Goal: Task Accomplishment & Management: Complete application form

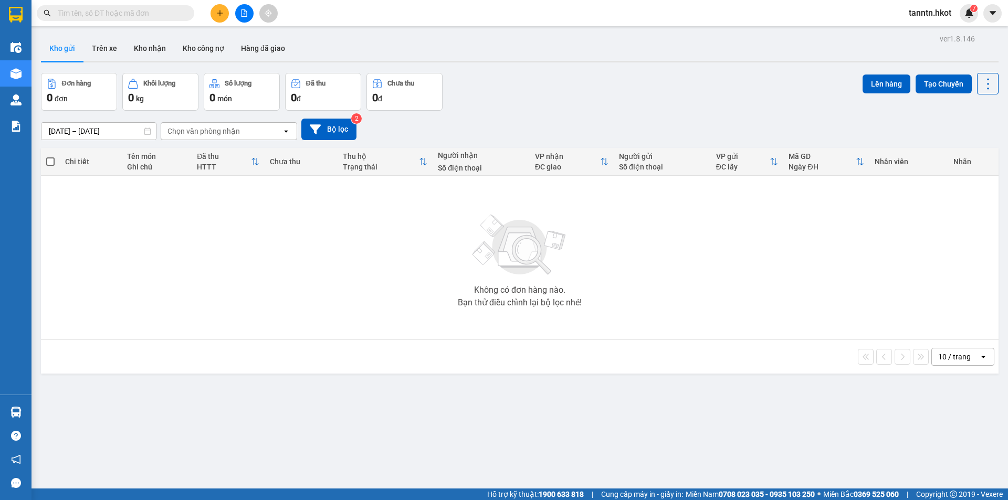
click at [169, 16] on input "text" at bounding box center [120, 13] width 124 height 12
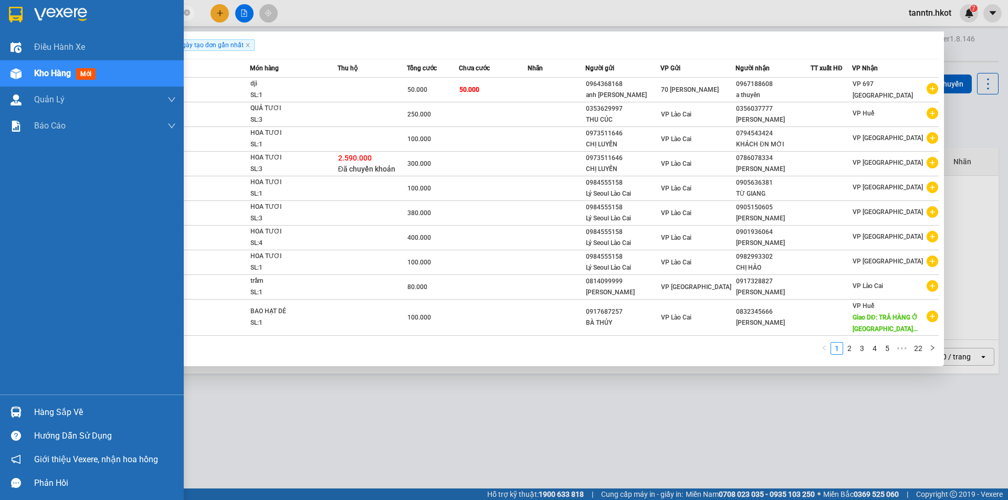
drag, startPoint x: 82, startPoint y: 9, endPoint x: 27, endPoint y: 12, distance: 55.1
click at [27, 12] on section "Kết quả tìm kiếm ( 219 ) Bộ lọc Ngày tạo đơn gần nhất Mã ĐH Trạng thái Món hàng…" at bounding box center [504, 250] width 1008 height 500
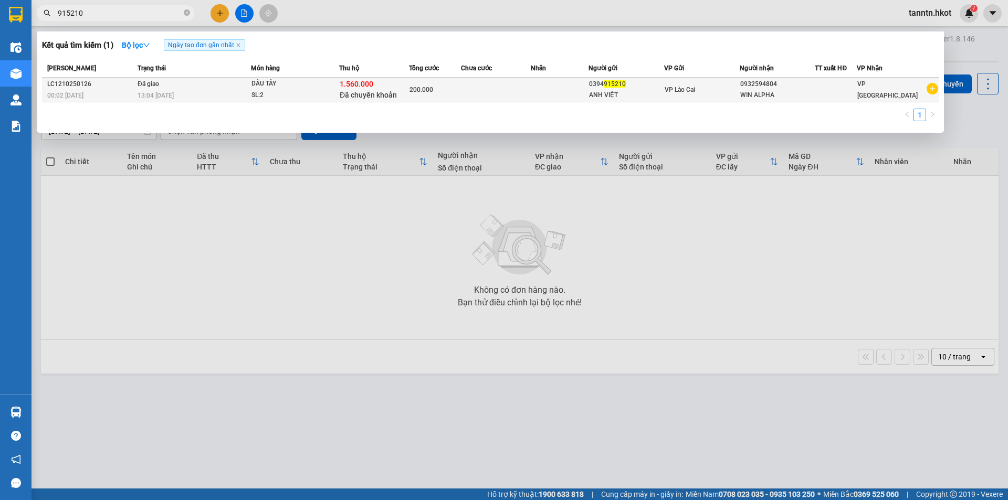
type input "915210"
click at [440, 92] on div "200.000" at bounding box center [434, 90] width 51 height 12
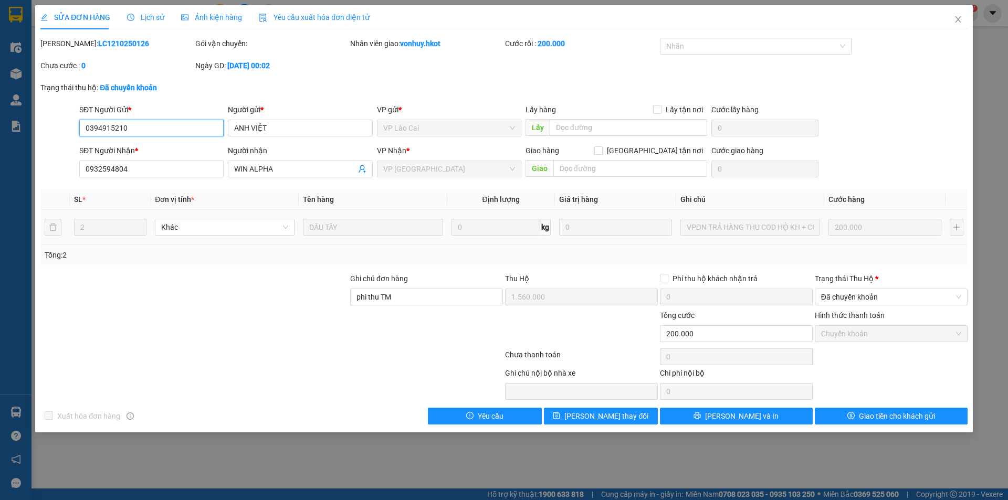
type input "0394915210"
type input "ANH VIỆT"
type input "0932594804"
type input "WIN ALPHA"
type input "phi thu TM"
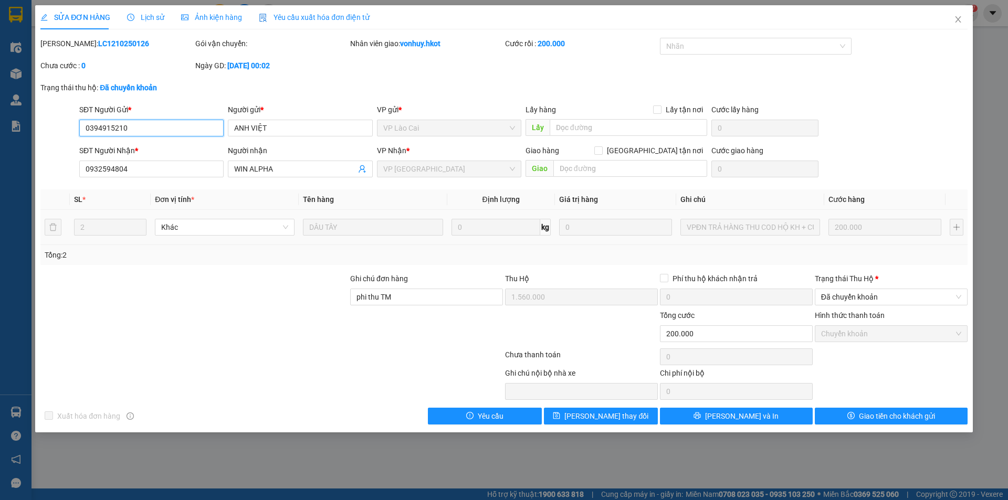
type input "1.560.000"
type input "0"
type input "200.000"
click at [957, 17] on icon "close" at bounding box center [957, 19] width 8 height 8
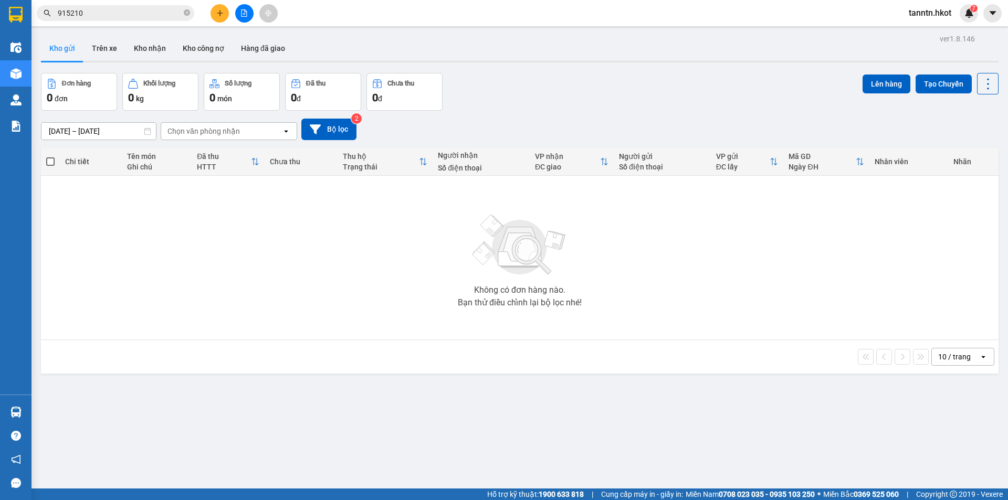
click at [142, 9] on input "915210" at bounding box center [120, 13] width 124 height 12
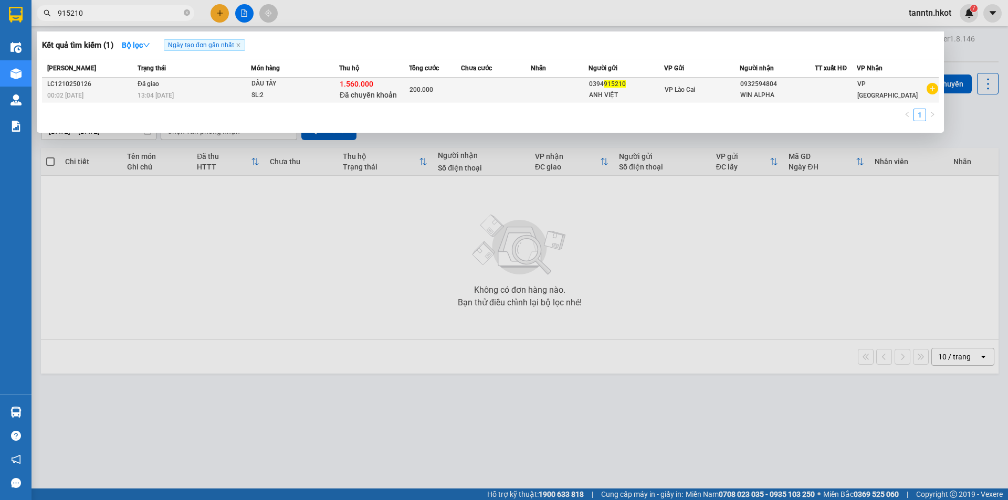
click at [830, 94] on div at bounding box center [835, 89] width 41 height 11
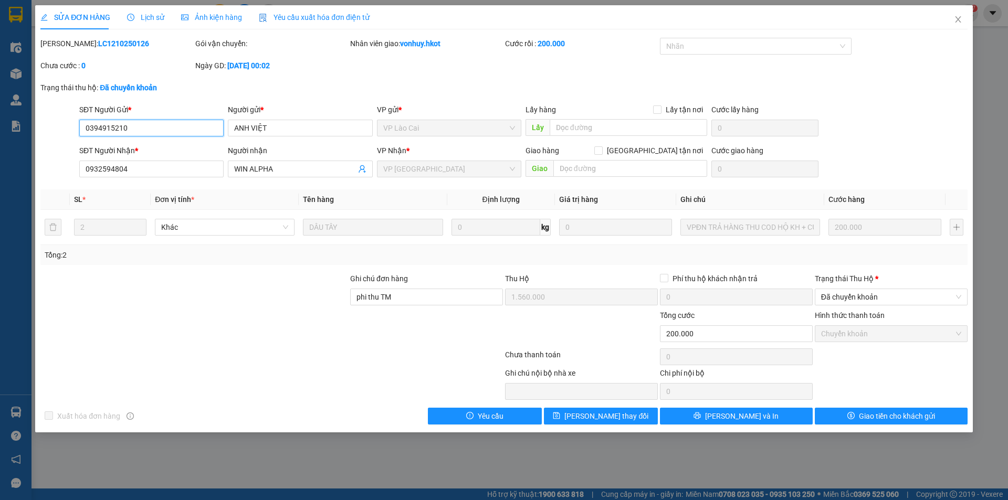
type input "0394915210"
type input "ANH VIỆT"
type input "0932594804"
type input "WIN ALPHA"
type input "phi thu TM"
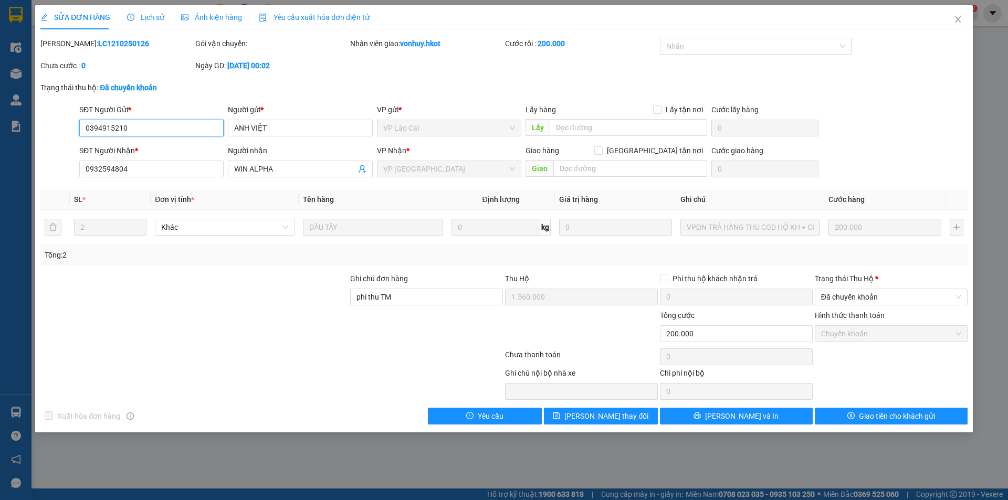
type input "1.560.000"
type input "0"
type input "200.000"
drag, startPoint x: 192, startPoint y: 129, endPoint x: 31, endPoint y: 129, distance: 160.6
click at [31, 129] on div "SỬA ĐƠN HÀNG Lịch sử Ảnh kiện hàng Yêu cầu xuất hóa đơn điện tử Total Paid Fee …" at bounding box center [504, 250] width 1008 height 500
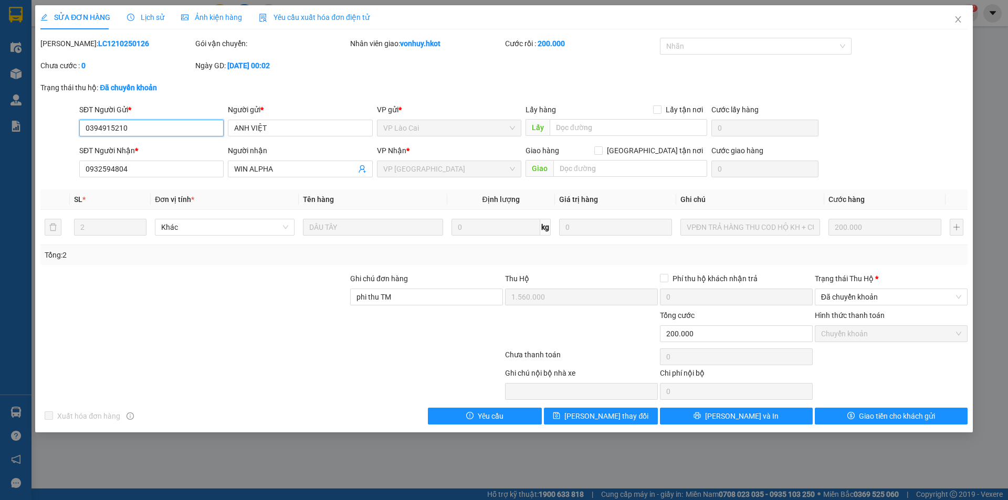
click at [109, 130] on input "0394915210" at bounding box center [151, 128] width 144 height 17
type input "0394945210"
drag, startPoint x: 289, startPoint y: 127, endPoint x: 203, endPoint y: 126, distance: 86.6
click at [203, 126] on div "SĐT Người Gửi * 0394945210 Người gửi * ANH VIỆT ANH VIỆT VP gửi * VP Lào Cai Lấ…" at bounding box center [523, 122] width 892 height 37
type input "KHOAN HOANG"
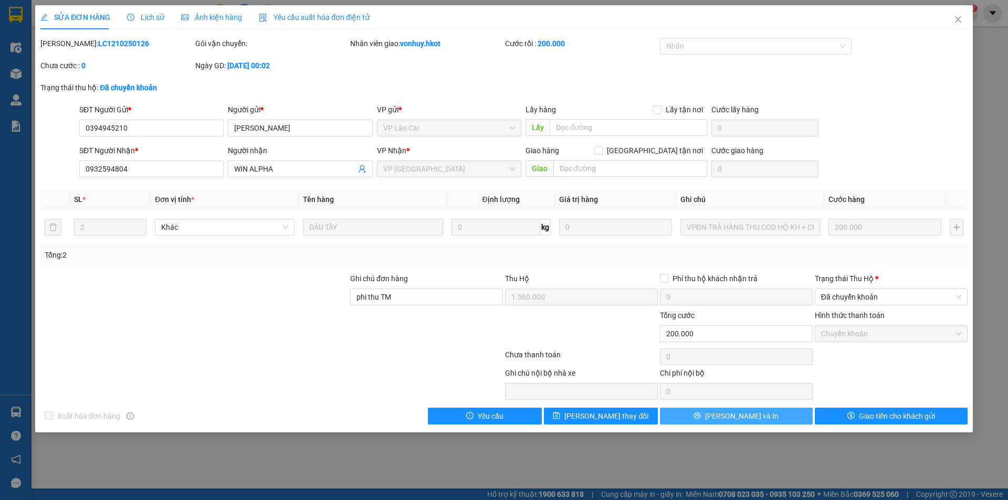
click at [751, 417] on span "Lưu và In" at bounding box center [741, 416] width 73 height 12
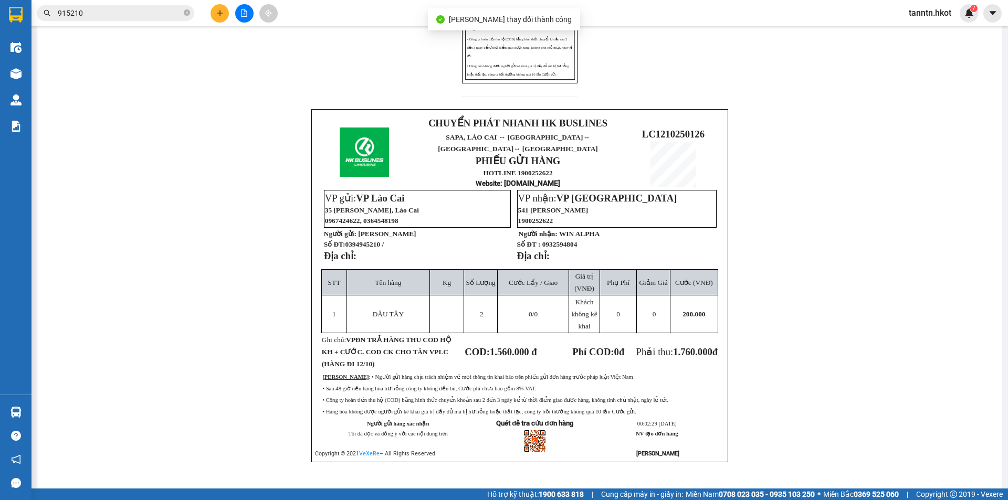
scroll to position [262, 0]
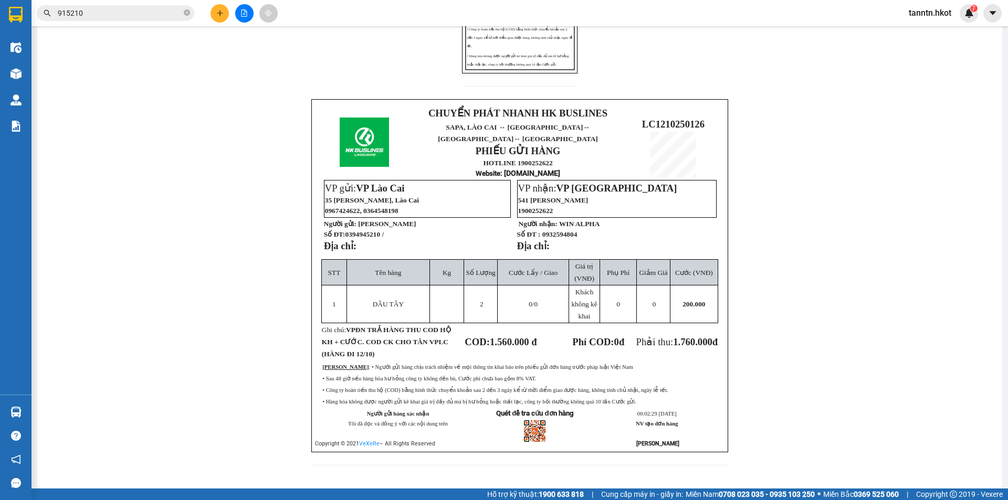
click at [106, 16] on input "915210" at bounding box center [120, 13] width 124 height 12
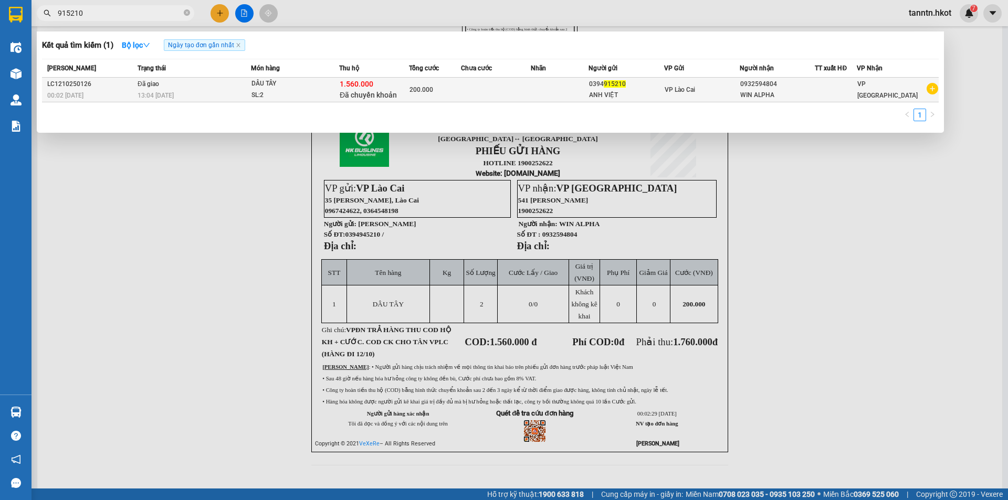
click at [204, 97] on div "13:04 - 12/10" at bounding box center [193, 96] width 113 height 12
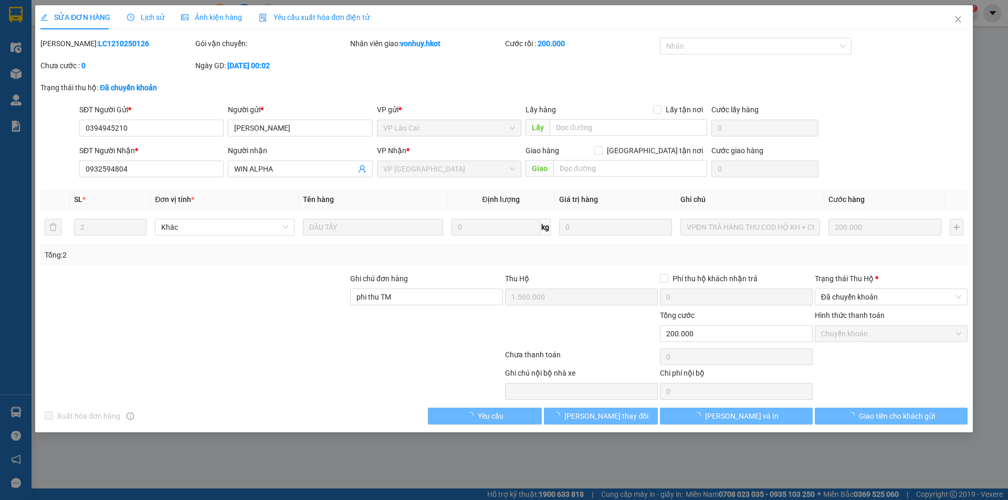
type input "0394945210"
type input "KHOAN HOANG"
type input "0932594804"
type input "WIN ALPHA"
type input "phi thu TM"
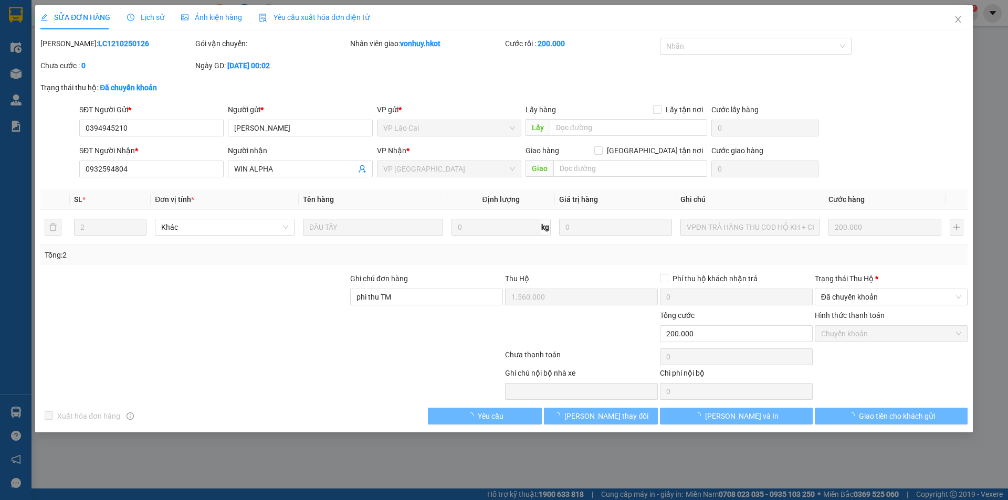
type input "1.560.000"
type input "0"
type input "200.000"
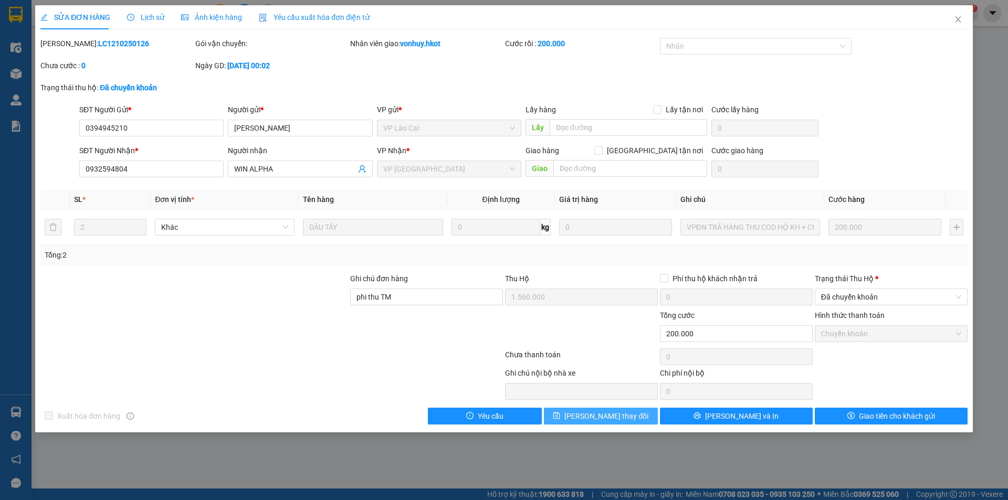
click at [631, 416] on button "Lưu thay đổi" at bounding box center [601, 416] width 114 height 17
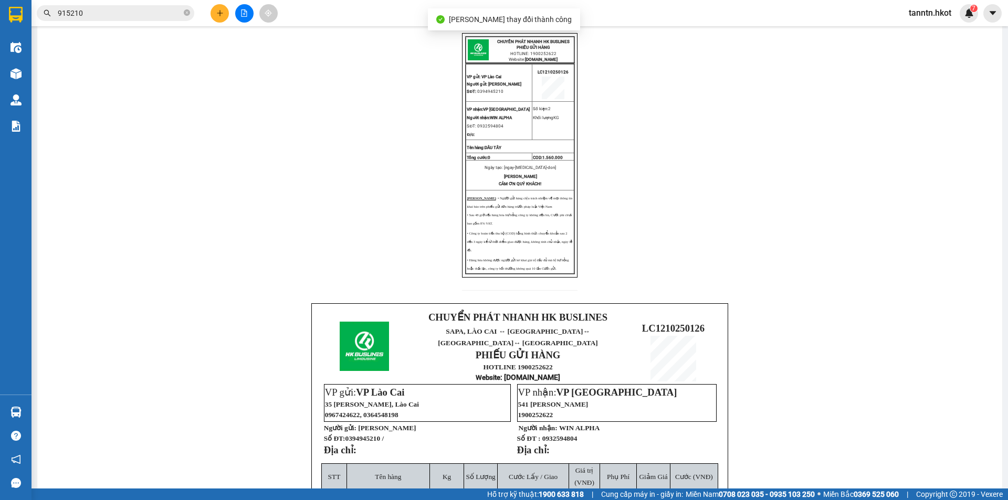
scroll to position [210, 0]
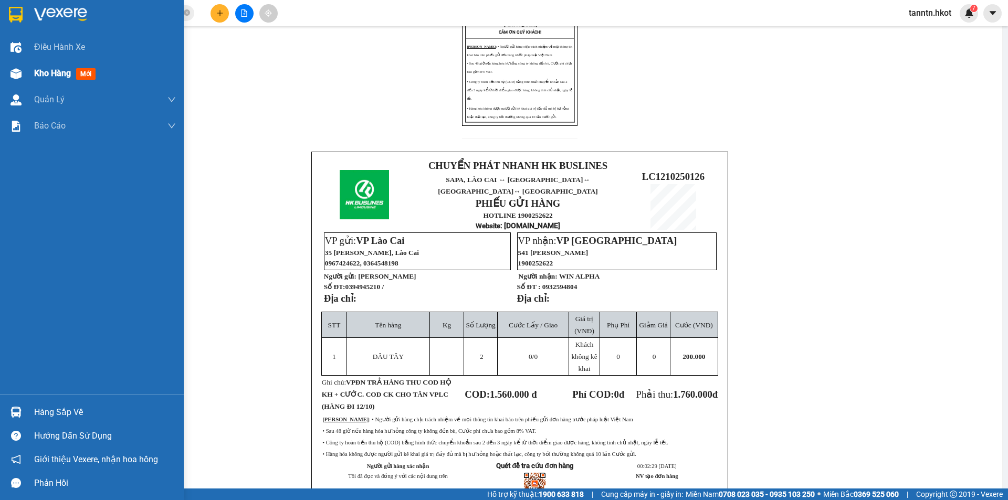
click at [47, 70] on span "Kho hàng" at bounding box center [52, 73] width 37 height 10
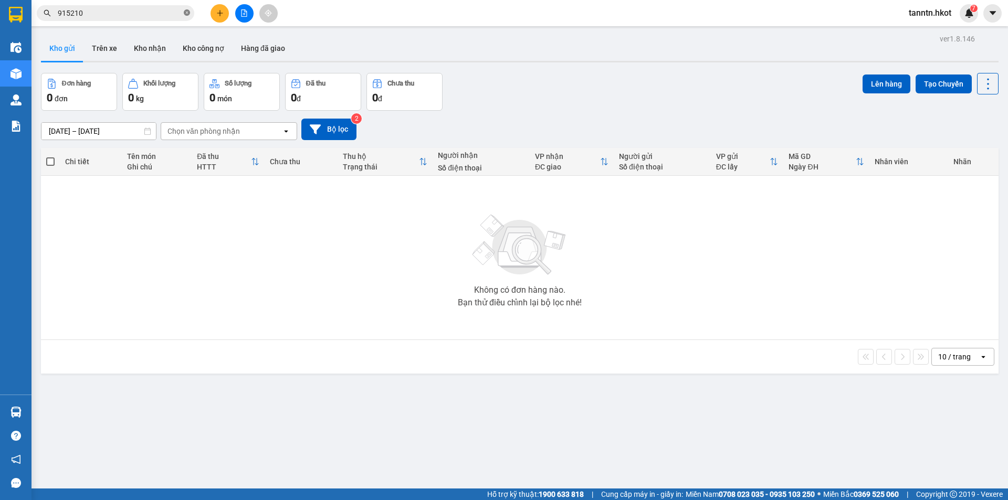
click at [187, 12] on icon "close-circle" at bounding box center [187, 12] width 6 height 6
click at [109, 49] on button "Trên xe" at bounding box center [104, 48] width 42 height 25
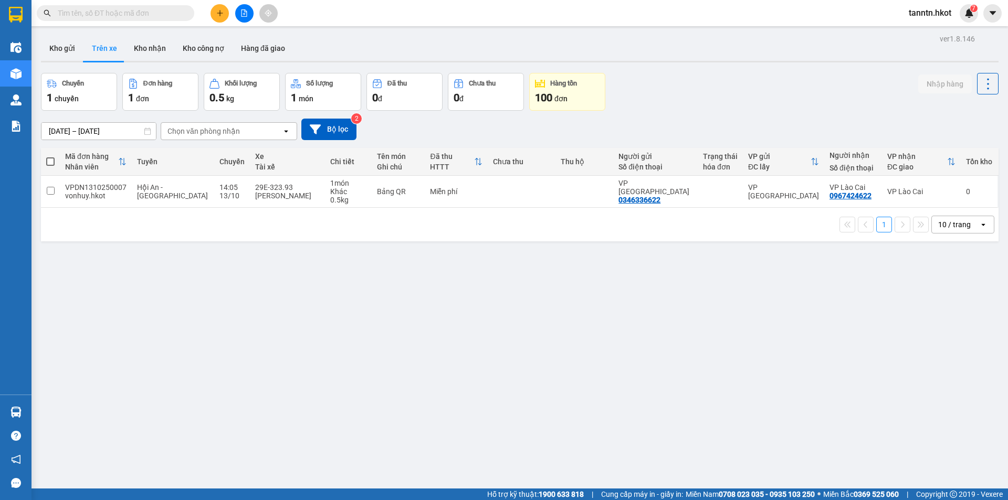
click at [212, 130] on div "Chọn văn phòng nhận" at bounding box center [203, 131] width 72 height 10
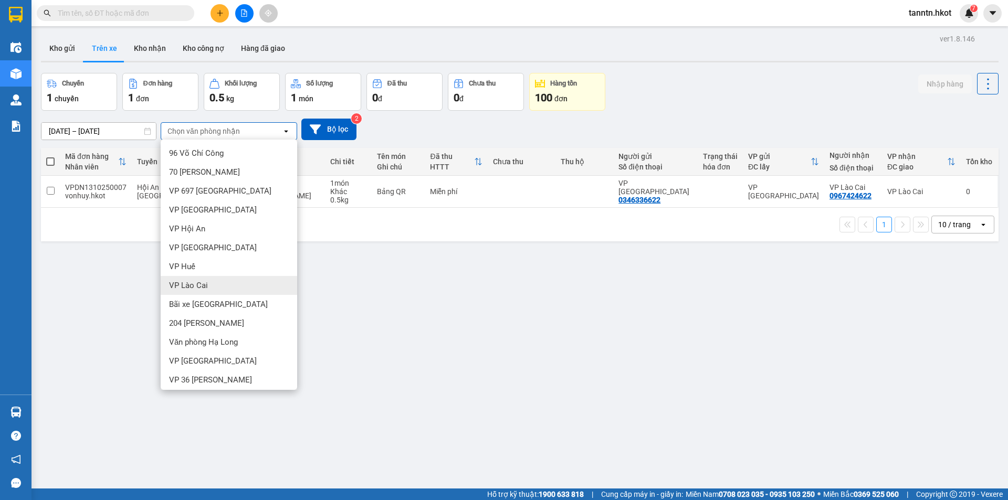
click at [226, 287] on div "VP Lào Cai" at bounding box center [229, 285] width 136 height 19
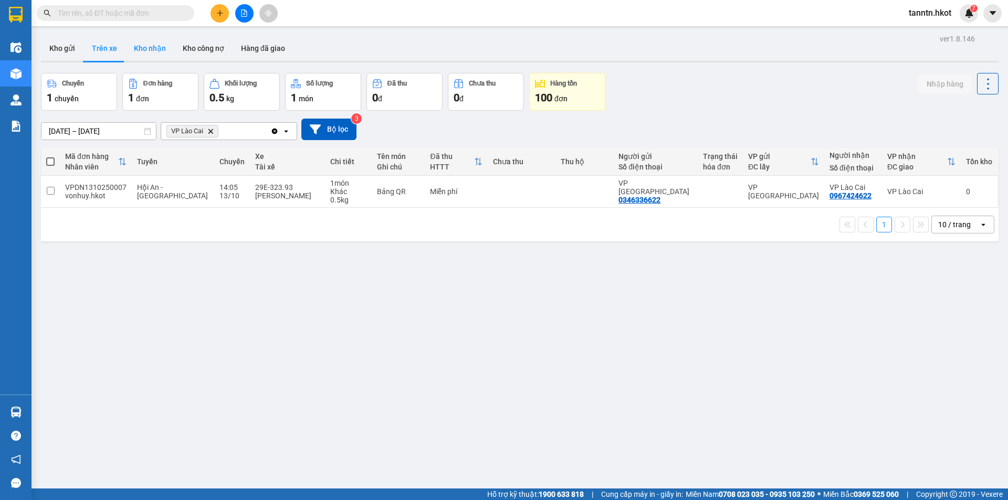
click at [152, 47] on button "Kho nhận" at bounding box center [149, 48] width 49 height 25
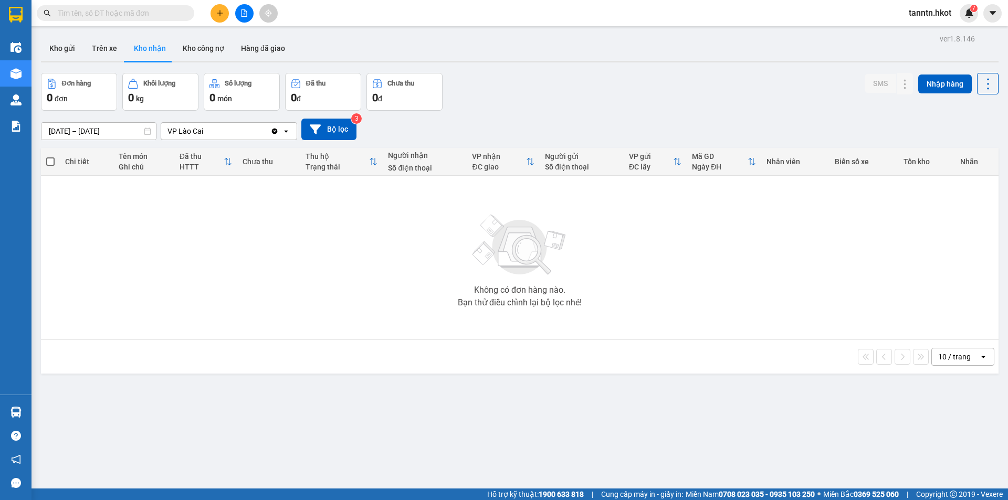
click at [144, 14] on input "text" at bounding box center [120, 13] width 124 height 12
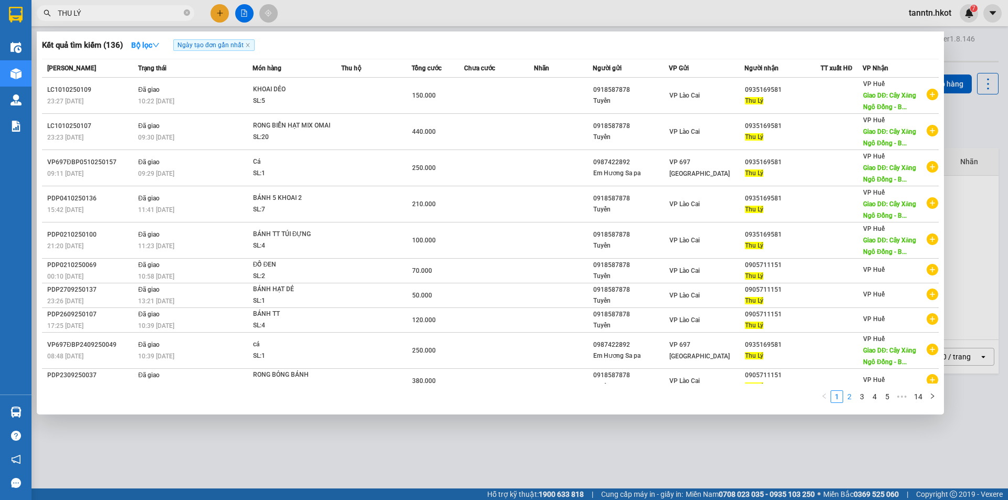
type input "THU LÝ"
click at [849, 397] on link "2" at bounding box center [849, 397] width 12 height 12
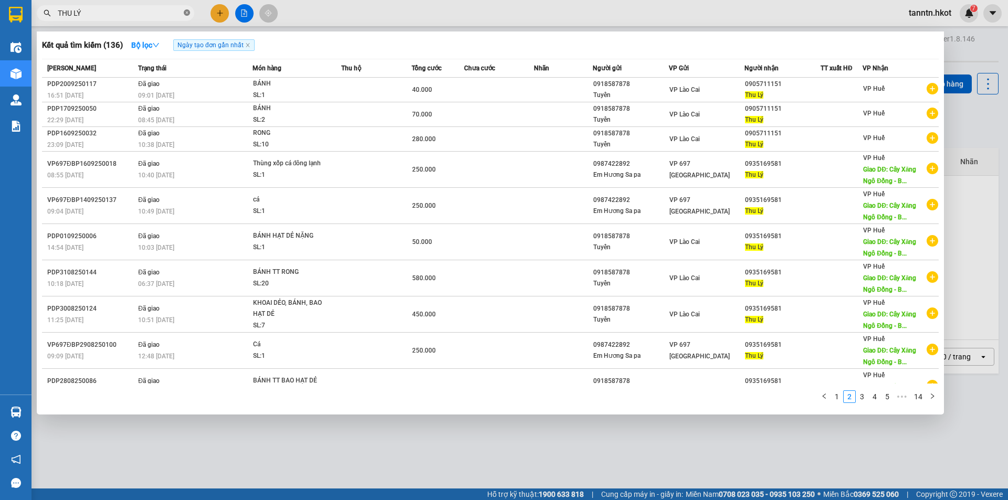
click at [188, 13] on icon "close-circle" at bounding box center [187, 12] width 6 height 6
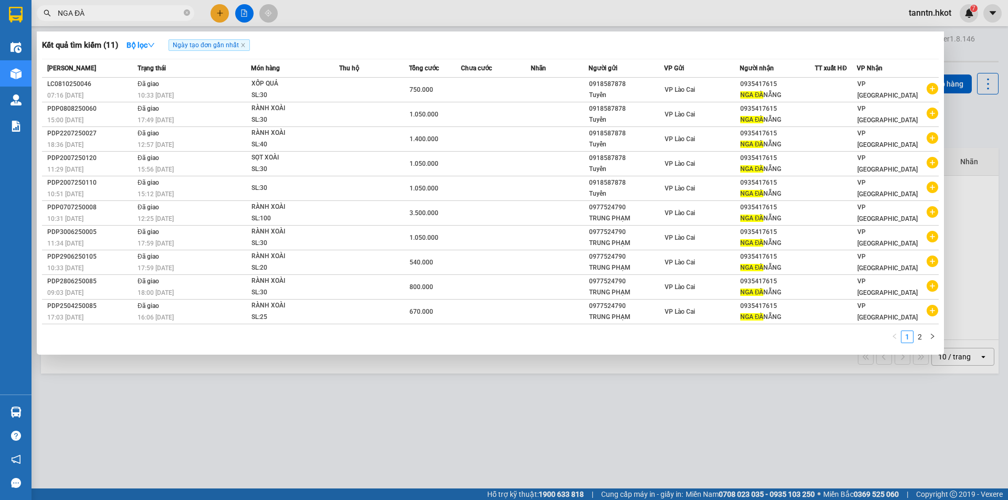
type input "NGA ĐÀ"
click at [184, 15] on icon "close-circle" at bounding box center [187, 12] width 6 height 6
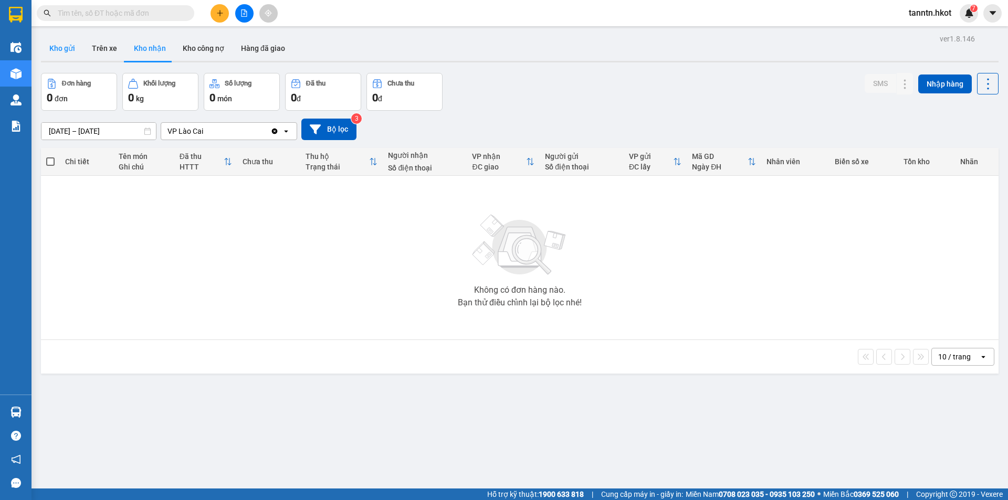
click at [54, 46] on button "Kho gửi" at bounding box center [62, 48] width 43 height 25
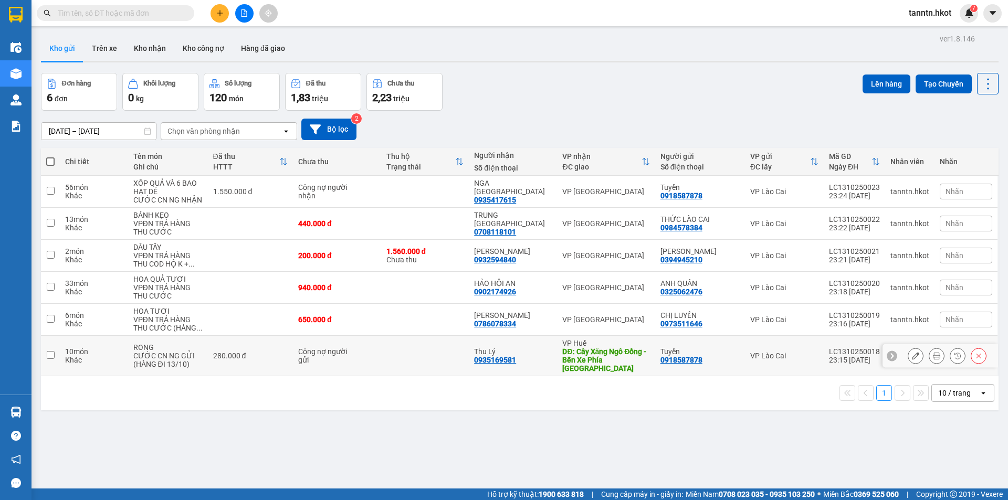
click at [275, 361] on td "280.000 đ" at bounding box center [250, 356] width 85 height 40
checkbox input "true"
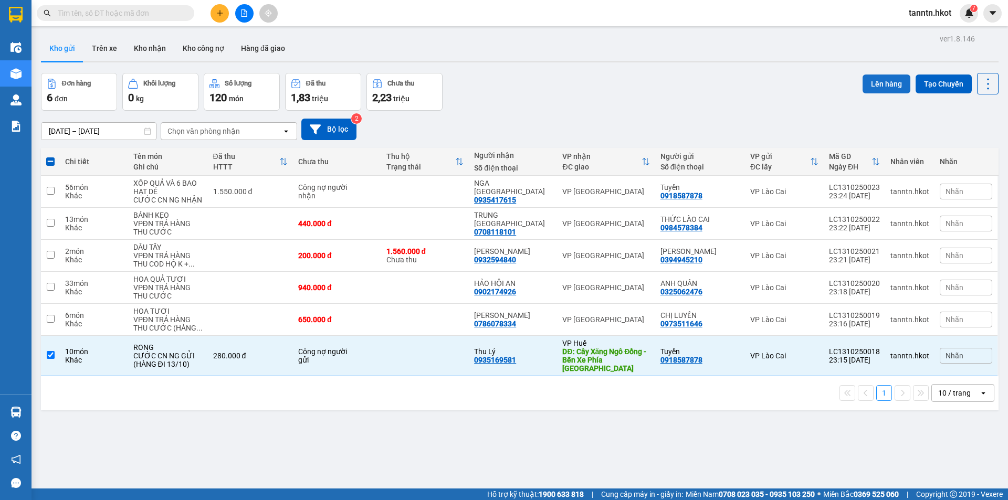
click at [886, 78] on button "Lên hàng" at bounding box center [886, 84] width 48 height 19
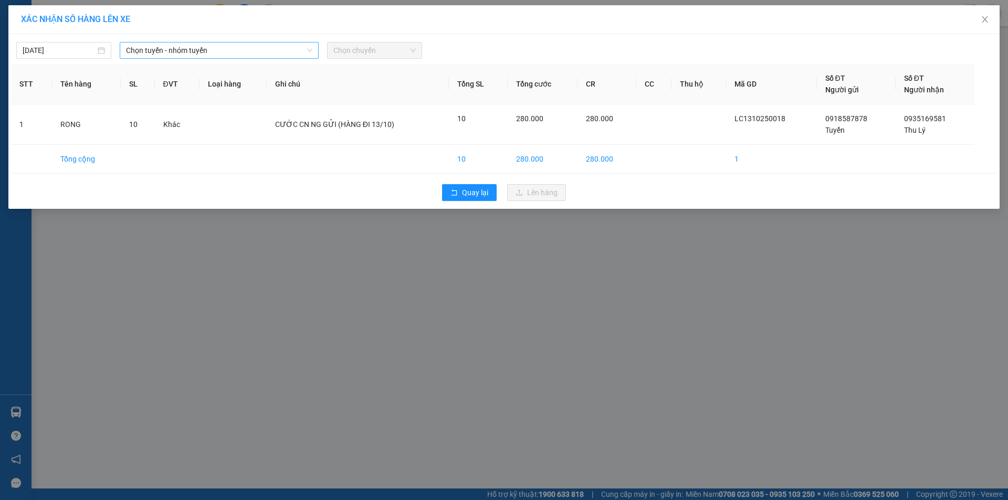
click at [232, 48] on span "Chọn tuyến - nhóm tuyến" at bounding box center [219, 51] width 186 height 16
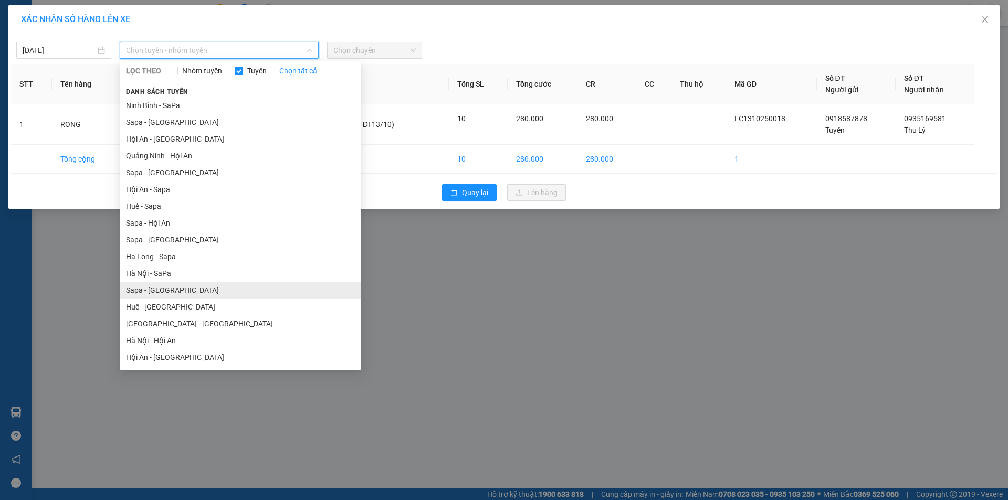
click at [183, 286] on li "Sapa - Huế" at bounding box center [240, 290] width 241 height 17
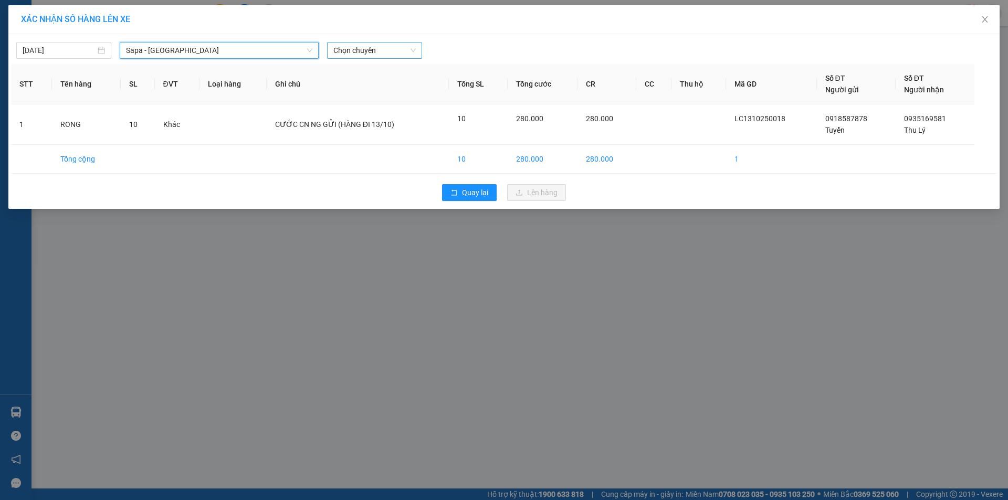
click at [373, 55] on span "Chọn chuyến" at bounding box center [374, 51] width 82 height 16
click at [256, 52] on span "Sapa - Huế" at bounding box center [219, 51] width 186 height 16
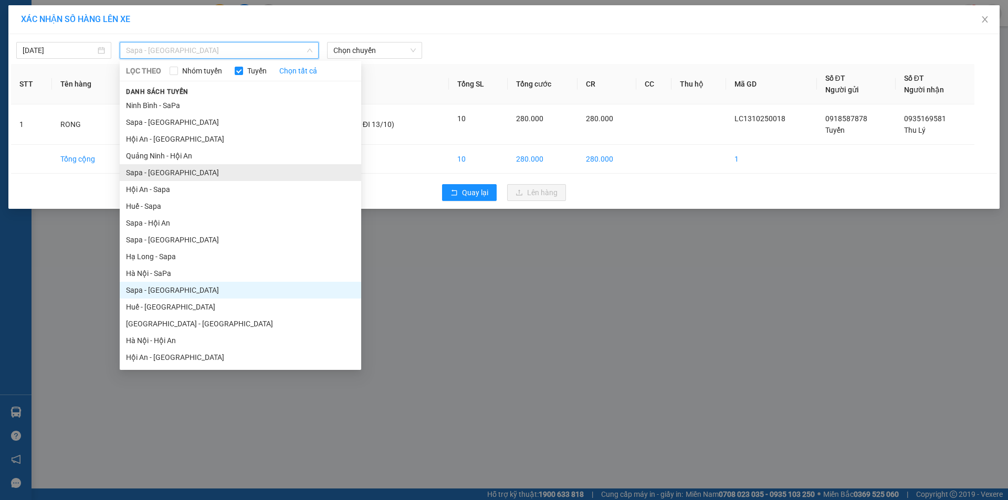
click at [203, 173] on li "Sapa - Hà Nội" at bounding box center [240, 172] width 241 height 17
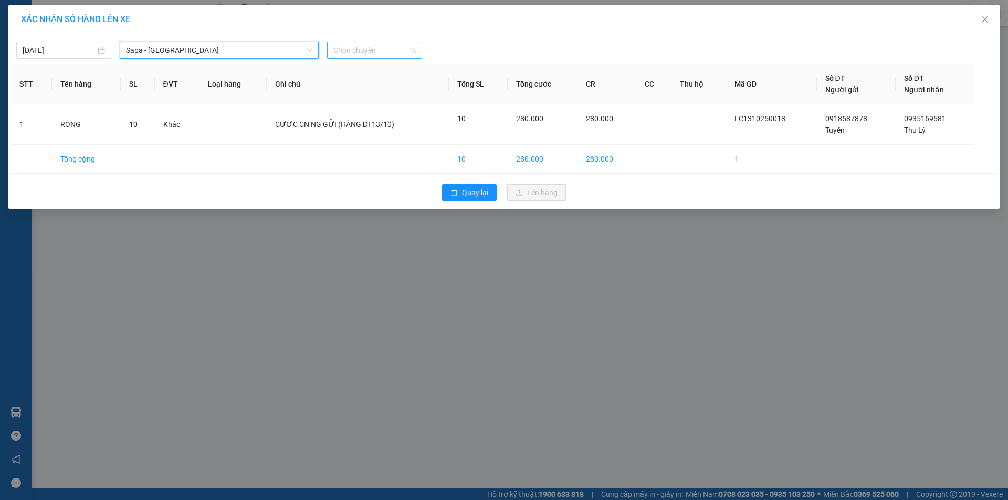
click at [348, 52] on span "Chọn chuyến" at bounding box center [374, 51] width 82 height 16
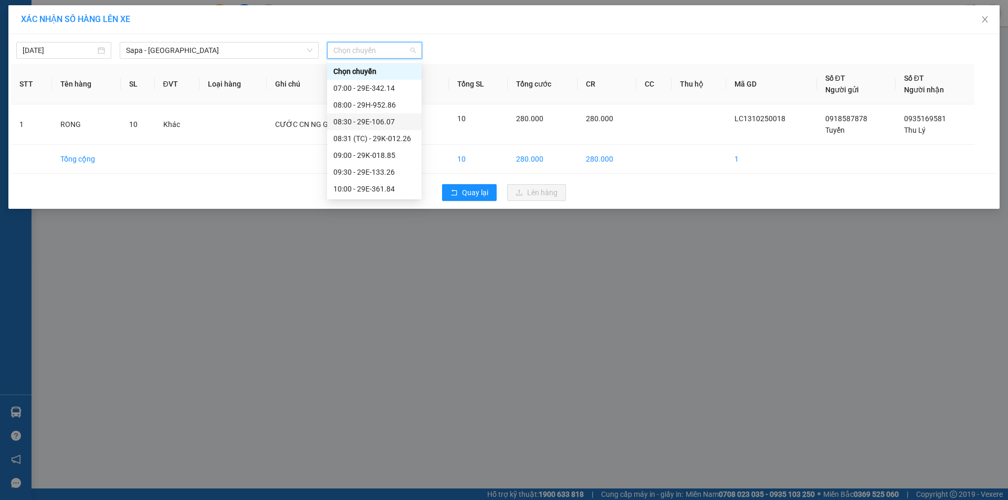
click at [386, 123] on div "08:30 - 29E-106.07" at bounding box center [374, 122] width 82 height 12
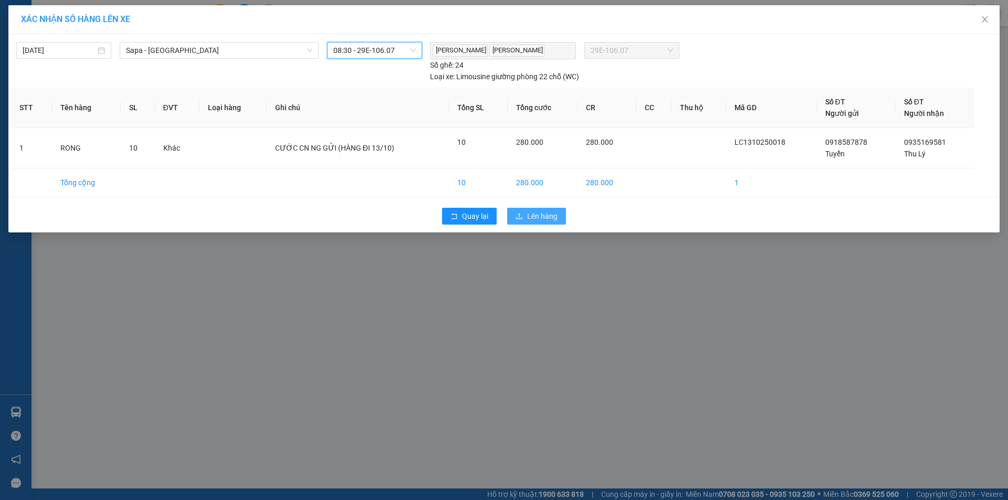
click at [544, 213] on span "Lên hàng" at bounding box center [542, 216] width 30 height 12
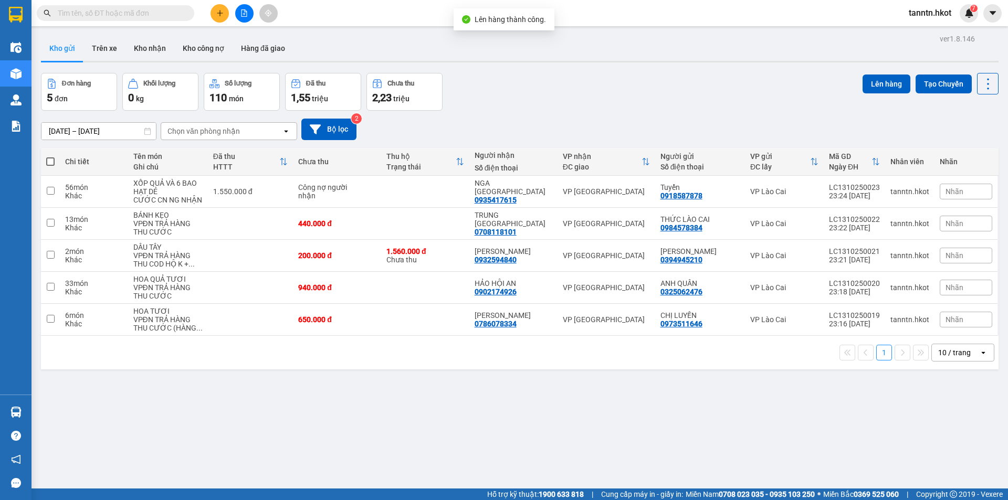
click at [50, 161] on span at bounding box center [50, 161] width 8 height 8
click at [50, 156] on input "checkbox" at bounding box center [50, 156] width 0 height 0
checkbox input "true"
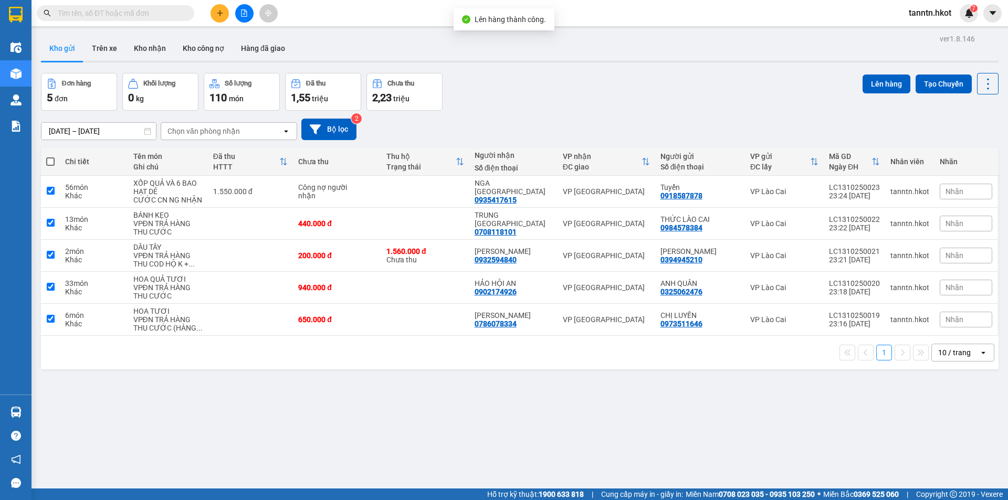
checkbox input "true"
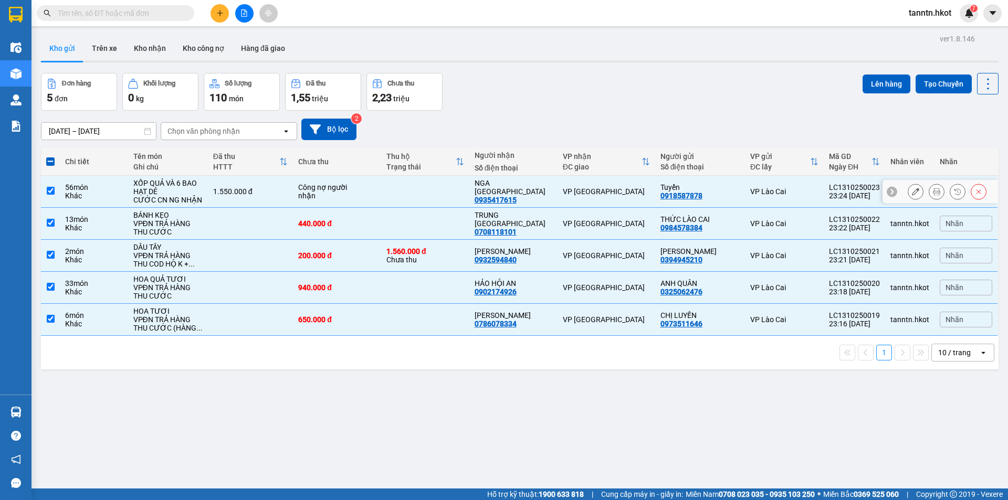
click at [50, 190] on input "checkbox" at bounding box center [51, 191] width 8 height 8
checkbox input "false"
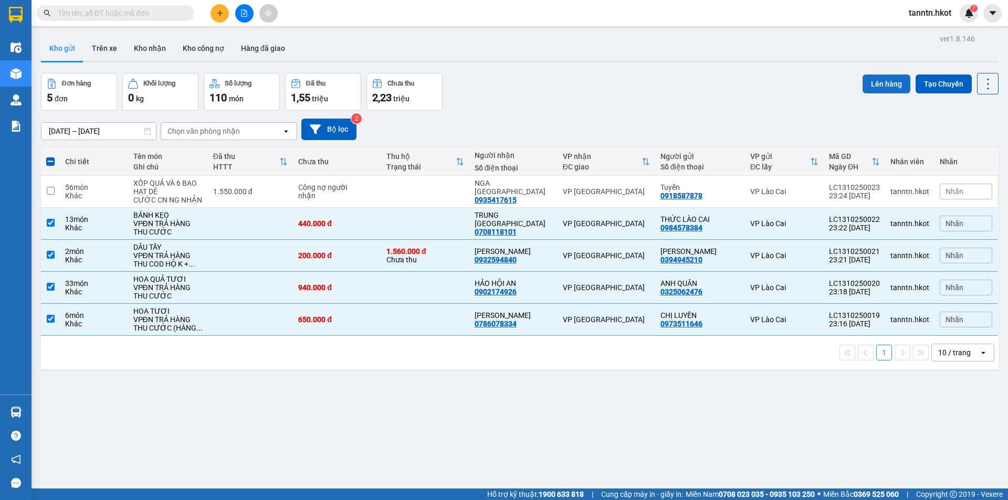
click at [869, 85] on button "Lên hàng" at bounding box center [886, 84] width 48 height 19
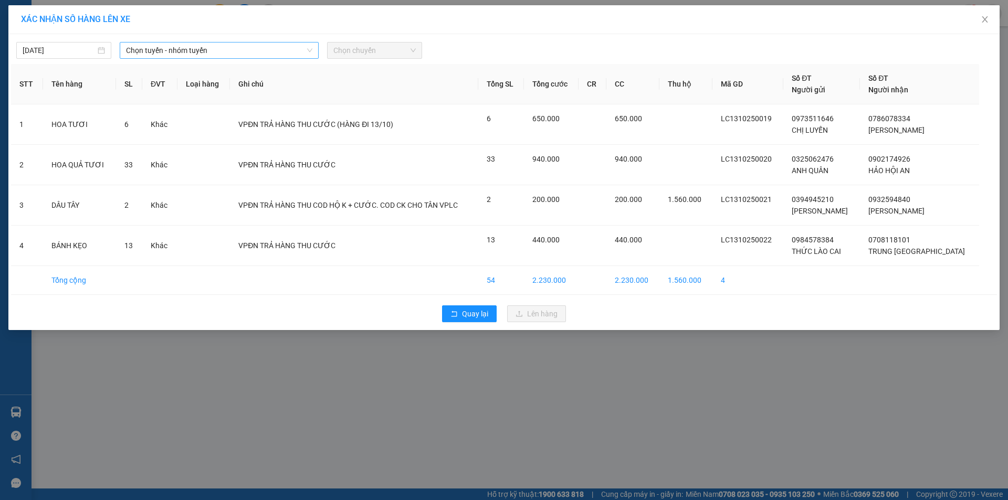
click at [163, 48] on span "Chọn tuyến - nhóm tuyến" at bounding box center [219, 51] width 186 height 16
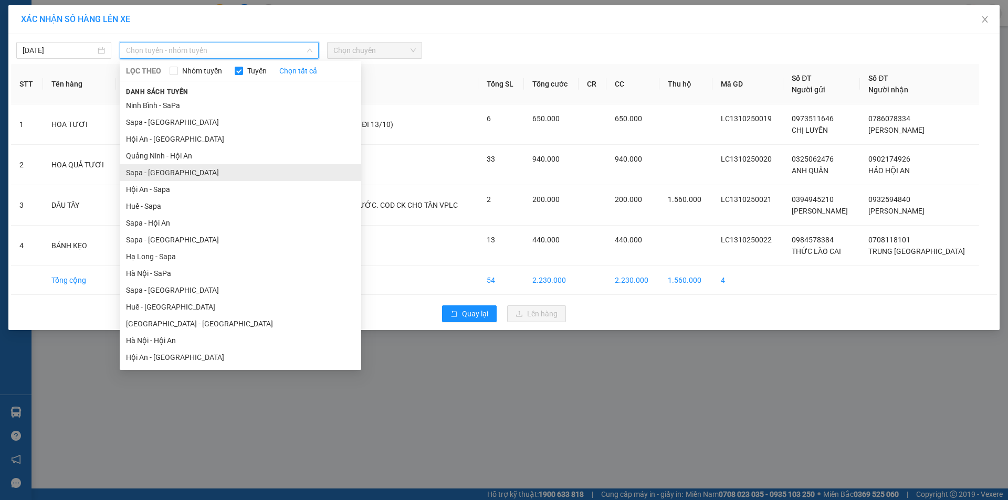
click at [178, 172] on li "Sapa - Hà Nội" at bounding box center [240, 172] width 241 height 17
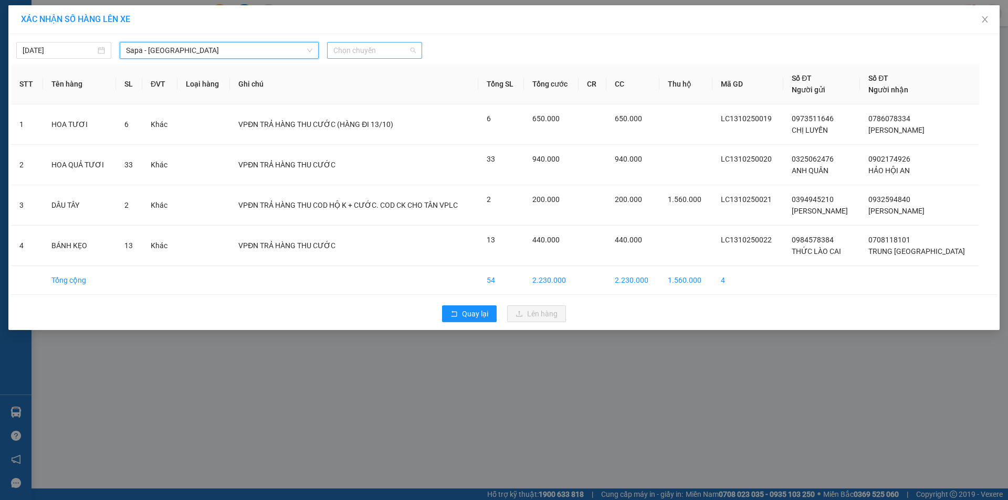
click at [415, 50] on span "Chọn chuyến" at bounding box center [374, 51] width 82 height 16
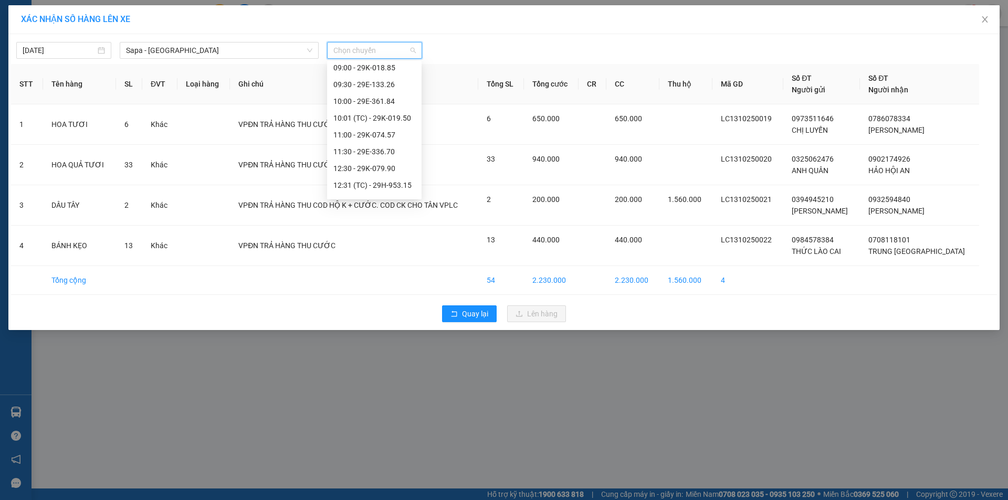
scroll to position [105, 0]
click at [391, 135] on div "11:30 - 29E-336.70" at bounding box center [374, 135] width 82 height 12
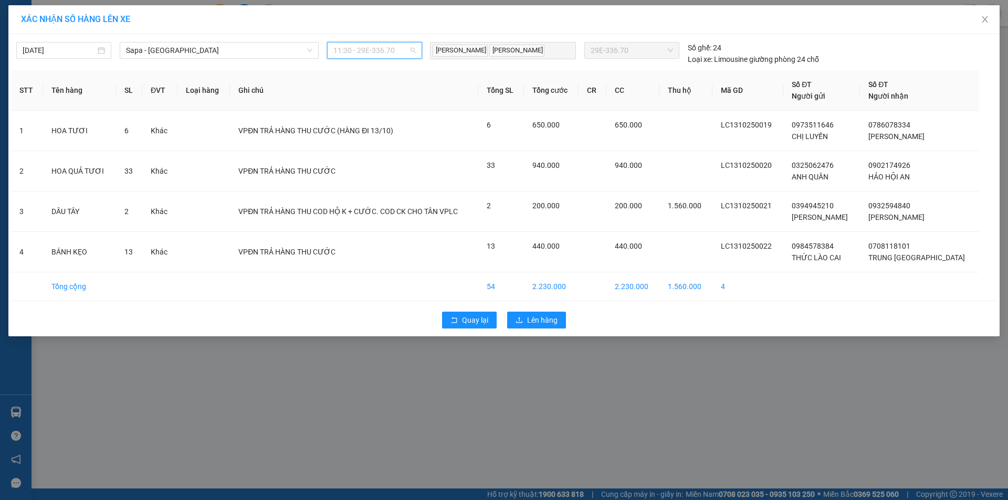
click at [403, 48] on span "11:30 - 29E-336.70" at bounding box center [374, 51] width 82 height 16
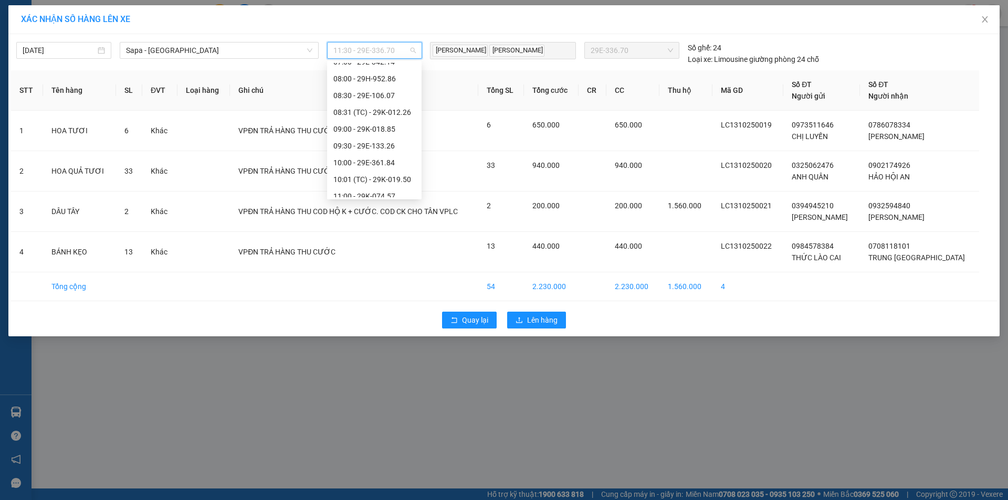
scroll to position [0, 0]
click at [394, 170] on div "09:30 - 29E-133.26" at bounding box center [374, 172] width 82 height 12
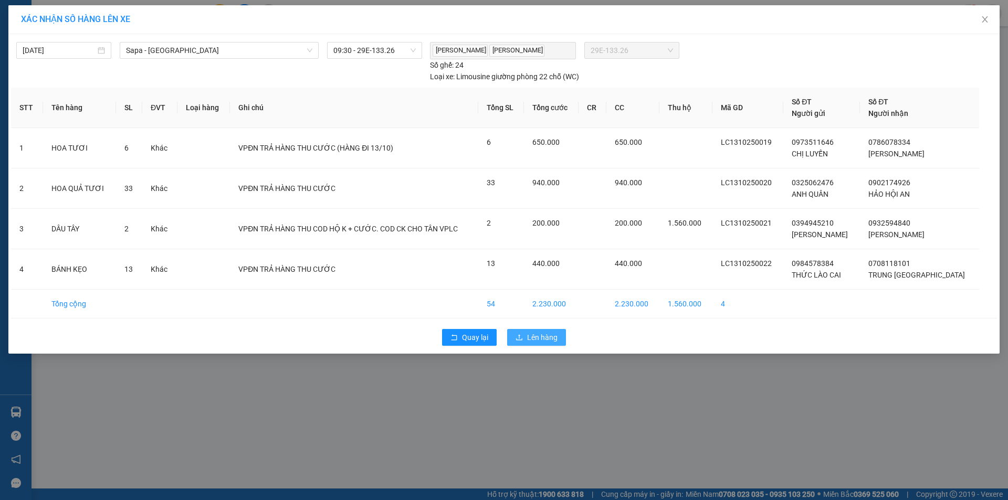
click at [550, 336] on span "Lên hàng" at bounding box center [542, 338] width 30 height 12
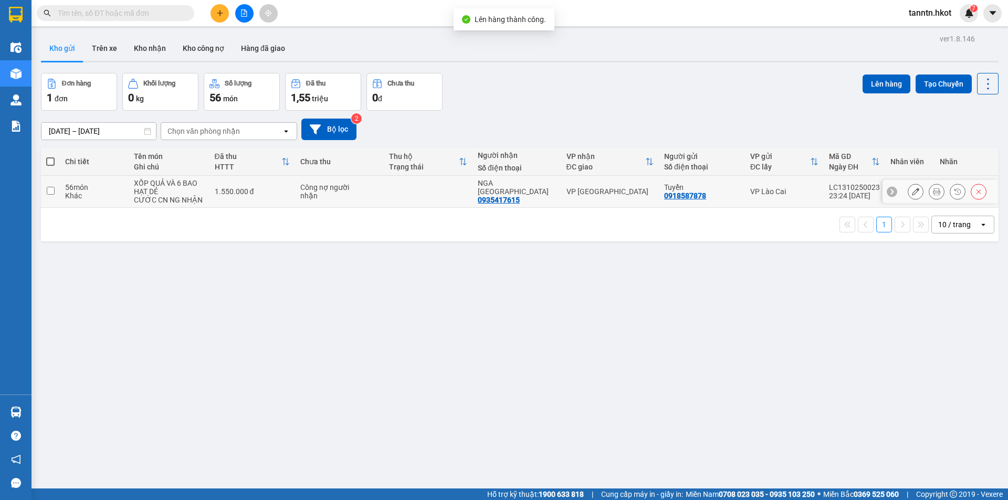
click at [242, 186] on td "1.550.000 đ" at bounding box center [252, 192] width 86 height 32
checkbox input "true"
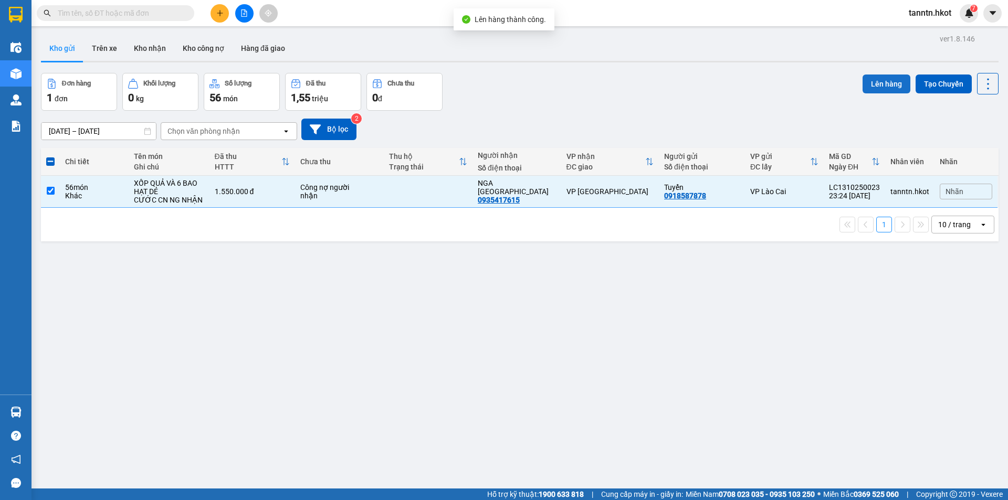
click at [876, 82] on button "Lên hàng" at bounding box center [886, 84] width 48 height 19
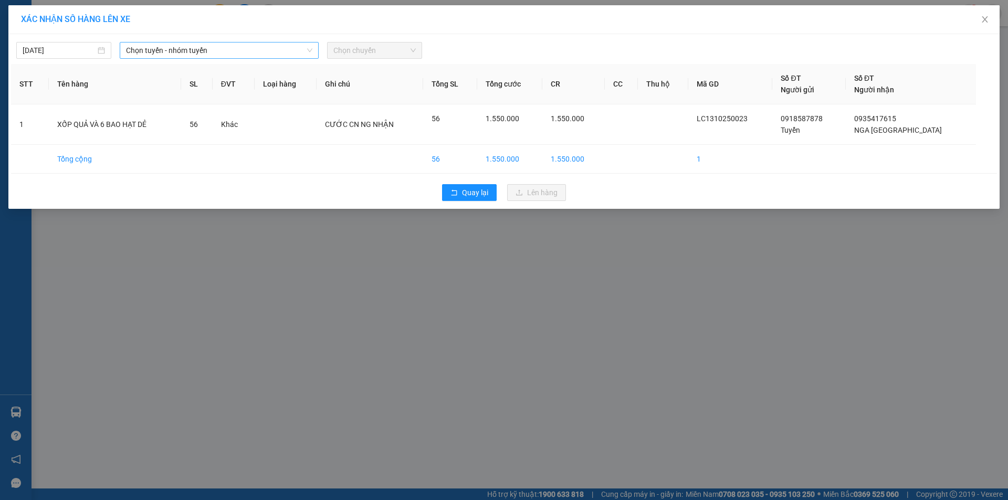
click at [275, 52] on span "Chọn tuyến - nhóm tuyến" at bounding box center [219, 51] width 186 height 16
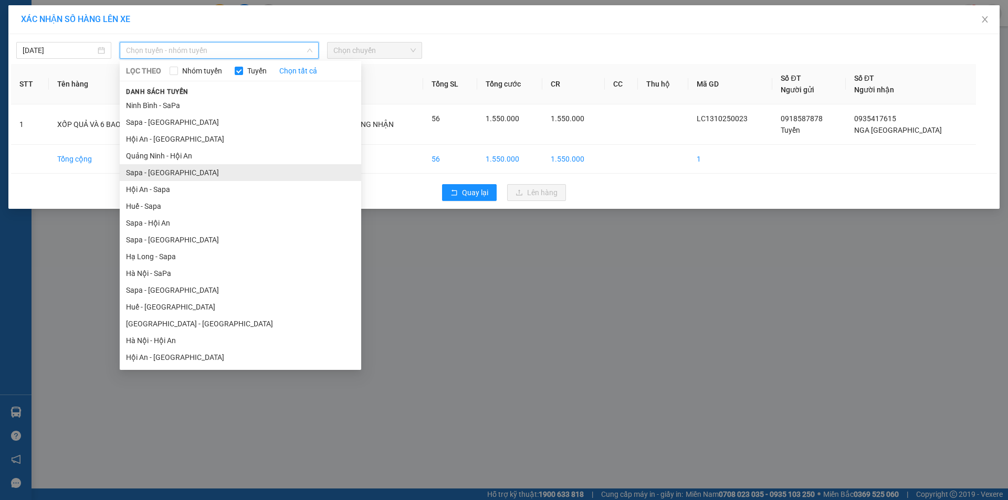
click at [222, 172] on li "Sapa - Hà Nội" at bounding box center [240, 172] width 241 height 17
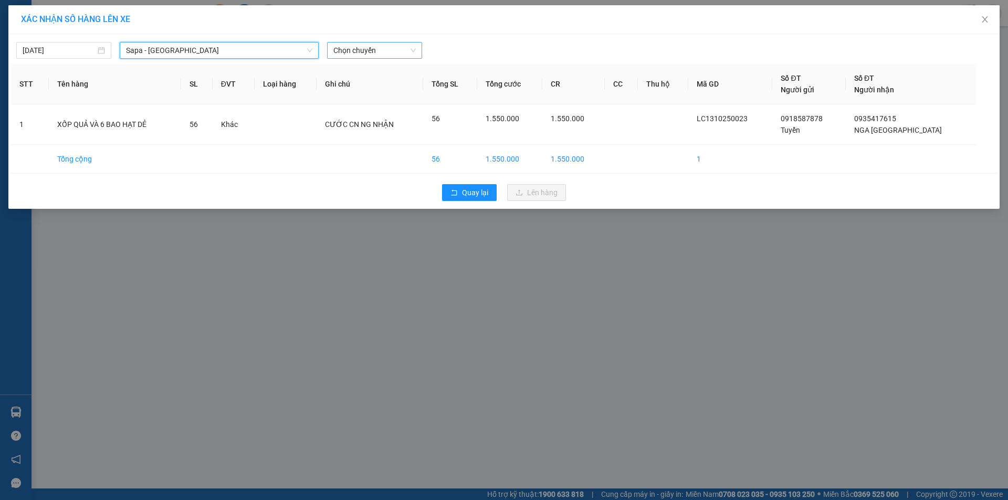
click at [363, 49] on span "Chọn chuyến" at bounding box center [374, 51] width 82 height 16
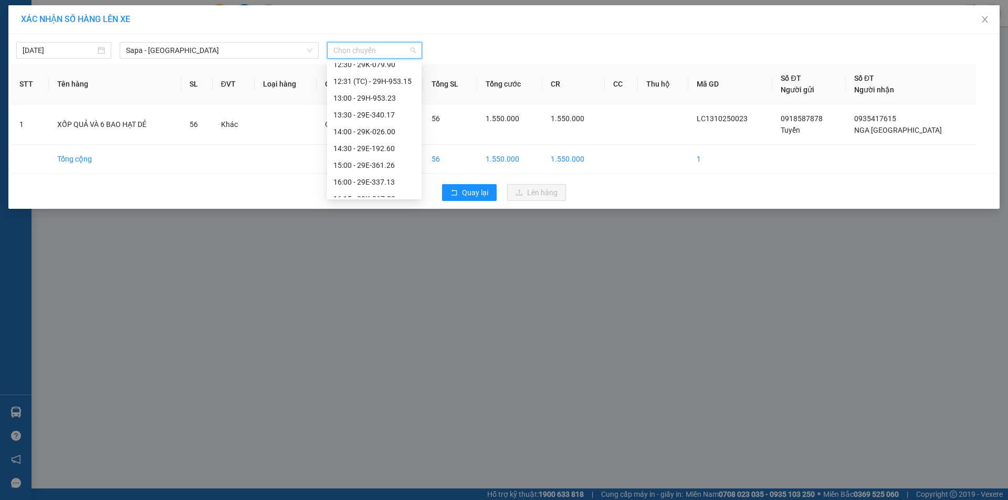
scroll to position [157, 0]
click at [373, 152] on div "13:30 - 29E-340.17" at bounding box center [374, 149] width 82 height 12
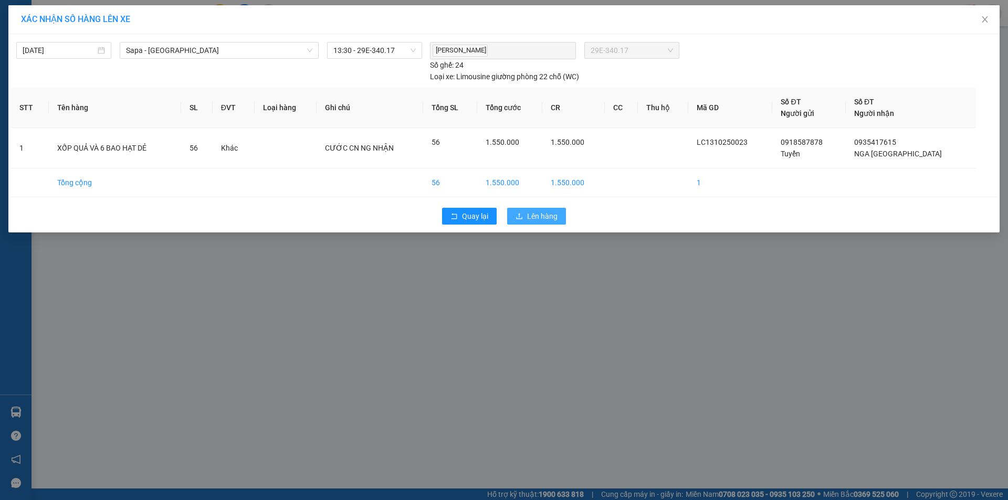
click at [556, 215] on span "Lên hàng" at bounding box center [542, 216] width 30 height 12
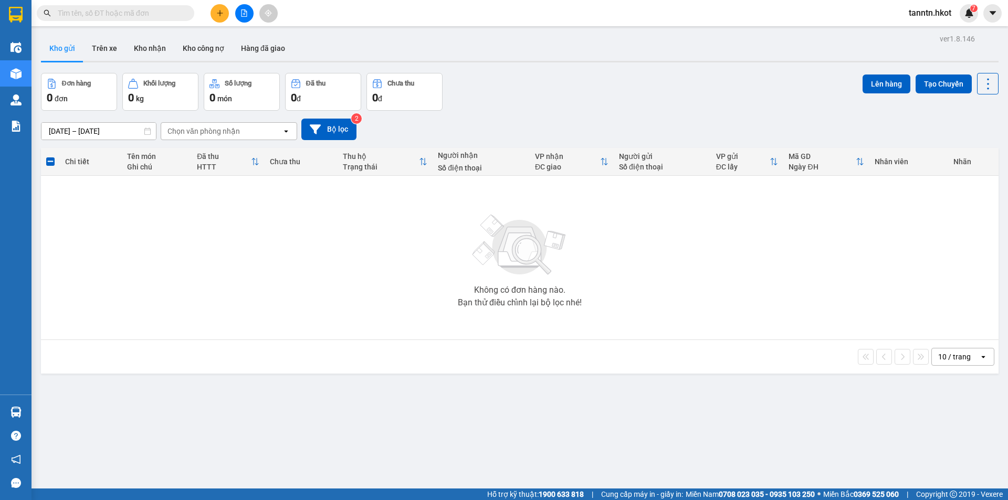
click at [226, 10] on button at bounding box center [219, 13] width 18 height 18
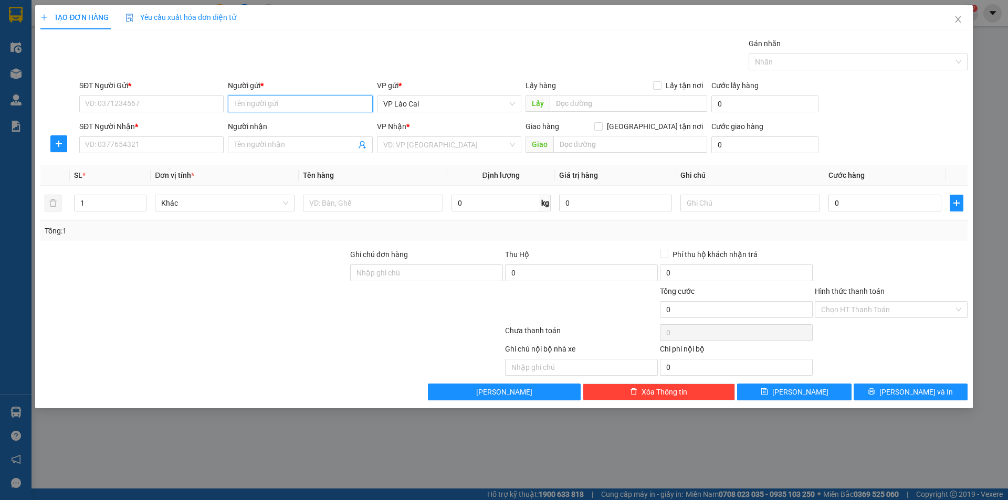
click at [258, 101] on input "Người gửi *" at bounding box center [300, 104] width 144 height 17
type input "CỔ"
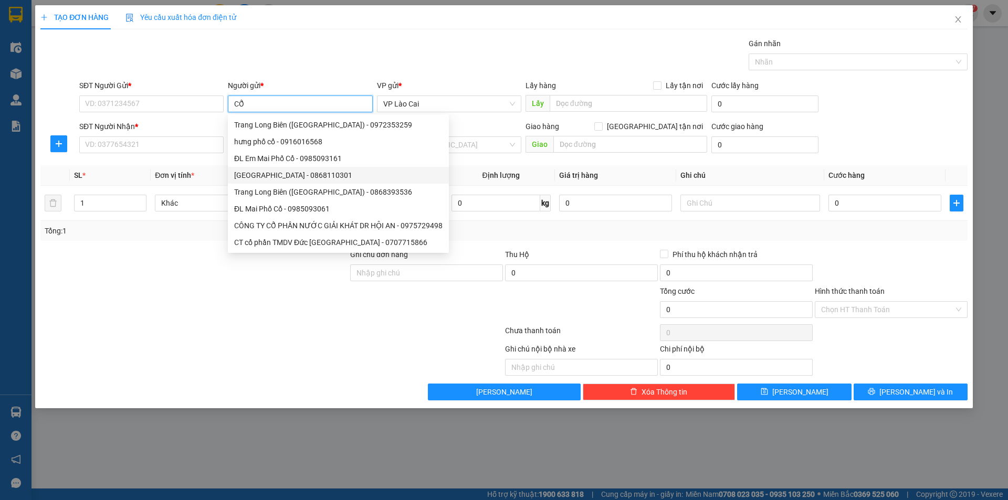
click at [298, 176] on div "Bách Cổ Linh Long Biên - 0868110301" at bounding box center [338, 175] width 208 height 12
type input "0868110301"
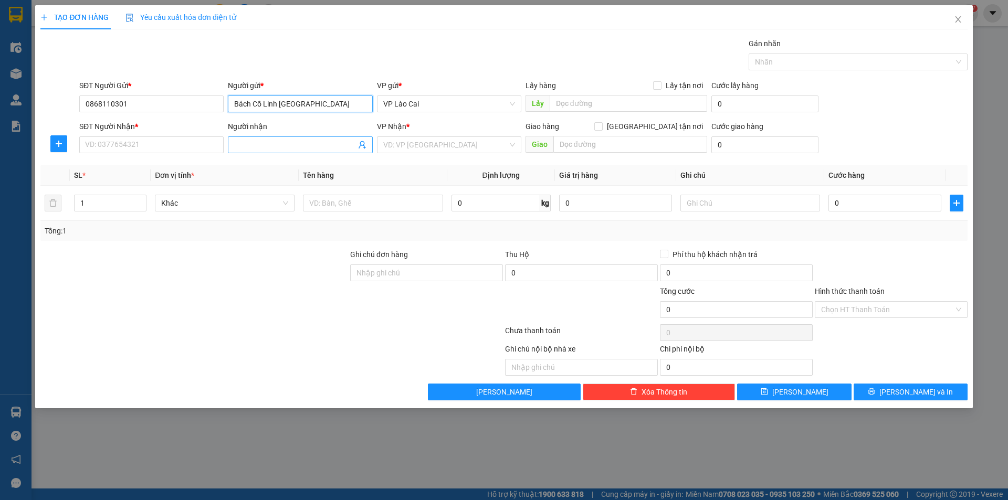
type input "Bách Cổ Linh Long Biên"
click at [274, 146] on input "Người nhận" at bounding box center [294, 145] width 121 height 12
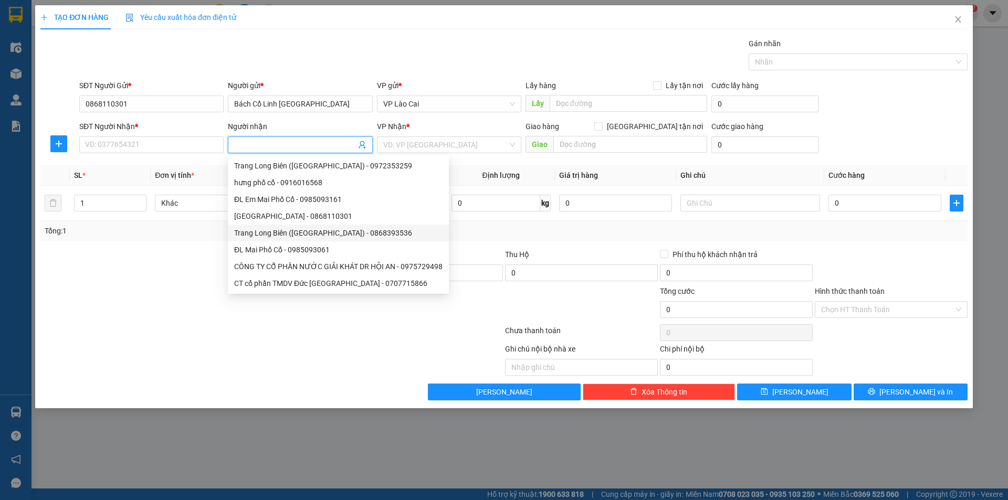
click at [267, 233] on div "Trang Long Biên (Bách Cổ Linh) - 0868393536" at bounding box center [338, 233] width 208 height 12
type input "0868393536"
type input "Trang Long Biên (Bách Cổ Linh)"
type input "Long Biên"
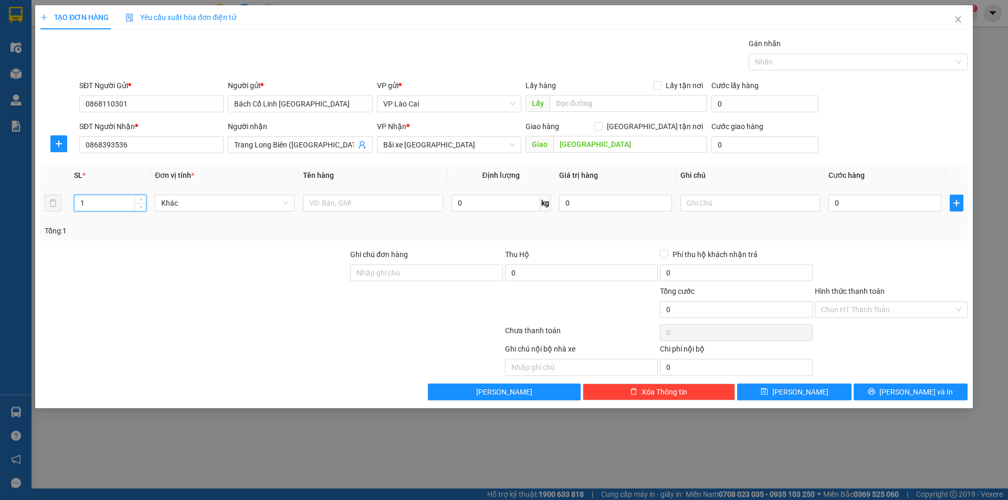
click at [114, 206] on input "1" at bounding box center [110, 203] width 71 height 16
type input "439"
click at [385, 206] on input "text" at bounding box center [373, 203] width 140 height 17
type input "NƯỚC SÂM MỲ SỮA TRỨNG GIA VỊ CHÂN GÀ SCL BÁNH RƯỢU"
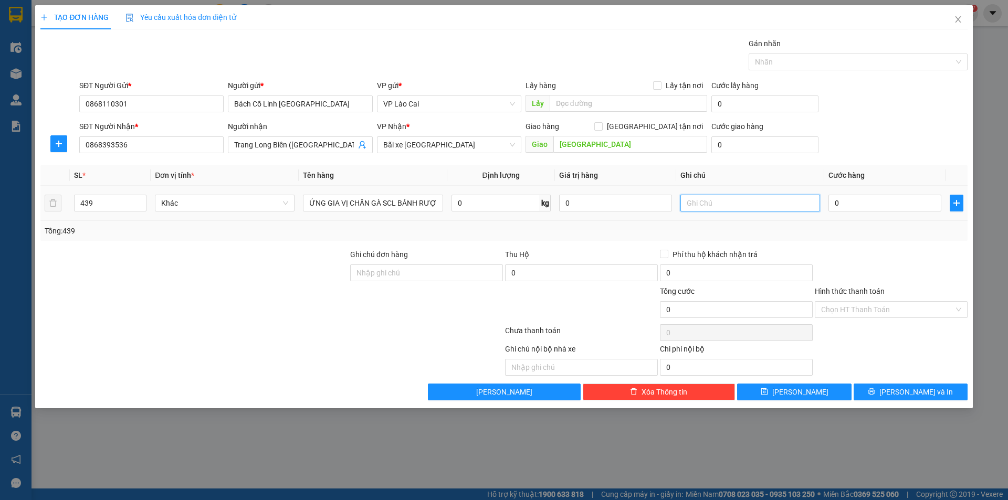
scroll to position [0, 0]
click at [716, 208] on input "text" at bounding box center [750, 203] width 140 height 17
type input "CƯỚC CN NG NHẬN (HÀNG ĐI 10/10)"
click at [854, 203] on input "0" at bounding box center [884, 203] width 113 height 17
type input "2"
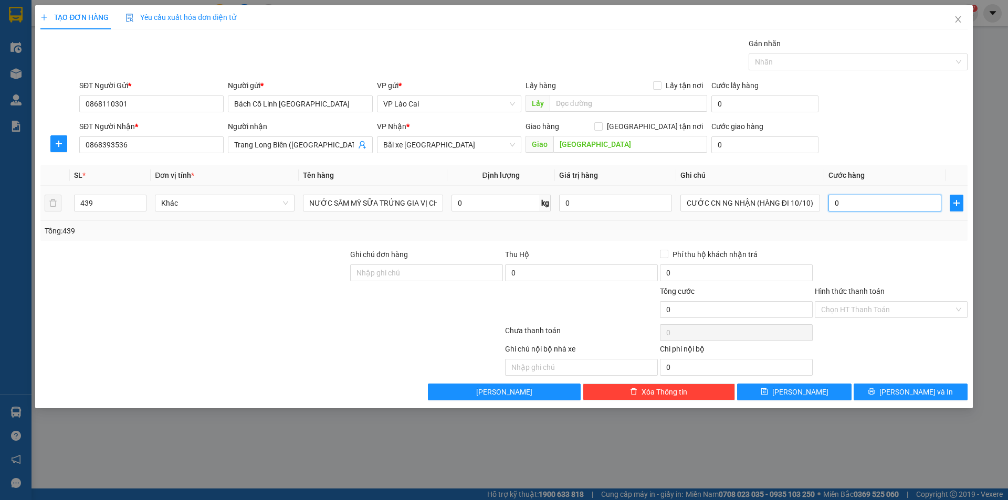
type input "2"
type input "24"
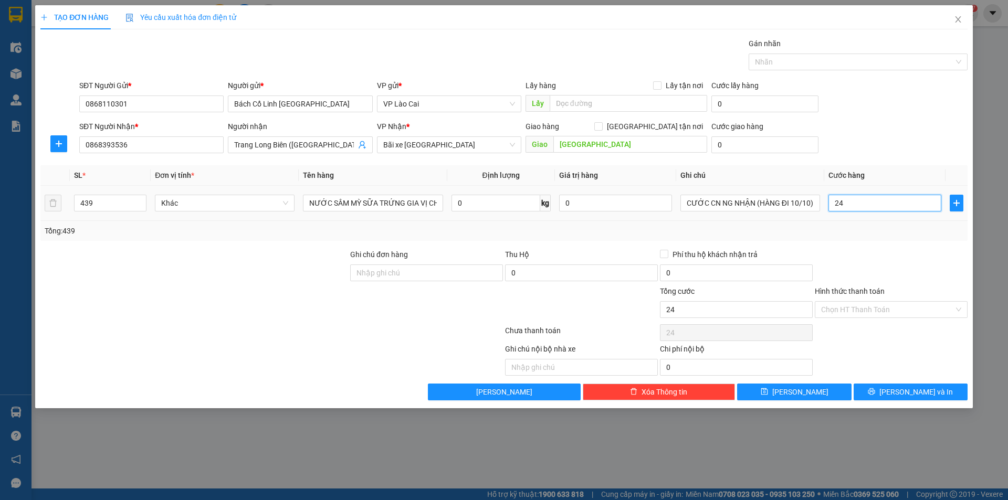
type input "249"
type input "2.490"
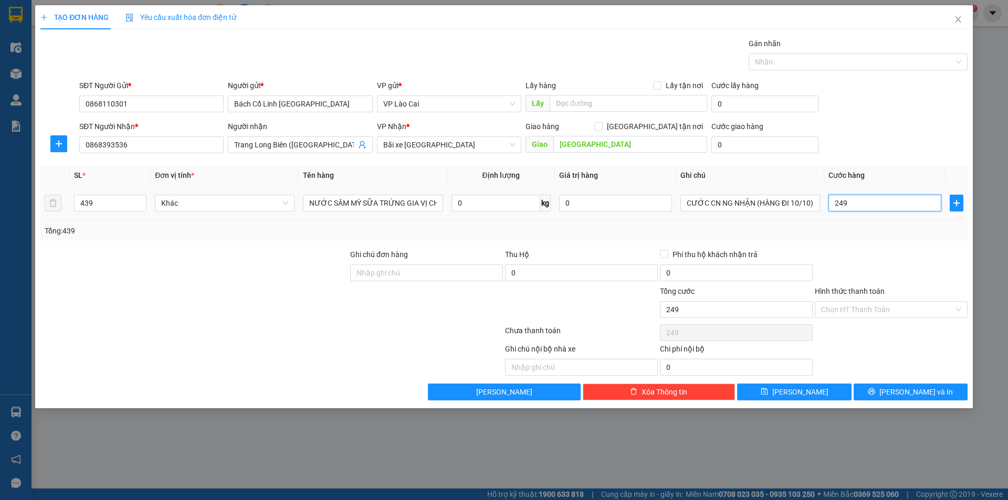
type input "2.490"
type input "24.900"
type input "249.000"
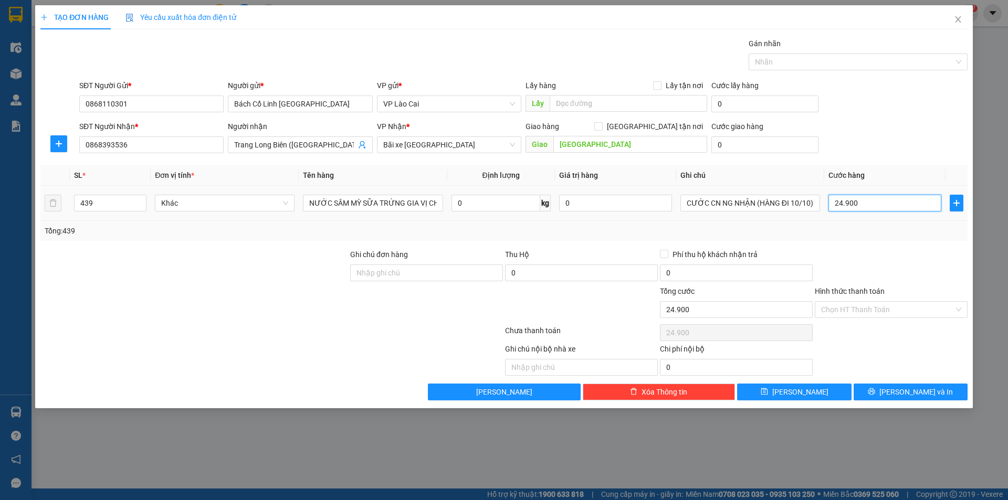
type input "249.000"
type input "2.490.000"
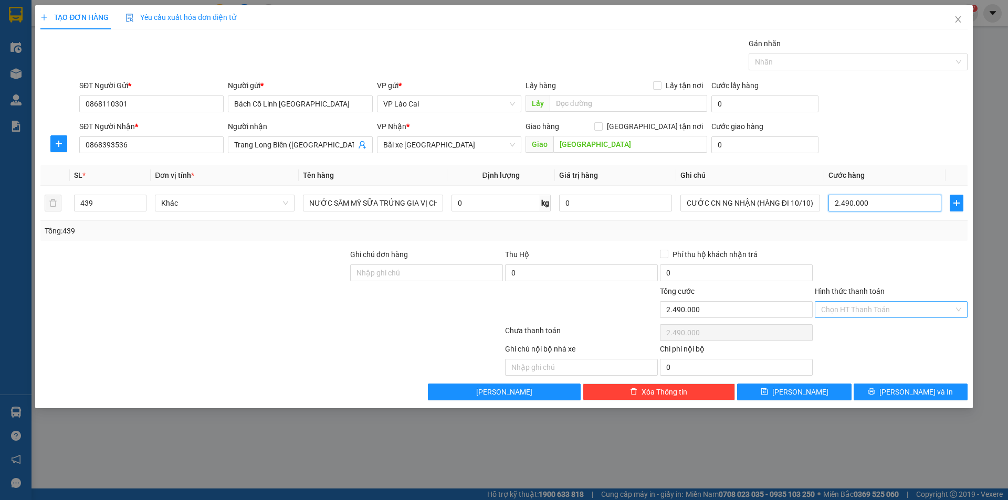
type input "2.490.000"
click at [877, 309] on input "Hình thức thanh toán" at bounding box center [887, 310] width 133 height 16
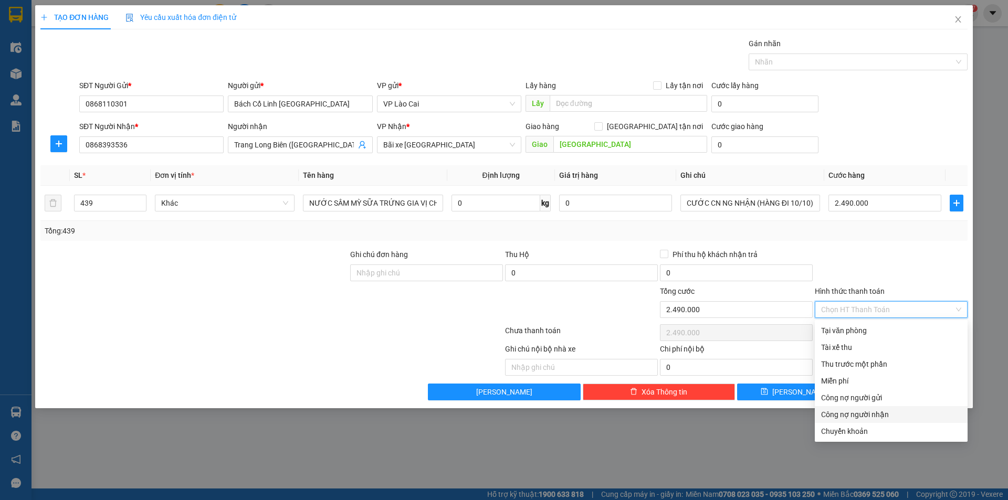
click at [859, 410] on div "Công nợ người nhận" at bounding box center [891, 415] width 140 height 12
type input "0"
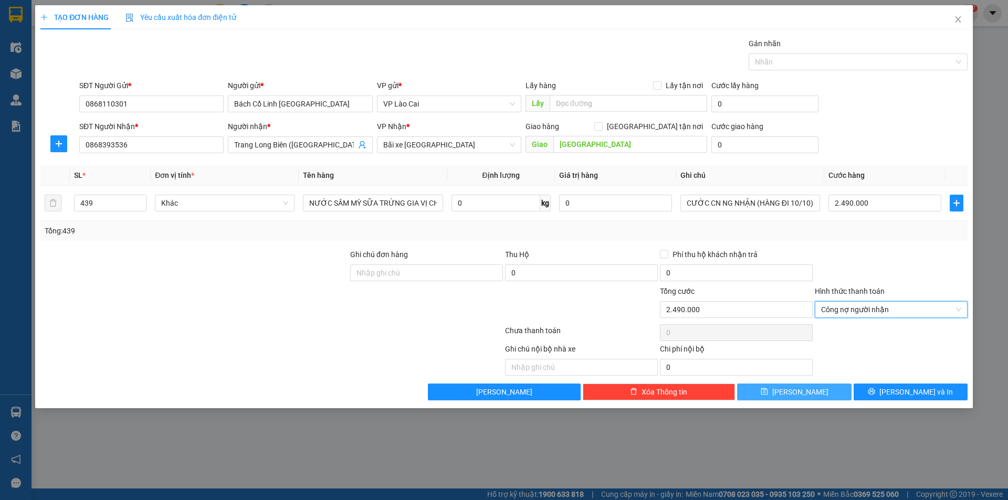
click at [794, 389] on span "Lưu" at bounding box center [800, 392] width 56 height 12
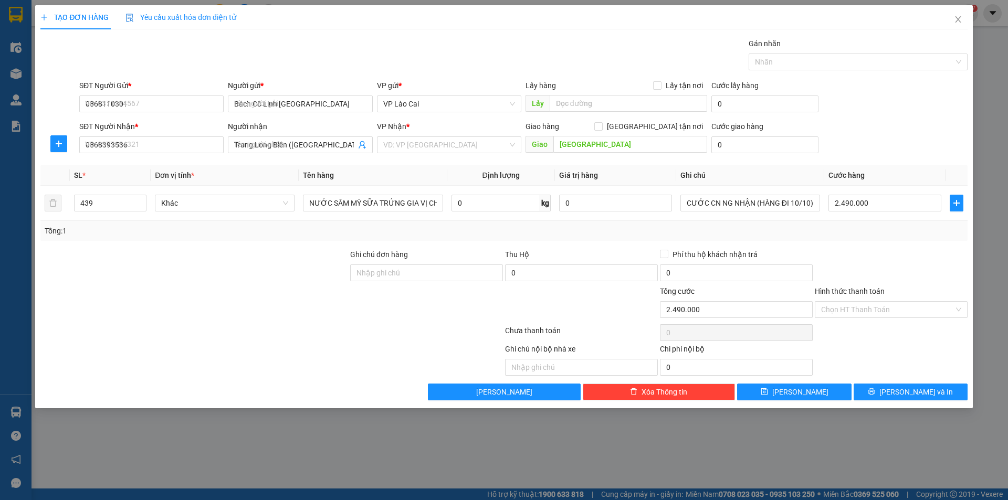
type input "1"
type input "0"
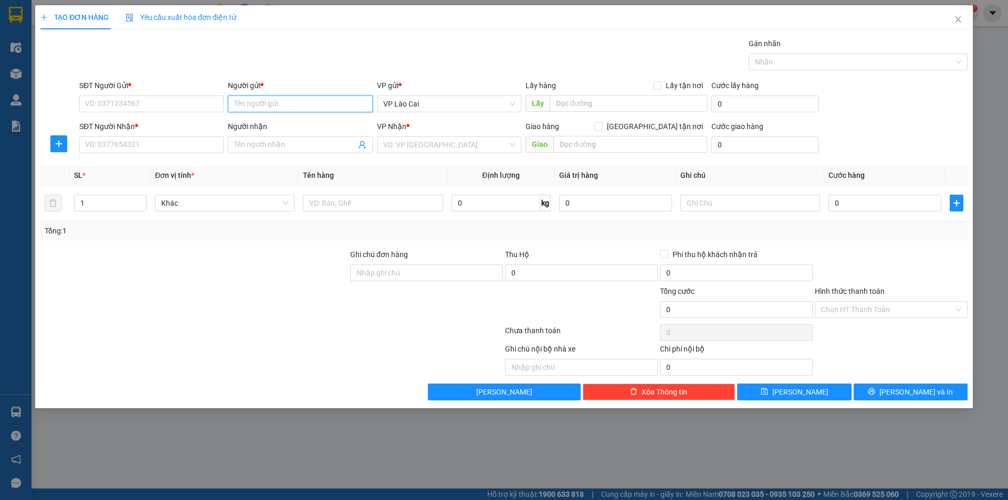
click at [260, 104] on input "Người gửi *" at bounding box center [300, 104] width 144 height 17
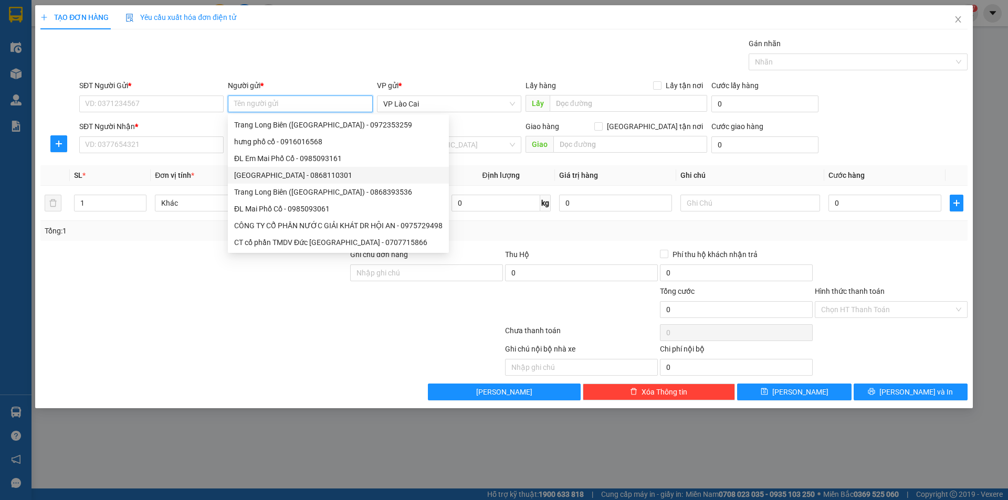
click at [276, 177] on div "Bách Cổ Linh Long Biên - 0868110301" at bounding box center [338, 175] width 208 height 12
type input "0868110301"
type input "Bách Cổ Linh Long Biên"
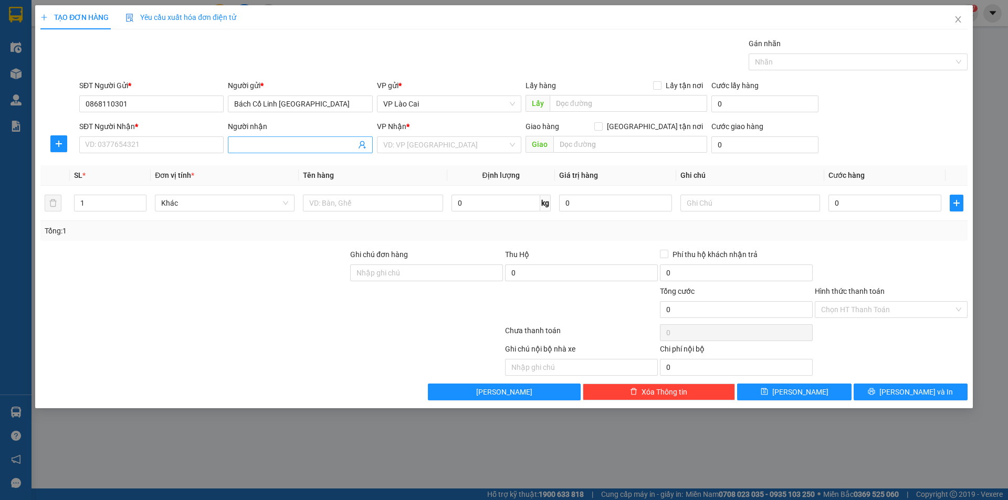
click at [274, 146] on input "Người nhận" at bounding box center [294, 145] width 121 height 12
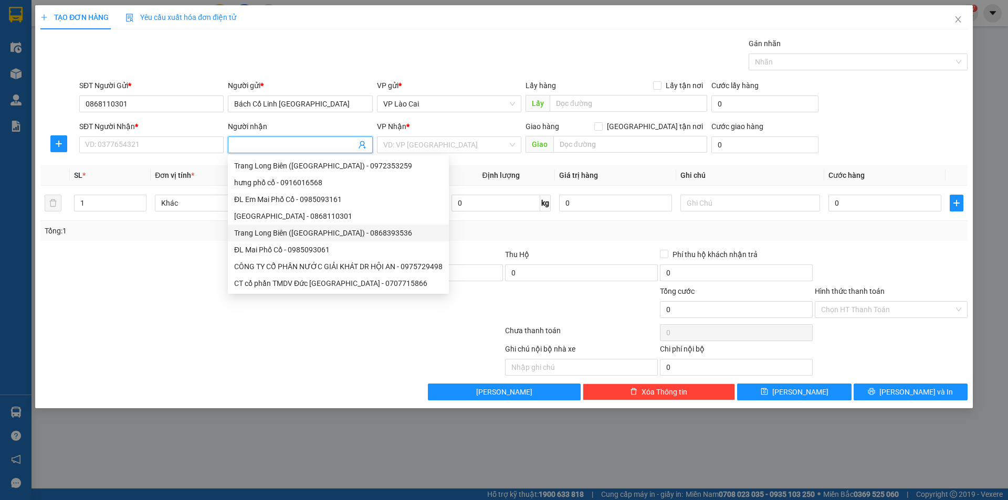
click at [273, 234] on div "Trang Long Biên (Bách Cổ Linh) - 0868393536" at bounding box center [338, 233] width 208 height 12
type input "0868393536"
type input "Trang Long Biên (Bách Cổ Linh)"
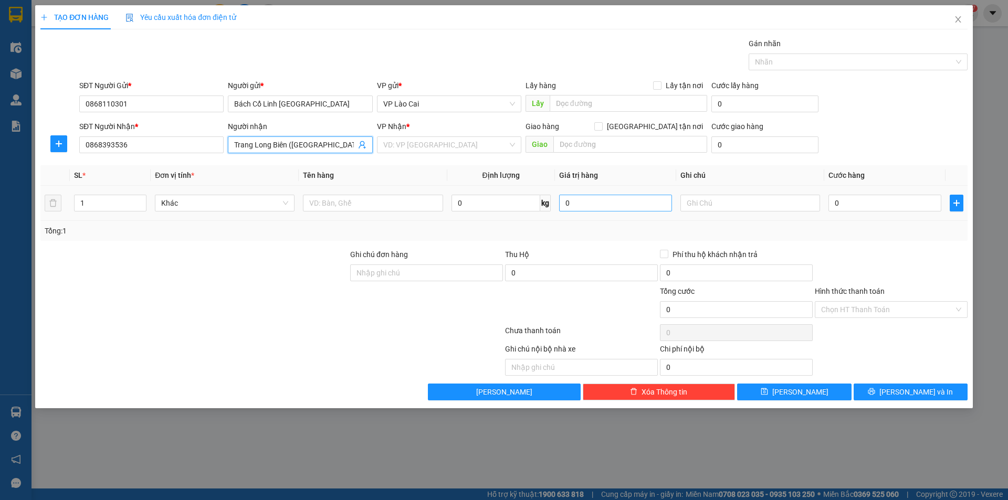
type input "Long Biên"
click at [707, 201] on input "text" at bounding box center [750, 203] width 140 height 17
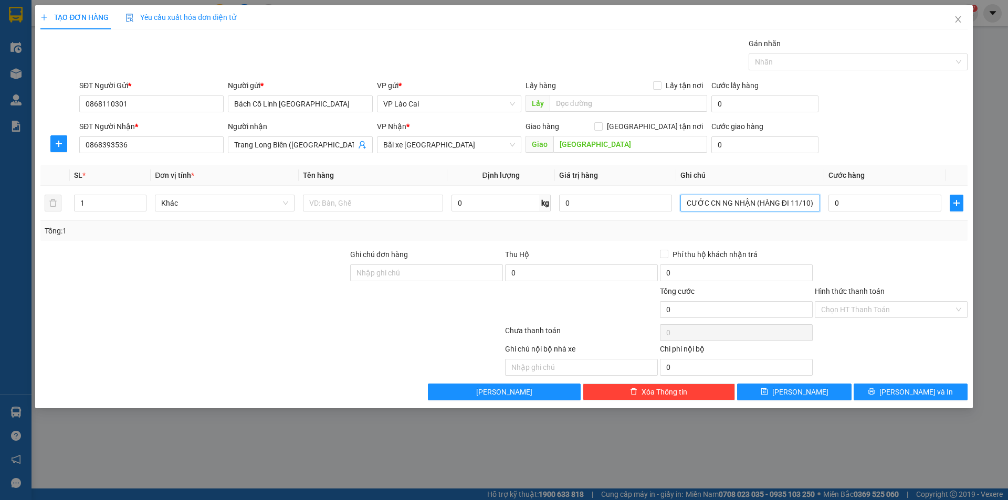
type input "CƯỚC CN NG NHẬN (HÀNG ĐI 11/10)"
click at [121, 203] on input "1" at bounding box center [110, 203] width 71 height 16
type input "48"
click at [387, 206] on input "text" at bounding box center [373, 203] width 140 height 17
click at [866, 203] on input "0" at bounding box center [884, 203] width 113 height 17
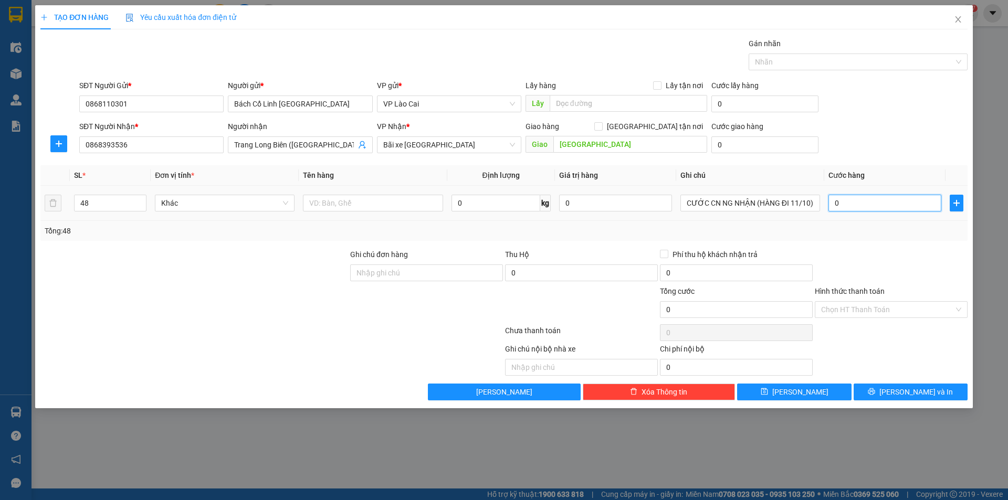
type input "3"
type input "35"
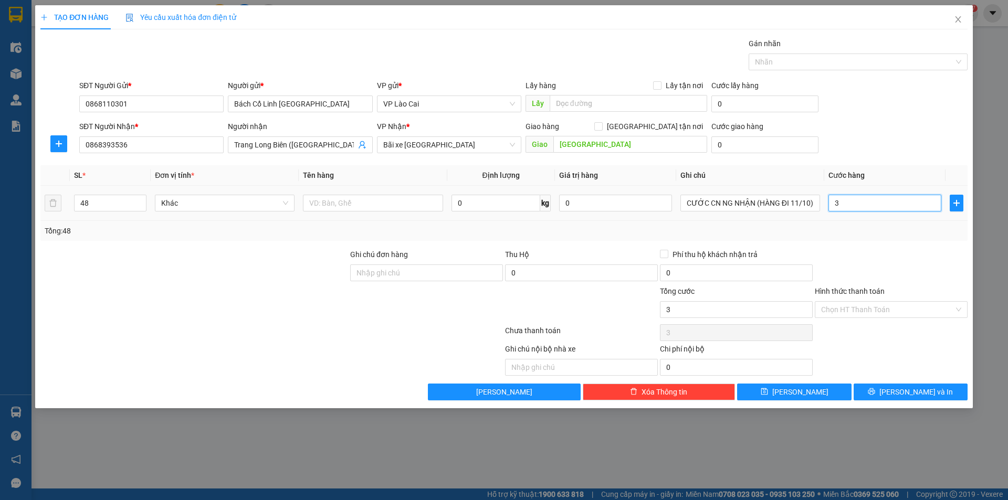
type input "35"
type input "355"
type input "3.550"
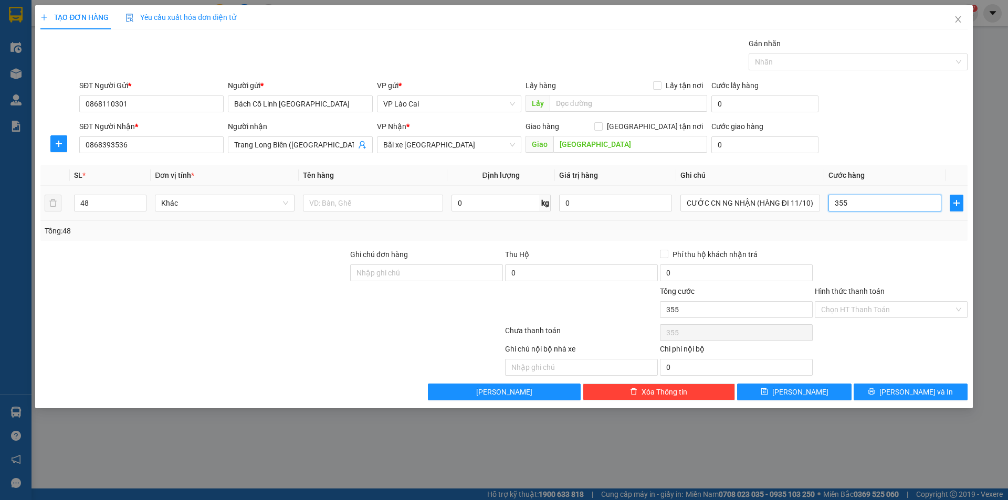
type input "3.550"
type input "35.500"
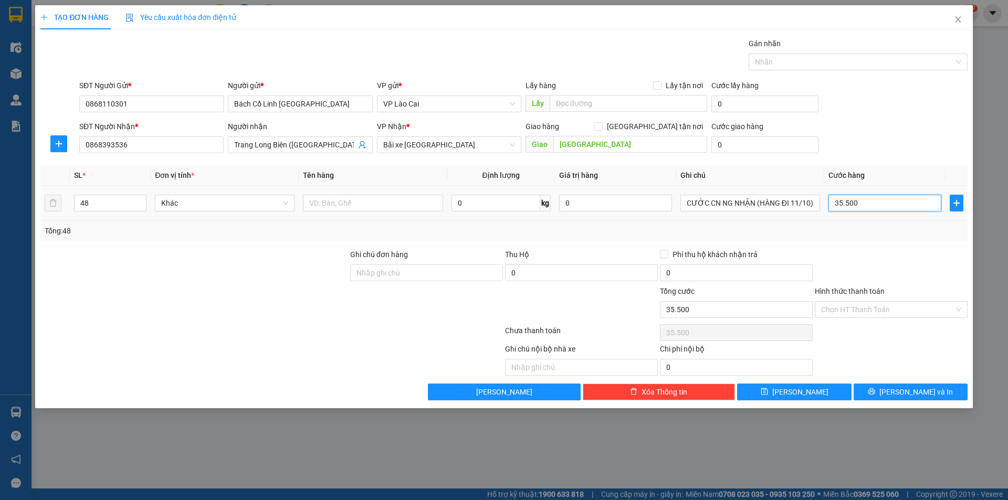
type input "355.000"
click at [376, 193] on div at bounding box center [373, 203] width 140 height 21
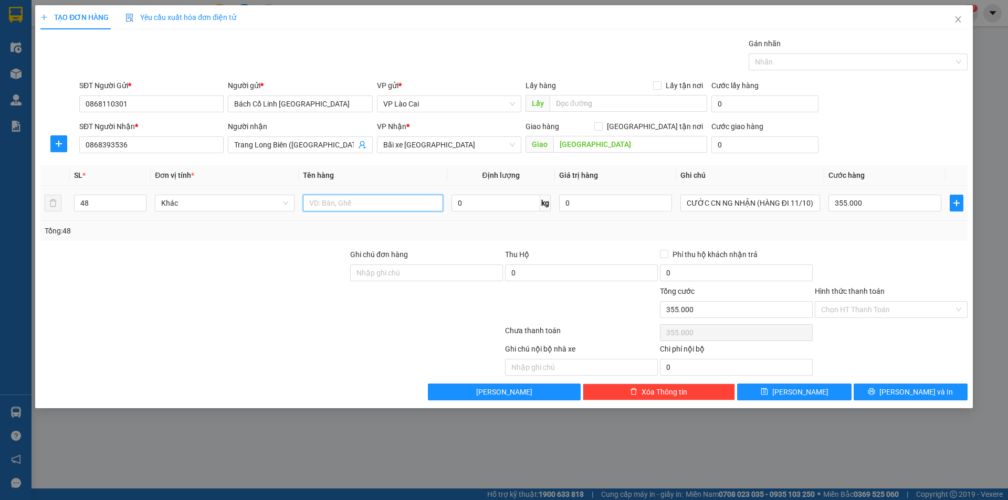
click at [376, 199] on input "text" at bounding box center [373, 203] width 140 height 17
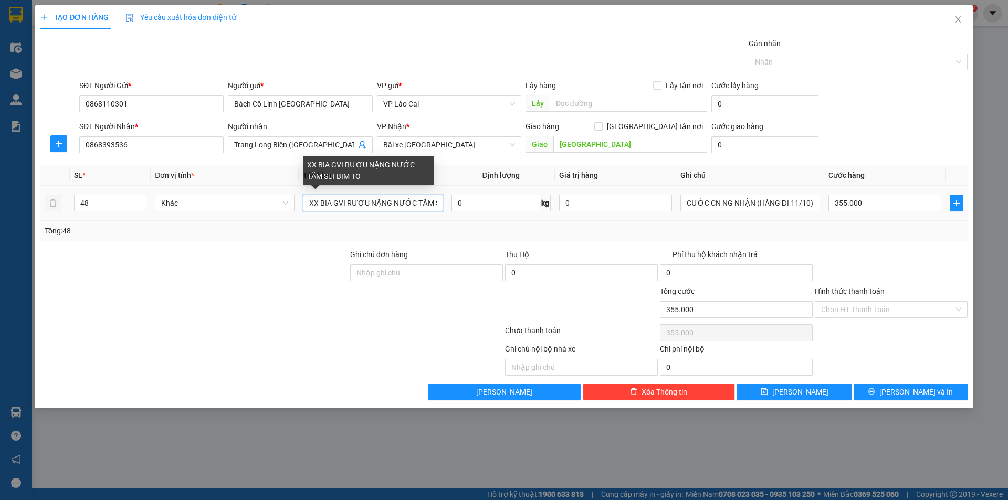
click at [388, 203] on input "XX BIA GVI RƯỢU NẶNG NƯỚC TĂM SỦI BIM TO" at bounding box center [373, 203] width 140 height 17
type input "XX BIA GVI RƯỢU NẶNG NƯỚC TĂM SỦI BIM TO MĂNG"
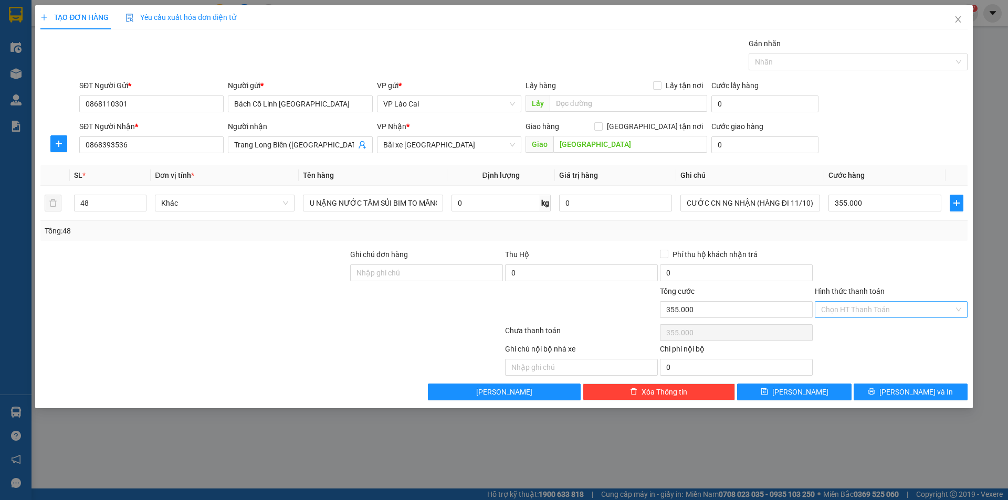
click at [860, 306] on input "Hình thức thanh toán" at bounding box center [887, 310] width 133 height 16
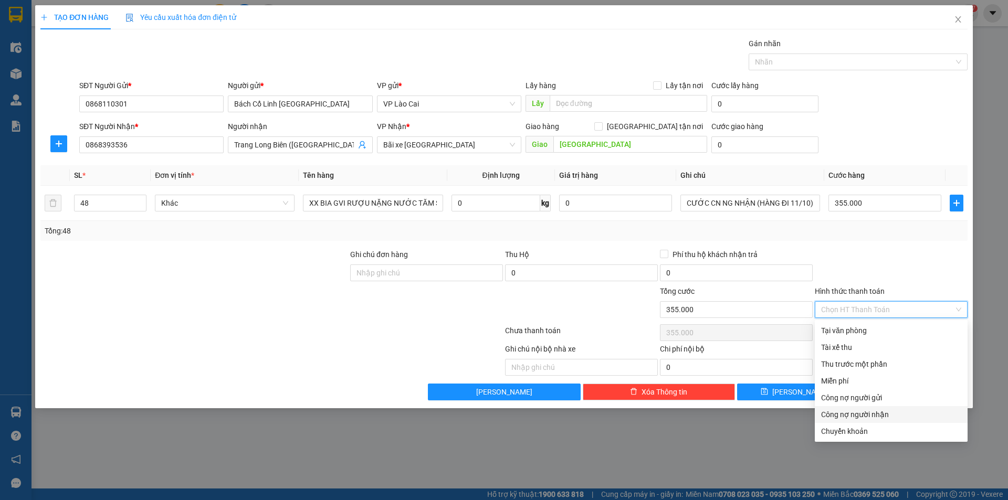
click at [884, 417] on div "Công nợ người nhận" at bounding box center [891, 415] width 140 height 12
type input "0"
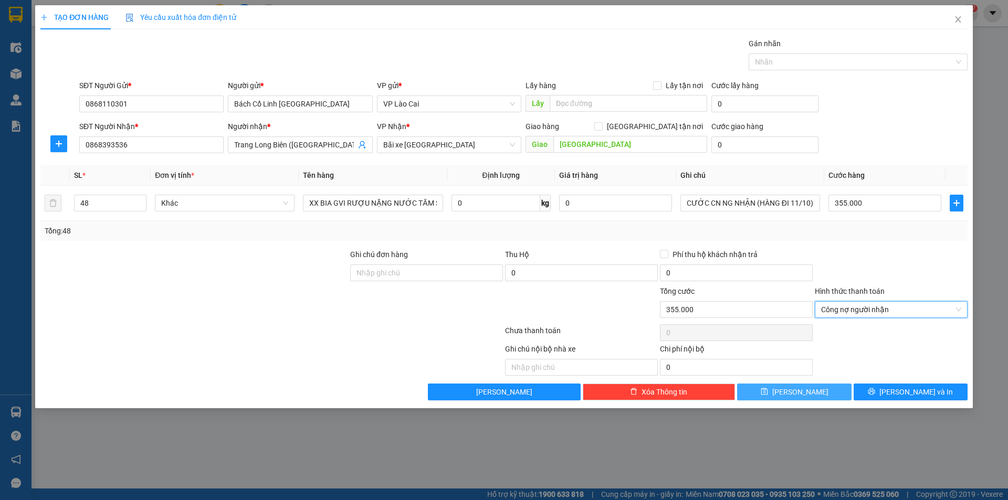
click at [833, 393] on button "Lưu" at bounding box center [794, 392] width 114 height 17
type input "1"
type input "0"
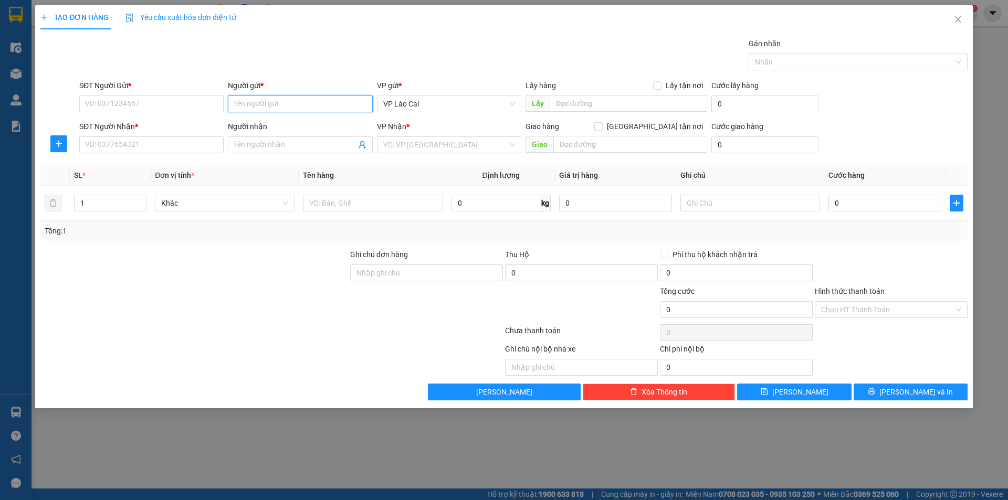
click at [266, 104] on input "Người gửi *" at bounding box center [300, 104] width 144 height 17
click at [284, 101] on input "TIUYỂN" at bounding box center [300, 104] width 144 height 17
drag, startPoint x: 281, startPoint y: 104, endPoint x: 225, endPoint y: 109, distance: 55.9
click at [225, 109] on div "SĐT Người Gửi * VD: 0371234567 Người gửi * TIUYỂN TIUYỂN VP gửi * VP Lào Cai Lấ…" at bounding box center [523, 98] width 892 height 37
type input "TUYỂN"
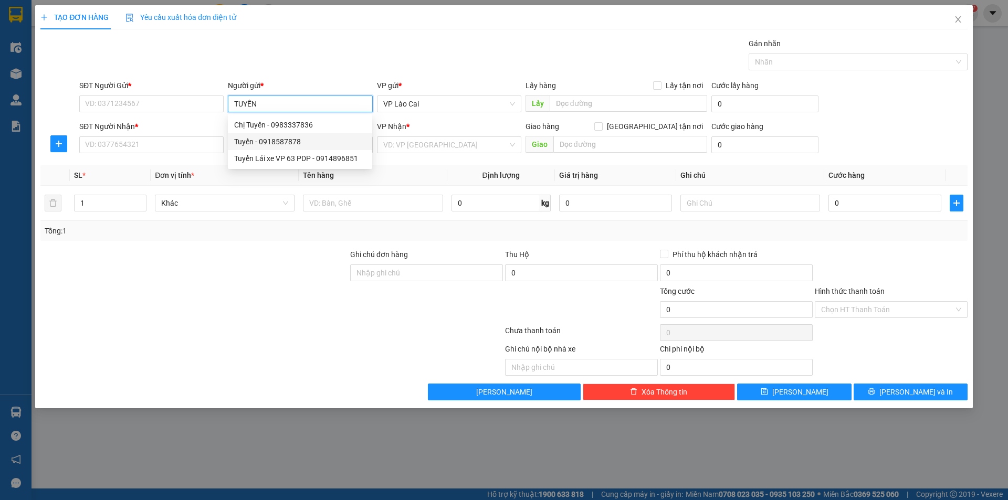
click at [308, 142] on div "Tuyển - 0918587878" at bounding box center [300, 142] width 132 height 12
type input "0918587878"
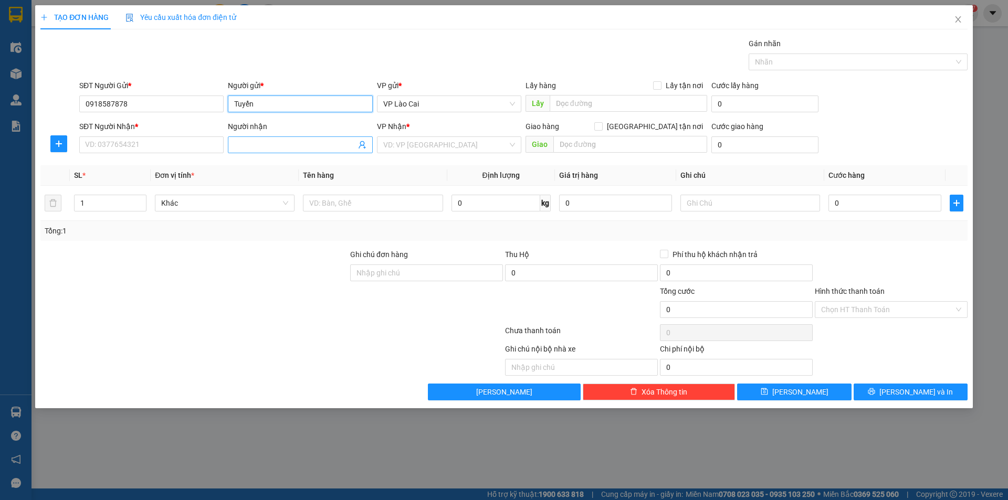
type input "Tuyển"
click at [268, 142] on input "Người nhận" at bounding box center [294, 145] width 121 height 12
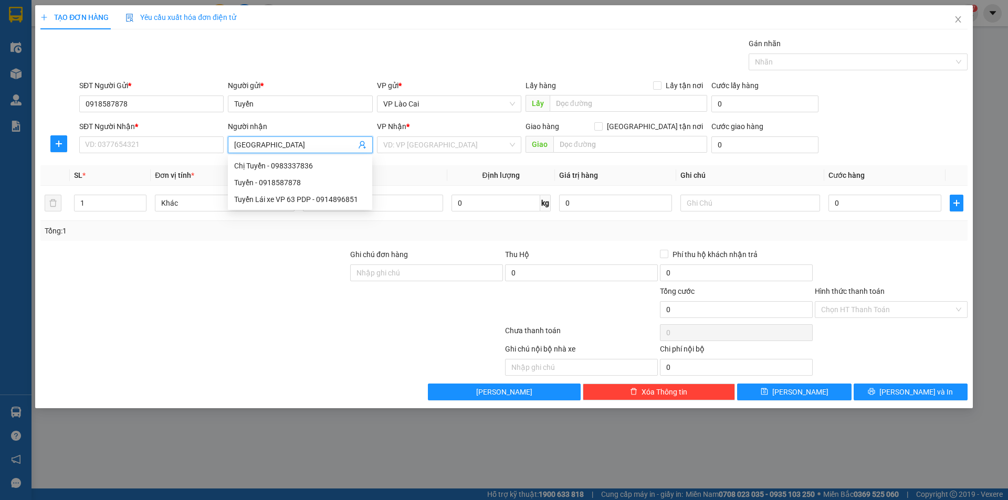
type input "HÀ ĐÔNG"
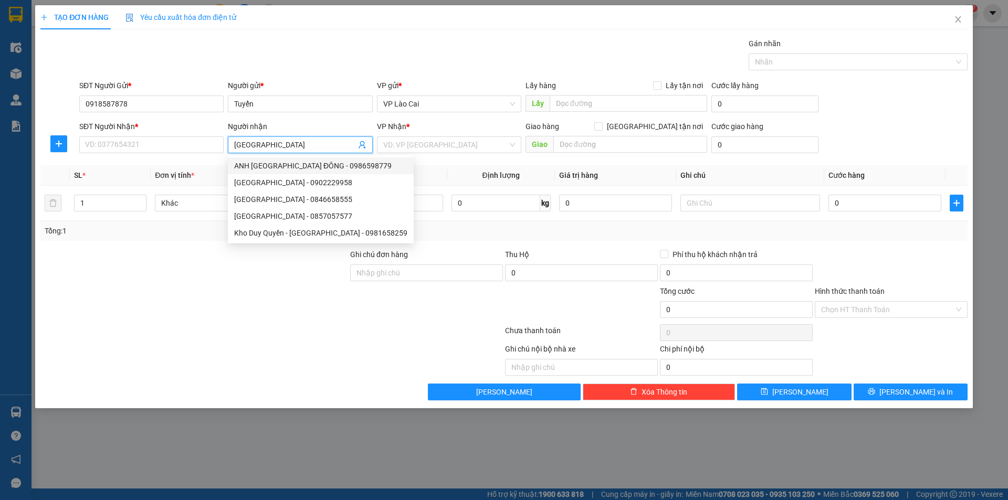
click at [296, 160] on div "ANH PHÚ HÀ ĐÔNG - 0986598779" at bounding box center [321, 165] width 186 height 17
type input "0986598779"
type input "ANH PHÚ HÀ ĐÔNG"
type input "68 NGUỴ NHƯ - KON TUM - HÀ ĐÔNG"
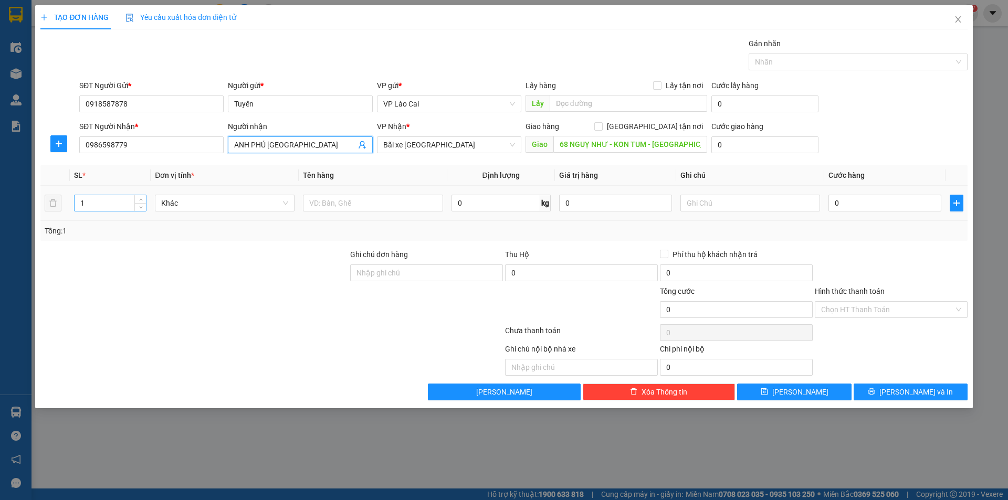
type input "ANH PHÚ HÀ ĐÔNG"
click at [130, 205] on input "1" at bounding box center [110, 203] width 71 height 16
type input "55"
click at [383, 206] on input "text" at bounding box center [373, 203] width 140 height 17
type input "SÂM BIA NƯỚC"
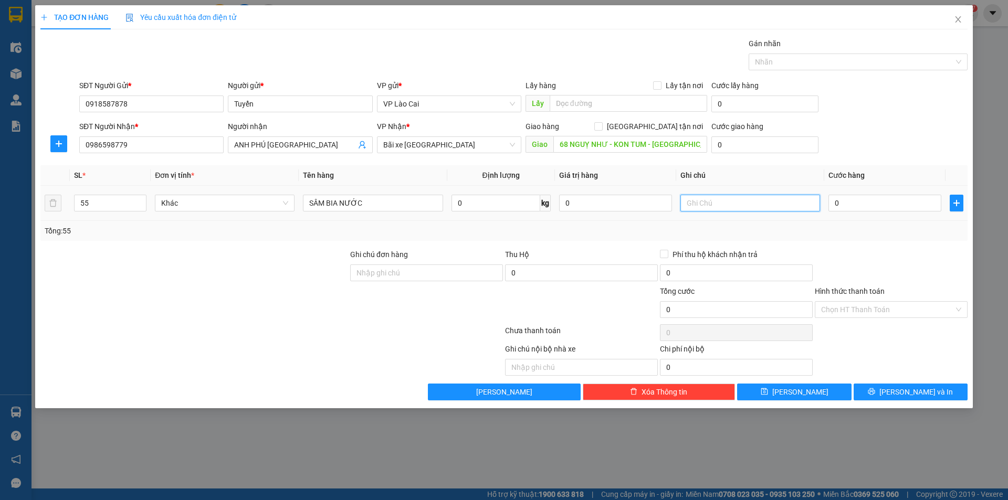
click at [696, 200] on input "text" at bounding box center [750, 203] width 140 height 17
type input "CƯỚC CN NG GỬI (HÀNG ĐI 11/10)"
click at [855, 211] on input "0" at bounding box center [884, 203] width 113 height 17
type input "3"
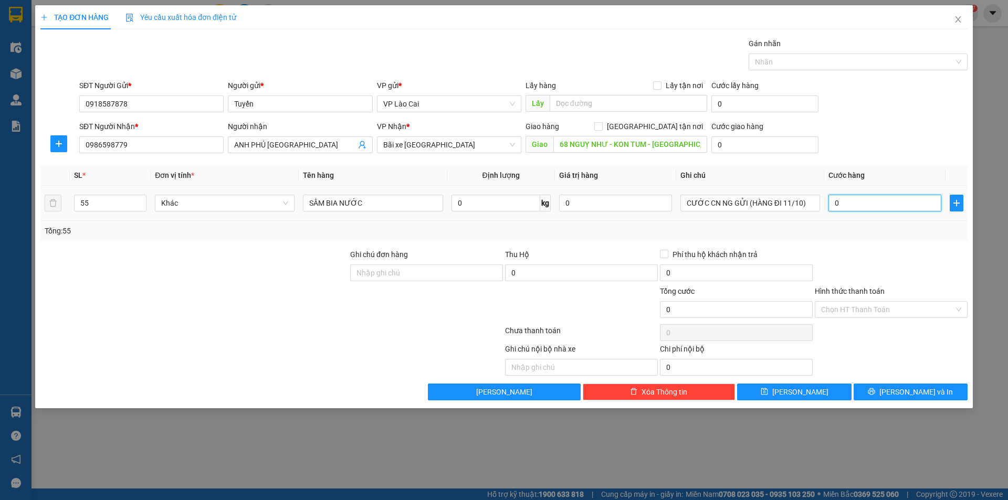
type input "3"
type input "39"
type input "390"
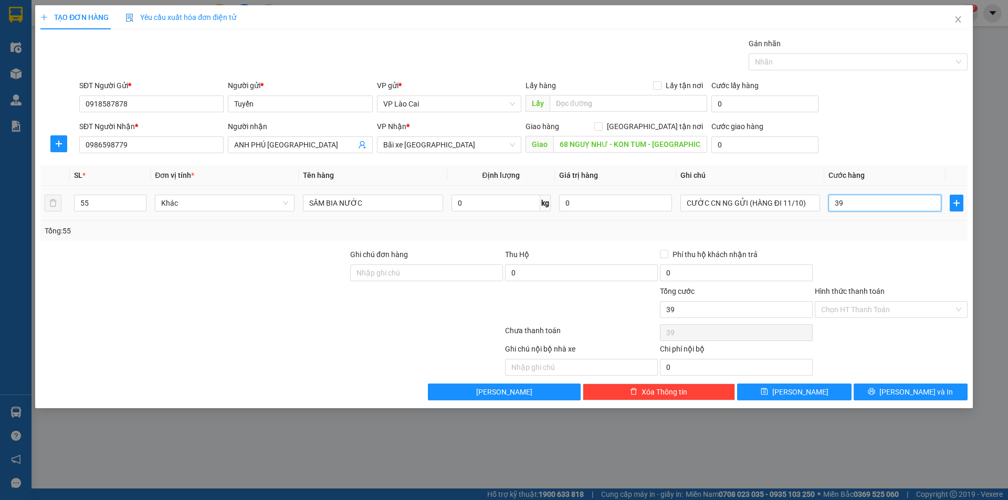
type input "390"
type input "3.900"
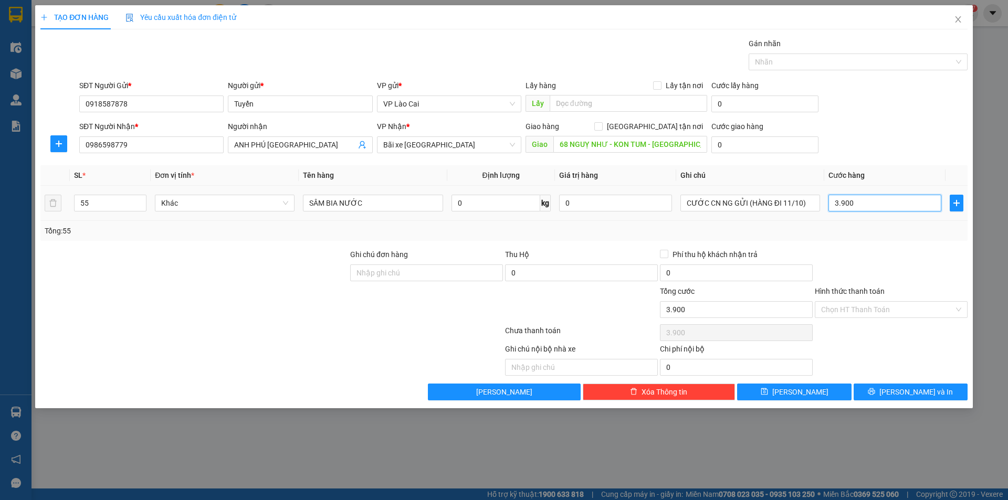
type input "39.000"
type input "390.000"
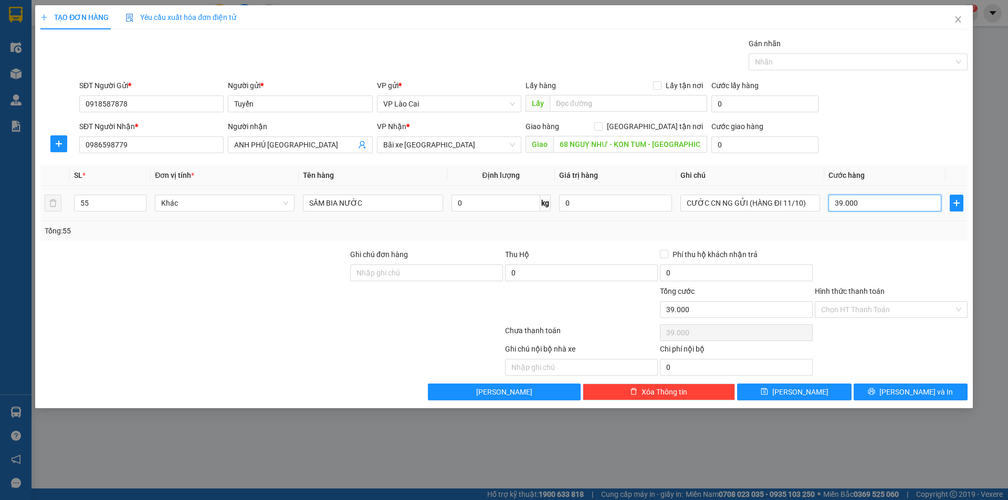
type input "390.000"
click at [882, 309] on input "Hình thức thanh toán" at bounding box center [887, 310] width 133 height 16
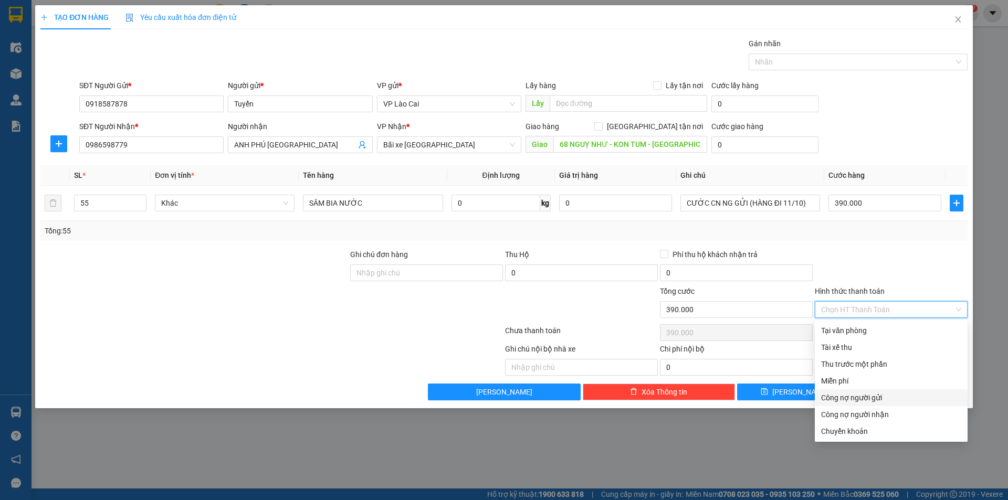
click at [867, 400] on div "Công nợ người gửi" at bounding box center [891, 398] width 140 height 12
type input "0"
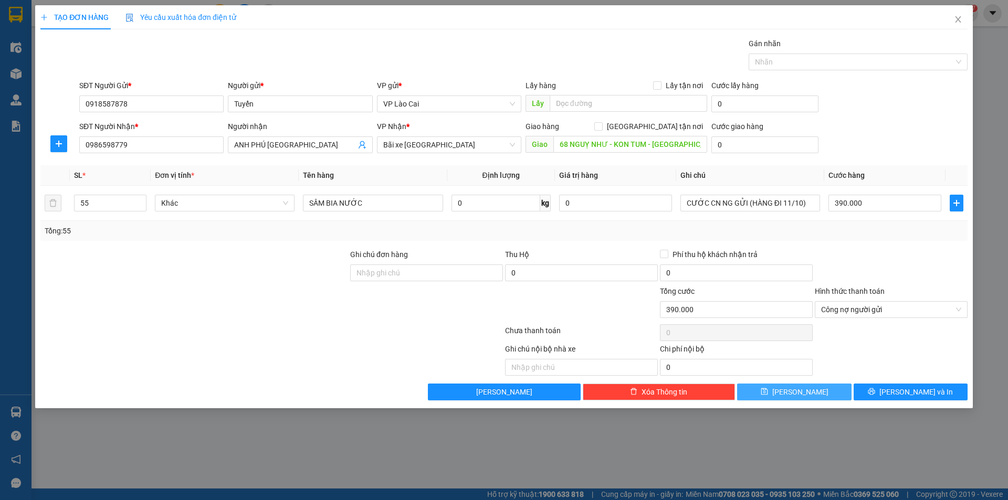
click at [825, 392] on button "Lưu" at bounding box center [794, 392] width 114 height 17
type input "1"
type input "0"
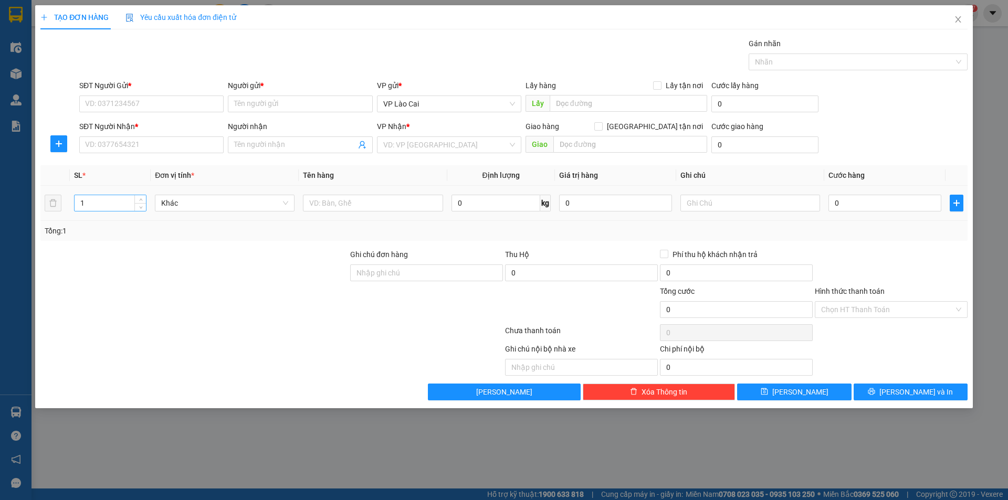
click at [113, 205] on input "1" at bounding box center [110, 203] width 71 height 16
click at [266, 100] on input "Người gửi *" at bounding box center [300, 104] width 144 height 17
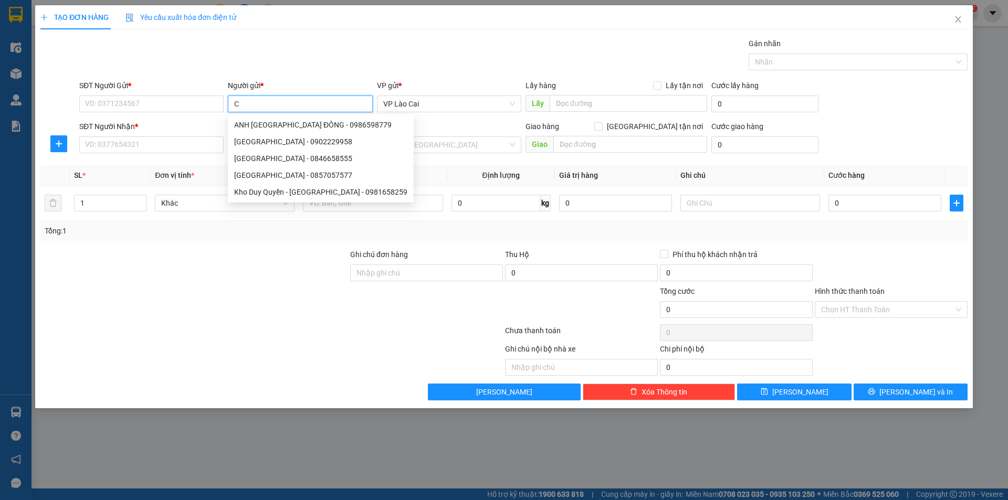
type input "CỔ"
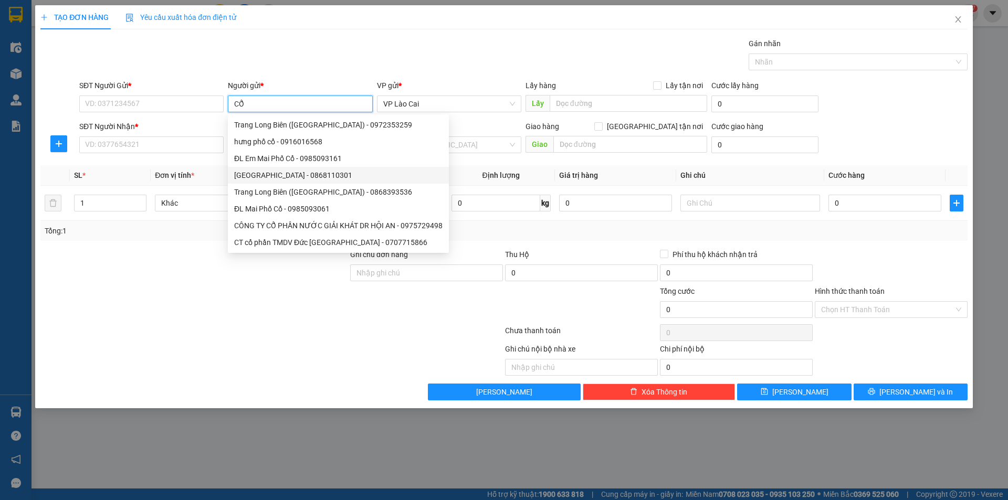
click at [276, 178] on div "Bách Cổ Linh Long Biên - 0868110301" at bounding box center [338, 175] width 208 height 12
type input "0868110301"
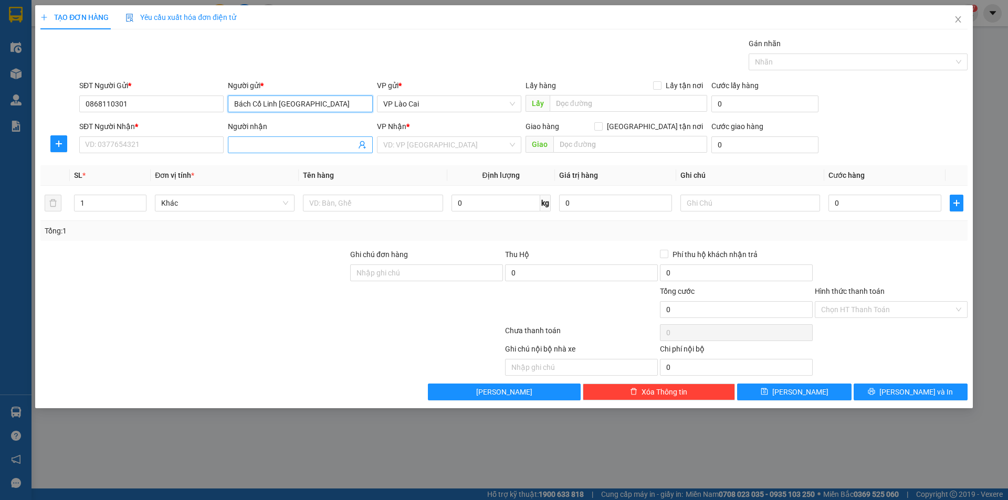
type input "Bách Cổ Linh Long Biên"
click at [269, 143] on input "Người nhận" at bounding box center [294, 145] width 121 height 12
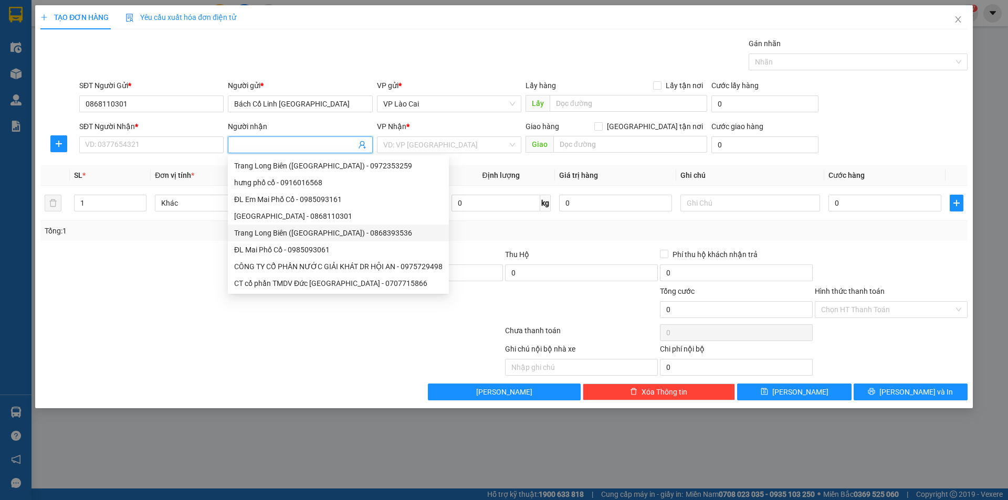
click at [268, 231] on div "Trang Long Biên (Bách Cổ Linh) - 0868393536" at bounding box center [338, 233] width 208 height 12
type input "0868393536"
type input "Trang Long Biên (Bách Cổ Linh)"
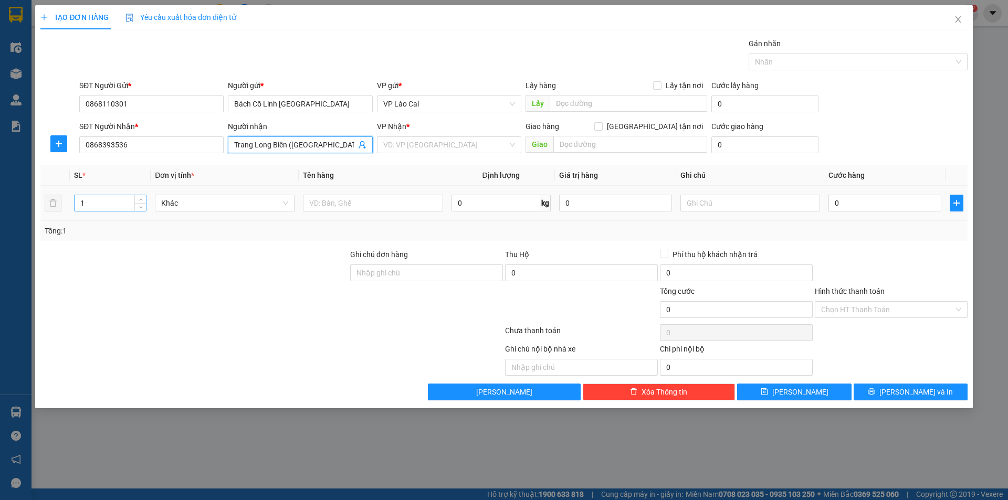
type input "Long Biên"
click at [118, 204] on input "1" at bounding box center [110, 203] width 71 height 16
type input "40"
click at [852, 205] on input "0" at bounding box center [884, 203] width 113 height 17
type input "3"
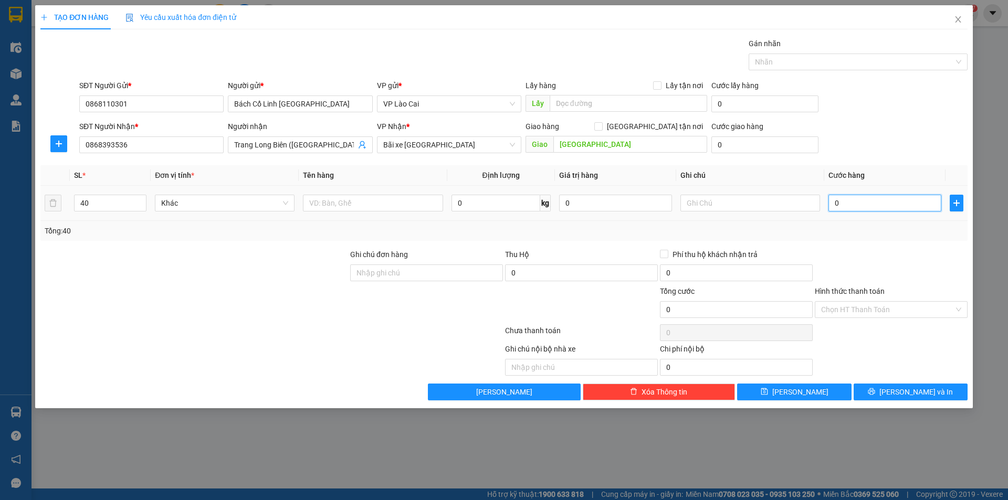
type input "3"
type input "39"
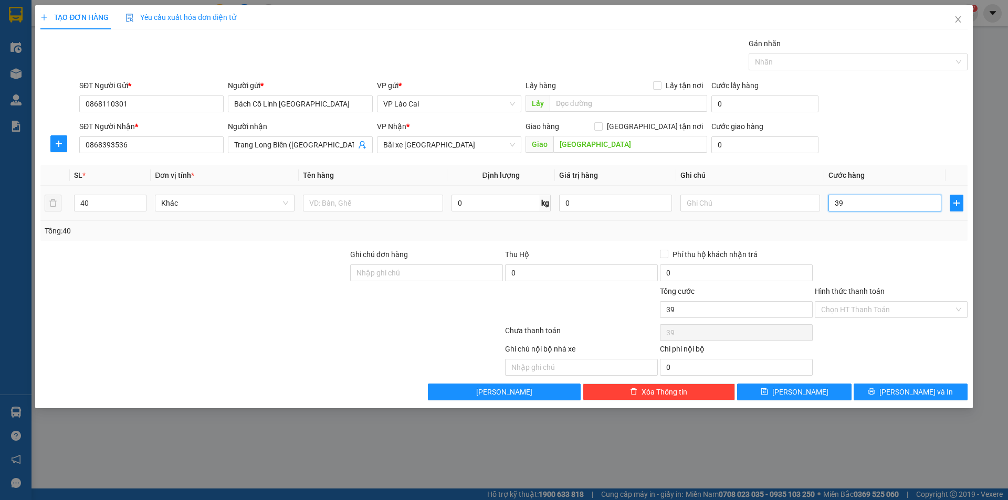
type input "390"
type input "3.900"
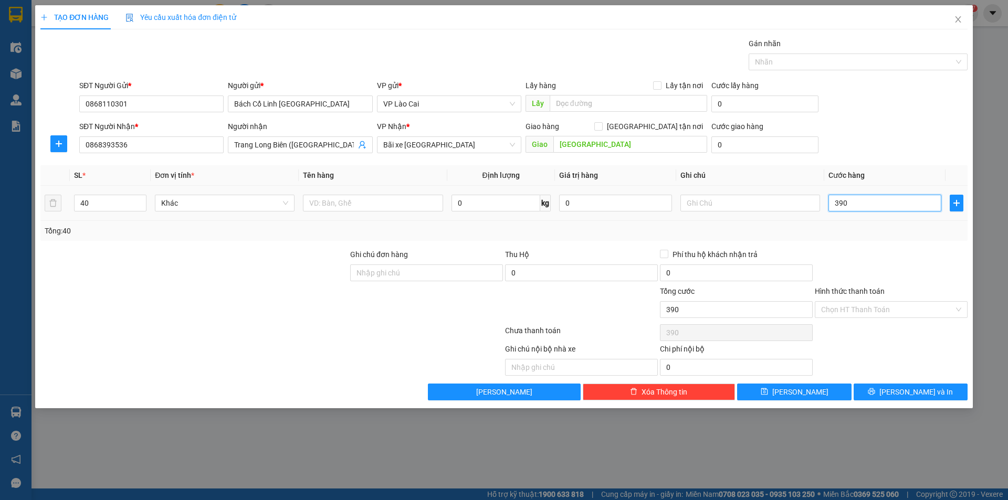
type input "3.900"
type input "39.000"
type input "390.000"
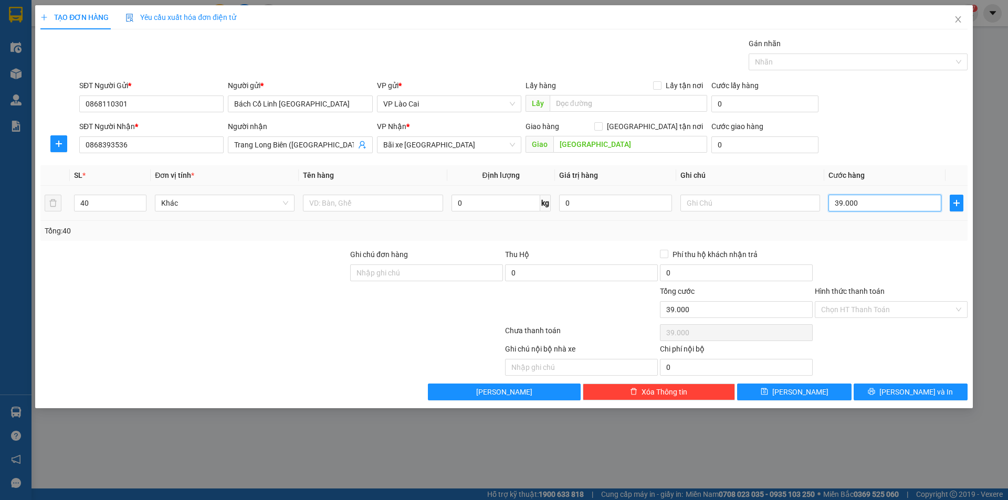
type input "390.000"
click at [731, 198] on input "text" at bounding box center [750, 203] width 140 height 17
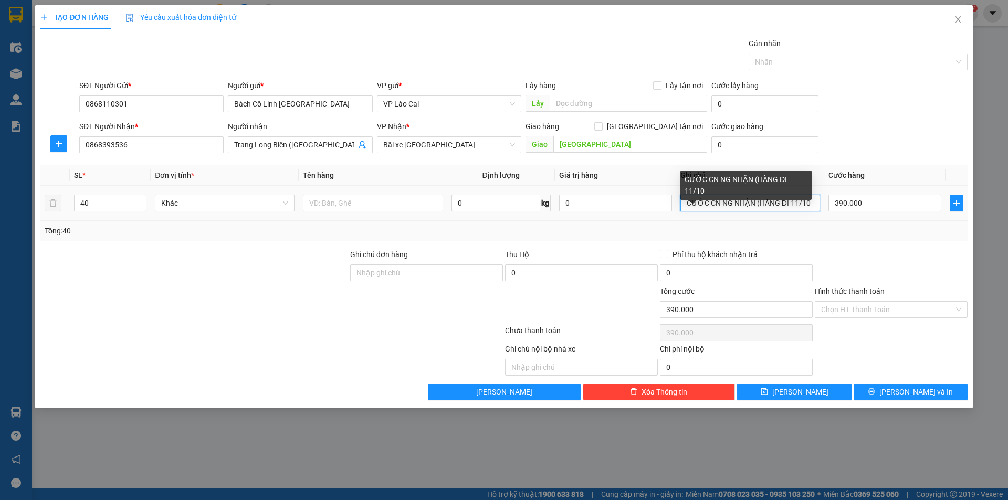
click at [798, 203] on input "CƯỚC CN NG NHẬN (HÀNG ĐI 11/10" at bounding box center [750, 203] width 140 height 17
type input "CƯỚC CN NG NHẬN (HÀNG ĐI 12/10"
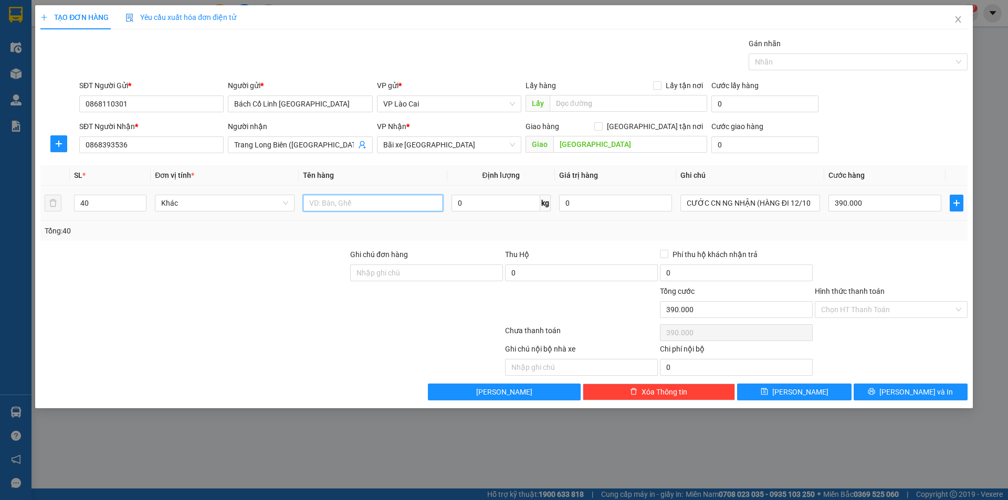
click at [342, 196] on input "text" at bounding box center [373, 203] width 140 height 17
type input "D"
click at [359, 203] on input "ĐỒ CAY NẶNG BÁNH RƯỢU NẶNG" at bounding box center [373, 203] width 140 height 17
type input "ĐỒ CAY NẶNG DÂY BÁNH RƯỢU NẶNG SCL NC"
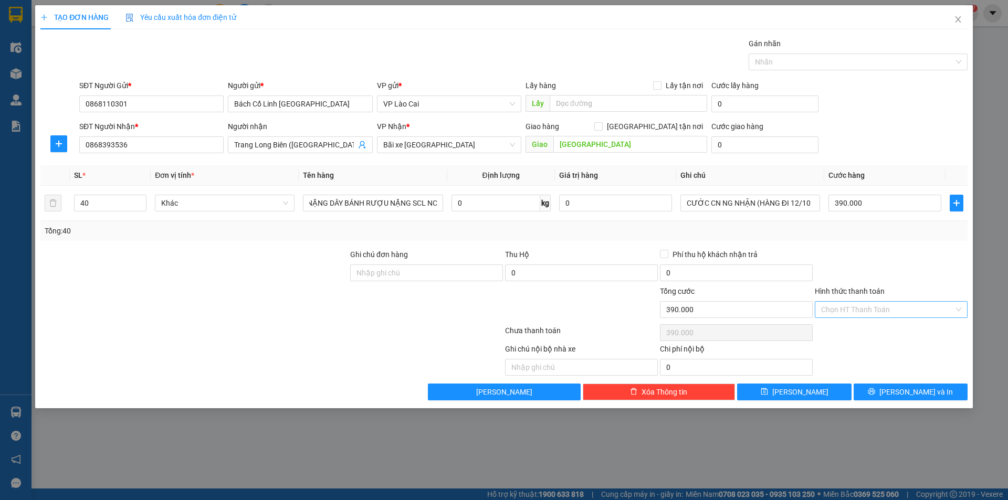
scroll to position [0, 0]
click at [902, 306] on input "Hình thức thanh toán" at bounding box center [887, 310] width 133 height 16
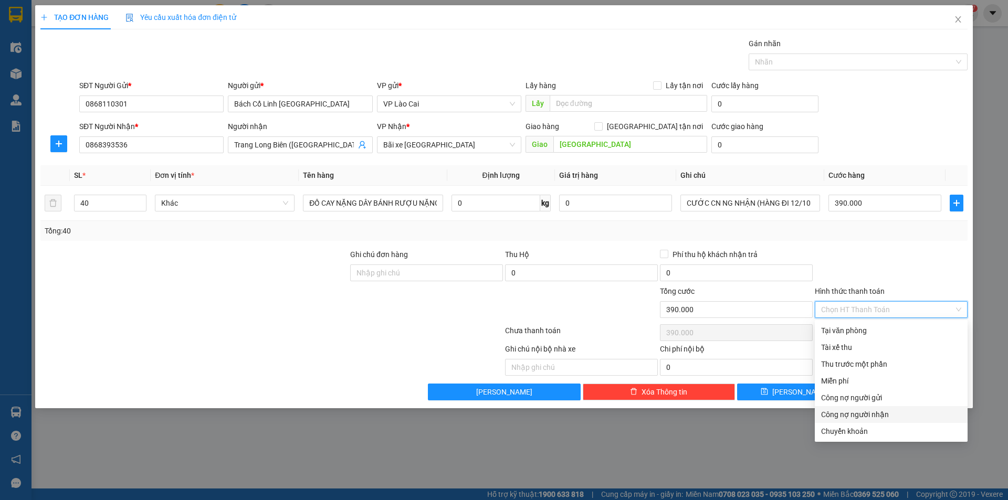
click at [881, 417] on div "Công nợ người nhận" at bounding box center [891, 415] width 140 height 12
type input "0"
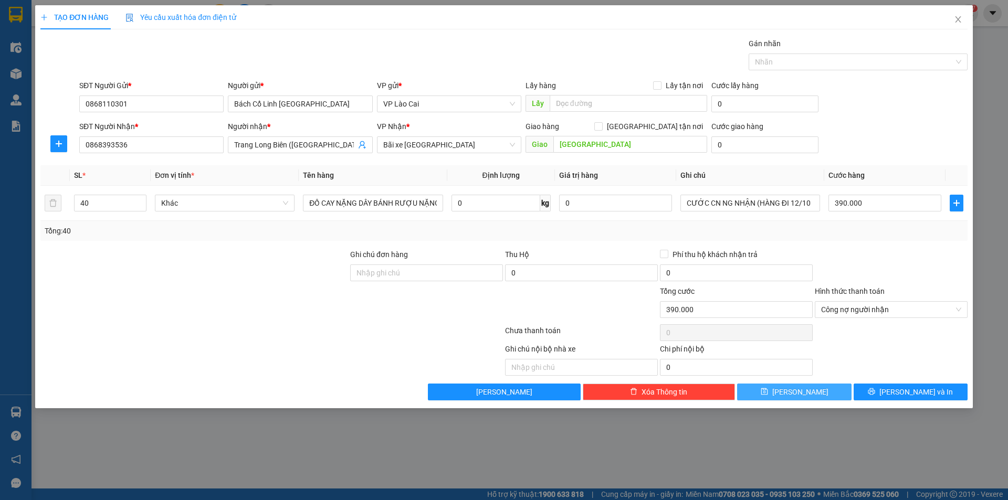
click at [767, 391] on icon "save" at bounding box center [763, 391] width 7 height 7
type input "1"
type input "0"
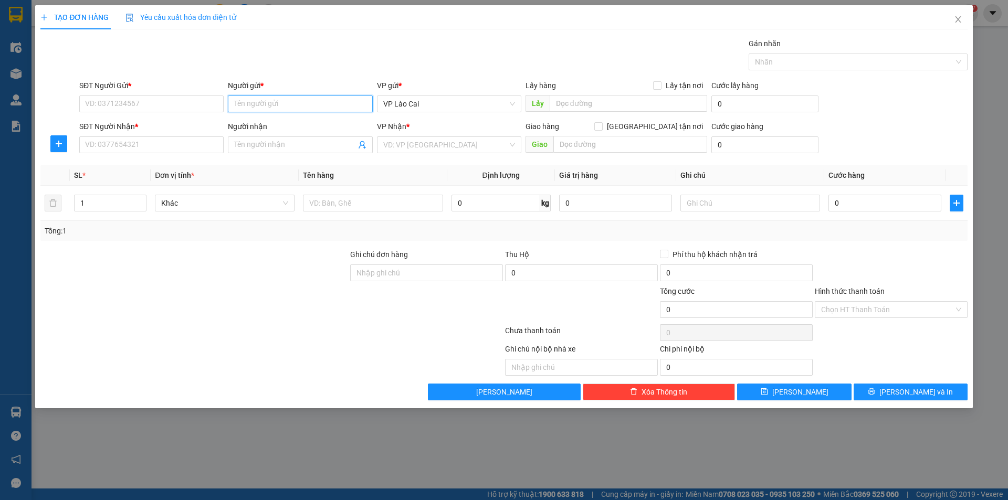
click at [263, 105] on input "Người gửi *" at bounding box center [300, 104] width 144 height 17
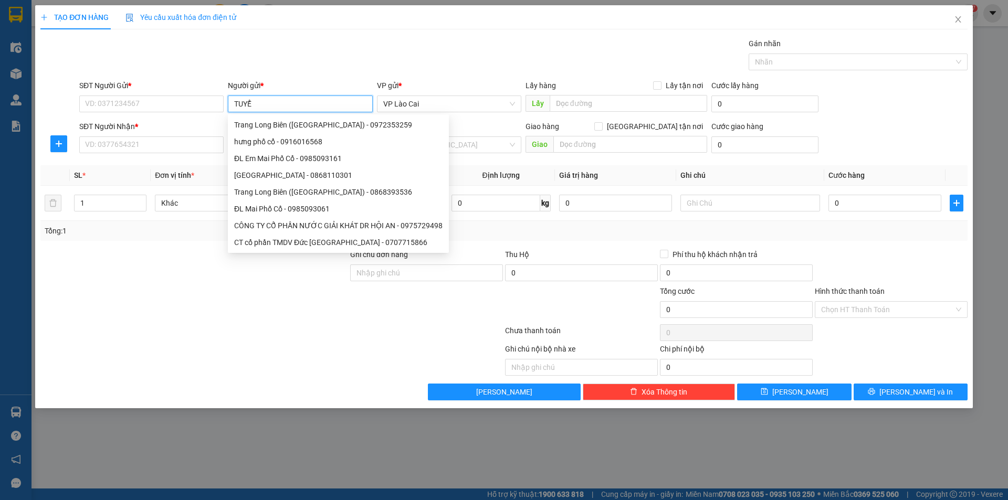
type input "TUYỂN"
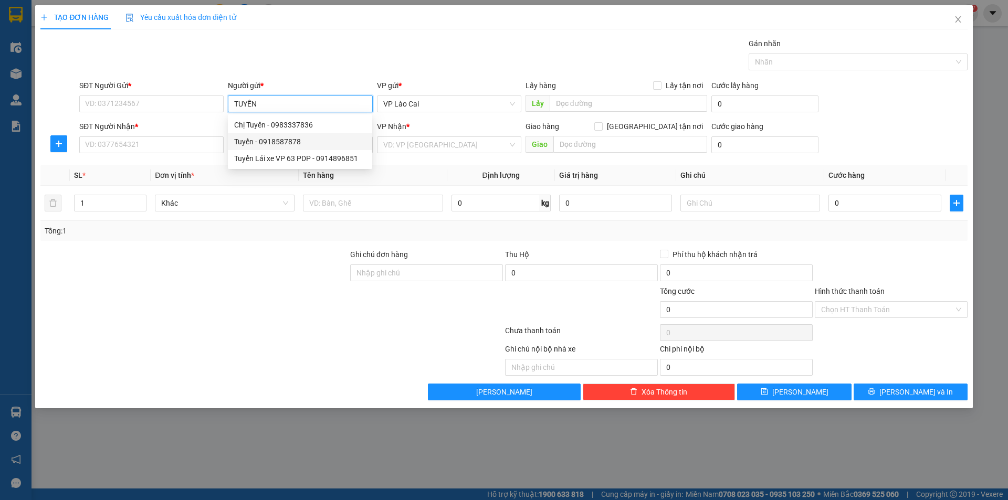
click at [276, 141] on div "Tuyển - 0918587878" at bounding box center [300, 142] width 132 height 12
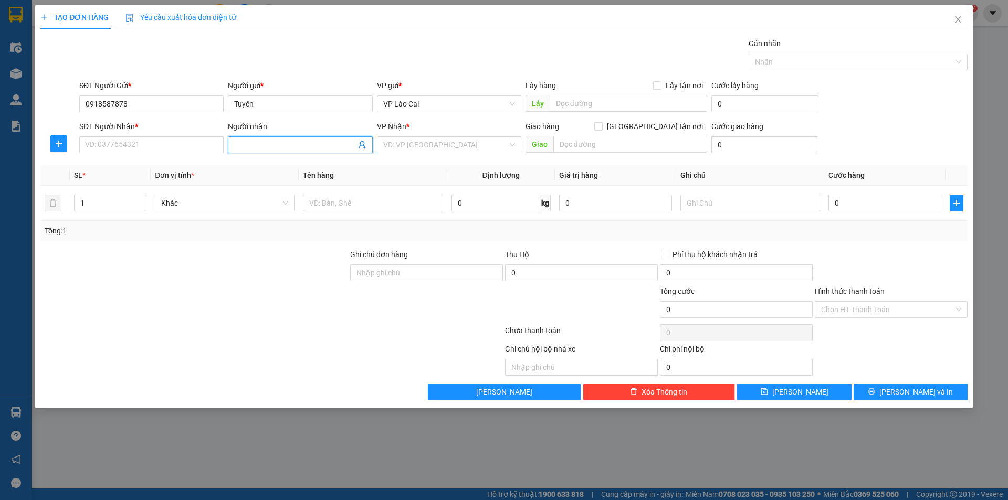
click at [276, 143] on input "Người nhận" at bounding box center [294, 145] width 121 height 12
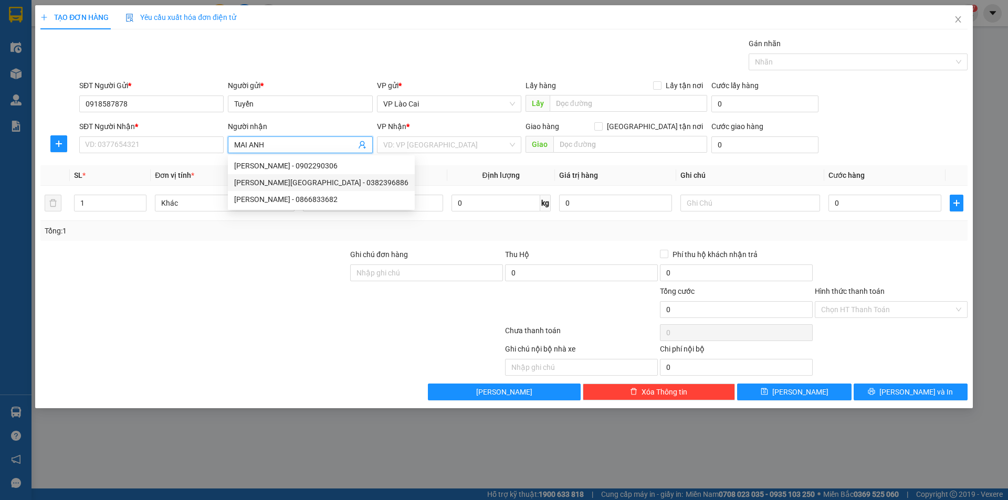
click at [308, 183] on div "Mai Anh Gia Lâm - 0382396886" at bounding box center [321, 183] width 174 height 12
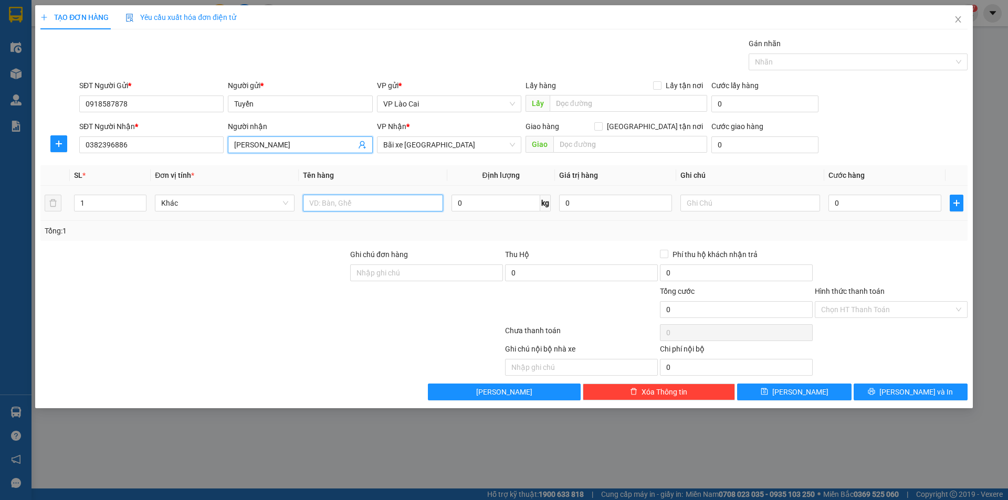
click at [346, 206] on input "text" at bounding box center [373, 203] width 140 height 17
click at [105, 205] on input "1" at bounding box center [110, 203] width 71 height 16
click at [719, 198] on input "text" at bounding box center [750, 203] width 140 height 17
click at [899, 202] on input "0" at bounding box center [884, 203] width 113 height 17
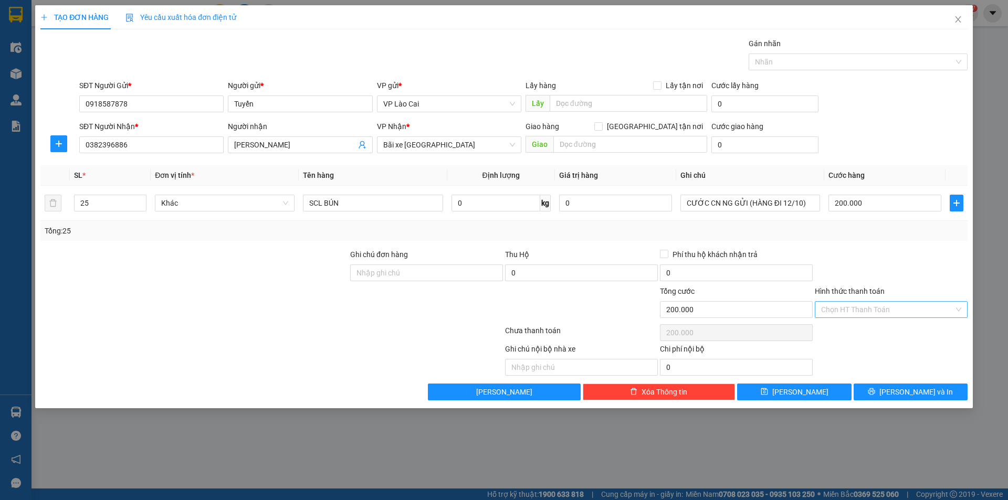
click at [879, 310] on input "Hình thức thanh toán" at bounding box center [887, 310] width 133 height 16
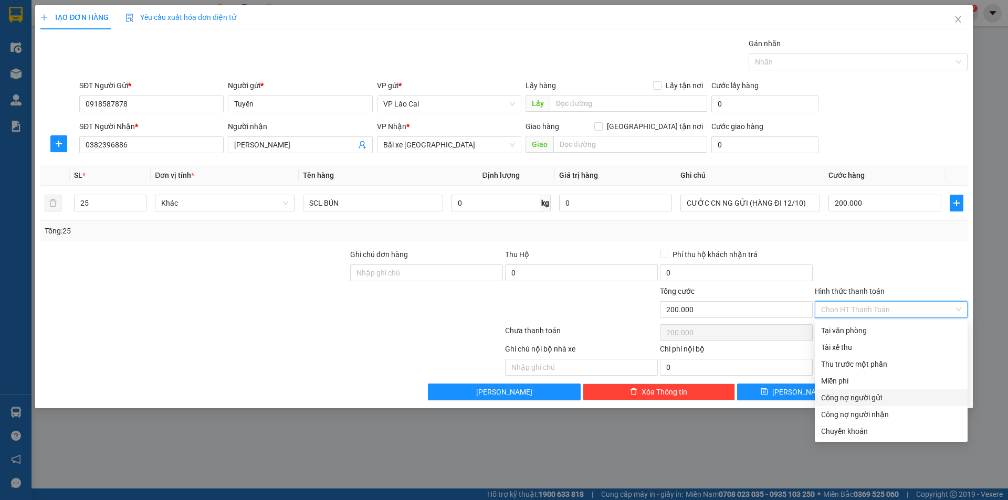
click at [878, 395] on div "Công nợ người gửi" at bounding box center [891, 398] width 140 height 12
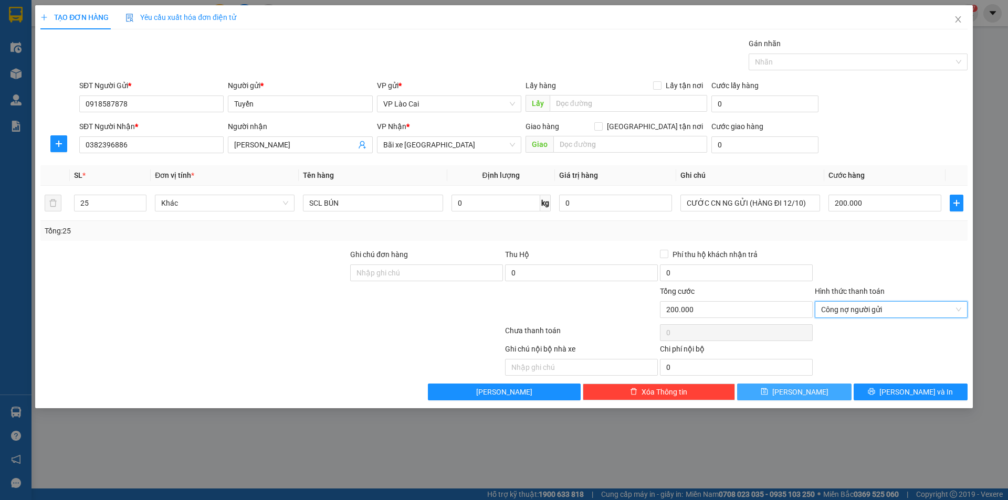
click at [831, 388] on button "Lưu" at bounding box center [794, 392] width 114 height 17
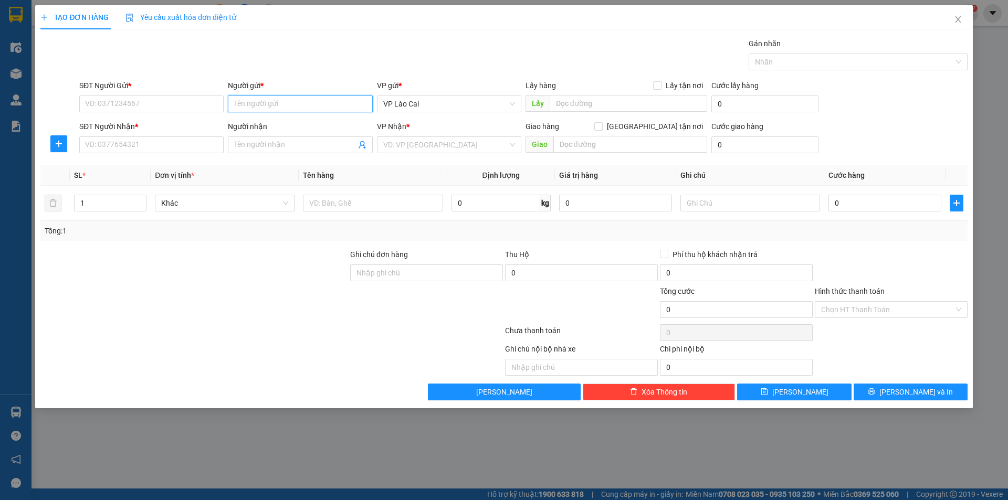
click at [270, 98] on input "Người gửi *" at bounding box center [300, 104] width 144 height 17
click at [294, 146] on div "Tuyển - 0918587878" at bounding box center [300, 142] width 132 height 12
click at [262, 145] on input "Người nhận" at bounding box center [294, 145] width 121 height 12
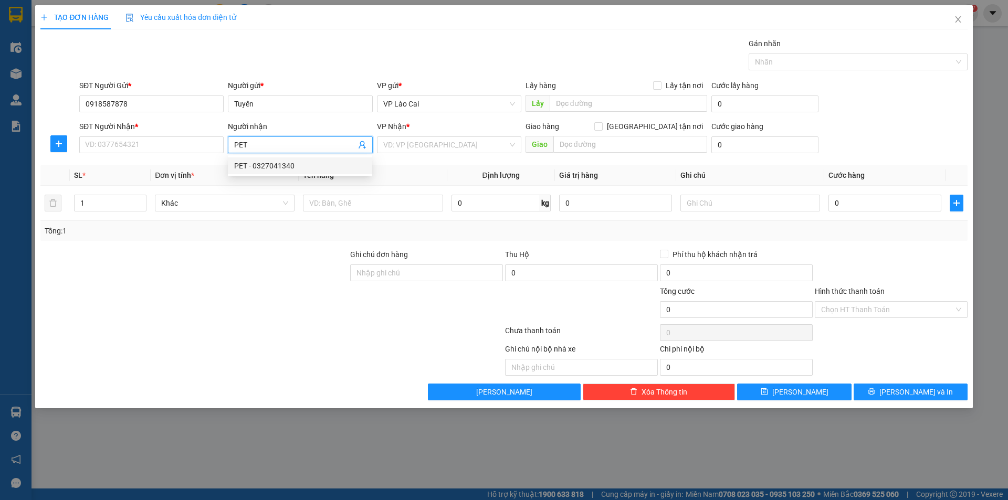
click at [267, 166] on div "PET - 0327041340" at bounding box center [300, 166] width 132 height 12
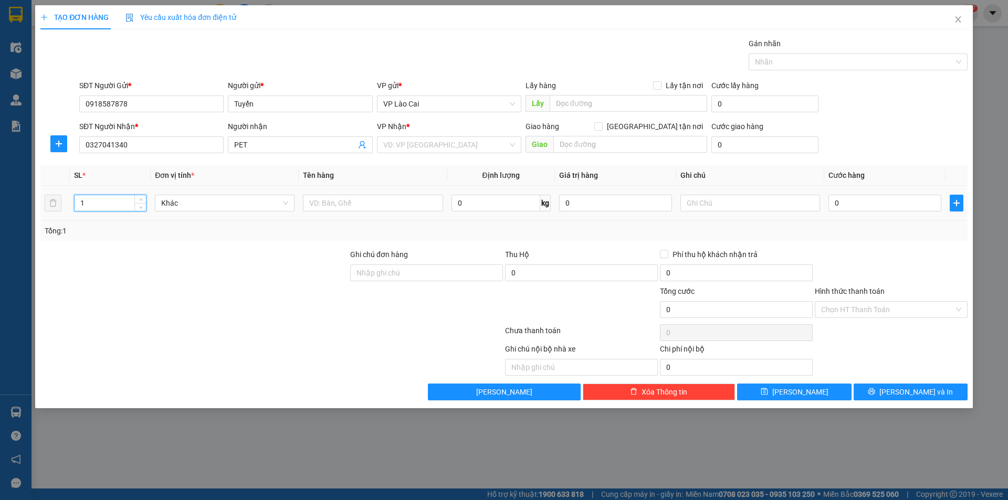
click at [102, 205] on input "1" at bounding box center [110, 203] width 71 height 16
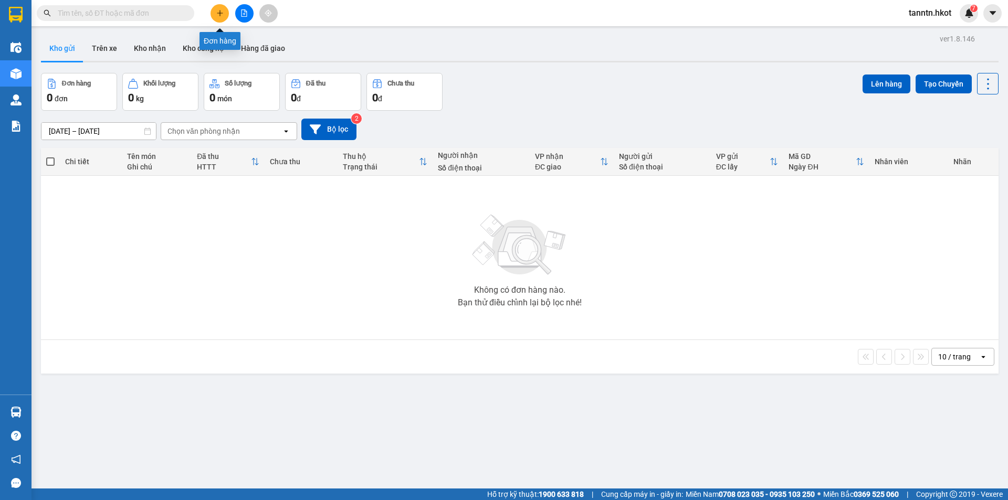
drag, startPoint x: 0, startPoint y: 0, endPoint x: 222, endPoint y: 23, distance: 223.2
click at [221, 16] on icon "plus" at bounding box center [219, 12] width 7 height 7
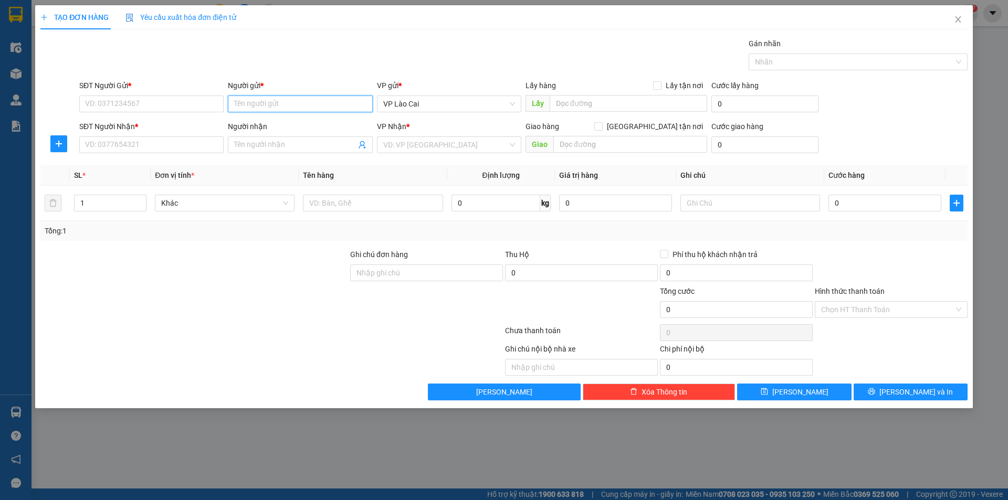
click at [285, 102] on input "Người gửi *" at bounding box center [300, 104] width 144 height 17
type input "TUYỂN"
click at [273, 142] on div "Tuyển - 0918587878" at bounding box center [300, 142] width 132 height 12
type input "0918587878"
type input "Tuyển"
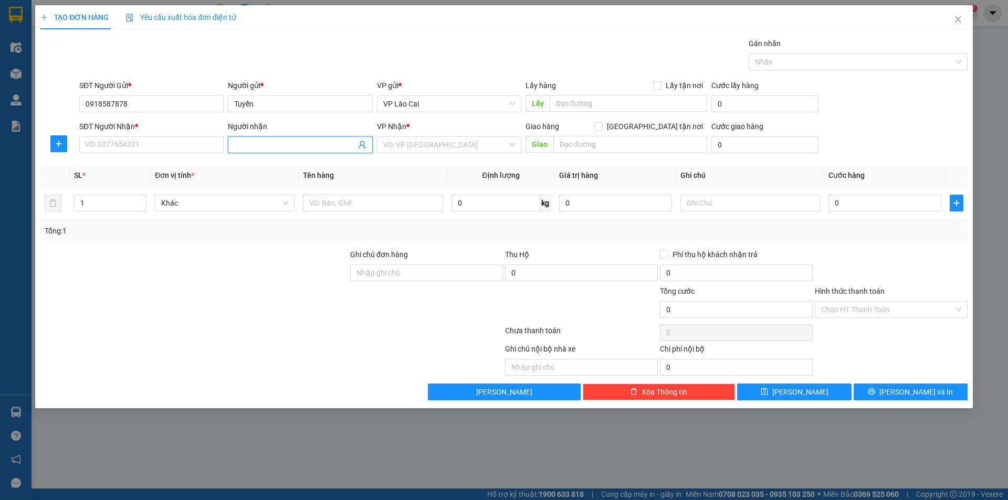
click at [273, 142] on input "Người nhận" at bounding box center [294, 145] width 121 height 12
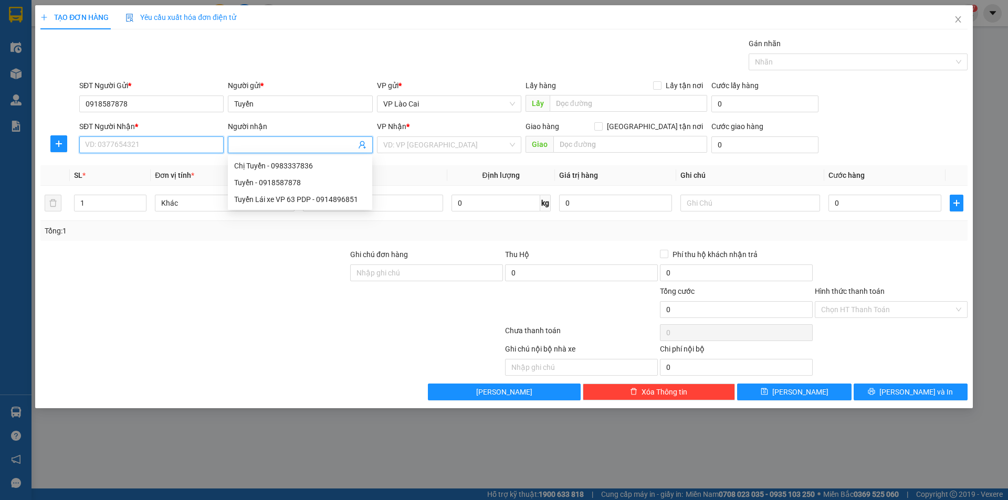
click at [203, 143] on input "SĐT Người Nhận *" at bounding box center [151, 144] width 144 height 17
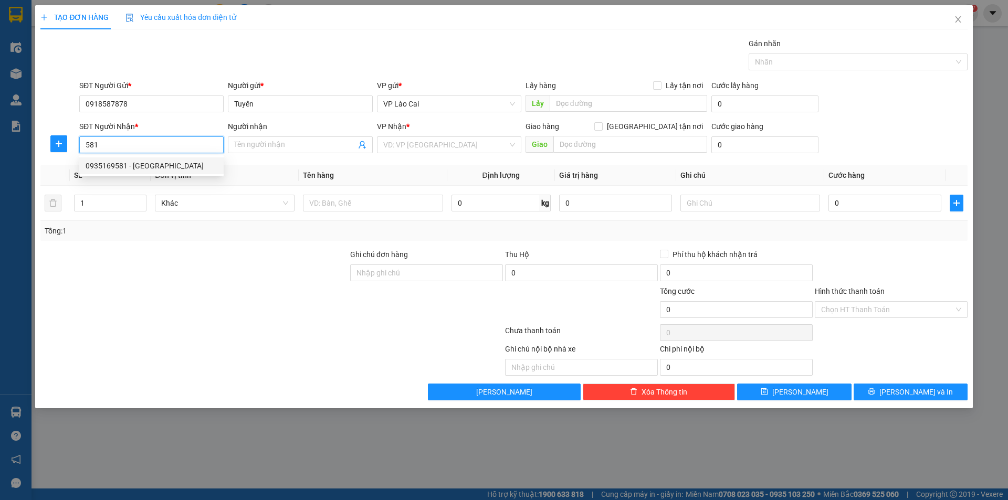
click at [147, 165] on div "0935169581 - Thu Lý" at bounding box center [152, 166] width 132 height 12
type input "0935169581"
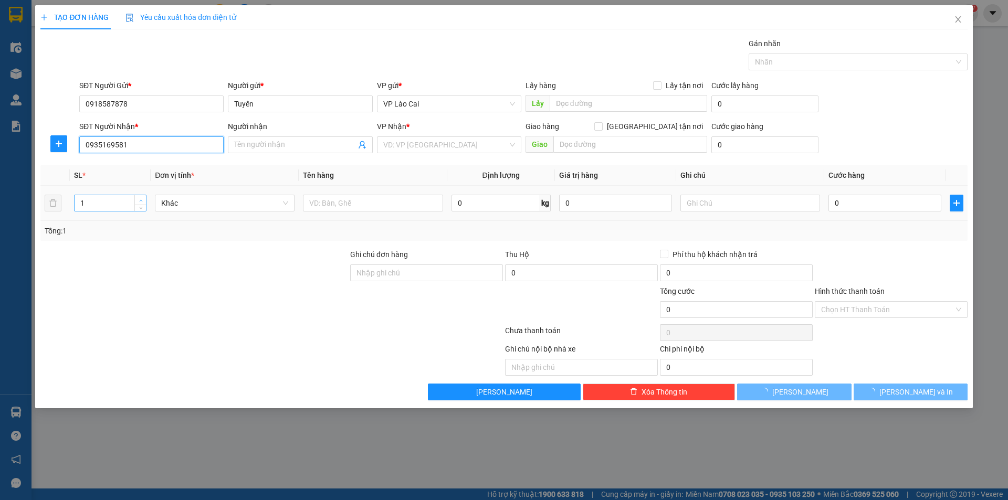
type input "Thu Lý"
type input "Cây Xăng Ngô Đồng - Bến Xe Phía Bắc Huế"
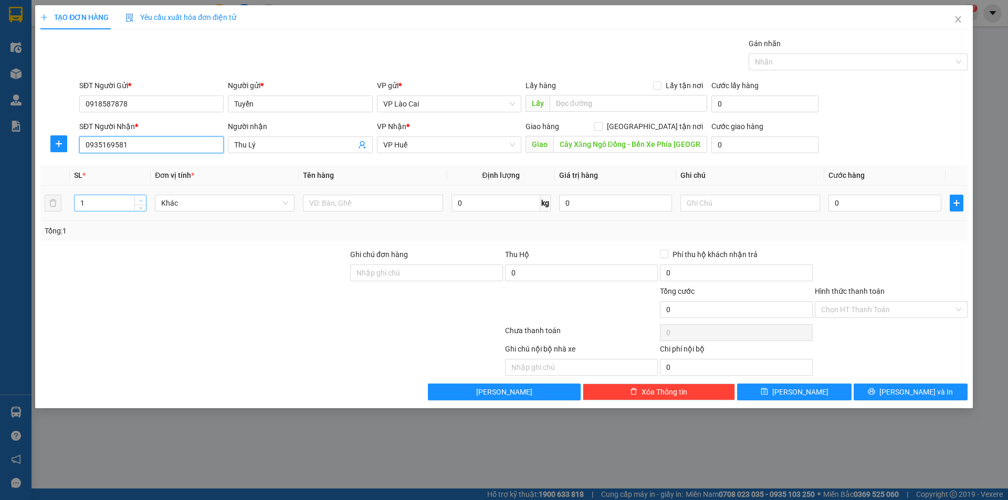
type input "0935169581"
click at [142, 199] on icon "up" at bounding box center [141, 201] width 4 height 4
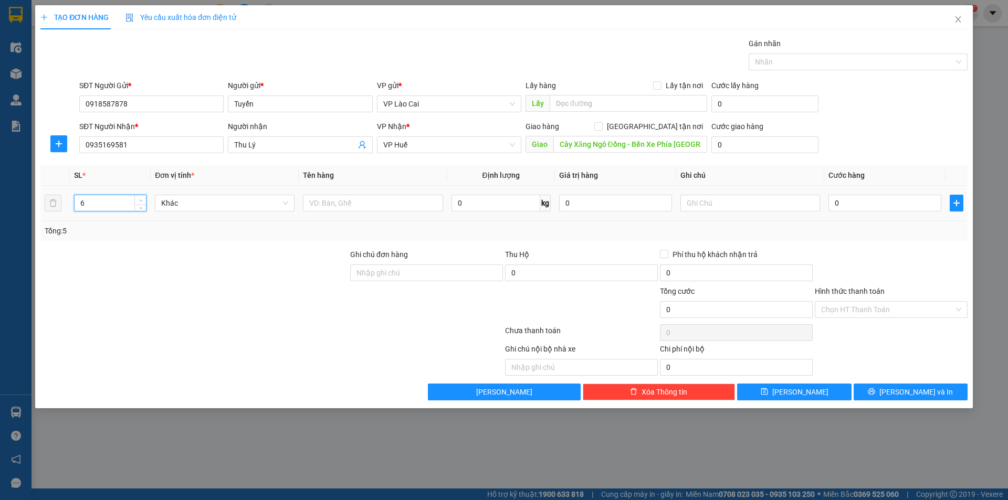
click at [142, 199] on icon "up" at bounding box center [141, 201] width 4 height 4
type input "10"
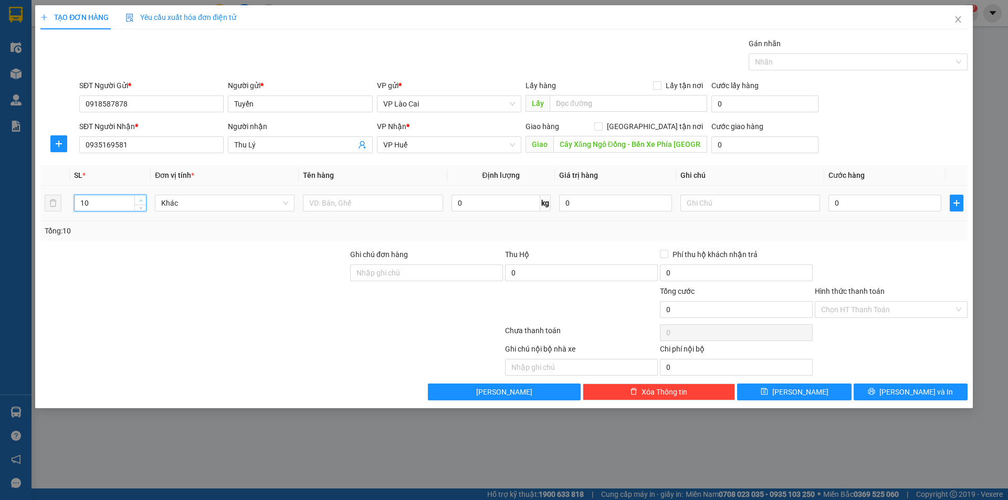
click at [142, 199] on icon "up" at bounding box center [141, 201] width 4 height 4
click at [333, 206] on input "text" at bounding box center [373, 203] width 140 height 17
type input "RONG"
click at [708, 212] on div at bounding box center [750, 203] width 140 height 21
click at [712, 205] on input "text" at bounding box center [750, 203] width 140 height 17
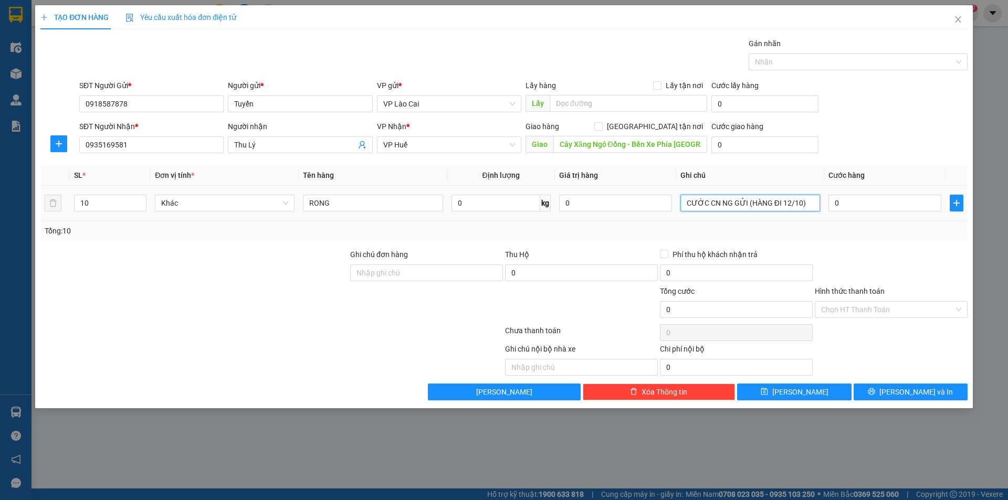
click at [788, 202] on input "CƯỚC CN NG GỬI (HÀNG ĐI 12/10)" at bounding box center [750, 203] width 140 height 17
type input "CƯỚC CN NG GỬI (HÀNG ĐI 13/10)"
click at [880, 212] on div "0" at bounding box center [884, 203] width 113 height 21
click at [878, 206] on input "0" at bounding box center [884, 203] width 113 height 17
type input "2"
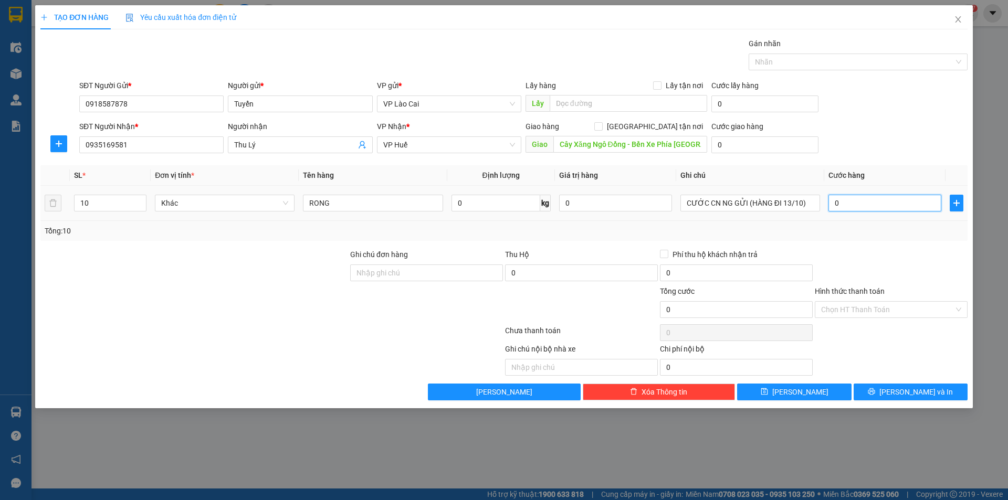
type input "2"
type input "28"
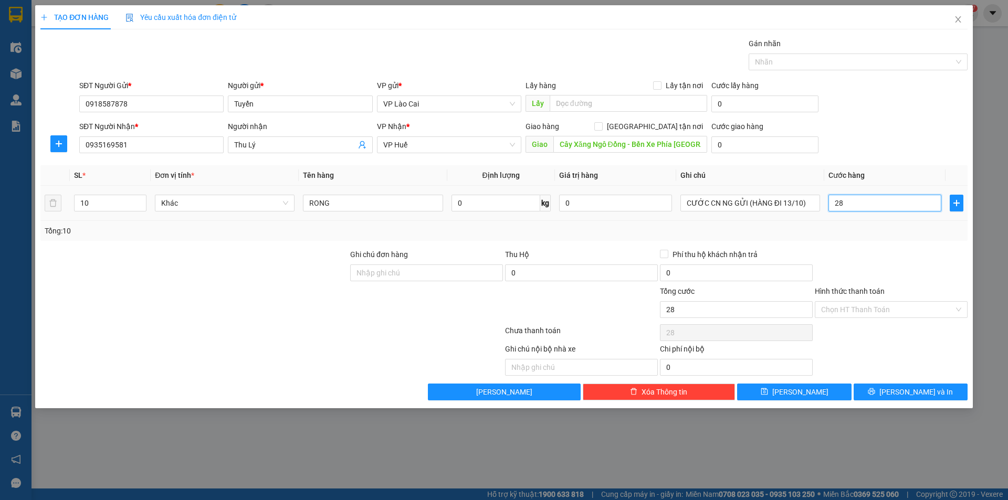
type input "280"
type input "2.800"
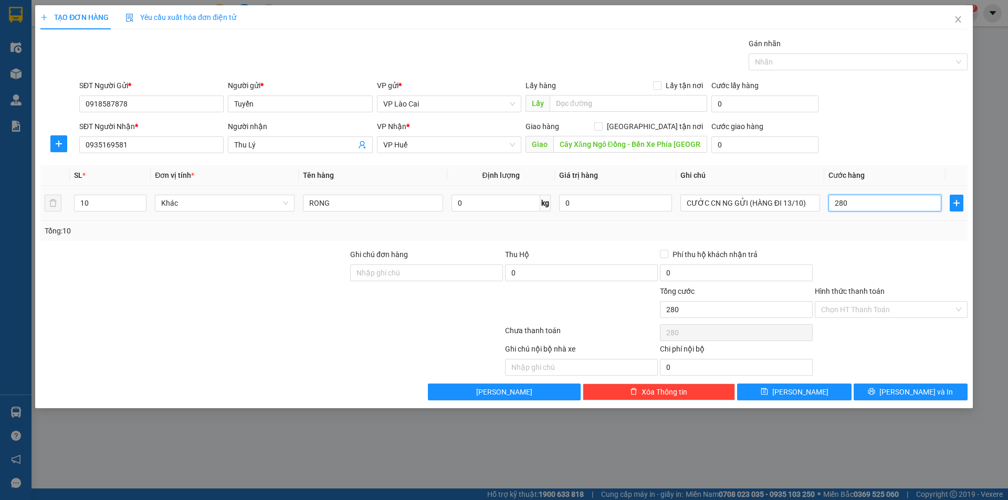
type input "2.800"
type input "28.000"
type input "280.000"
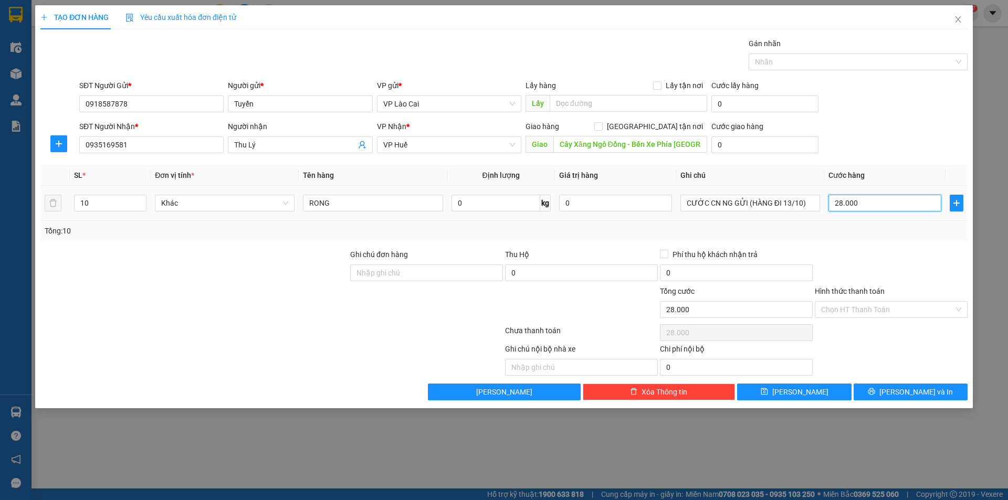
type input "280.000"
click at [906, 311] on input "Hình thức thanh toán" at bounding box center [887, 310] width 133 height 16
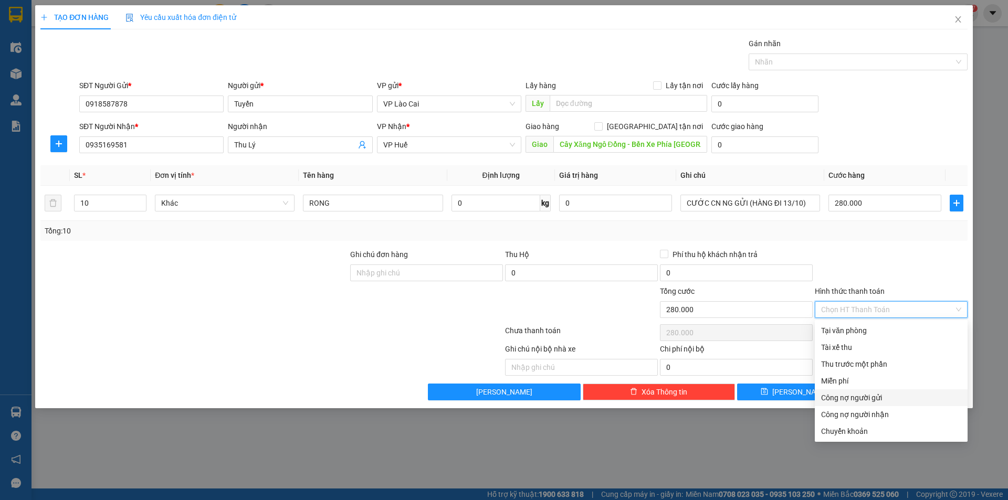
click at [908, 394] on div "Công nợ người gửi" at bounding box center [891, 398] width 140 height 12
type input "0"
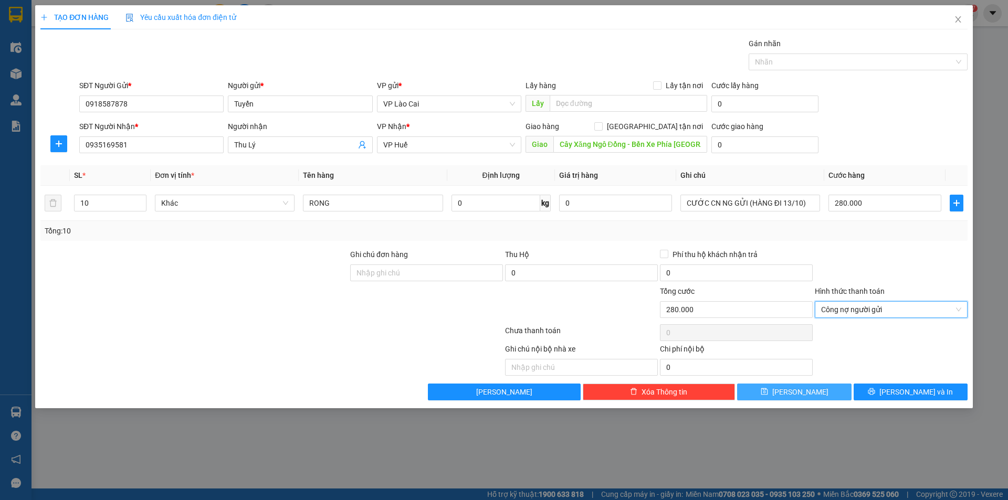
click at [815, 393] on button "Lưu" at bounding box center [794, 392] width 114 height 17
type input "1"
type input "0"
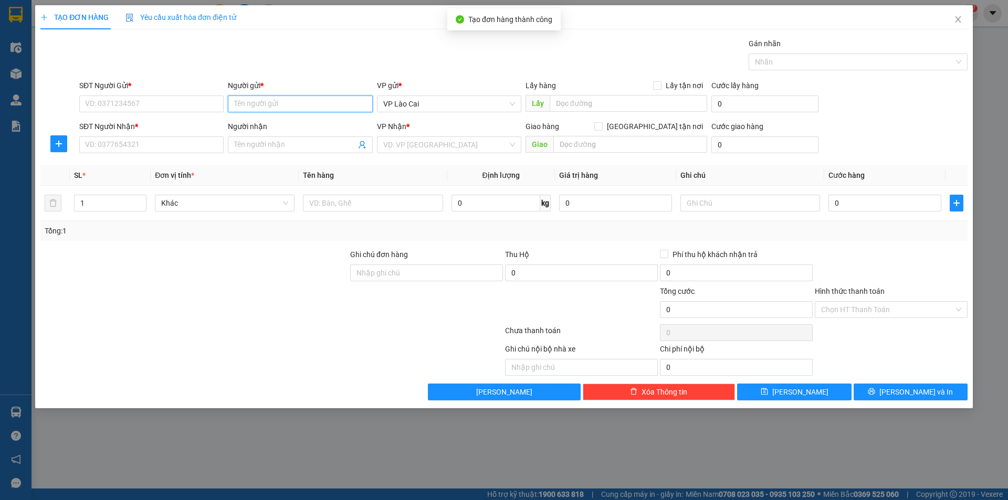
click at [303, 105] on input "Người gửi *" at bounding box center [300, 104] width 144 height 17
type input "LUYẾN"
click at [272, 123] on div "CHỊ LUYẾN - 0973511646" at bounding box center [300, 125] width 132 height 12
type input "0973511646"
type input "CHỊ LUYẾN"
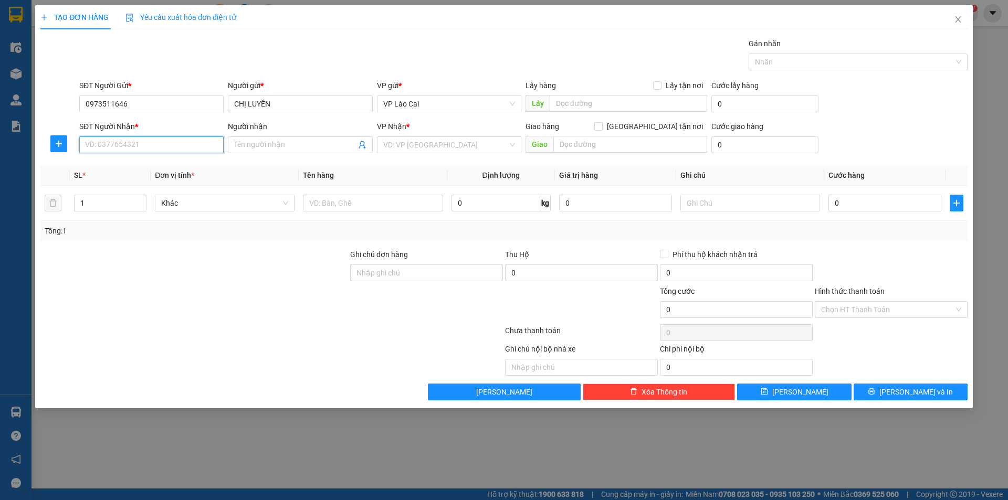
click at [196, 144] on input "SĐT Người Nhận *" at bounding box center [151, 144] width 144 height 17
click at [171, 167] on div "0786078334 - ANH HUY" at bounding box center [152, 166] width 132 height 12
type input "0786078334"
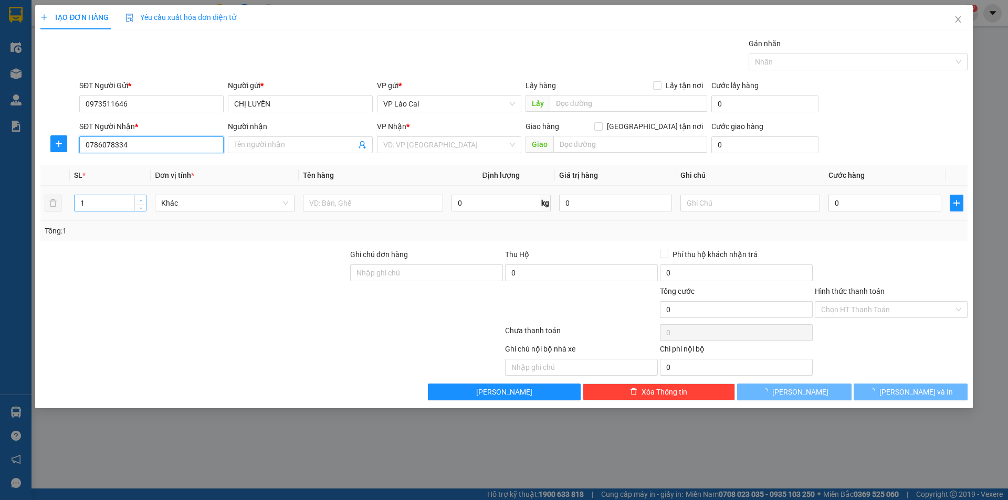
type input "ANH HUY"
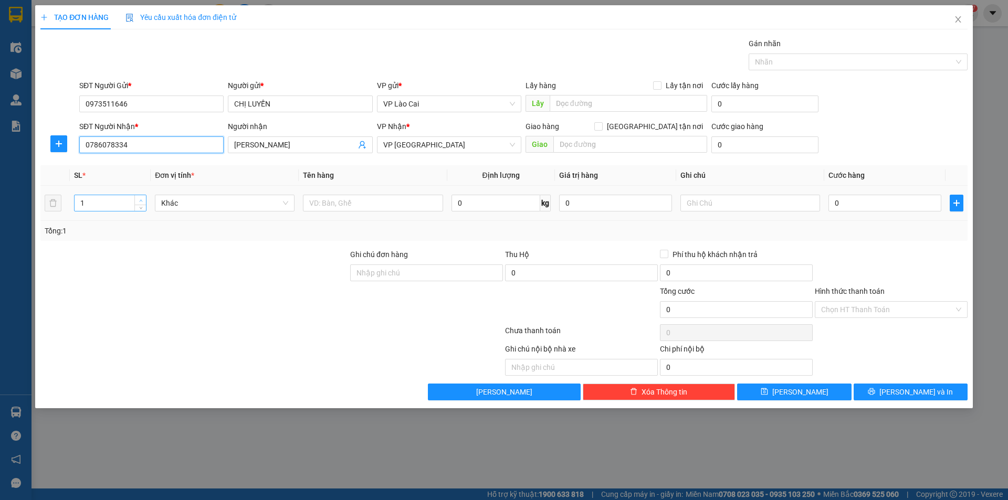
type input "0786078334"
click at [136, 200] on span "Increase Value" at bounding box center [140, 199] width 12 height 9
click at [142, 199] on icon "up" at bounding box center [141, 201] width 4 height 4
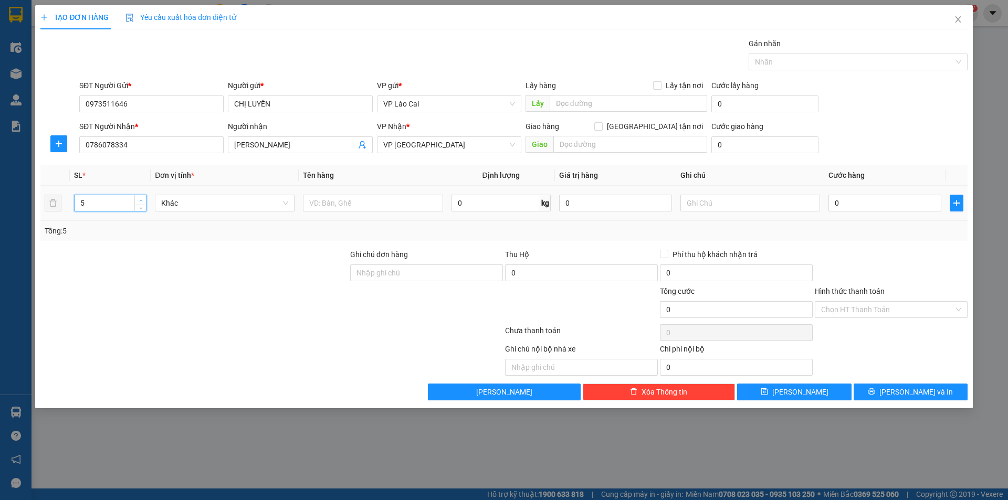
type input "6"
click at [142, 199] on icon "up" at bounding box center [141, 201] width 4 height 4
click at [328, 199] on input "text" at bounding box center [373, 203] width 140 height 17
type input "HOA TƯƠI"
click at [762, 202] on input "text" at bounding box center [750, 203] width 140 height 17
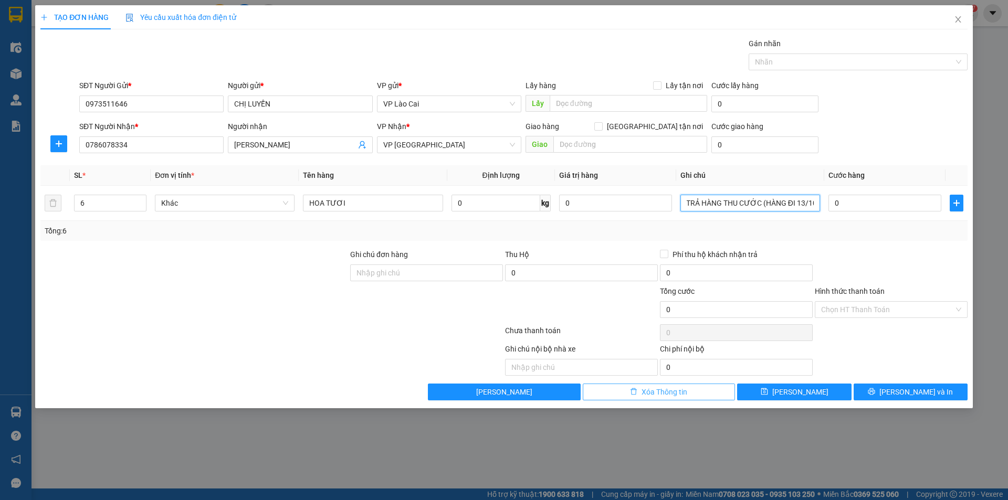
scroll to position [0, 24]
type input "VPĐN TRẢ HÀNG THU CƯỚC (HÀNG ĐI 13/10)"
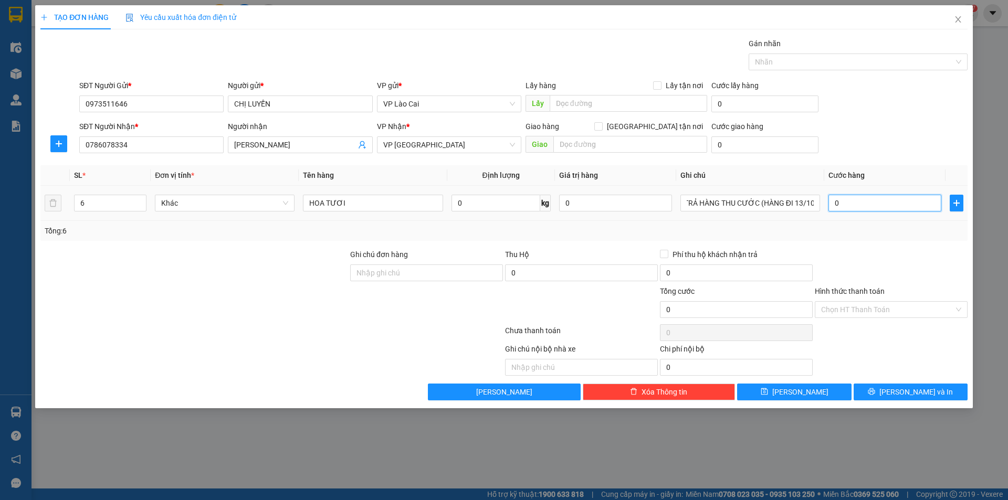
click at [850, 205] on input "0" at bounding box center [884, 203] width 113 height 17
type input "6"
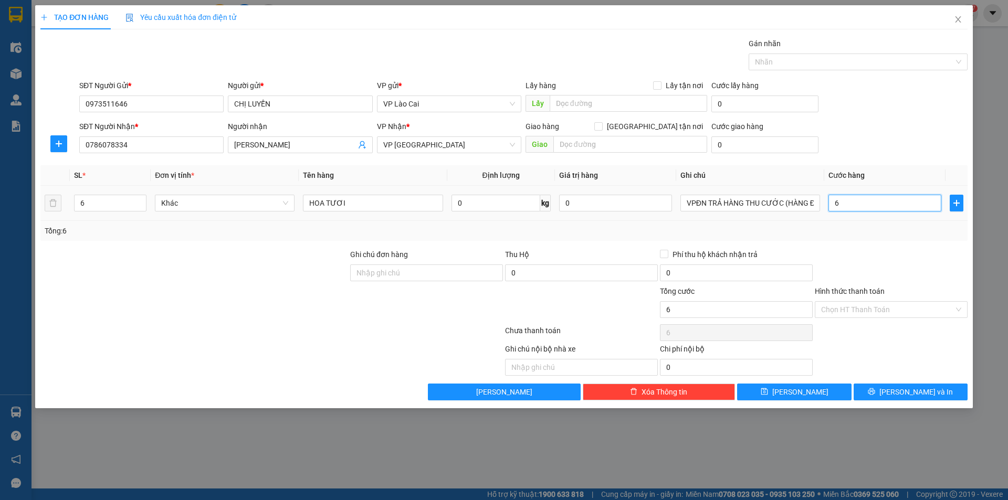
type input "65"
type input "650"
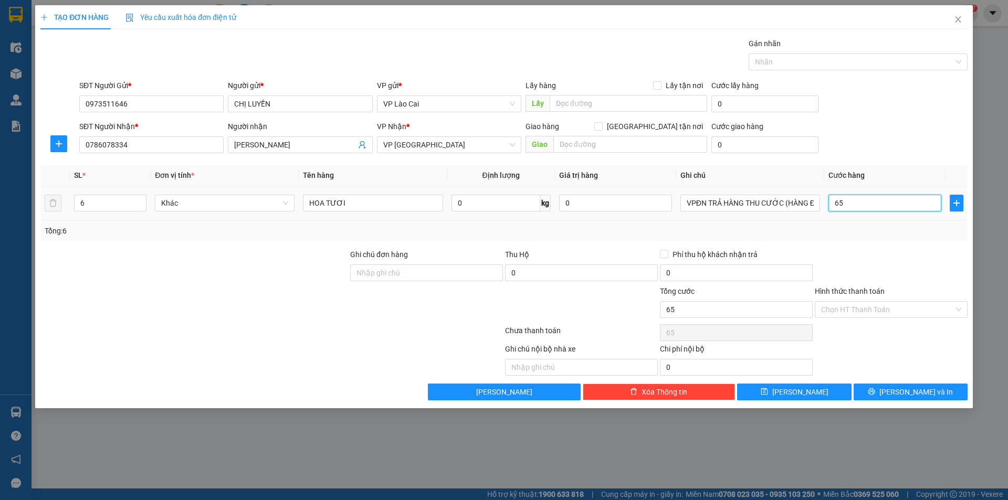
type input "650"
type input "6.500"
type input "65.000"
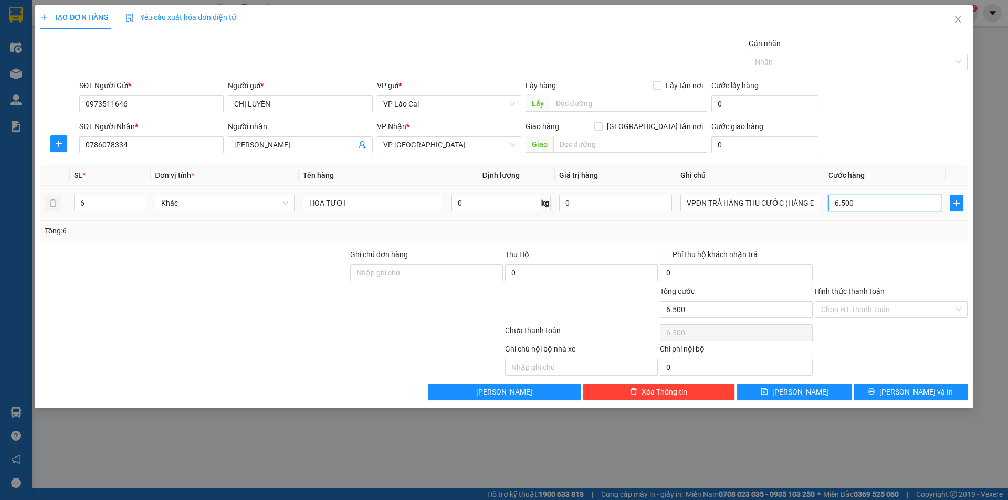
type input "65.000"
type input "650.000"
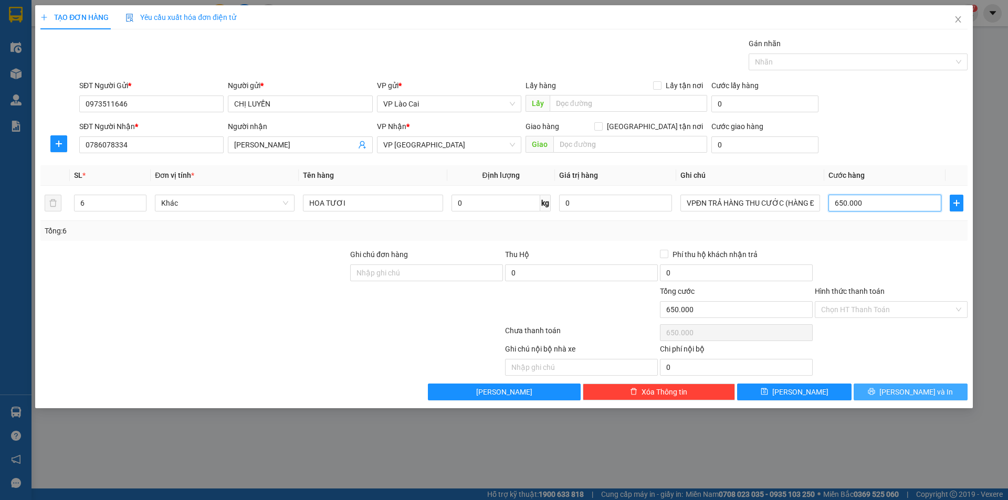
type input "650.000"
click at [931, 389] on button "Lưu và In" at bounding box center [910, 392] width 114 height 17
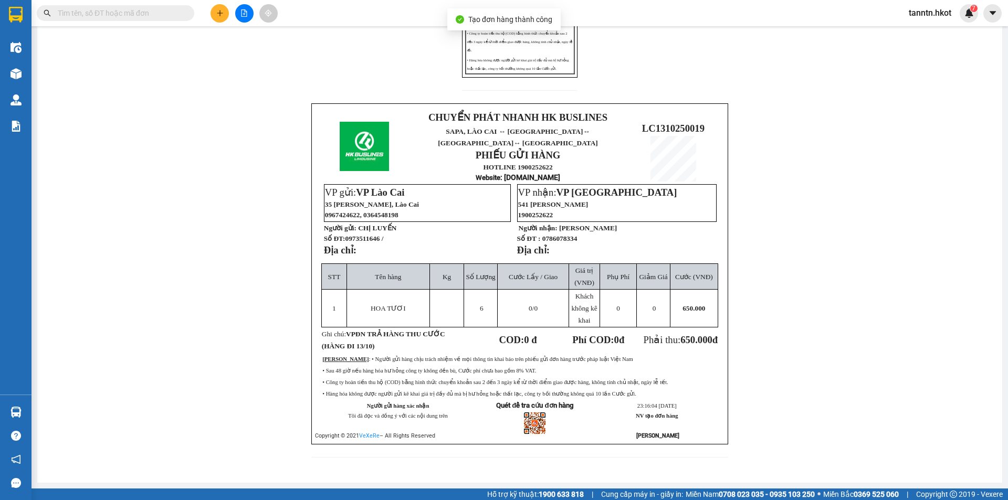
scroll to position [271, 0]
click at [219, 17] on button at bounding box center [219, 13] width 18 height 18
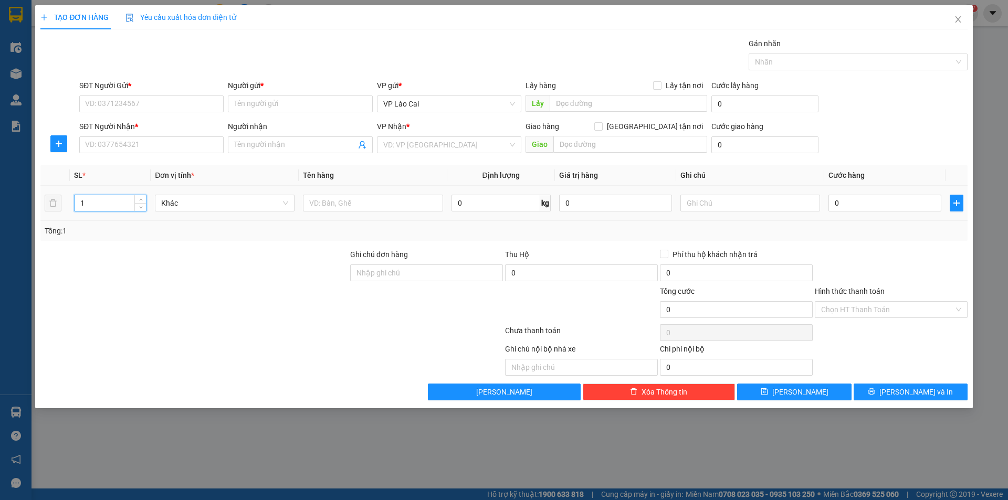
click at [120, 202] on input "1" at bounding box center [110, 203] width 71 height 16
type input "33"
click at [401, 204] on input "text" at bounding box center [373, 203] width 140 height 17
type input "HOA QUẢ TƯƠI"
click at [721, 203] on input "text" at bounding box center [750, 203] width 140 height 17
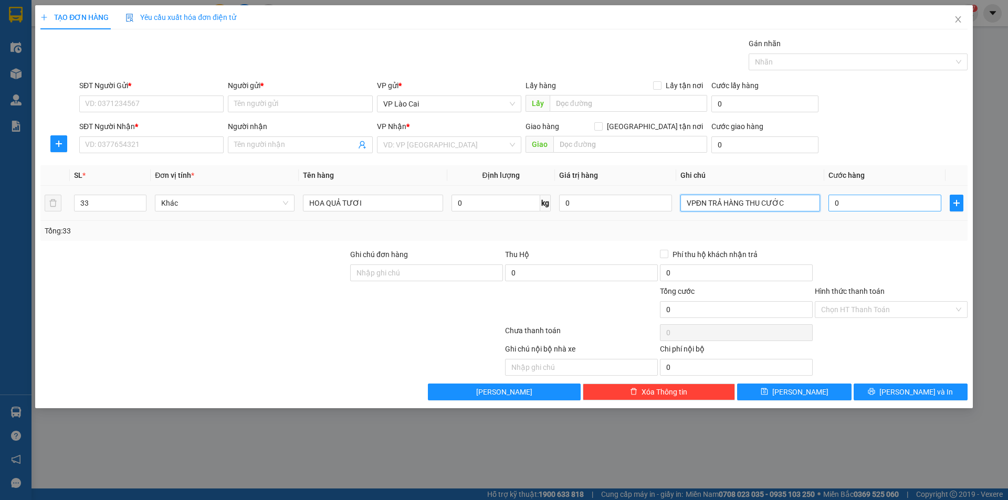
type input "VPĐN TRẢ HÀNG THU CƯỚC"
click at [877, 205] on input "0" at bounding box center [884, 203] width 113 height 17
type input "9"
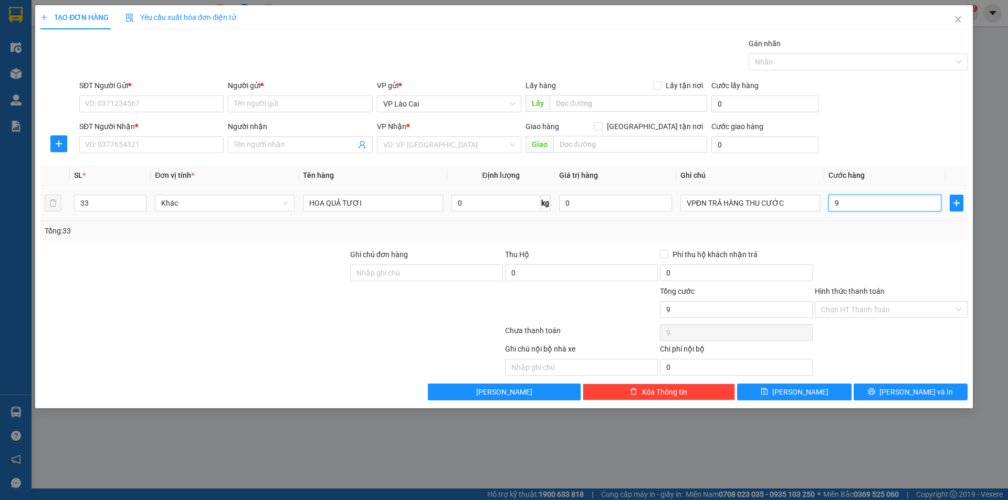
type input "94"
type input "940"
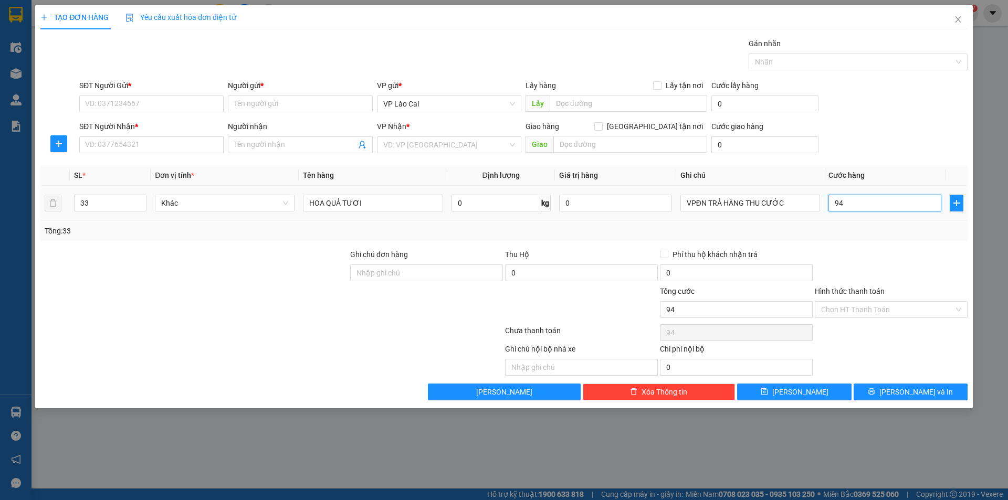
type input "940"
type input "9.400"
type input "94.000"
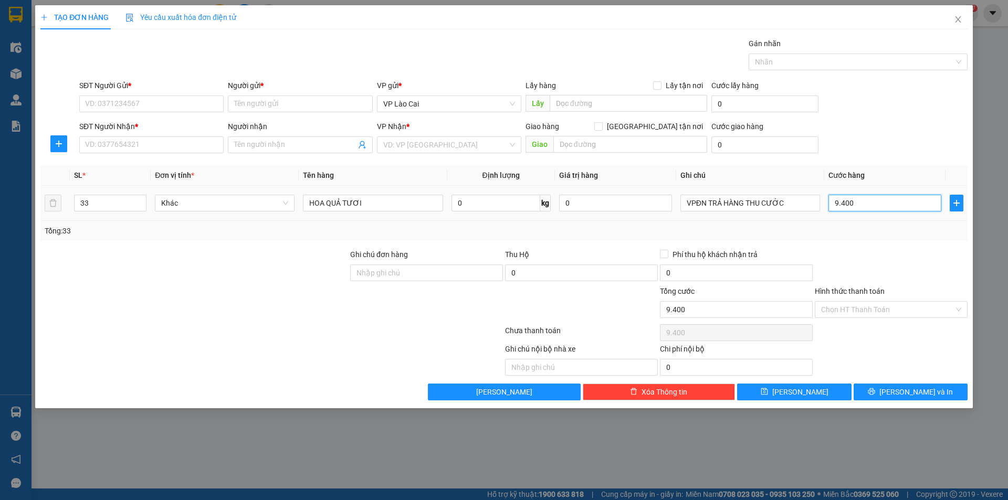
type input "94.000"
type input "940.000"
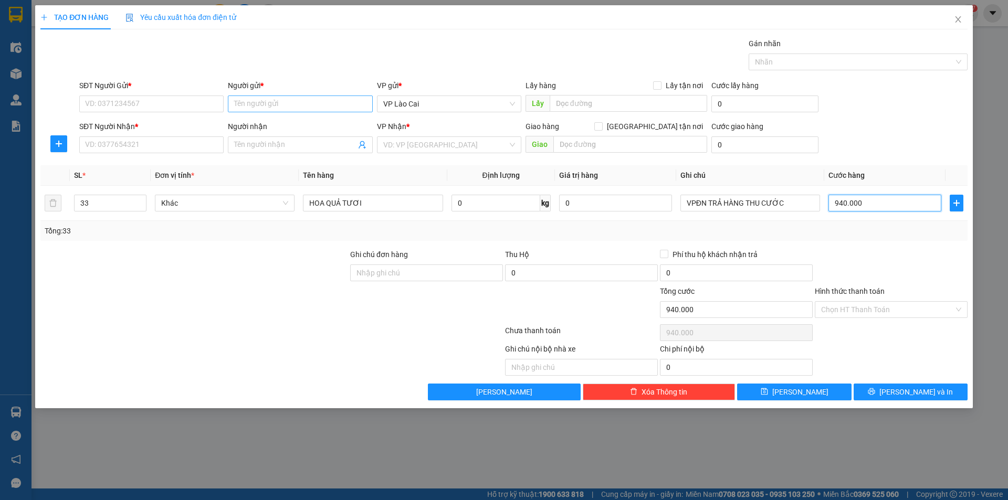
type input "940.000"
click at [304, 105] on input "Người gửi *" at bounding box center [300, 104] width 144 height 17
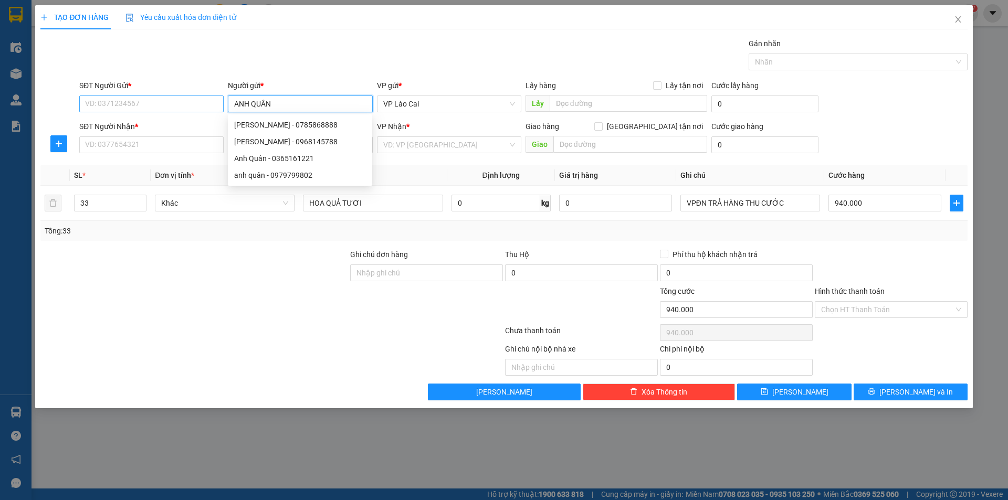
type input "ANH QUÂN"
click at [171, 104] on input "SĐT Người Gửi *" at bounding box center [151, 104] width 144 height 17
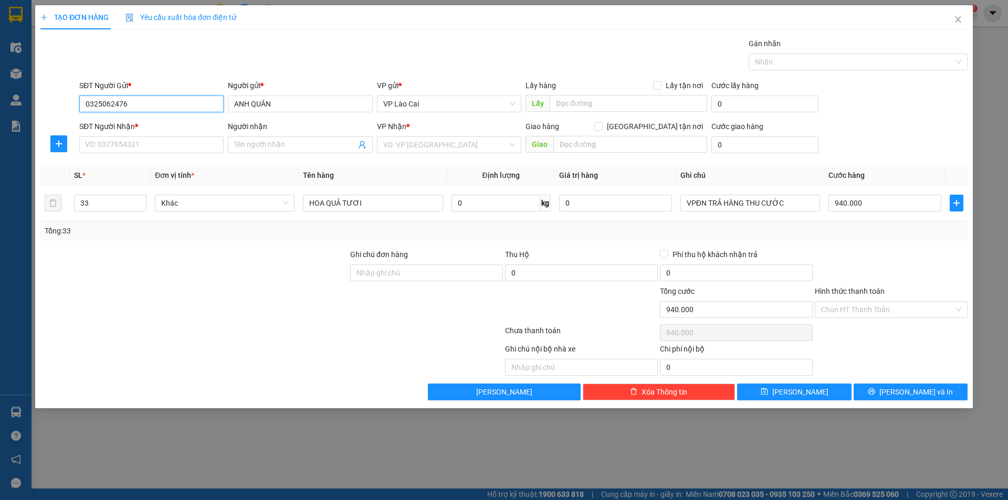
type input "0325062476"
click at [147, 146] on input "SĐT Người Nhận *" at bounding box center [151, 144] width 144 height 17
type input "0902174926"
click at [270, 145] on input "Người nhận" at bounding box center [294, 145] width 121 height 12
type input "HẢO HỘI AN"
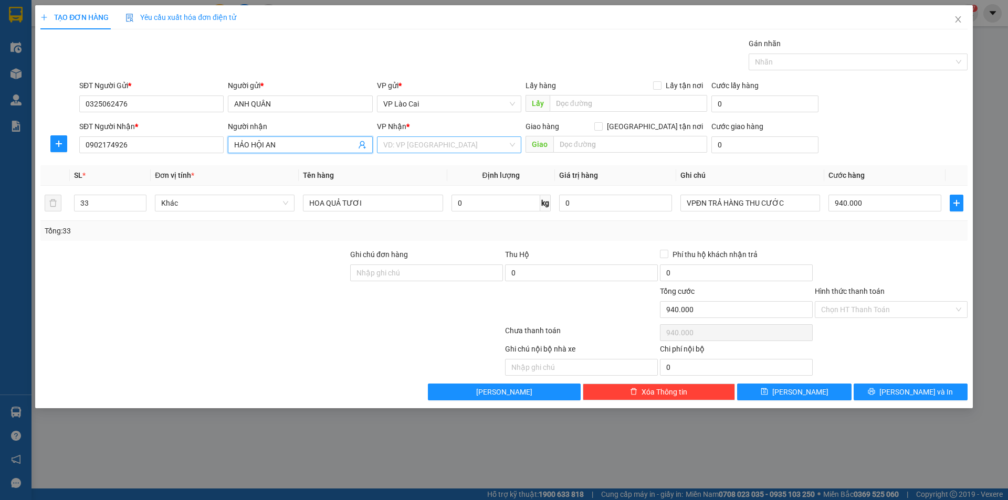
click at [409, 147] on input "search" at bounding box center [445, 145] width 124 height 16
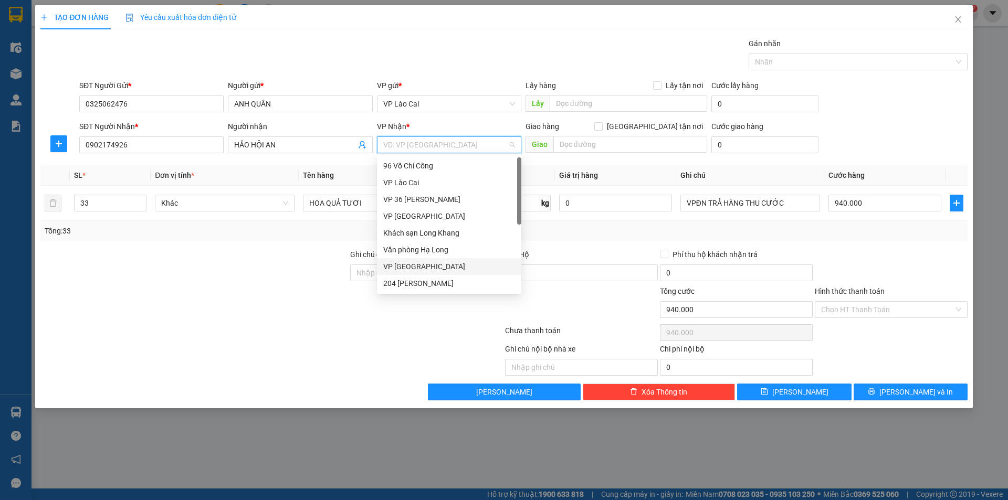
click at [430, 274] on div "VP Đà Nẵng" at bounding box center [449, 266] width 144 height 17
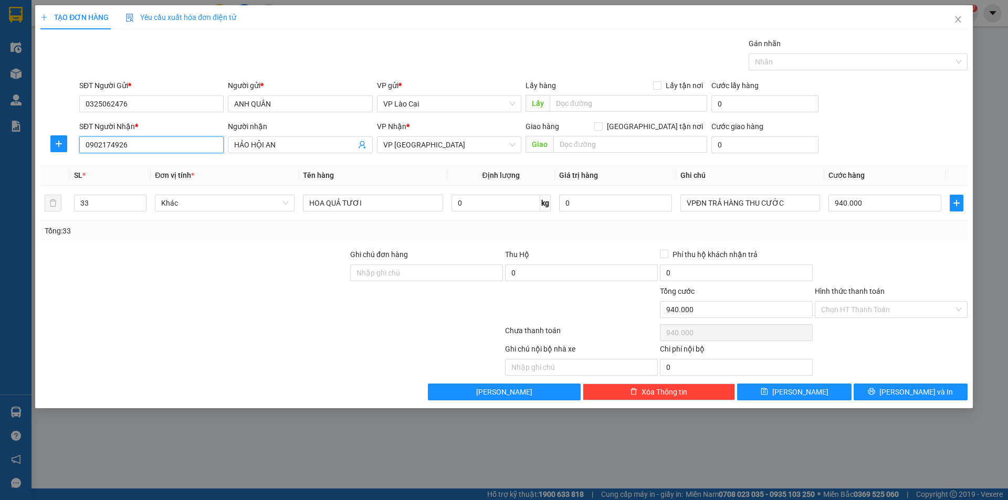
drag, startPoint x: 137, startPoint y: 147, endPoint x: 77, endPoint y: 148, distance: 60.4
click at [77, 148] on div "SĐT Người Nhận * 0902174926 0902174926" at bounding box center [151, 139] width 149 height 37
click at [875, 389] on icon "printer" at bounding box center [870, 391] width 7 height 7
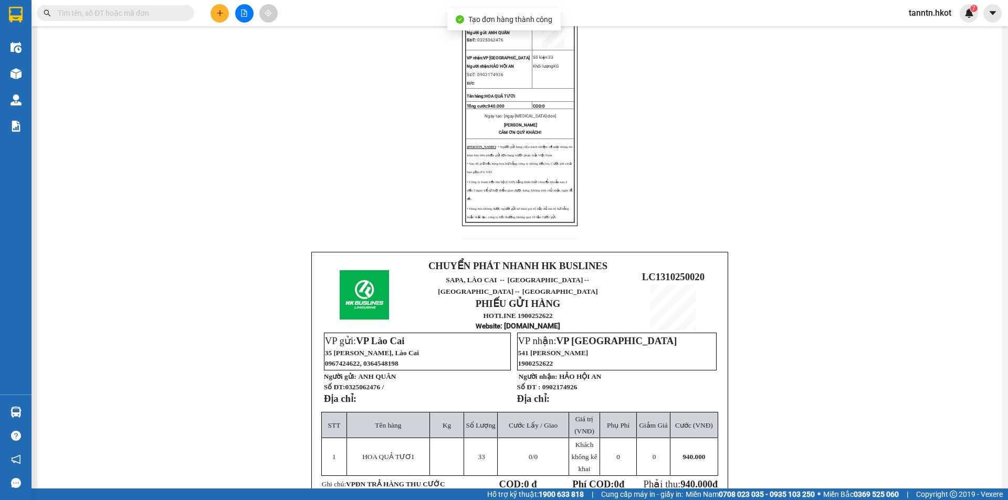
scroll to position [262, 0]
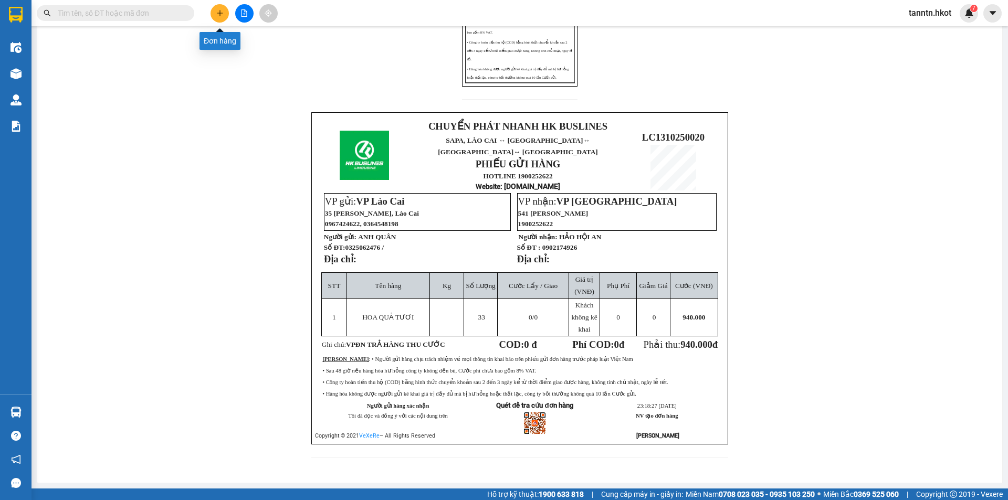
click at [216, 17] on button at bounding box center [219, 13] width 18 height 18
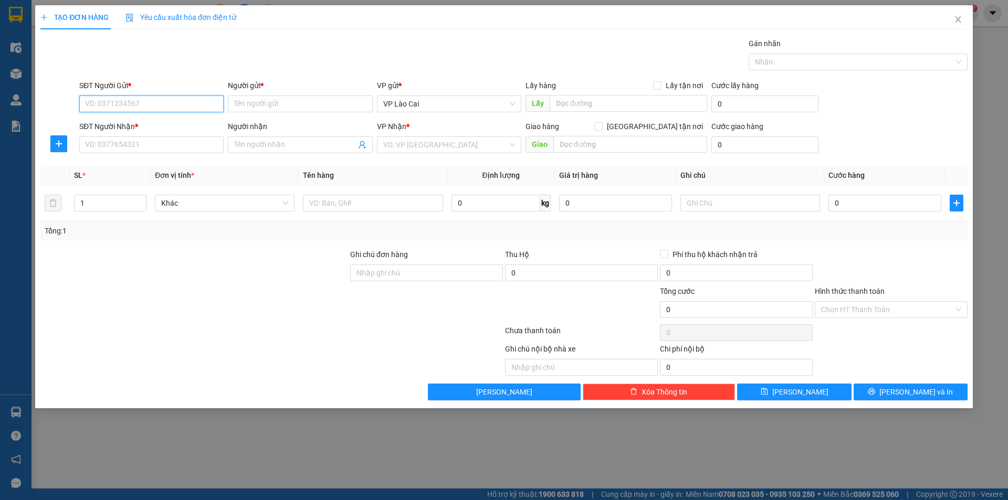
click at [164, 100] on input "SĐT Người Gửi *" at bounding box center [151, 104] width 144 height 17
type input "8"
click at [85, 103] on input "945210" at bounding box center [151, 104] width 144 height 17
type input "0394945210"
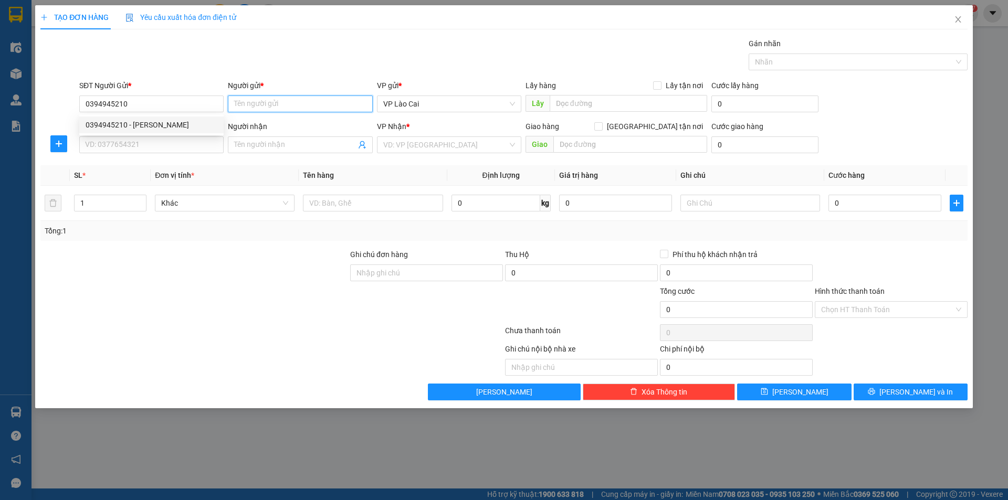
click at [281, 104] on input "Người gửi *" at bounding box center [300, 104] width 144 height 17
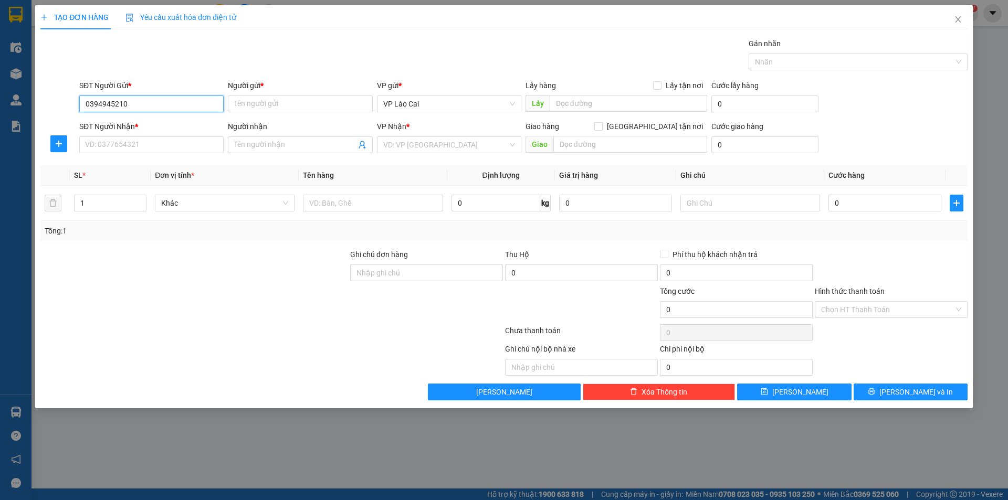
click at [166, 99] on input "0394945210" at bounding box center [151, 104] width 144 height 17
click at [175, 126] on div "0394945210 - KHOAN HOANG" at bounding box center [152, 125] width 132 height 12
type input "KHOAN HOANG"
click at [207, 147] on input "SĐT Người Nhận *" at bounding box center [151, 144] width 144 height 17
drag, startPoint x: 121, startPoint y: 146, endPoint x: 31, endPoint y: 144, distance: 89.8
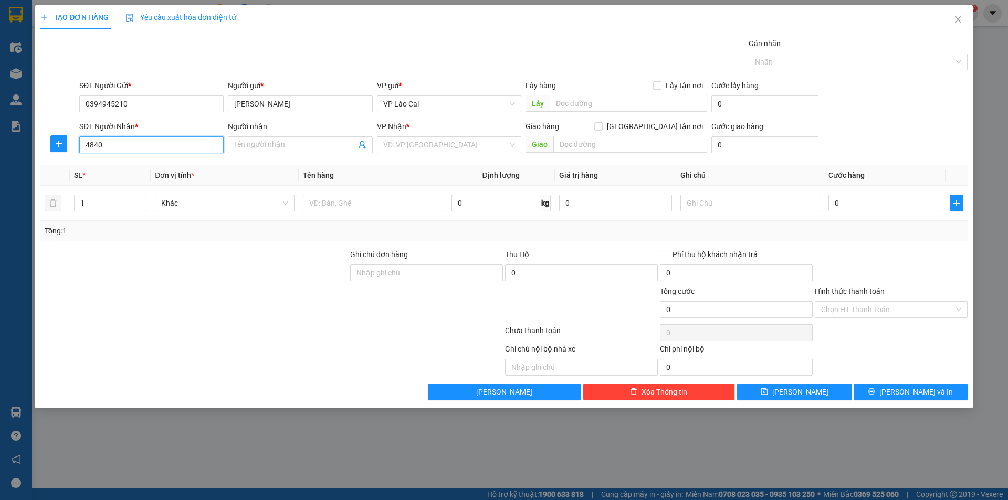
click at [31, 144] on div "TẠO ĐƠN HÀNG Yêu cầu xuất hóa đơn điện tử Transit Pickup Surcharge Ids Transit …" at bounding box center [504, 250] width 1008 height 500
click at [84, 142] on input "594840" at bounding box center [151, 144] width 144 height 17
type input "0932594840"
drag, startPoint x: 150, startPoint y: 144, endPoint x: 6, endPoint y: 147, distance: 143.3
click at [6, 147] on div "TẠO ĐƠN HÀNG Yêu cầu xuất hóa đơn điện tử Transit Pickup Surcharge Ids Transit …" at bounding box center [504, 250] width 1008 height 500
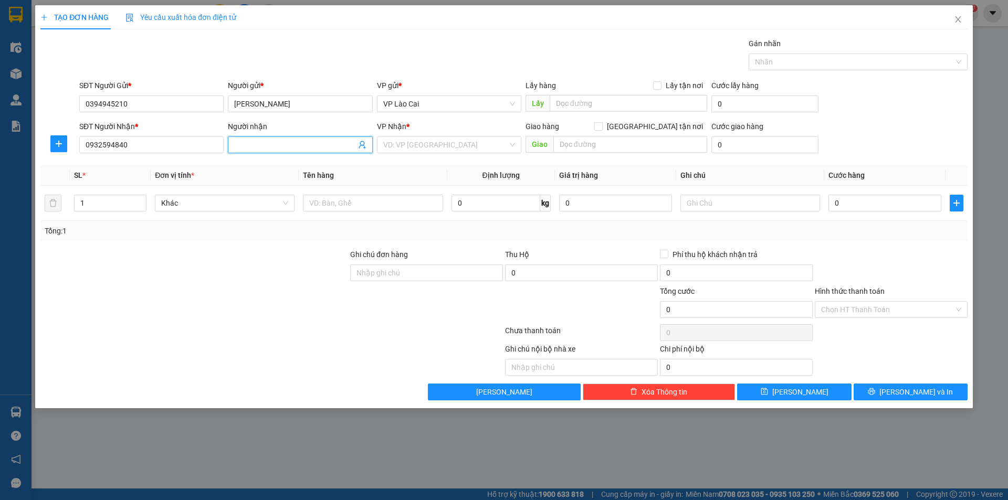
click at [292, 143] on input "Người nhận" at bounding box center [294, 145] width 121 height 12
type input "HẢI ĐĂNG"
click at [417, 139] on input "search" at bounding box center [445, 145] width 124 height 16
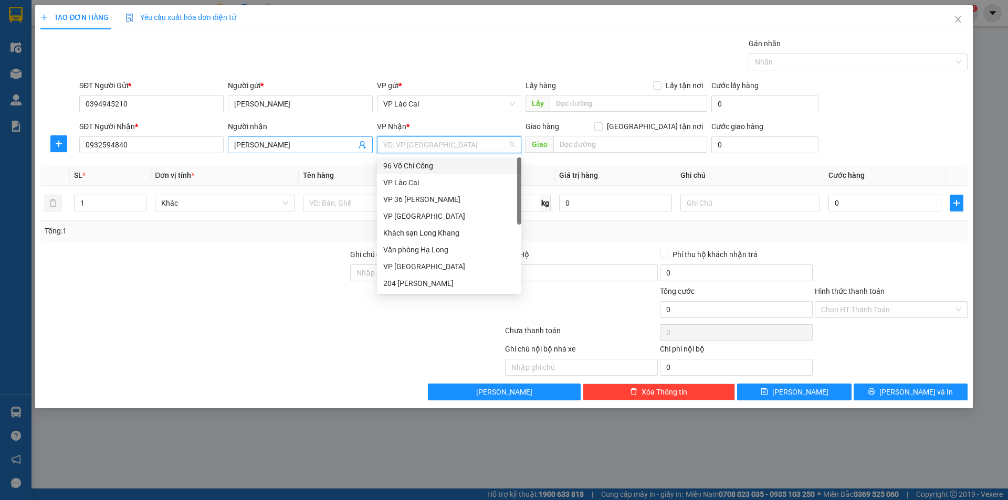
click at [334, 147] on input "HẢI ĐĂNG" at bounding box center [294, 145] width 121 height 12
click at [413, 145] on input "search" at bounding box center [445, 145] width 124 height 16
click at [426, 267] on div "VP Đà Nẵng" at bounding box center [449, 267] width 132 height 12
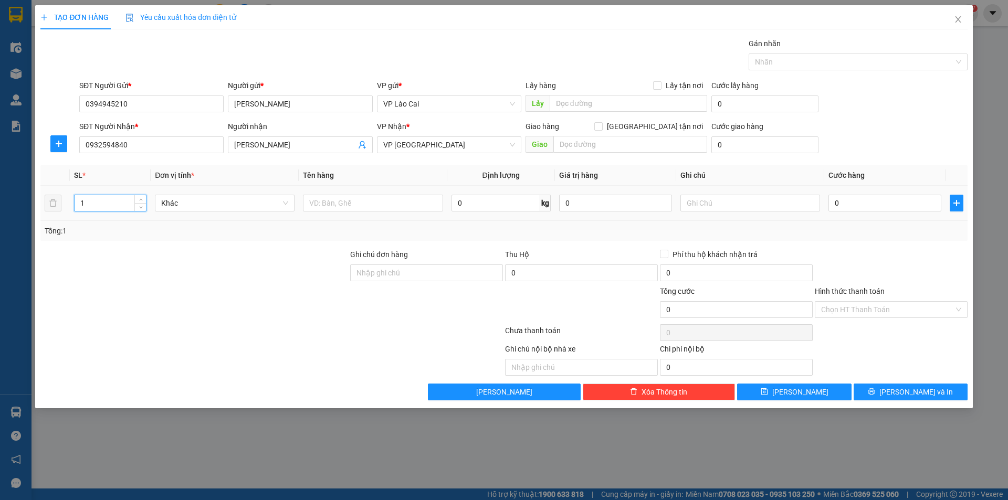
click at [125, 201] on input "1" at bounding box center [110, 203] width 71 height 16
type input "2"
click at [142, 200] on icon "up" at bounding box center [141, 201] width 4 height 4
click at [381, 203] on input "text" at bounding box center [373, 203] width 140 height 17
type input "DÂU TÂY"
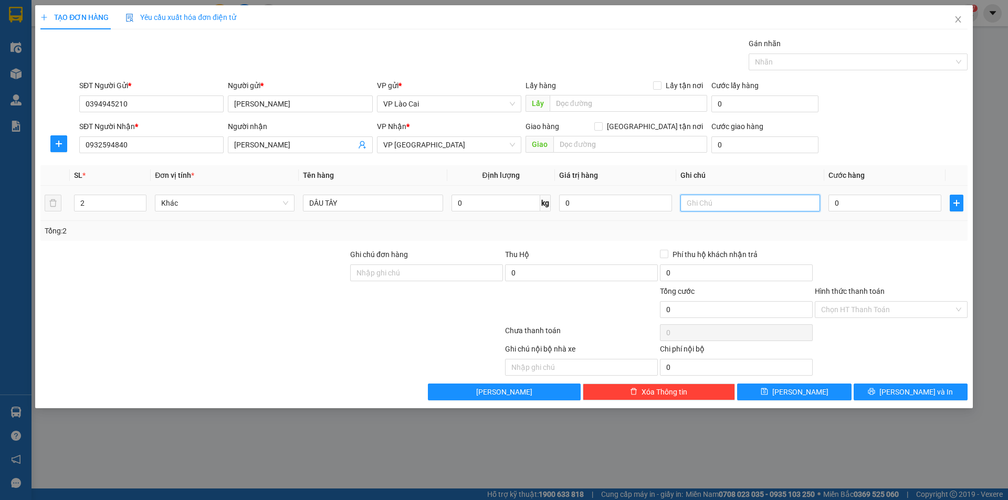
click at [731, 205] on input "text" at bounding box center [750, 203] width 140 height 17
type input "VPĐN TRẢ HÀNG THU COD HỘ K + CƯỚC. COD CK CHO TÂN VPLC"
click at [847, 206] on input "0" at bounding box center [884, 203] width 113 height 17
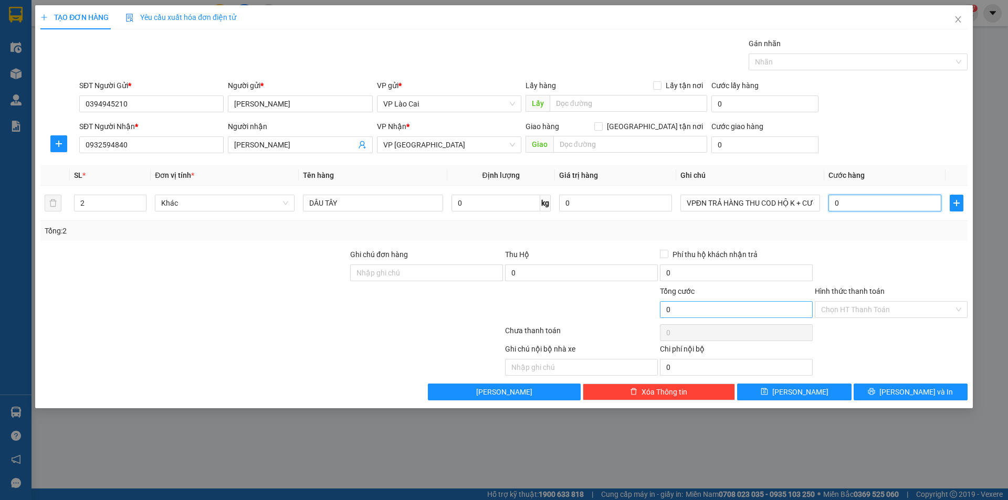
type input "2"
type input "20"
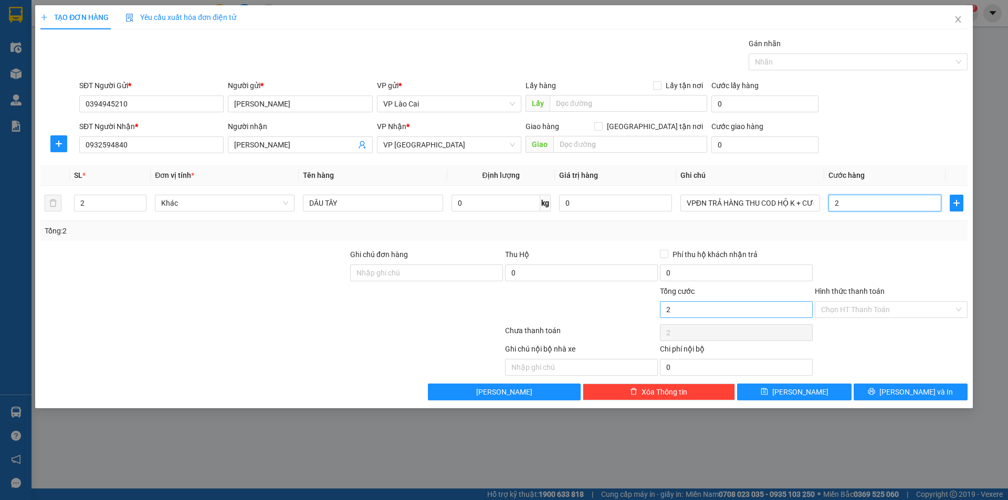
type input "20"
type input "200"
type input "2.000"
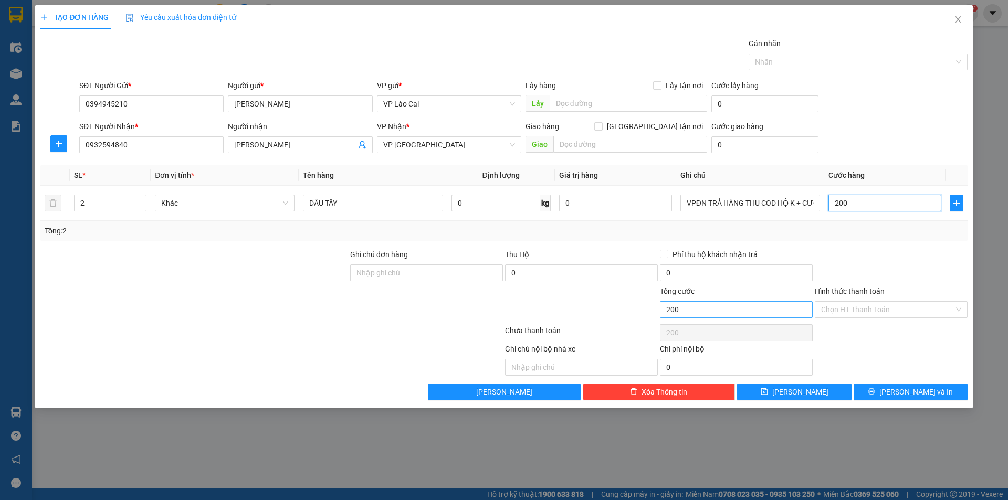
type input "2.000"
type input "20.000"
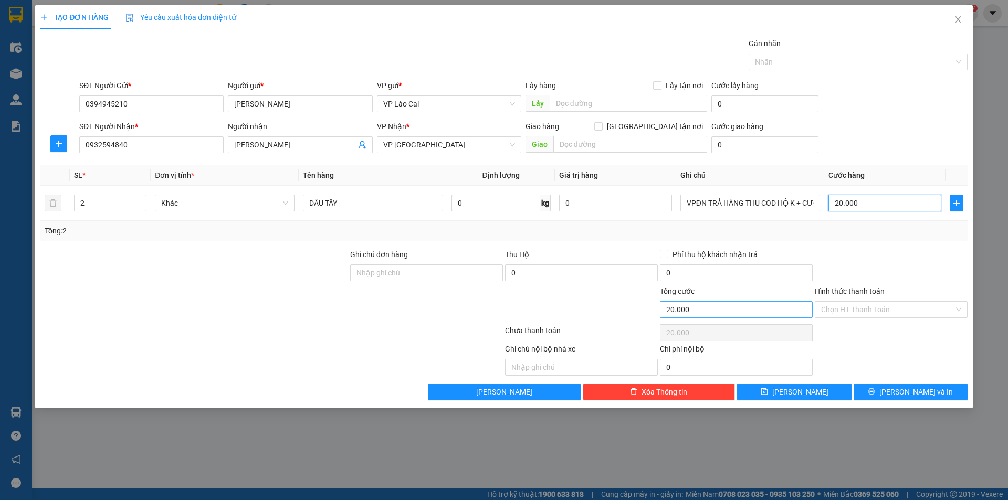
type input "200.000"
click at [589, 275] on input "0" at bounding box center [581, 272] width 153 height 17
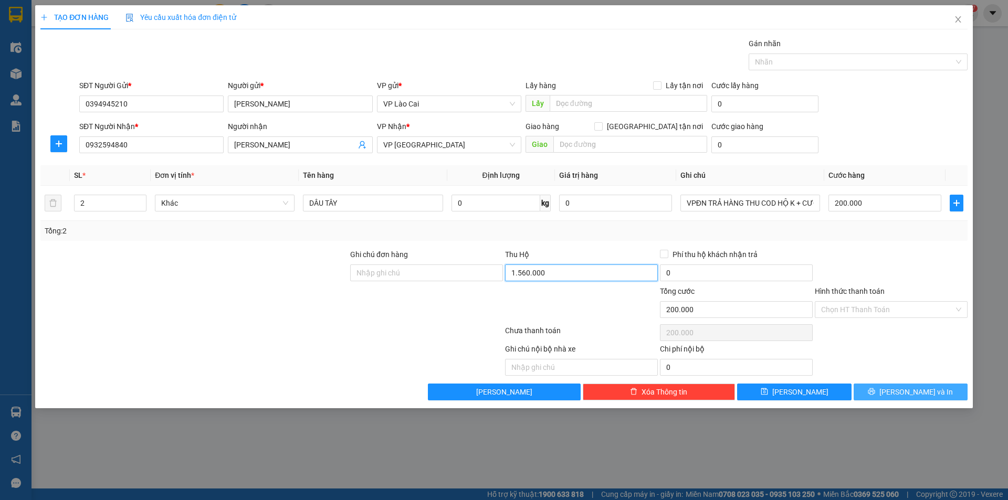
type input "1.560.000"
click at [883, 395] on button "Lưu và In" at bounding box center [910, 392] width 114 height 17
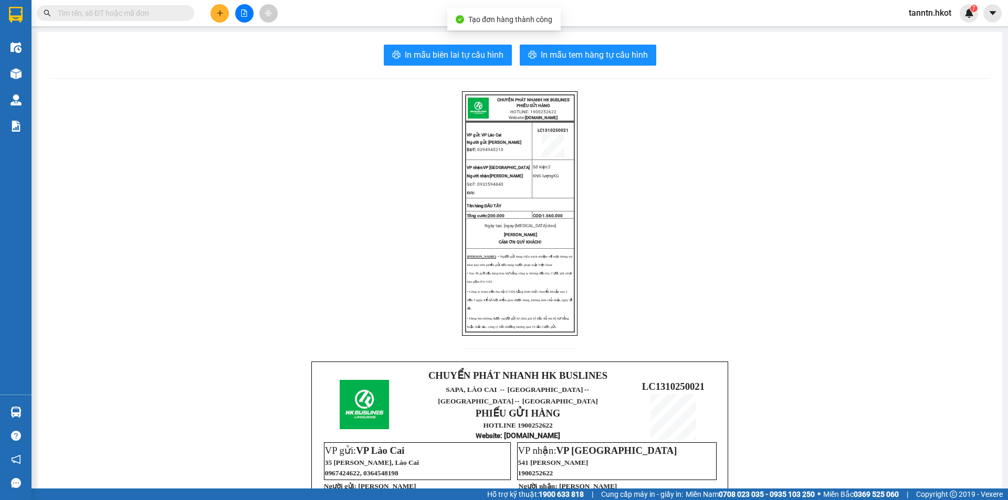
scroll to position [262, 0]
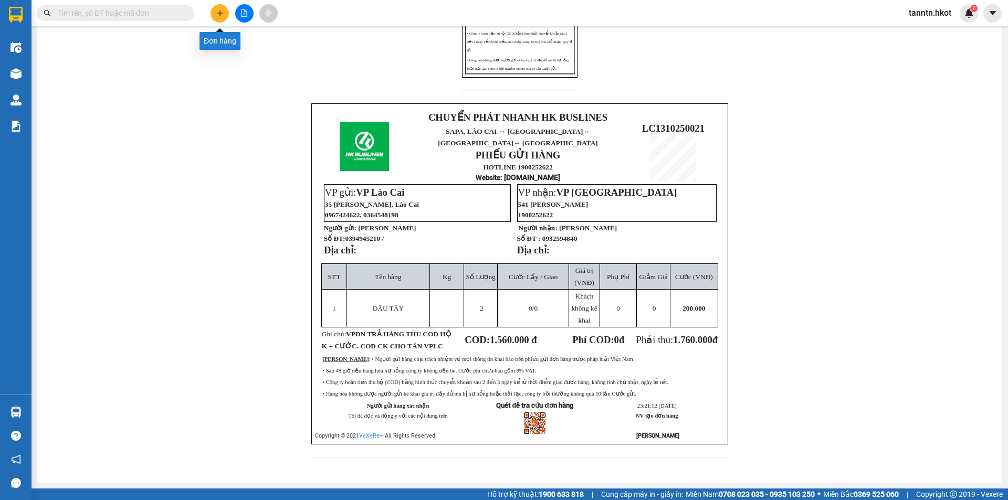
click at [218, 13] on icon "plus" at bounding box center [220, 13] width 6 height 1
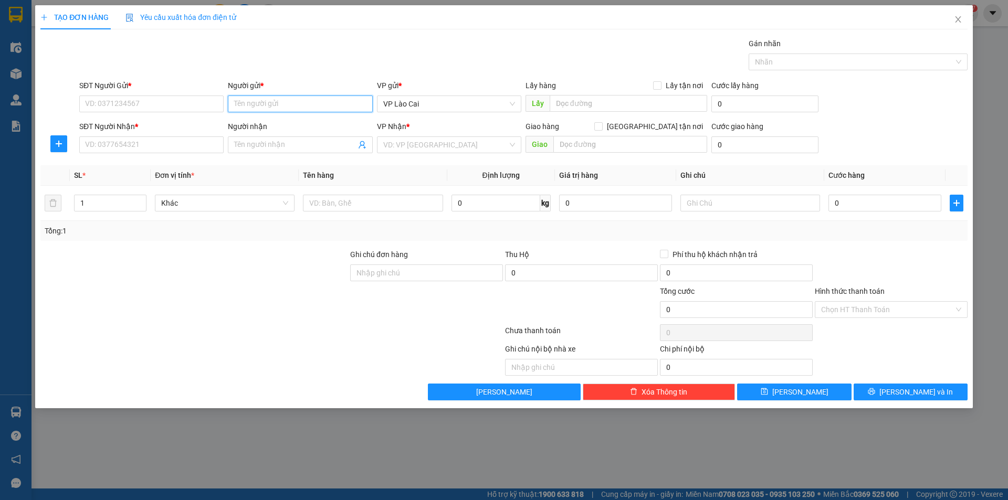
click at [262, 103] on input "Người gửi *" at bounding box center [300, 104] width 144 height 17
type input "THỨC"
click at [278, 160] on div "THỨC LÀO CAI - 0984578384" at bounding box center [300, 159] width 132 height 12
type input "0984578384"
type input "THỨC LÀO CAI"
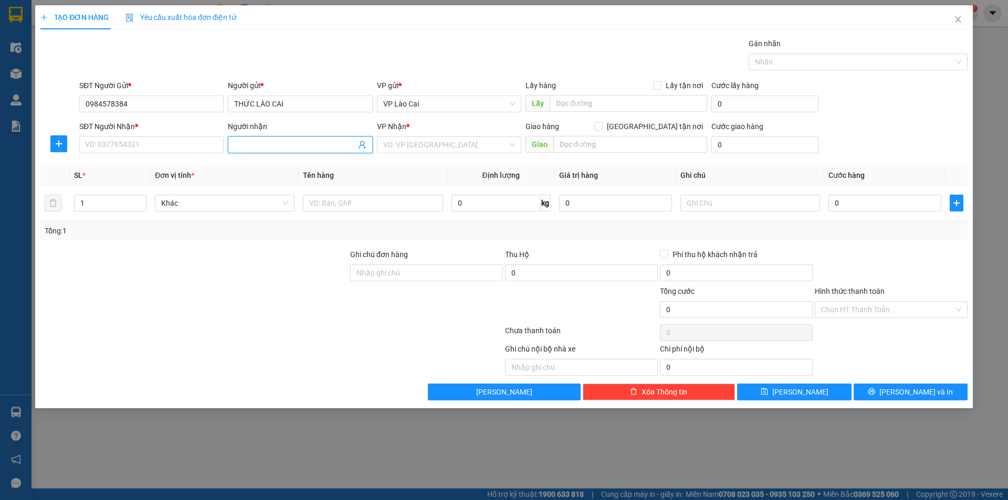
click at [252, 146] on input "Người nhận" at bounding box center [294, 145] width 121 height 12
type input "TRUNG Đ"
click at [271, 182] on div "TRUNG ĐÀ NẴNG - 0708118101" at bounding box center [300, 183] width 132 height 12
type input "0708118101"
type input "TRUNG ĐÀ NẴNG"
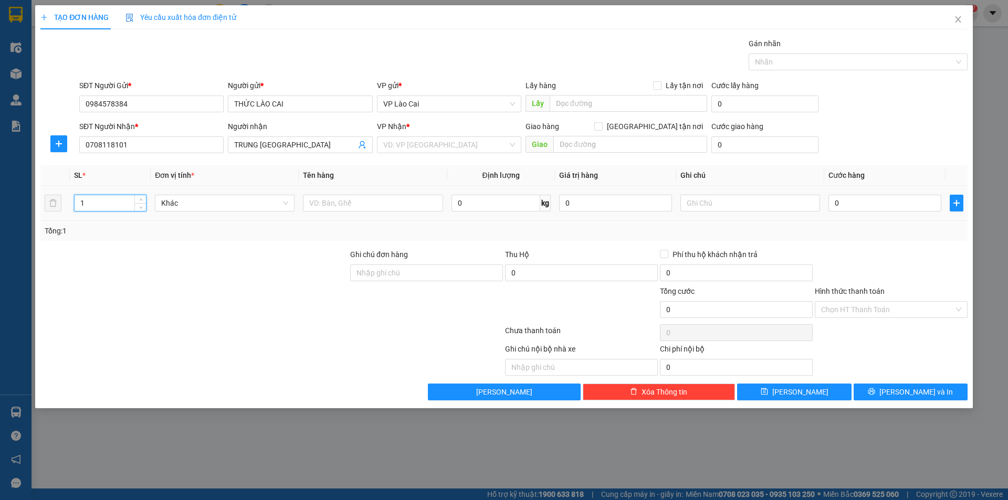
click at [121, 200] on input "1" at bounding box center [110, 203] width 71 height 16
type input "13"
click at [384, 199] on input "text" at bounding box center [373, 203] width 140 height 17
click at [328, 202] on input "BÁNHKẸO" at bounding box center [373, 203] width 140 height 17
type input "BÁNH KẸO"
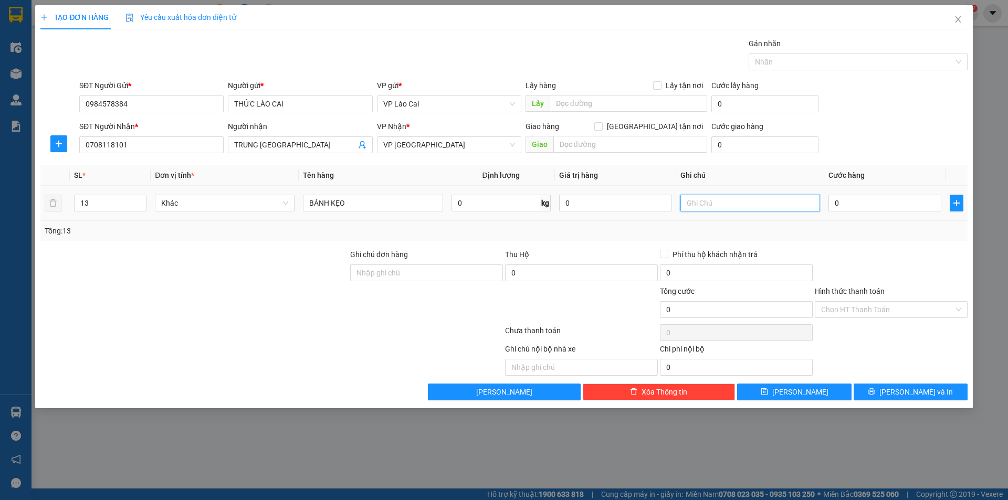
click at [707, 196] on input "text" at bounding box center [750, 203] width 140 height 17
type input "VPĐN TRẢ HÀNG THU CƯỚC"
click at [852, 206] on input "0" at bounding box center [884, 203] width 113 height 17
type input "4"
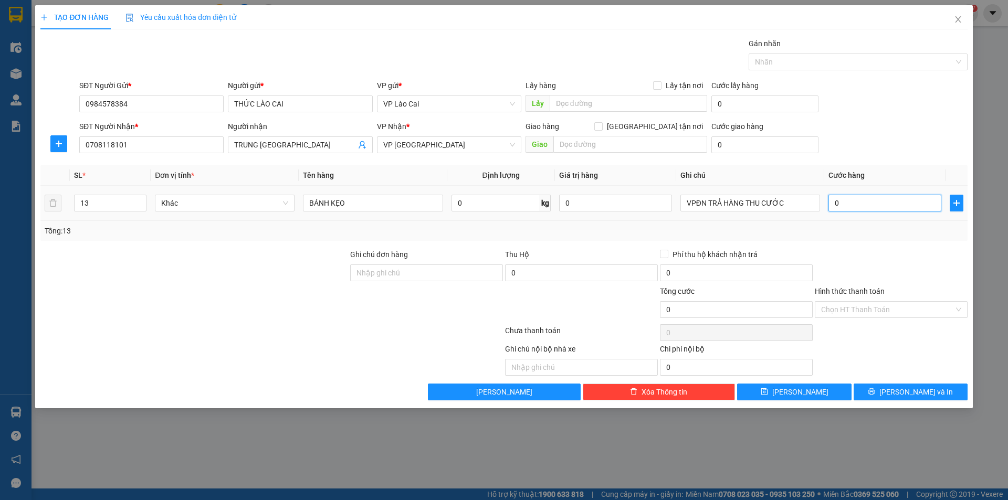
type input "4"
type input "44"
type input "440"
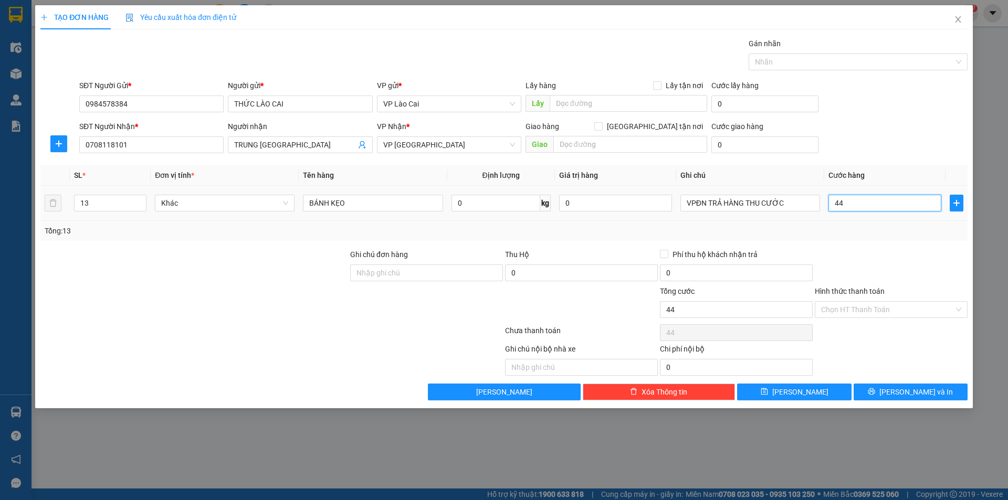
type input "440"
type input "4.400"
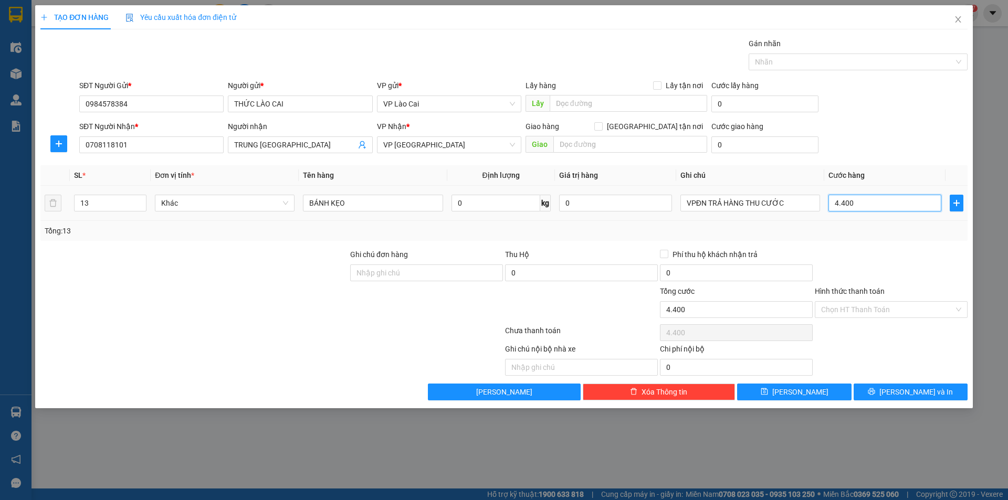
type input "44.000"
type input "440.000"
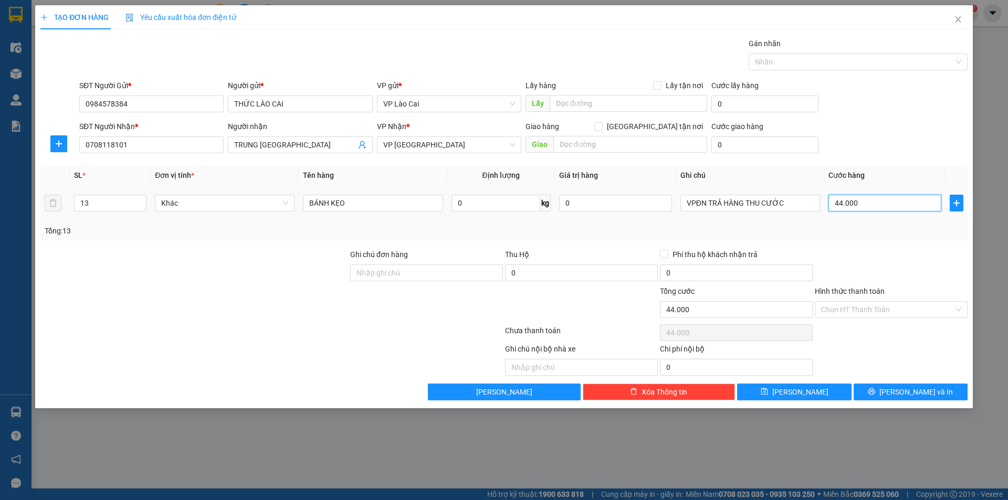
type input "440.000"
click at [886, 390] on button "Lưu và In" at bounding box center [910, 392] width 114 height 17
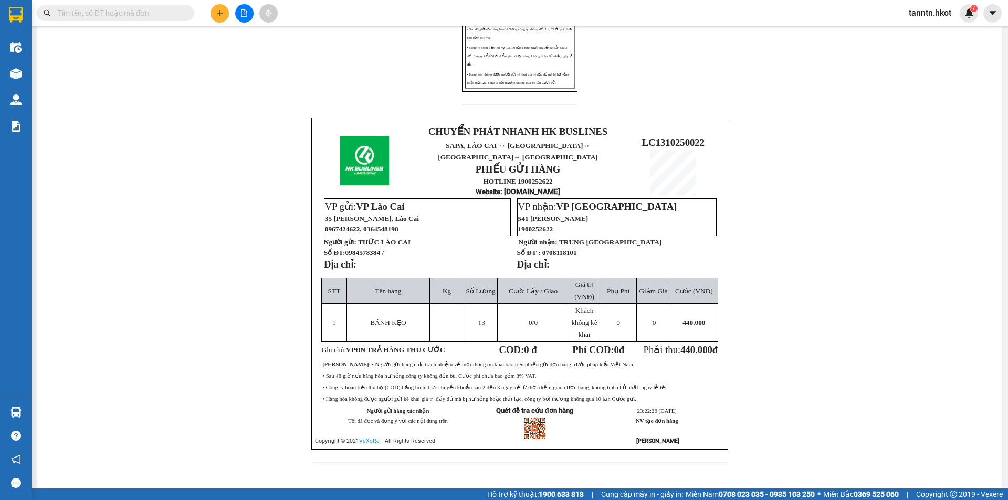
scroll to position [262, 0]
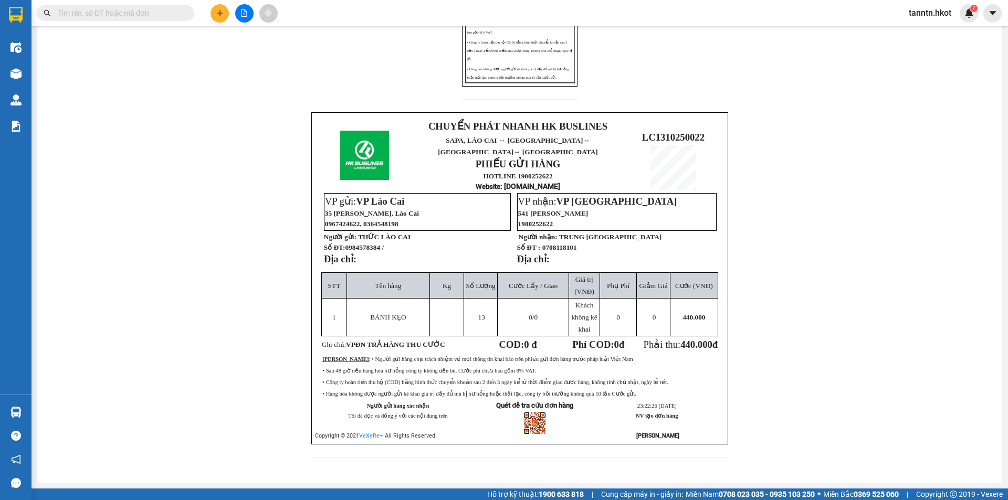
click at [220, 11] on icon "plus" at bounding box center [219, 12] width 7 height 7
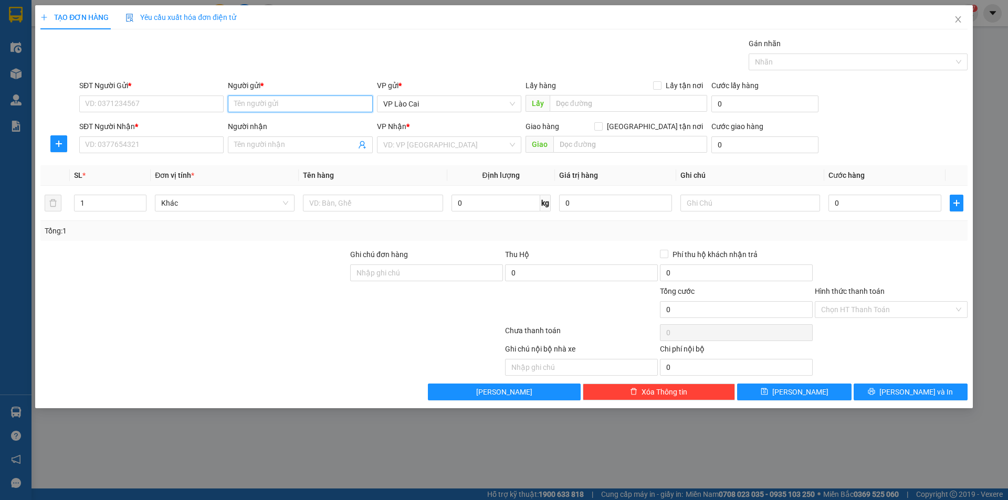
click at [280, 105] on input "Người gửi *" at bounding box center [300, 104] width 144 height 17
type input "TUYỂN"
click at [300, 145] on div "Tuyển - 0918587878" at bounding box center [300, 142] width 132 height 12
type input "0918587878"
type input "Tuyển"
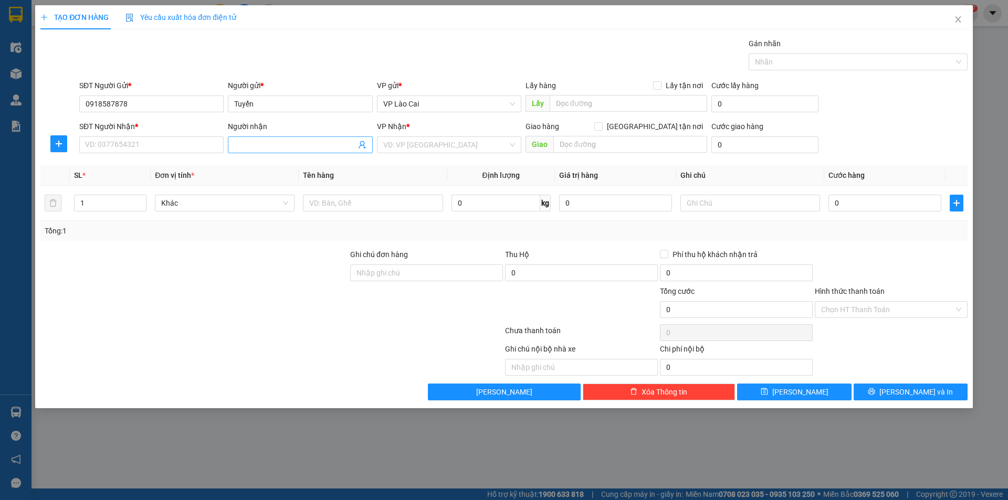
click at [274, 144] on input "Người nhận" at bounding box center [294, 145] width 121 height 12
type input "NGA ĐÀ"
click at [277, 163] on div "NGA ĐÀ NẴNG - 0935417615" at bounding box center [300, 166] width 132 height 12
type input "0935417615"
type input "NGA ĐÀ NẴNG"
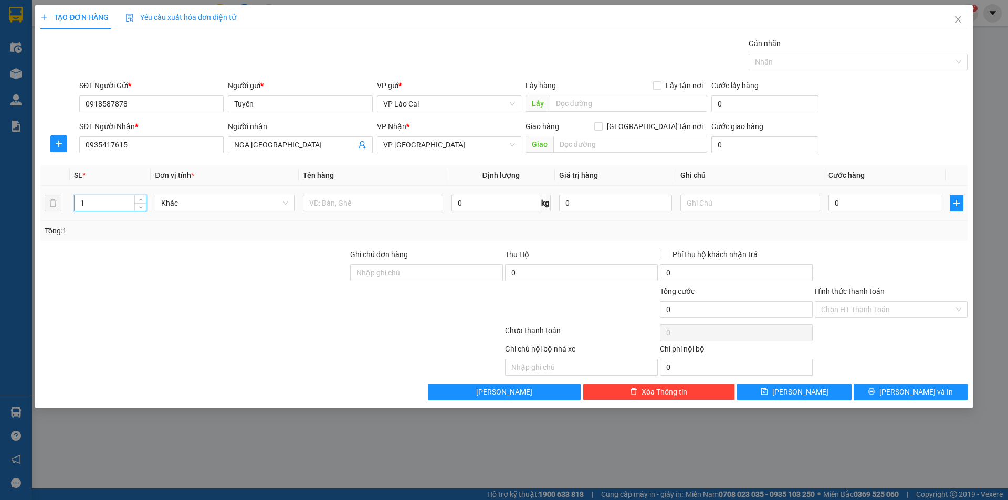
click at [109, 200] on input "1" at bounding box center [110, 203] width 71 height 16
type input "56"
click at [366, 205] on input "text" at bounding box center [373, 203] width 140 height 17
type input "XỐP QUẢ VÀ 6 BAO HẠT DẺ"
click at [754, 204] on input "text" at bounding box center [750, 203] width 140 height 17
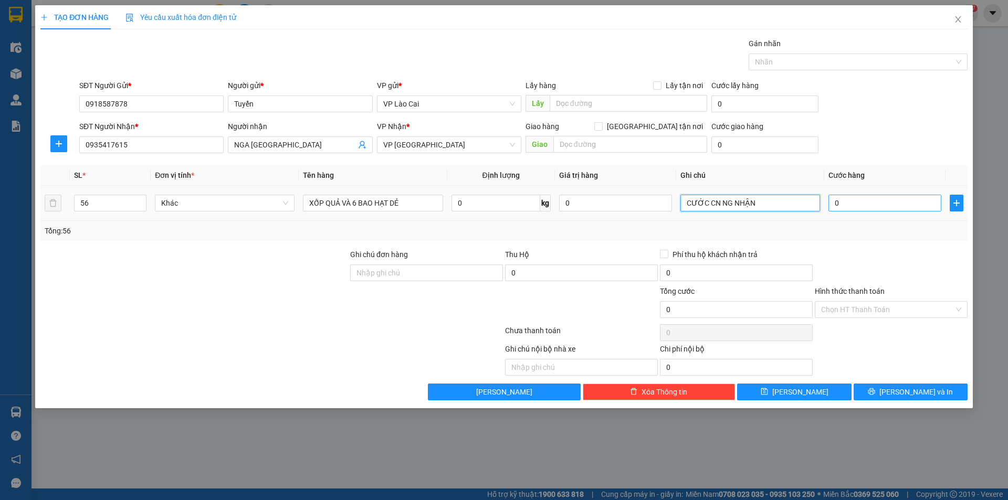
type input "CƯỚC CN NG NHẬN"
click at [857, 198] on input "0" at bounding box center [884, 203] width 113 height 17
type input "1"
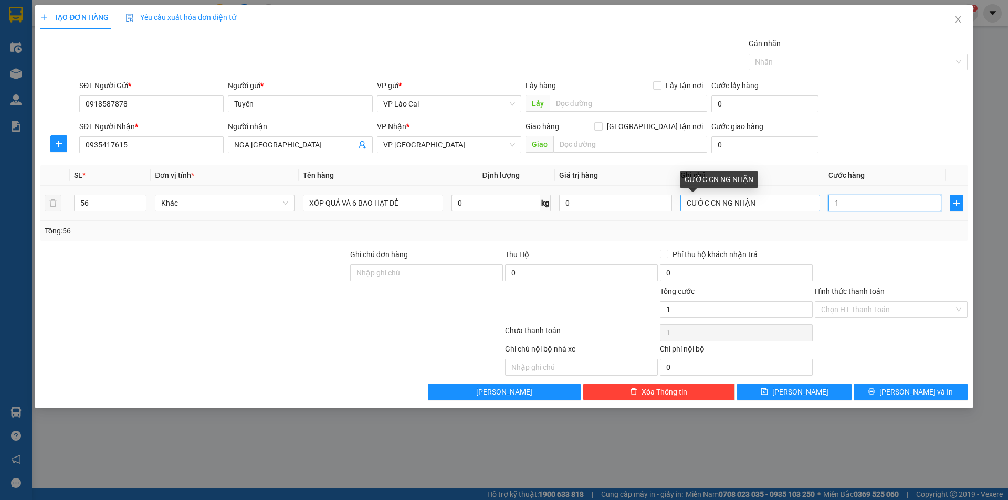
type input "15"
type input "155"
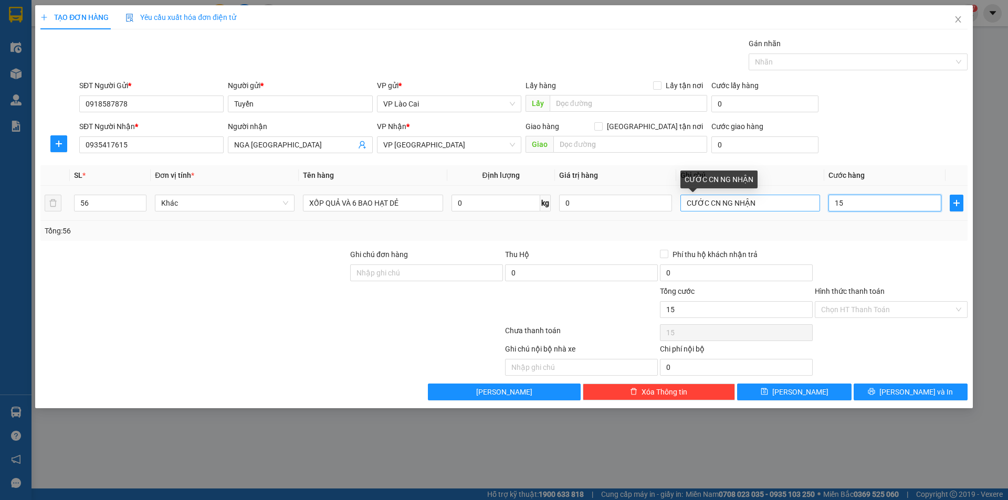
type input "155"
type input "1.550"
type input "15.500"
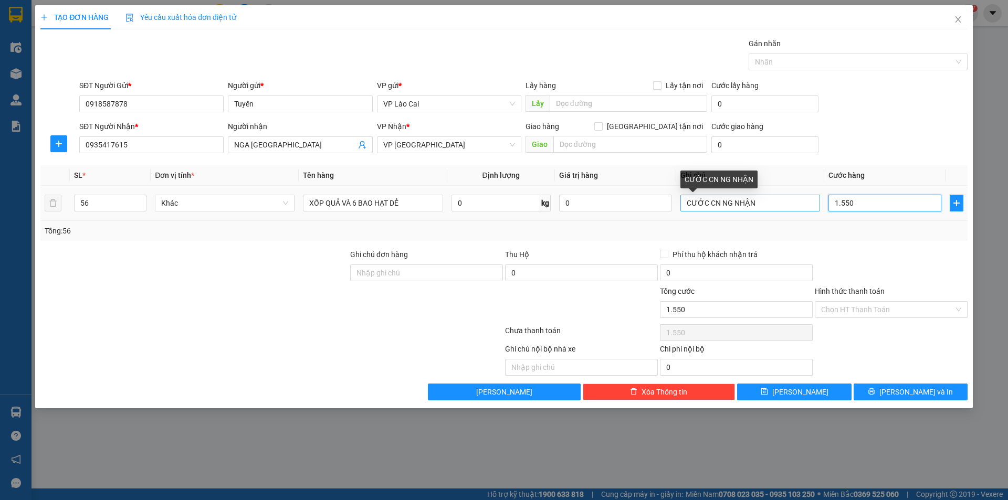
type input "15.500"
type input "155.000"
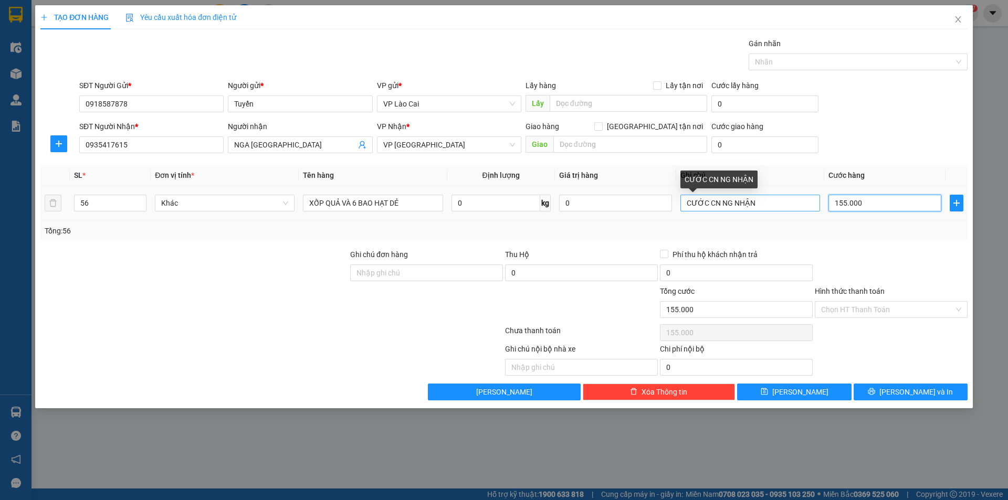
type input "1.550.000"
click at [929, 308] on input "Hình thức thanh toán" at bounding box center [887, 310] width 133 height 16
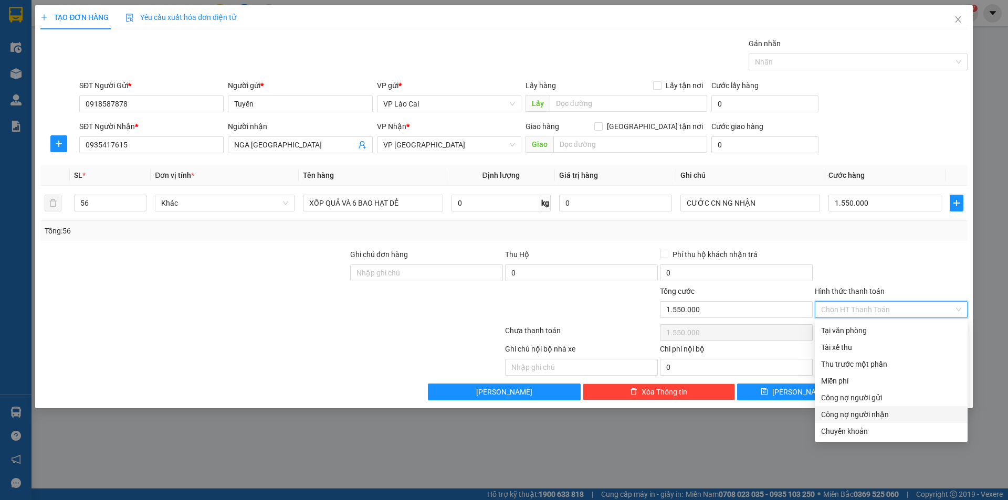
click at [862, 415] on div "Công nợ người nhận" at bounding box center [891, 415] width 140 height 12
type input "0"
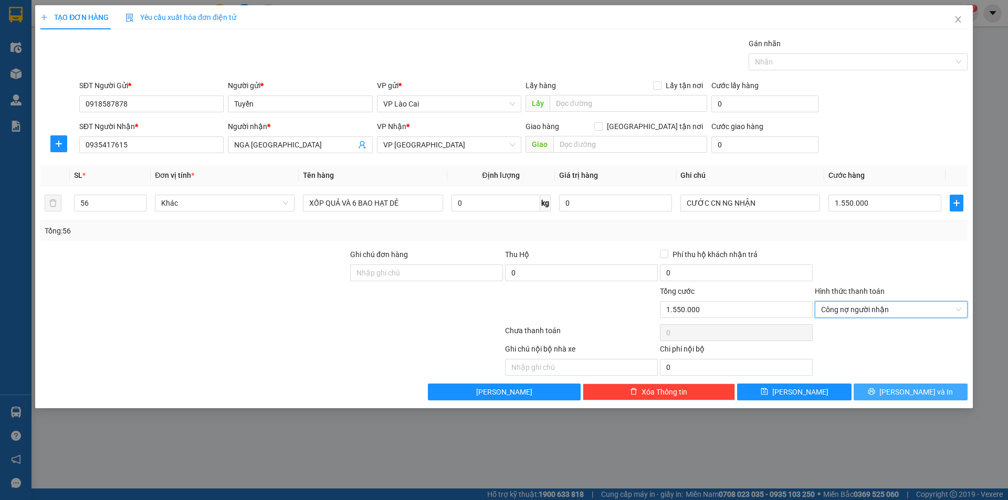
click at [912, 384] on button "Lưu và In" at bounding box center [910, 392] width 114 height 17
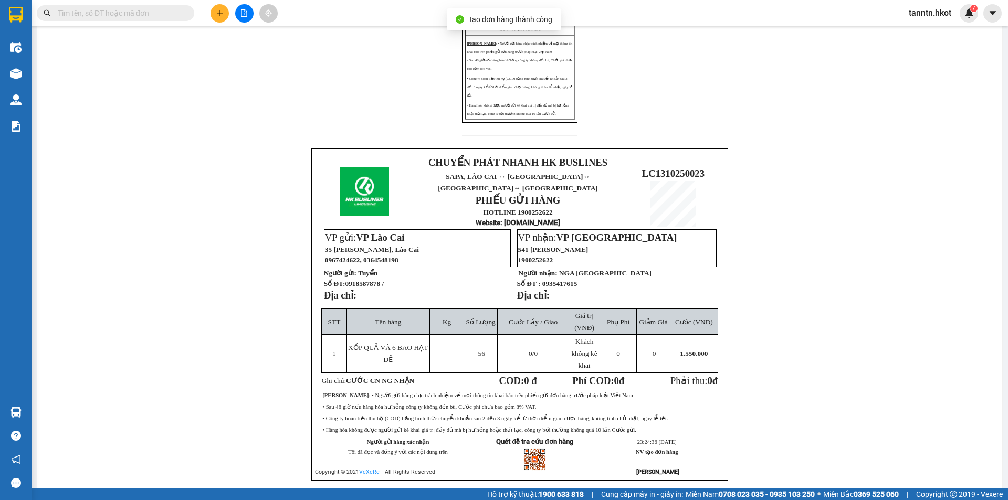
scroll to position [262, 0]
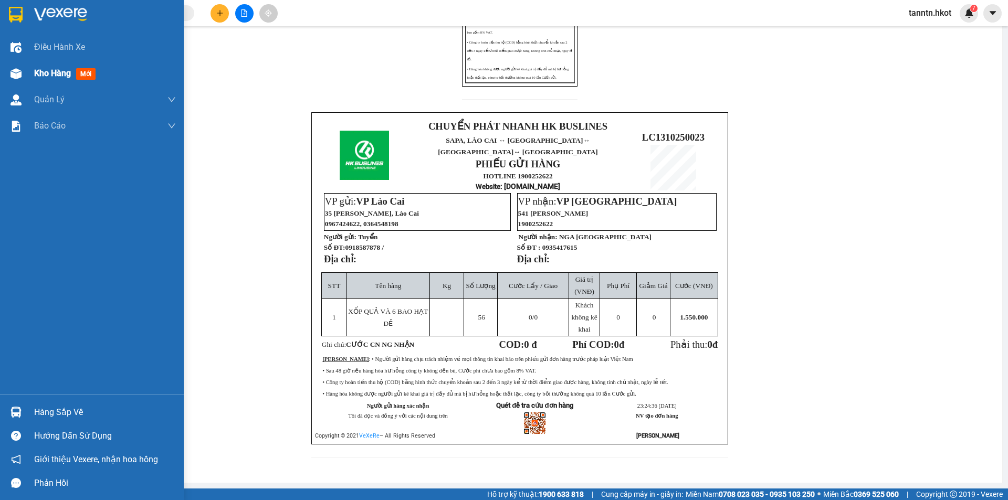
click at [31, 72] on div "Kho hàng mới" at bounding box center [92, 73] width 184 height 26
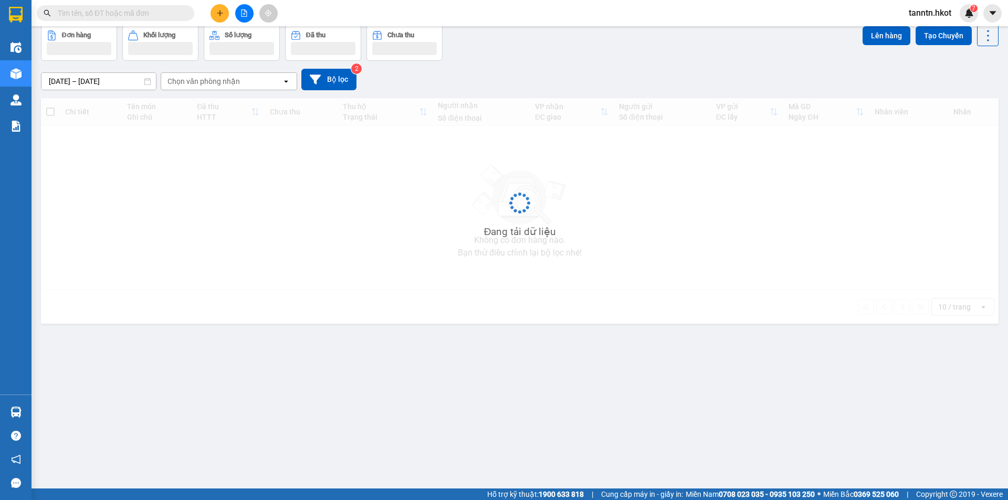
scroll to position [48, 0]
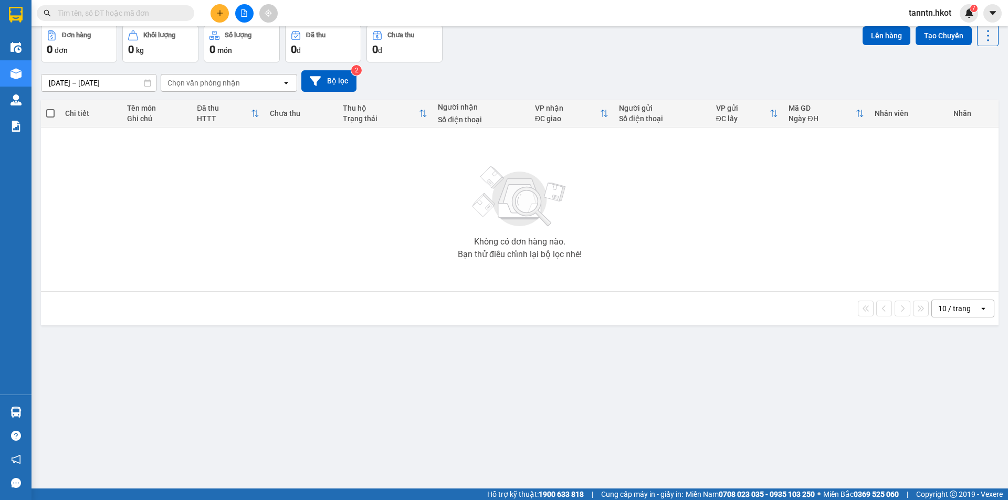
click at [160, 13] on input "text" at bounding box center [120, 13] width 124 height 12
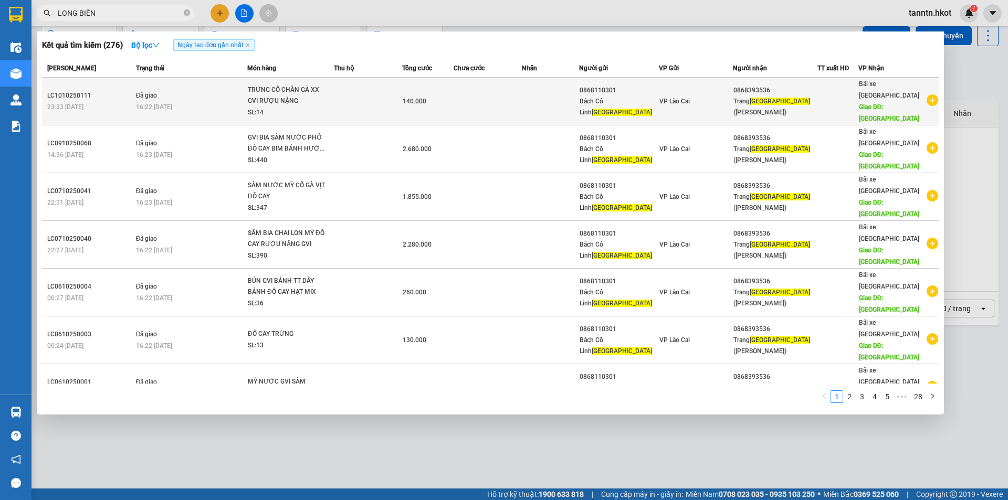
type input "LONG BIÊN"
click at [366, 96] on td at bounding box center [368, 102] width 68 height 48
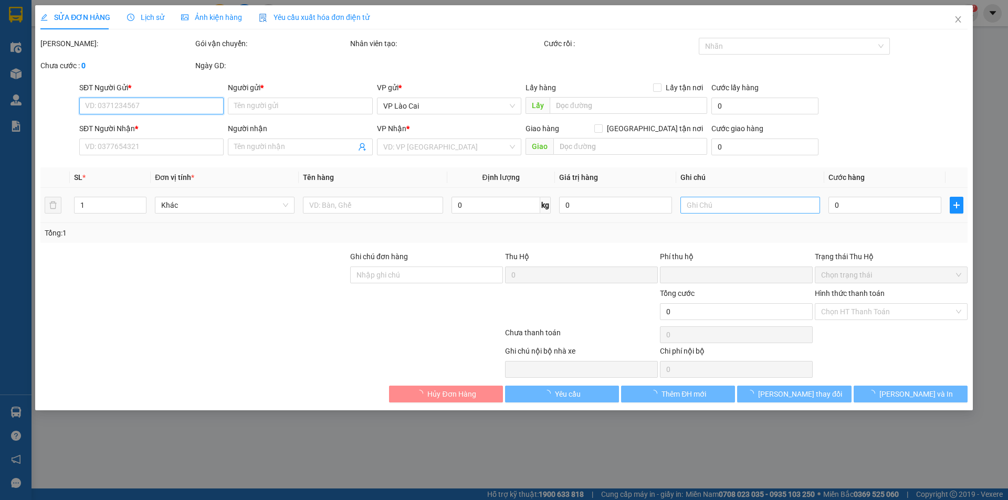
type input "0868110301"
type input "Bách Cổ Linh Long Biên"
type input "0868393536"
type input "Trang Long Biên (Bách Cổ Linh)"
type input "Long Biên"
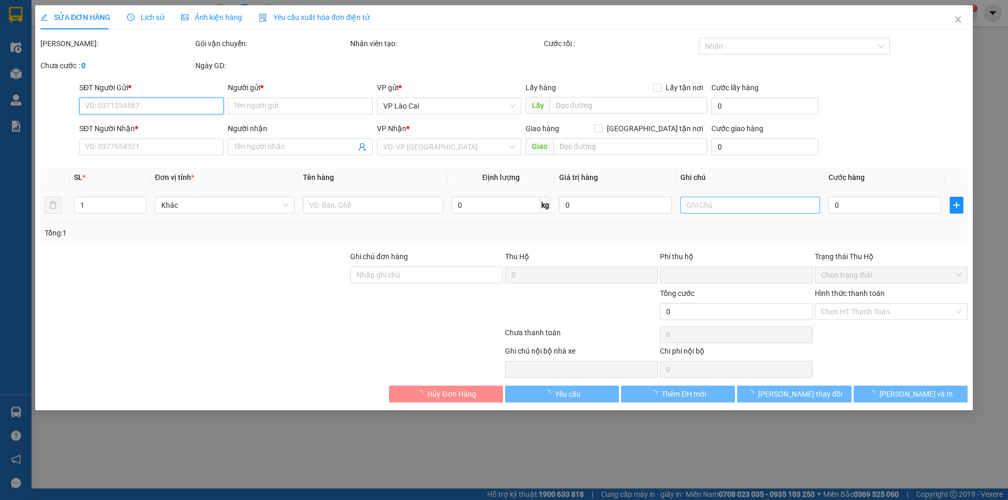
type input "0"
type input "140.000"
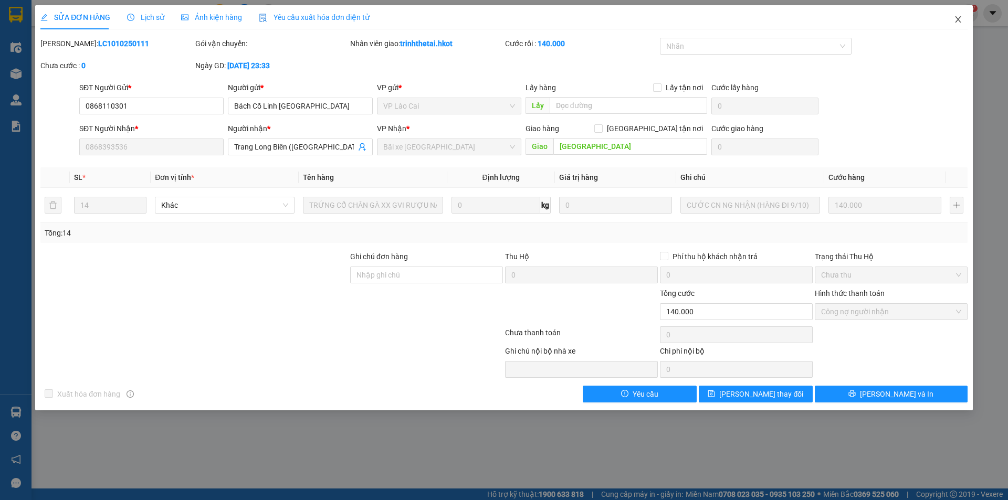
click at [956, 20] on icon "close" at bounding box center [957, 19] width 8 height 8
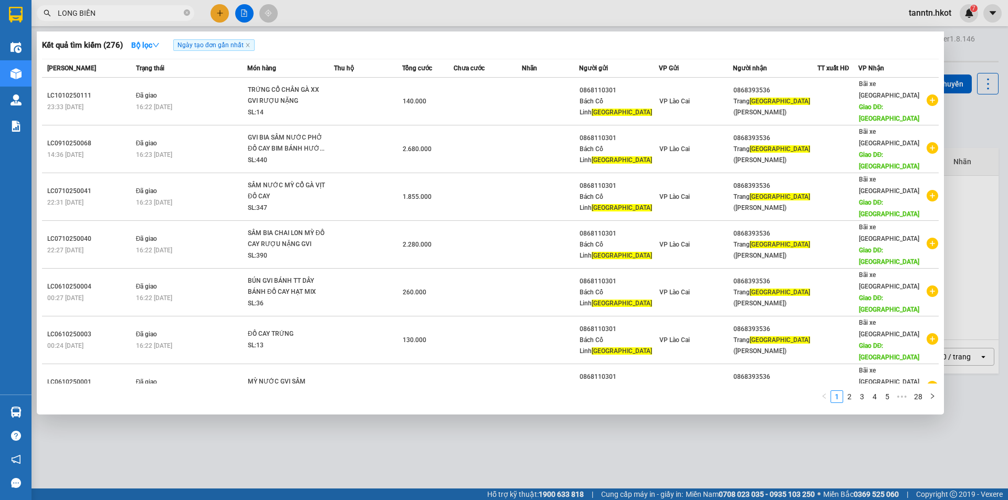
click at [128, 13] on input "LONG BIÊN" at bounding box center [120, 13] width 124 height 12
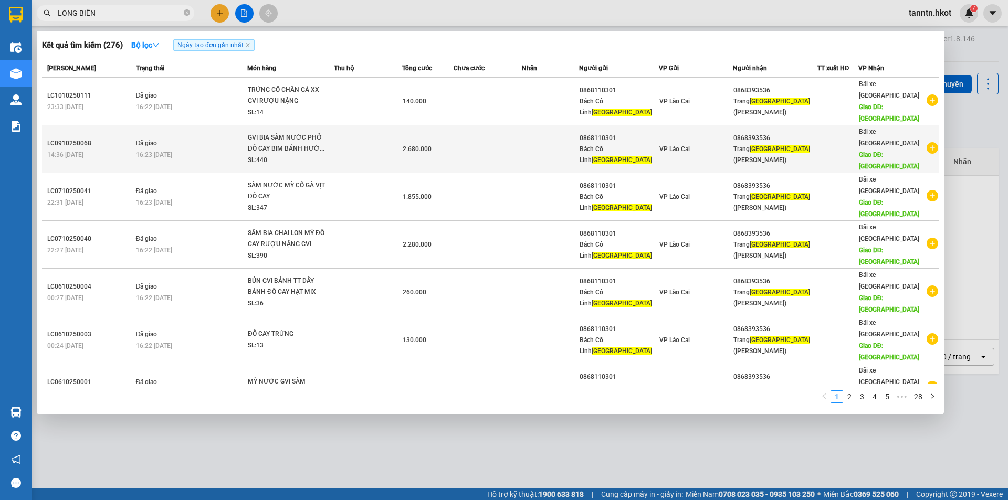
click at [192, 128] on td "Đã giao 16:23 - 12/10" at bounding box center [190, 149] width 114 height 48
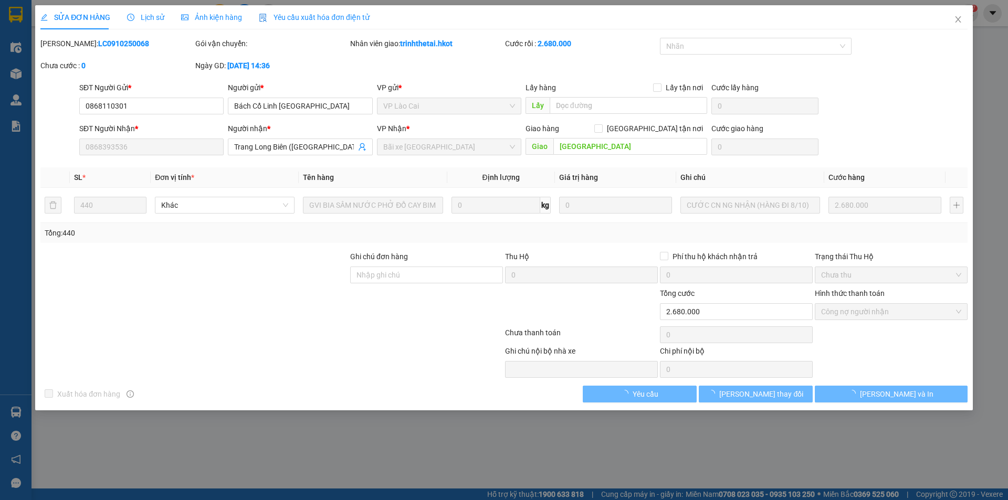
type input "0868110301"
type input "Bách Cổ Linh Long Biên"
type input "0868393536"
type input "Trang Long Biên (Bách Cổ Linh)"
type input "Long Biên"
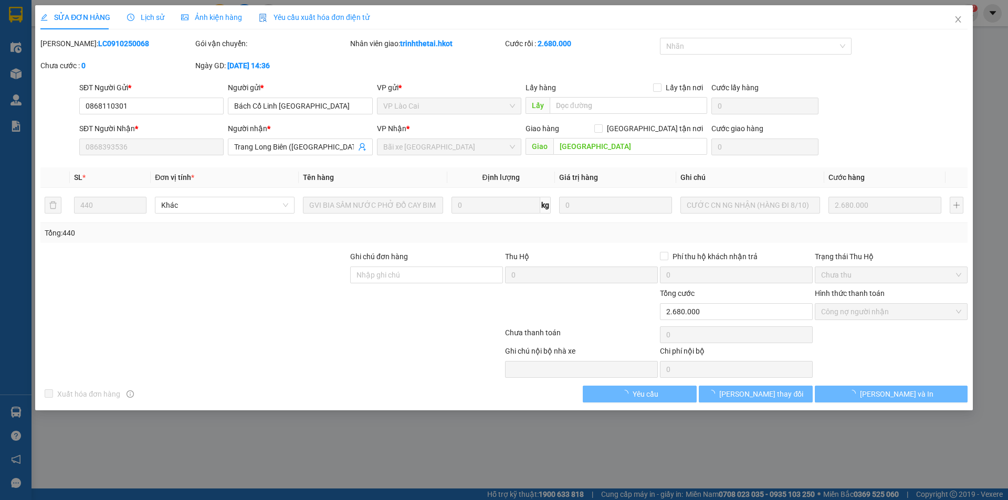
type input "0"
type input "2.680.000"
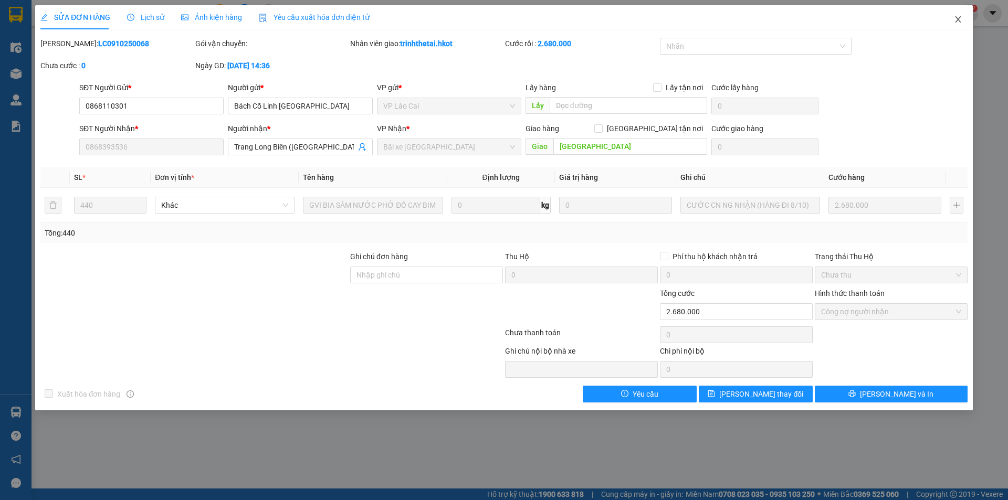
click at [959, 21] on icon "close" at bounding box center [958, 19] width 6 height 6
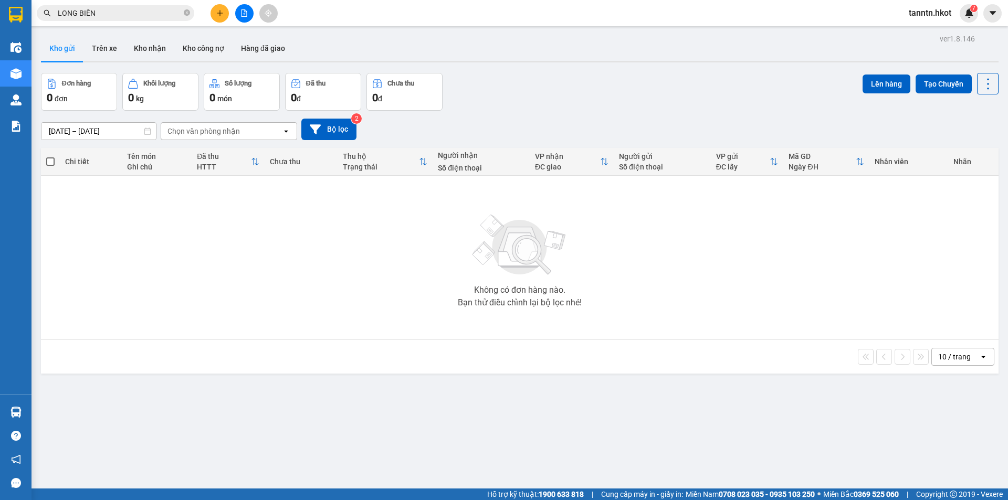
click at [159, 15] on input "LONG BIÊN" at bounding box center [120, 13] width 124 height 12
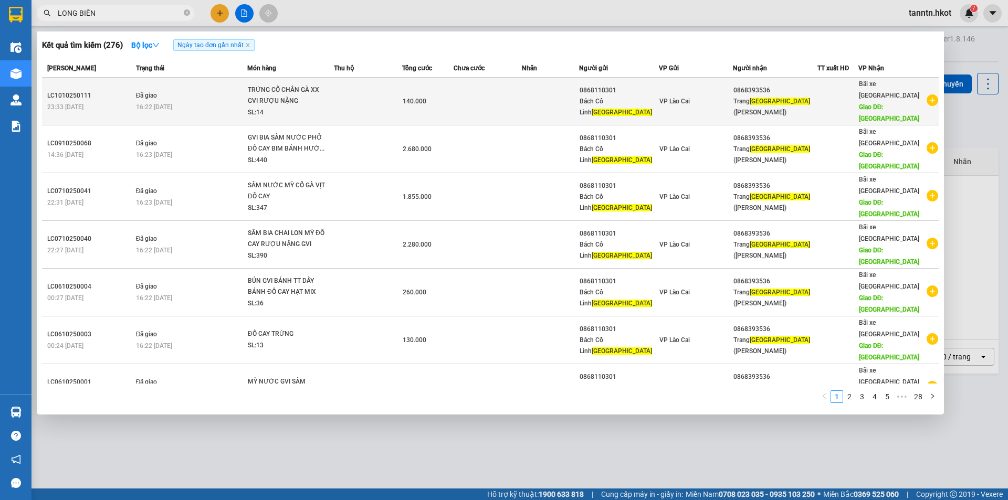
click at [350, 91] on td at bounding box center [368, 102] width 68 height 48
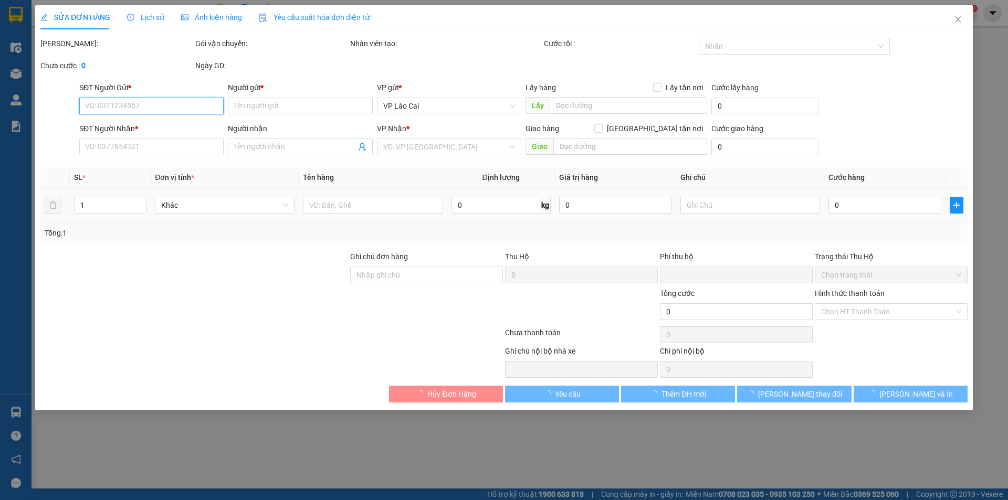
type input "0868110301"
type input "Bách Cổ Linh Long Biên"
type input "0868393536"
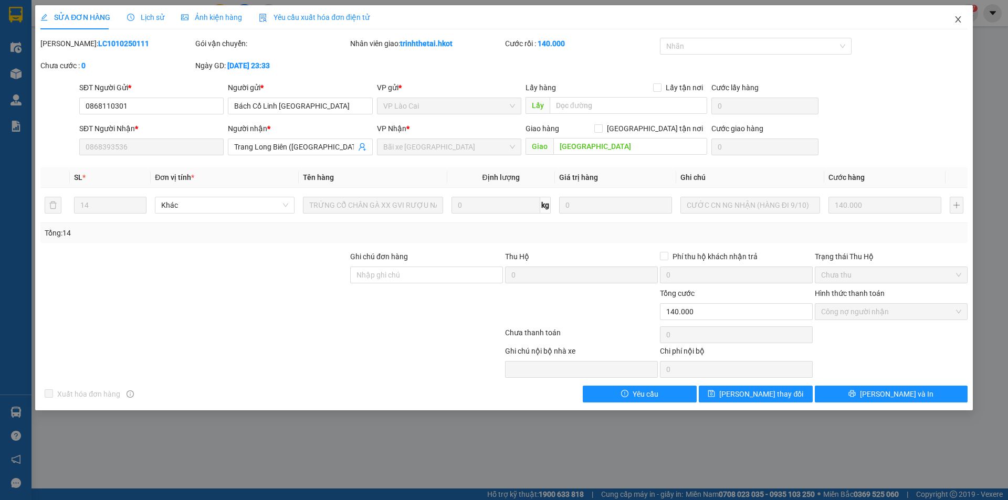
click at [957, 18] on icon "close" at bounding box center [957, 19] width 8 height 8
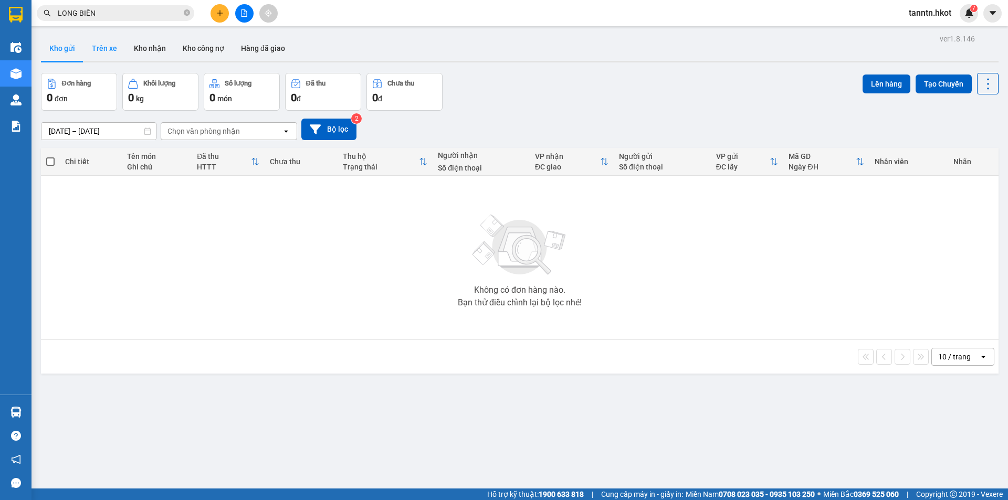
click at [101, 49] on button "Trên xe" at bounding box center [104, 48] width 42 height 25
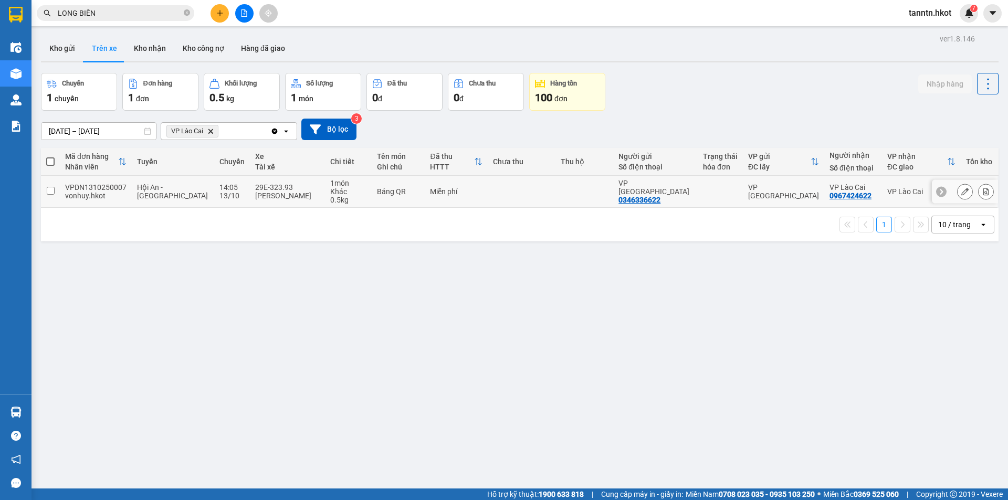
click at [282, 192] on div "Đặng Văn Thế" at bounding box center [287, 196] width 65 height 8
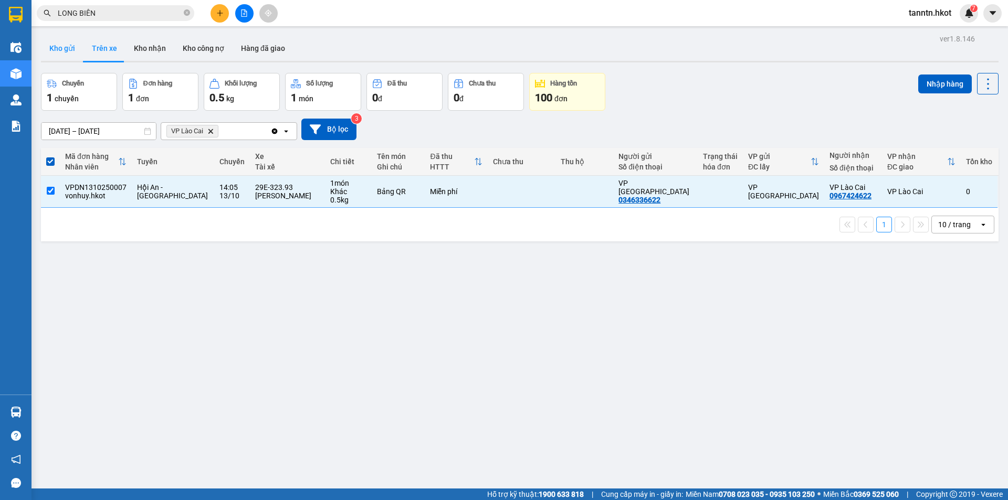
click at [65, 48] on button "Kho gửi" at bounding box center [62, 48] width 43 height 25
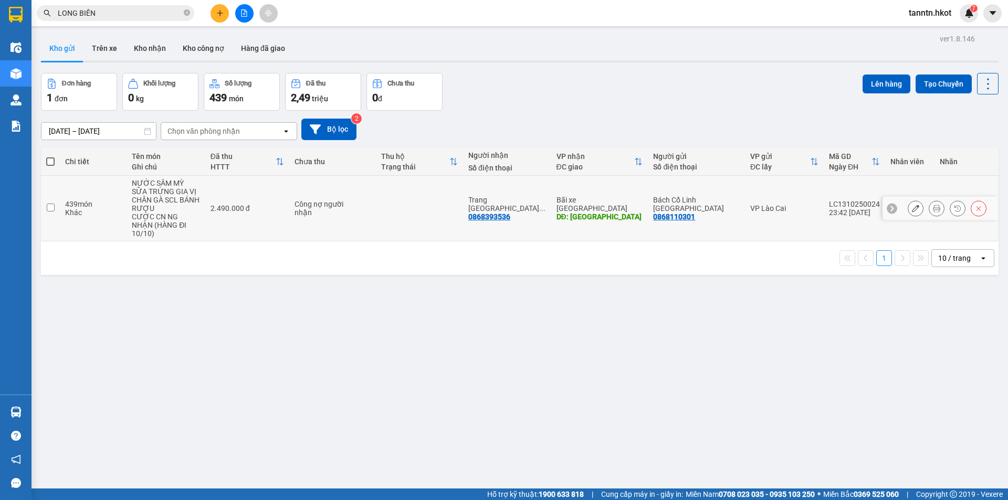
click at [187, 202] on div "NƯỚC SÂM MỲ SỮA TRỨNG GIA VỊ CHÂN GÀ SCL BÁNH RƯỢU" at bounding box center [166, 196] width 68 height 34
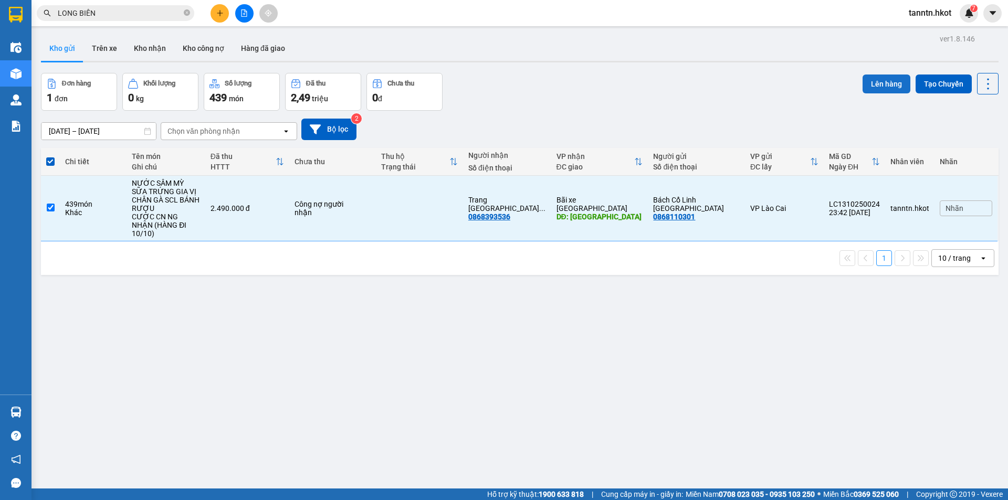
click at [870, 84] on button "Lên hàng" at bounding box center [886, 84] width 48 height 19
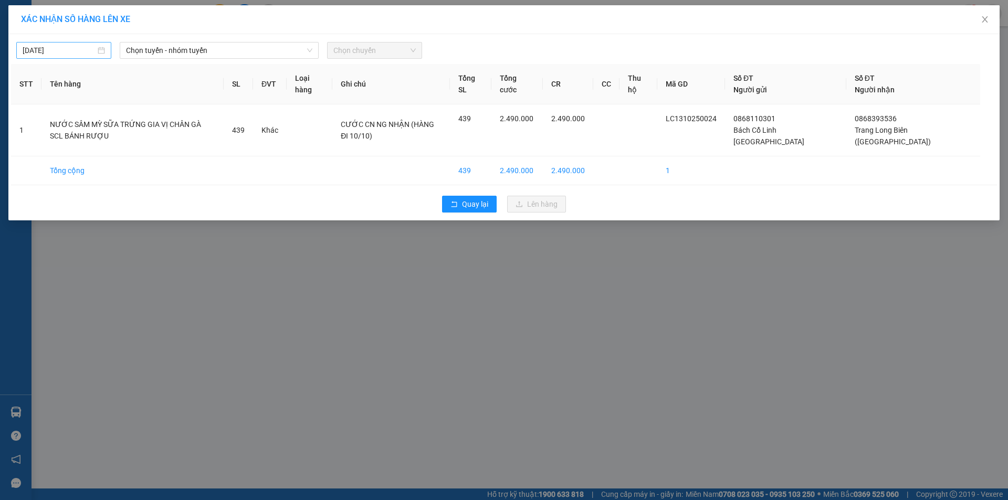
click at [94, 48] on input "13/10/2025" at bounding box center [59, 51] width 73 height 12
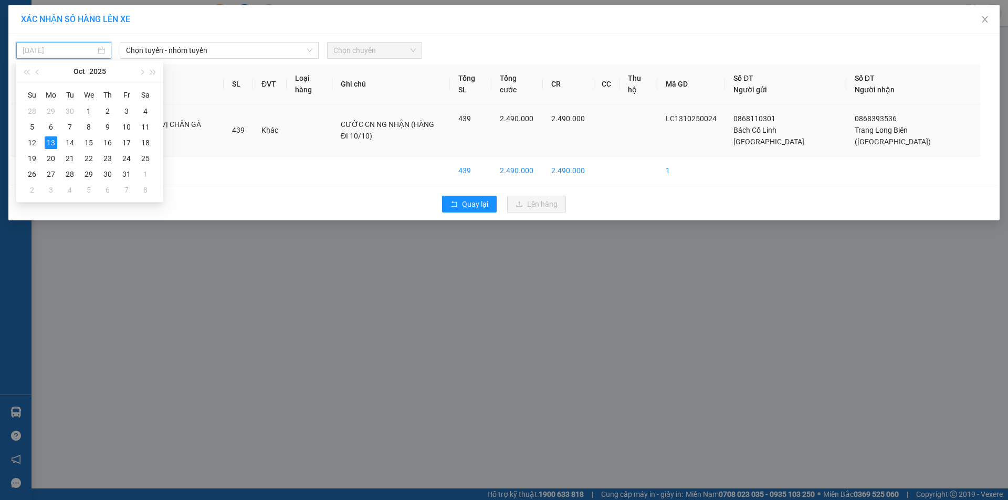
drag, startPoint x: 129, startPoint y: 124, endPoint x: 134, endPoint y: 119, distance: 7.8
click at [130, 124] on div "10" at bounding box center [126, 127] width 13 height 13
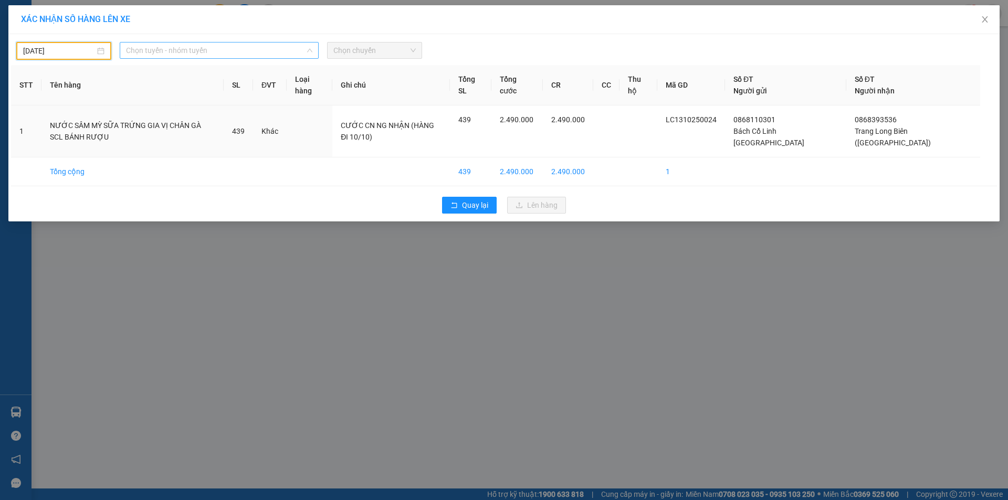
click at [193, 46] on span "Chọn tuyến - nhóm tuyến" at bounding box center [219, 51] width 186 height 16
click at [298, 53] on input "05" at bounding box center [215, 51] width 179 height 16
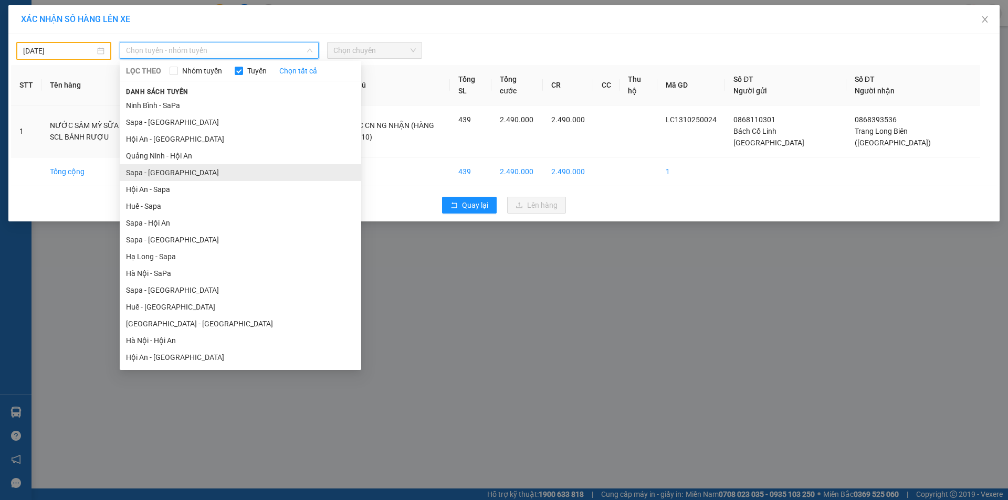
click at [186, 177] on li "Sapa - Hà Nội" at bounding box center [240, 172] width 241 height 17
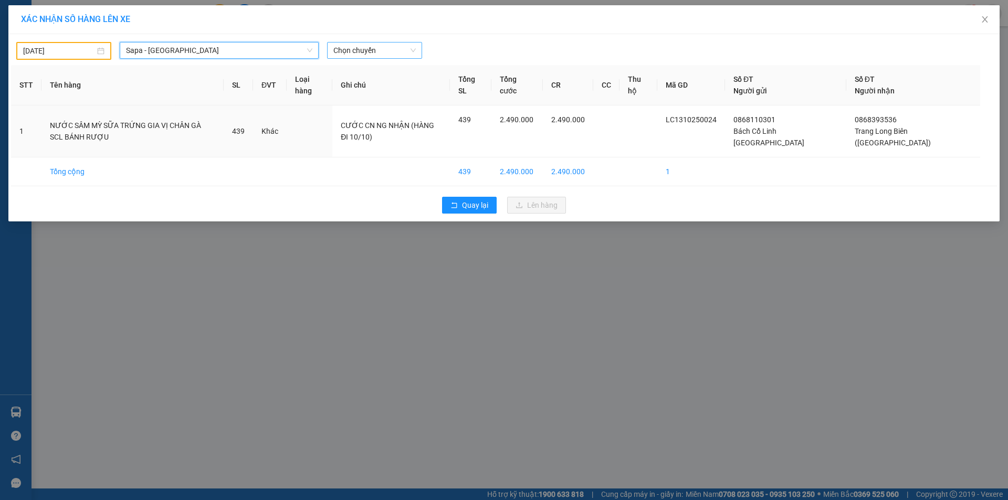
click at [356, 52] on span "Chọn chuyến" at bounding box center [374, 51] width 82 height 16
click at [373, 74] on div "21:30 - 29E-109.65" at bounding box center [374, 72] width 82 height 12
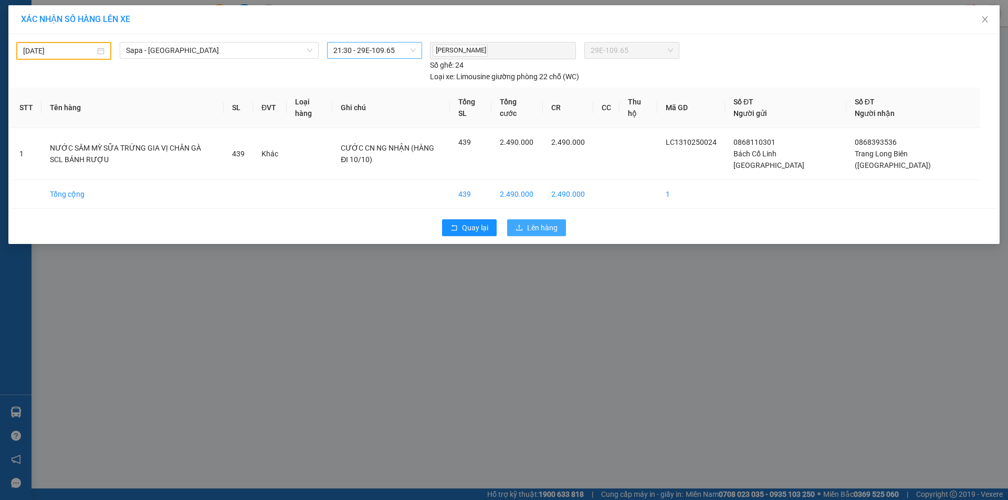
click at [544, 225] on span "Lên hàng" at bounding box center [542, 228] width 30 height 12
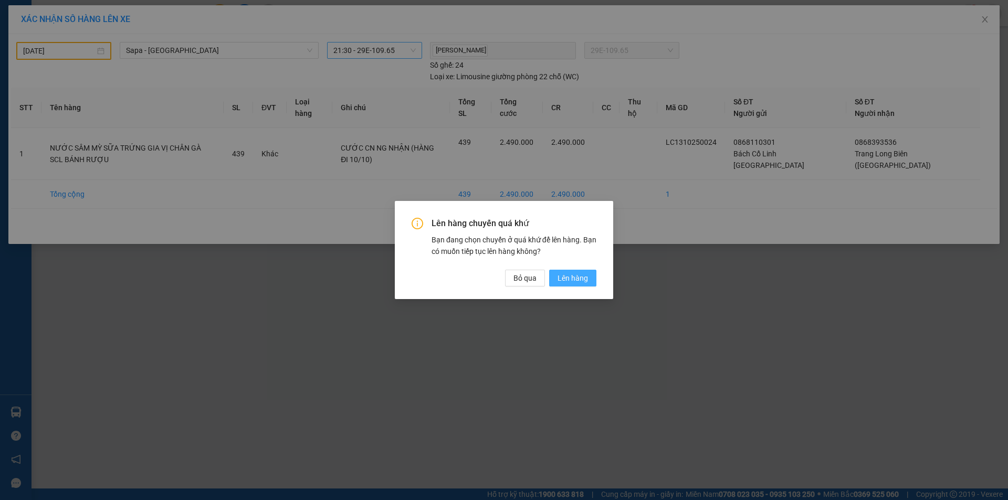
click at [572, 279] on span "Lên hàng" at bounding box center [572, 278] width 30 height 12
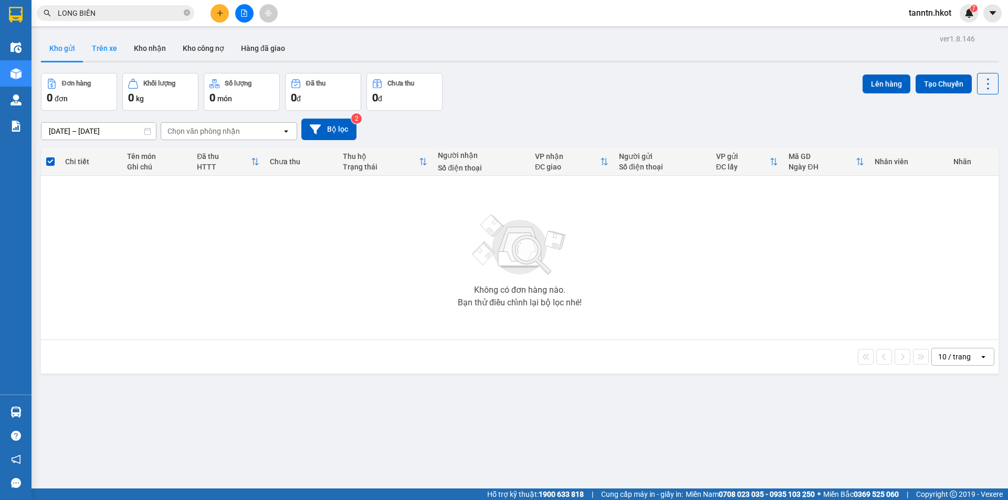
click at [98, 52] on button "Trên xe" at bounding box center [104, 48] width 42 height 25
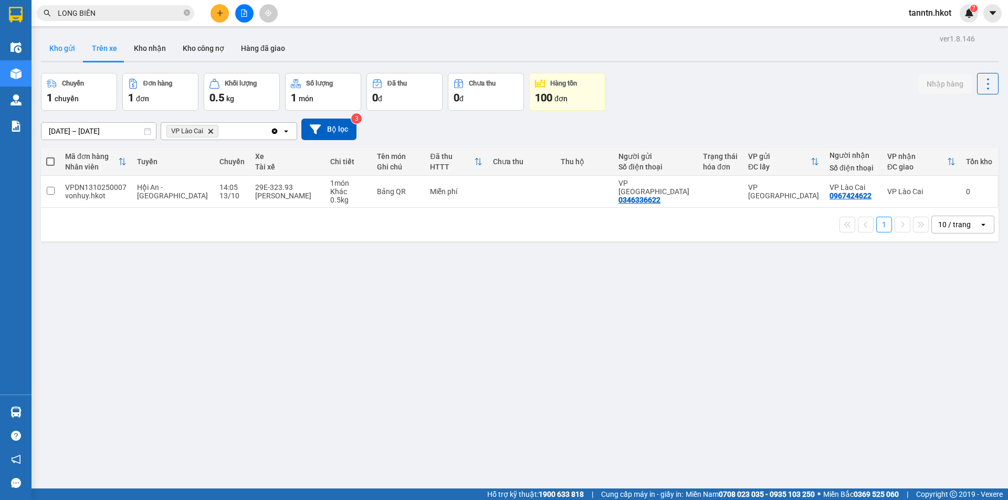
click at [62, 49] on button "Kho gửi" at bounding box center [62, 48] width 43 height 25
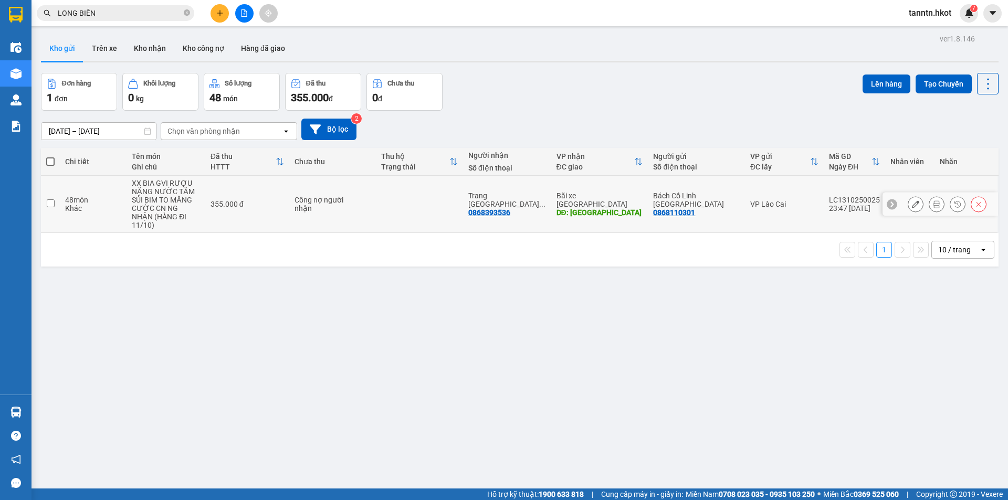
click at [164, 204] on div "CƯỚC CN NG NHẬN (HÀNG ĐI 11/10)" at bounding box center [166, 216] width 68 height 25
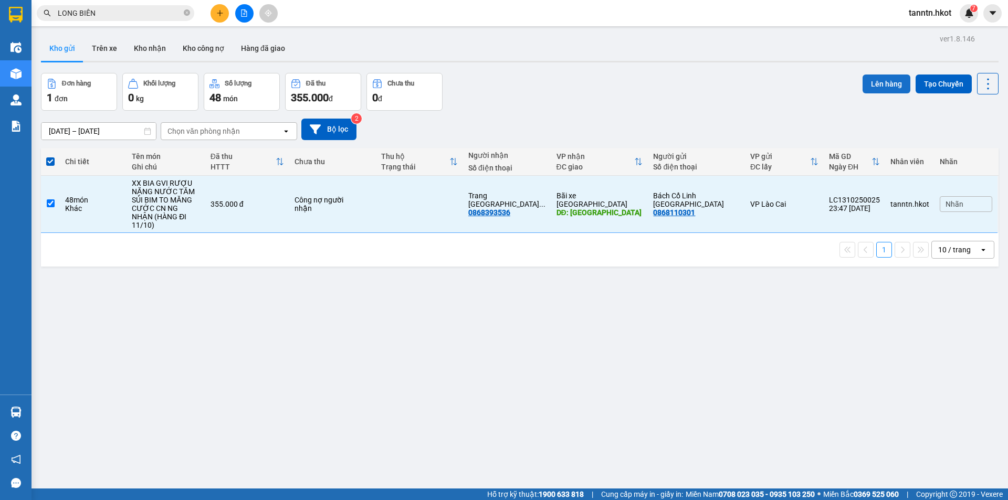
click at [877, 78] on button "Lên hàng" at bounding box center [886, 84] width 48 height 19
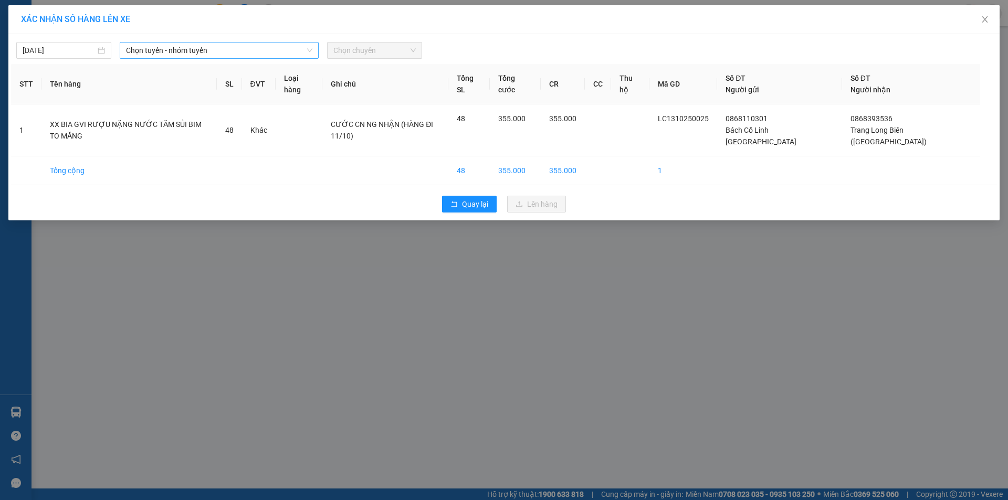
click at [186, 50] on span "Chọn tuyến - nhóm tuyến" at bounding box center [219, 51] width 186 height 16
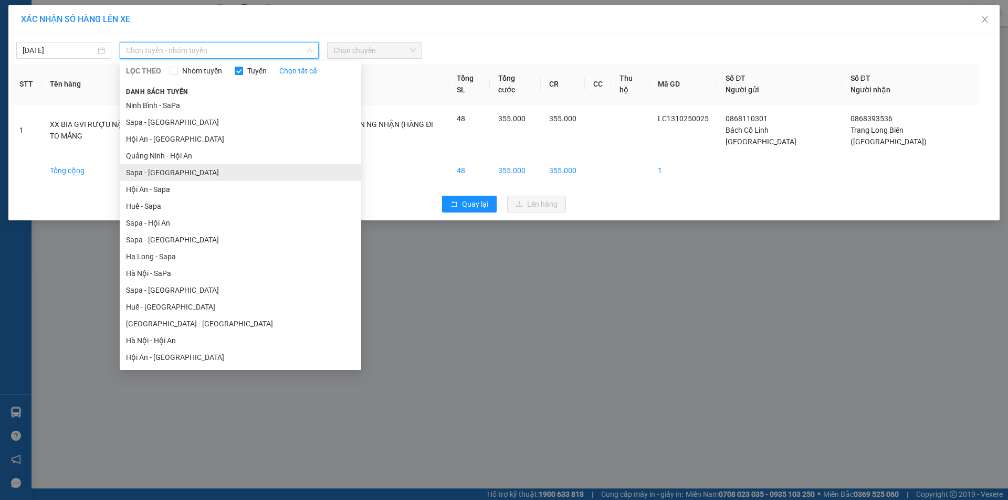
click at [186, 177] on li "Sapa - Hà Nội" at bounding box center [240, 172] width 241 height 17
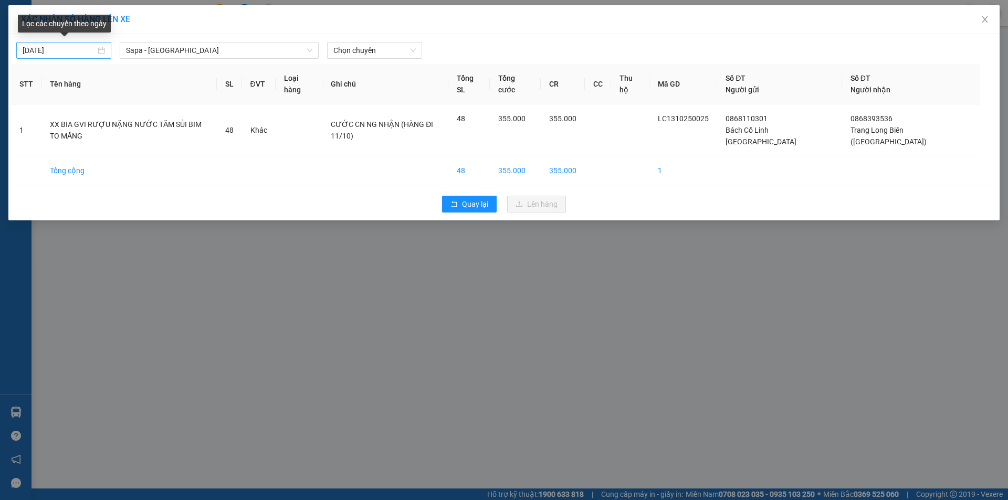
click at [98, 48] on div "13/10/2025" at bounding box center [64, 51] width 82 height 12
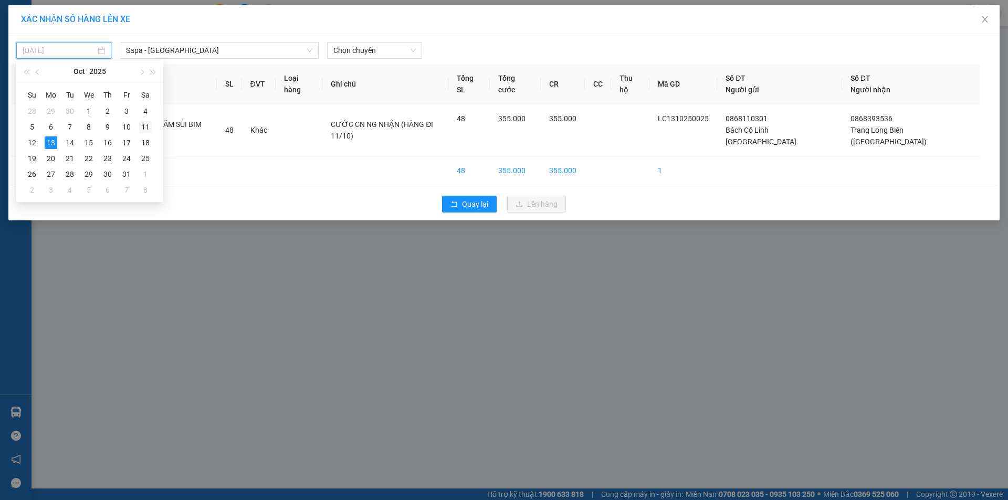
click at [144, 126] on div "11" at bounding box center [145, 127] width 13 height 13
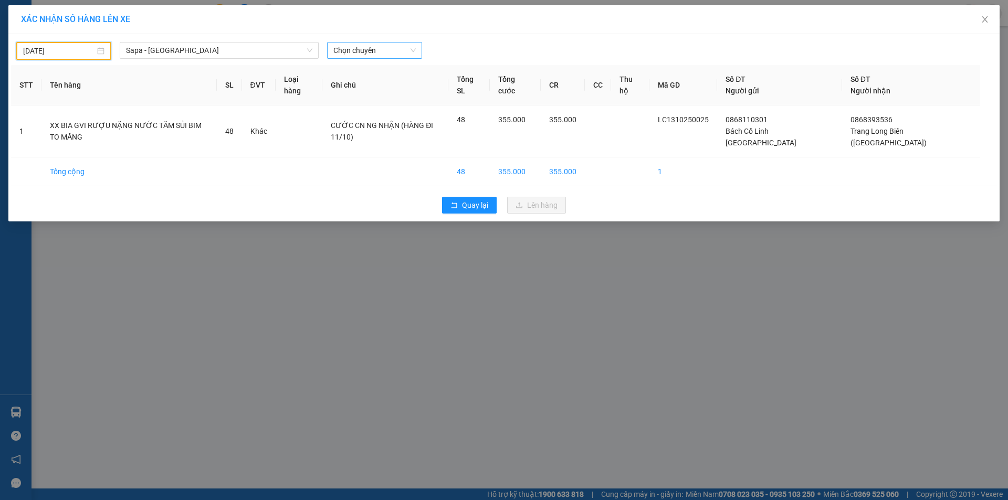
click at [390, 56] on span "Chọn chuyến" at bounding box center [374, 51] width 82 height 16
click at [392, 152] on div "19:00 - 29E-387.95" at bounding box center [374, 156] width 82 height 12
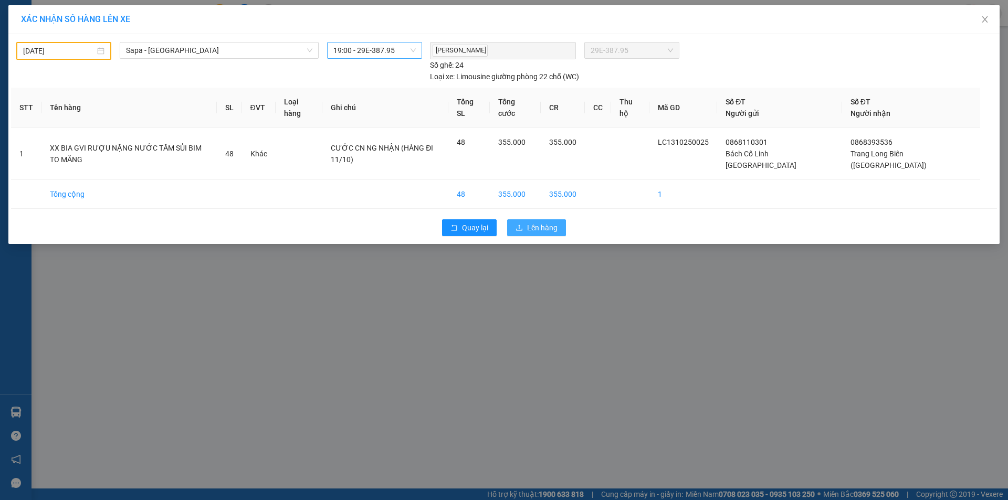
click at [532, 222] on span "Lên hàng" at bounding box center [542, 228] width 30 height 12
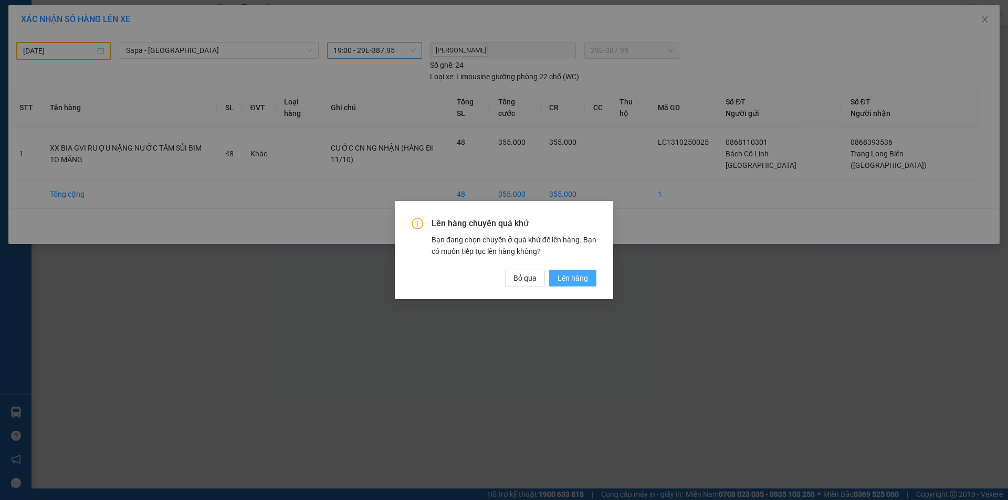
click at [582, 281] on span "Lên hàng" at bounding box center [572, 278] width 30 height 12
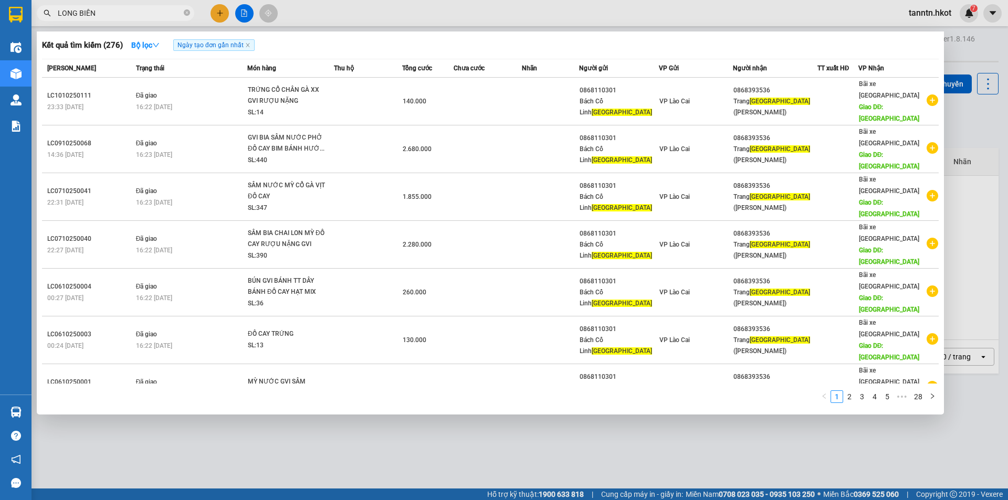
drag, startPoint x: 158, startPoint y: 14, endPoint x: 27, endPoint y: 20, distance: 131.4
click at [27, 20] on section "Kết quả tìm kiếm ( 276 ) Bộ lọc Ngày tạo đơn gần nhất Mã ĐH Trạng thái Món hàng…" at bounding box center [504, 250] width 1008 height 500
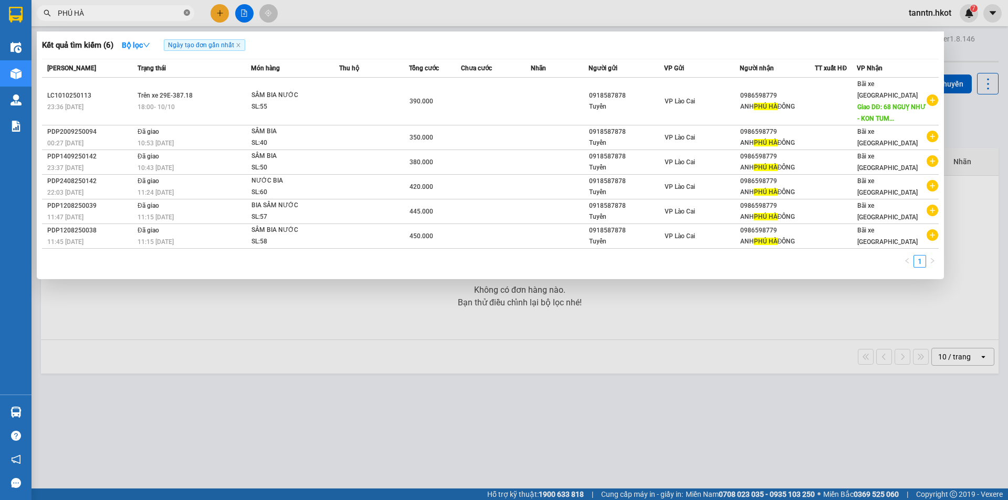
click at [185, 15] on icon "close-circle" at bounding box center [187, 12] width 6 height 6
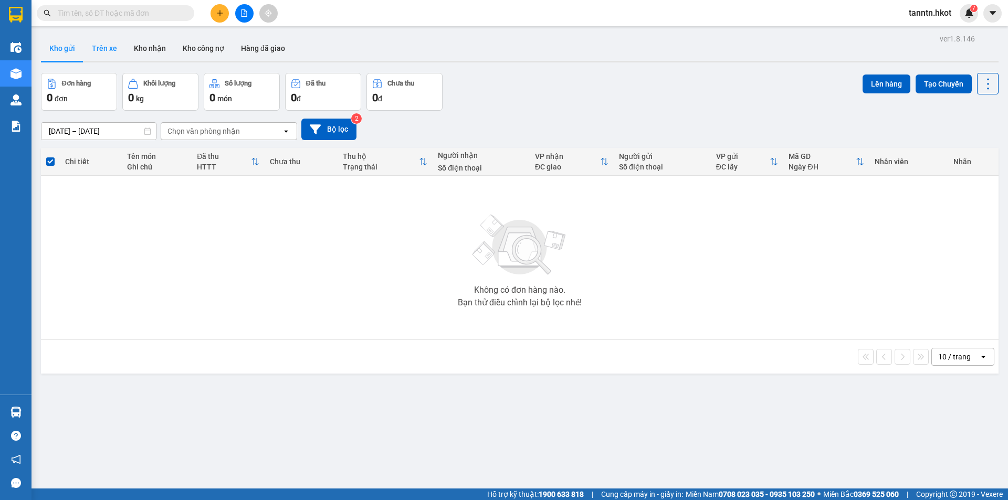
click at [100, 50] on button "Trên xe" at bounding box center [104, 48] width 42 height 25
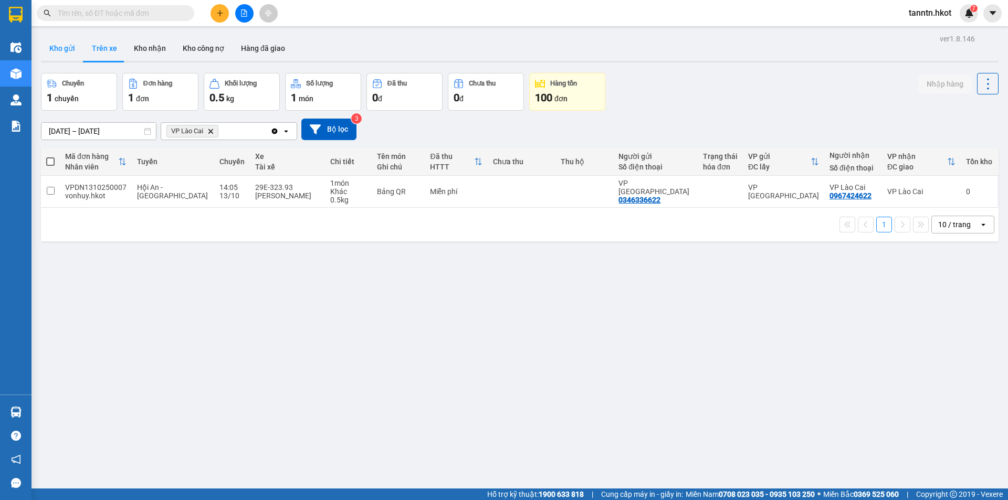
click at [62, 50] on button "Kho gửi" at bounding box center [62, 48] width 43 height 25
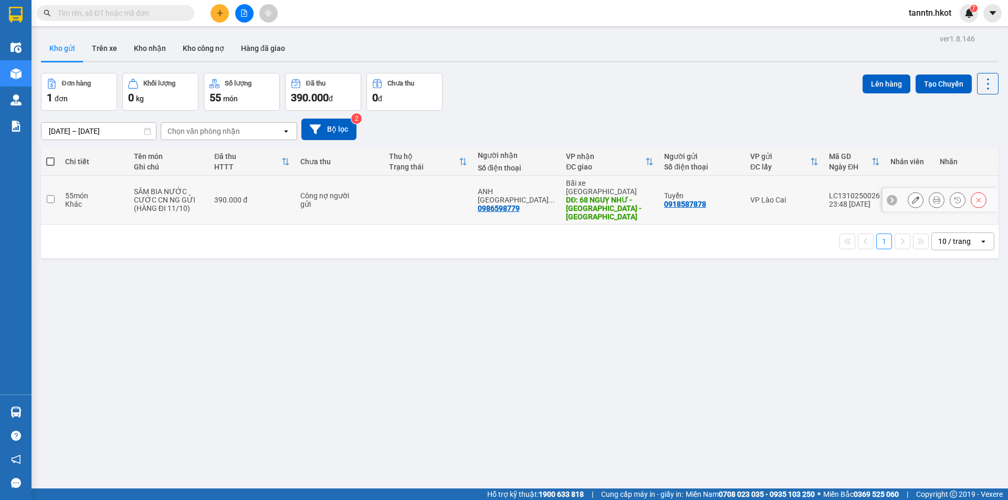
click at [201, 187] on div "SÂM BIA NƯỚC" at bounding box center [169, 191] width 70 height 8
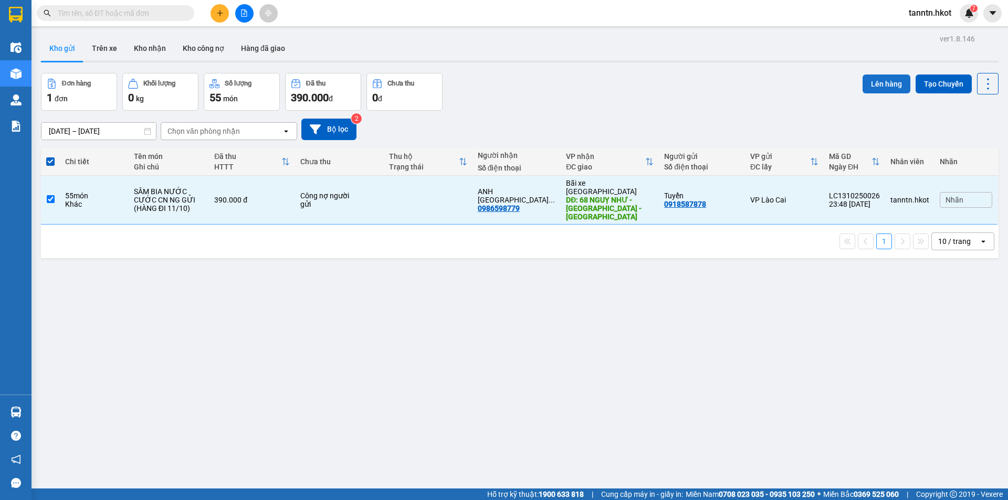
click at [866, 81] on button "Lên hàng" at bounding box center [886, 84] width 48 height 19
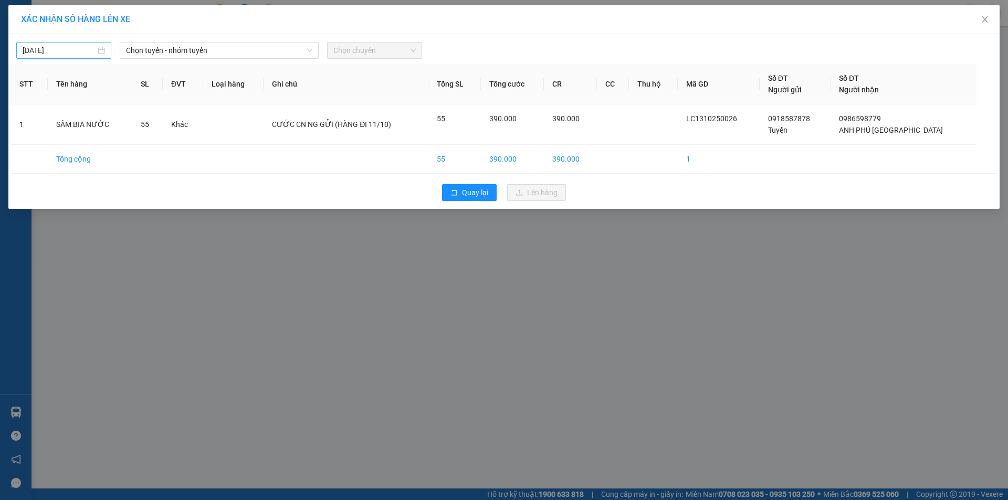
click at [103, 45] on div "13/10/2025" at bounding box center [64, 51] width 82 height 12
click at [143, 126] on div "11" at bounding box center [145, 127] width 13 height 13
click at [194, 48] on span "Chọn tuyến - nhóm tuyến" at bounding box center [219, 51] width 186 height 16
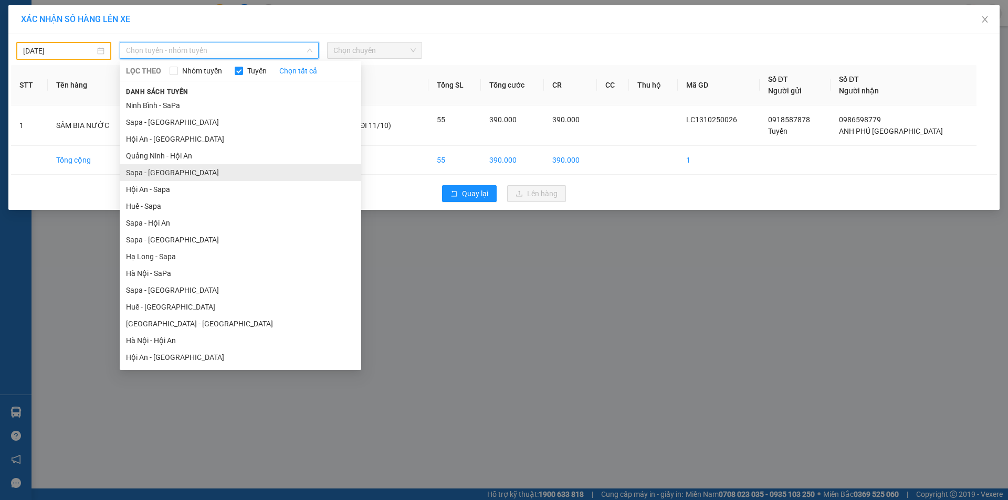
click at [188, 174] on li "Sapa - Hà Nội" at bounding box center [240, 172] width 241 height 17
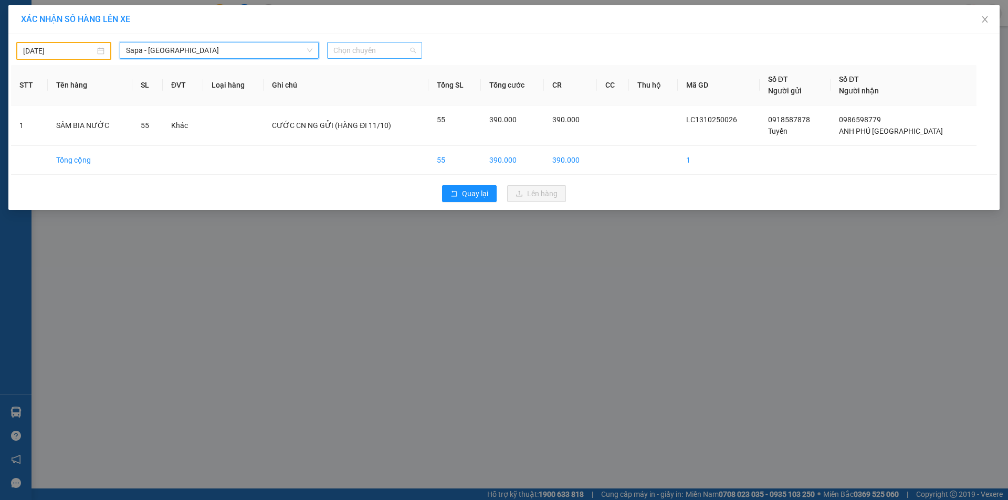
click at [361, 52] on span "Chọn chuyến" at bounding box center [374, 51] width 82 height 16
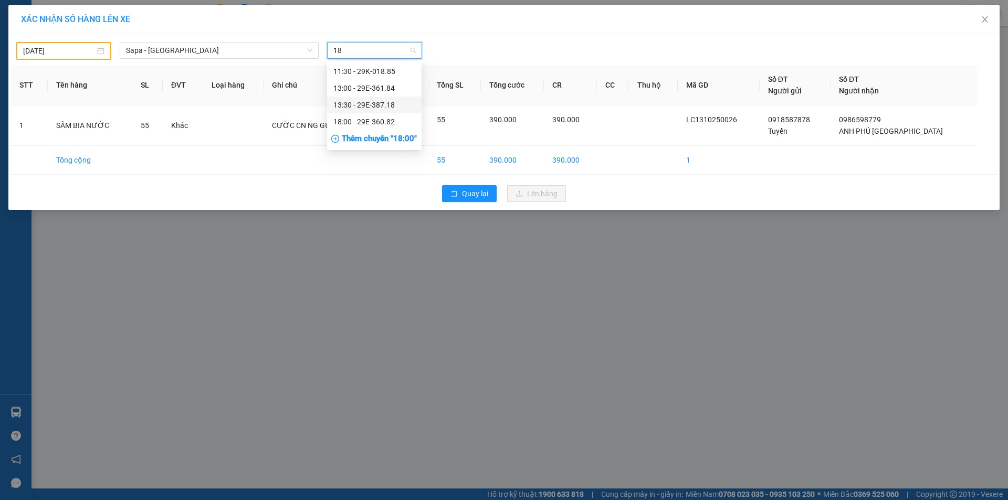
click at [372, 103] on div "13:30 - 29E-387.18" at bounding box center [374, 105] width 82 height 12
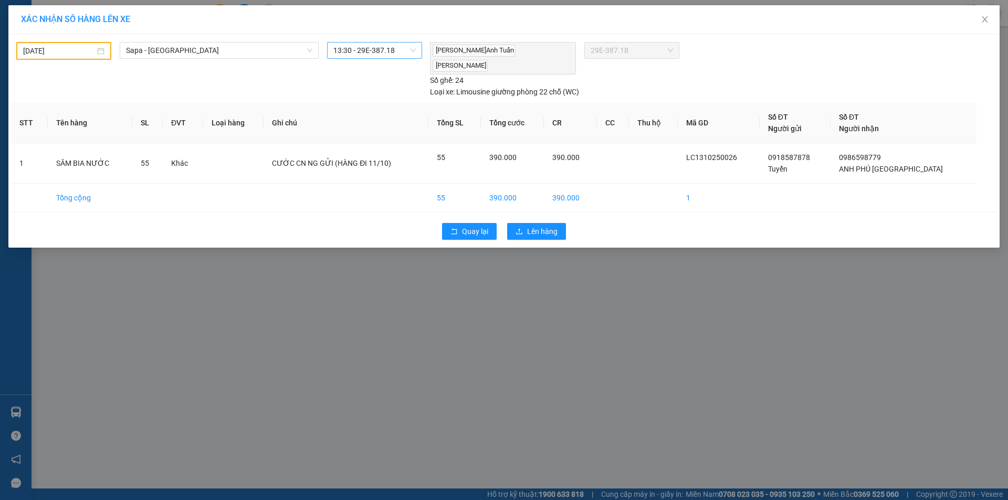
click at [102, 50] on div "11/10/2025" at bounding box center [63, 51] width 81 height 12
click at [126, 124] on div "10" at bounding box center [126, 128] width 13 height 13
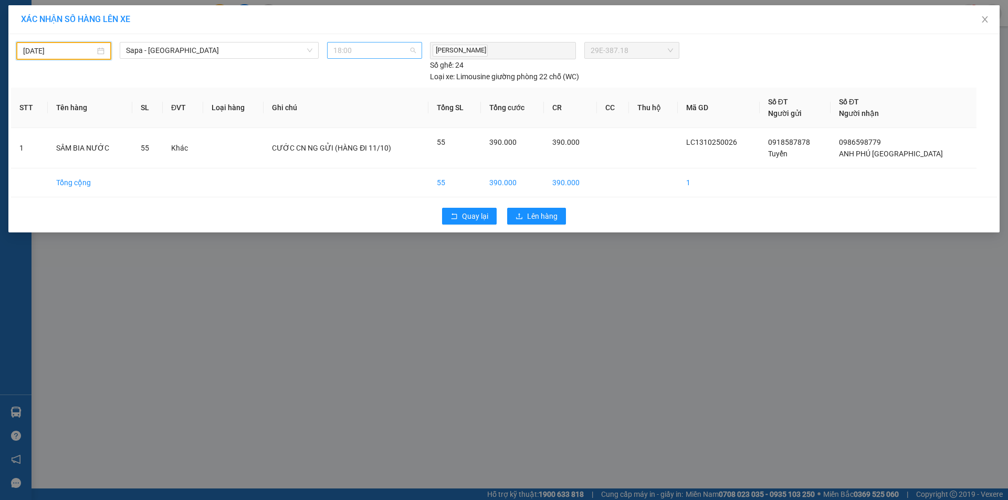
click at [390, 51] on span "18:00" at bounding box center [374, 51] width 82 height 16
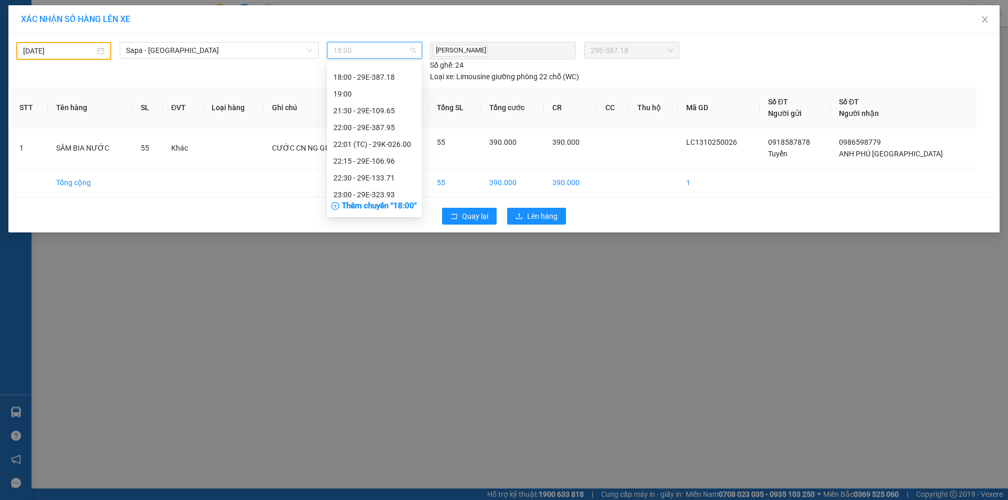
scroll to position [367, 0]
click at [388, 70] on div "18:00 - 29E-387.18" at bounding box center [374, 74] width 82 height 12
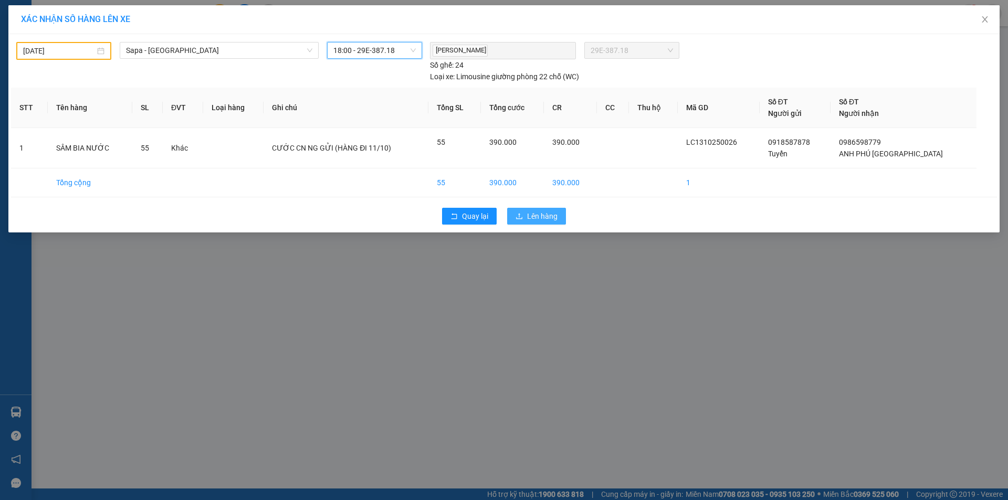
click at [549, 214] on span "Lên hàng" at bounding box center [542, 216] width 30 height 12
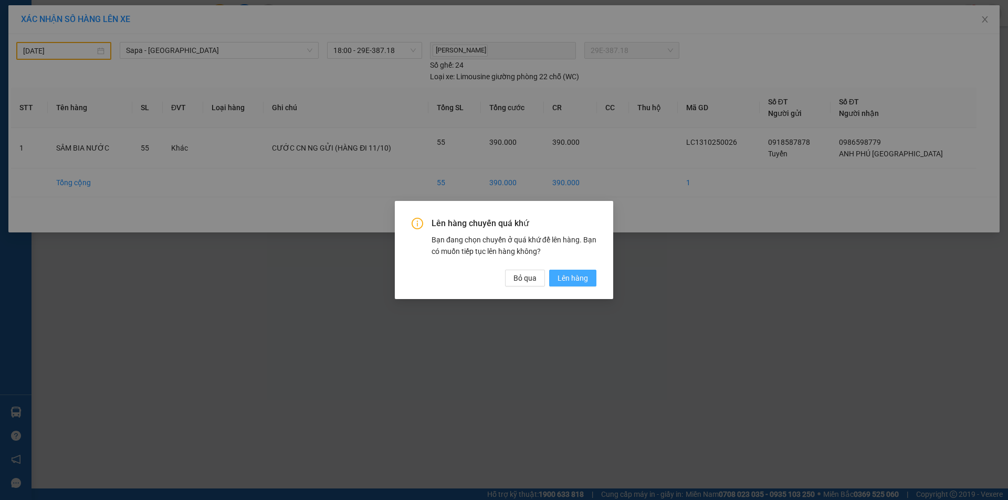
click at [569, 278] on span "Lên hàng" at bounding box center [572, 278] width 30 height 12
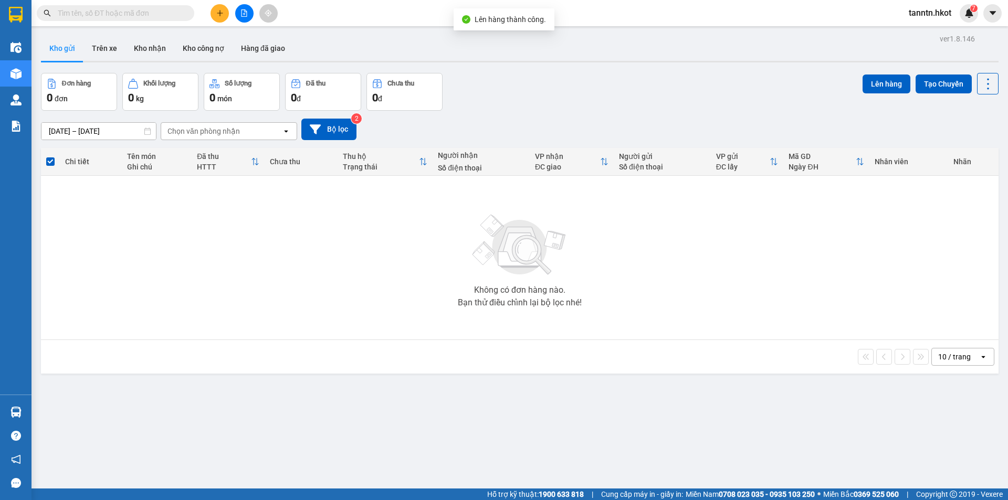
click at [134, 8] on input "text" at bounding box center [120, 13] width 124 height 12
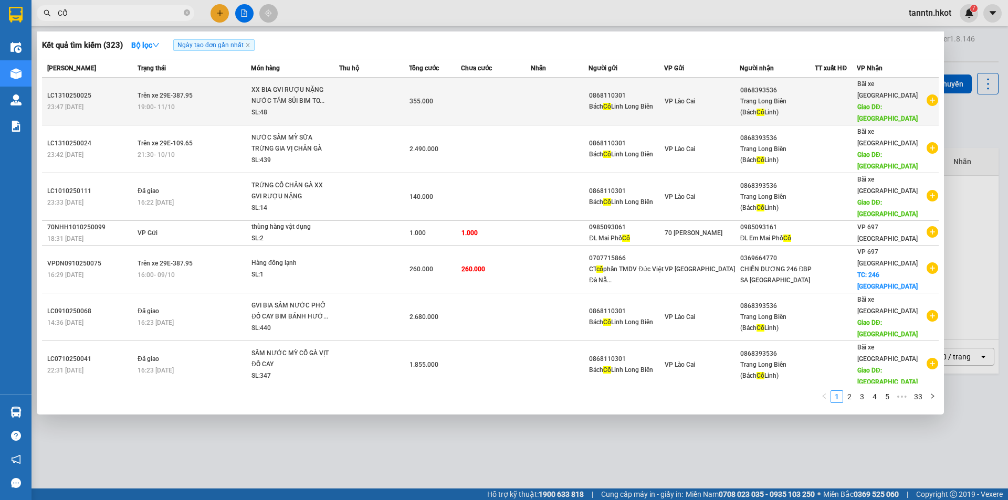
click at [477, 97] on td at bounding box center [496, 102] width 70 height 48
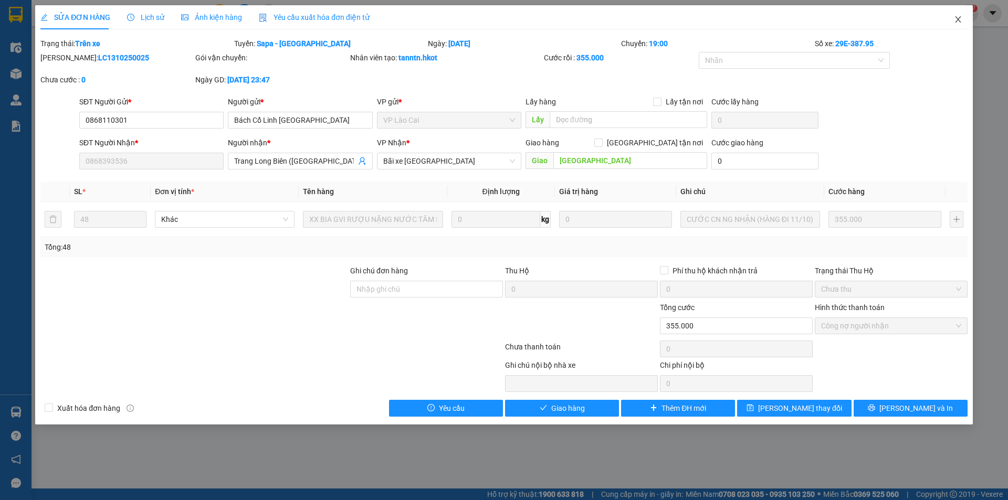
click at [960, 17] on icon "close" at bounding box center [957, 19] width 8 height 8
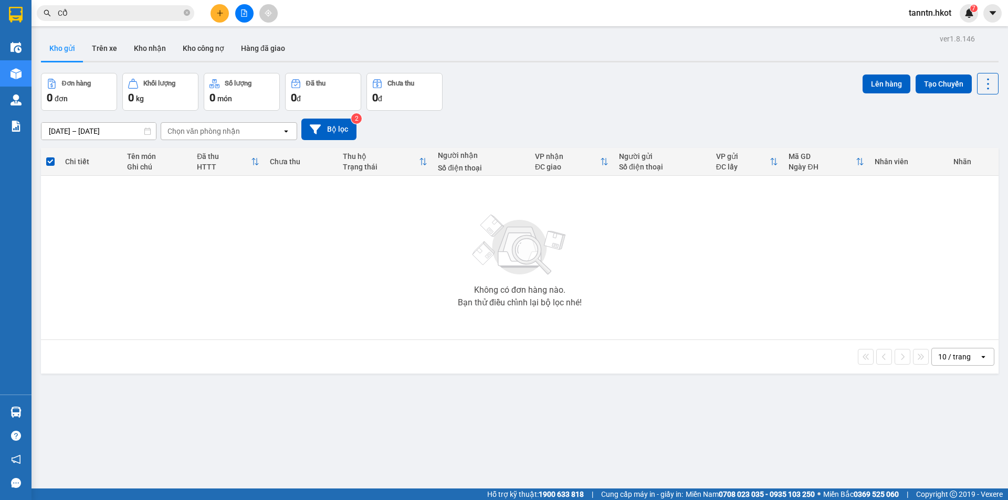
click at [142, 13] on input "CỔ" at bounding box center [120, 13] width 124 height 12
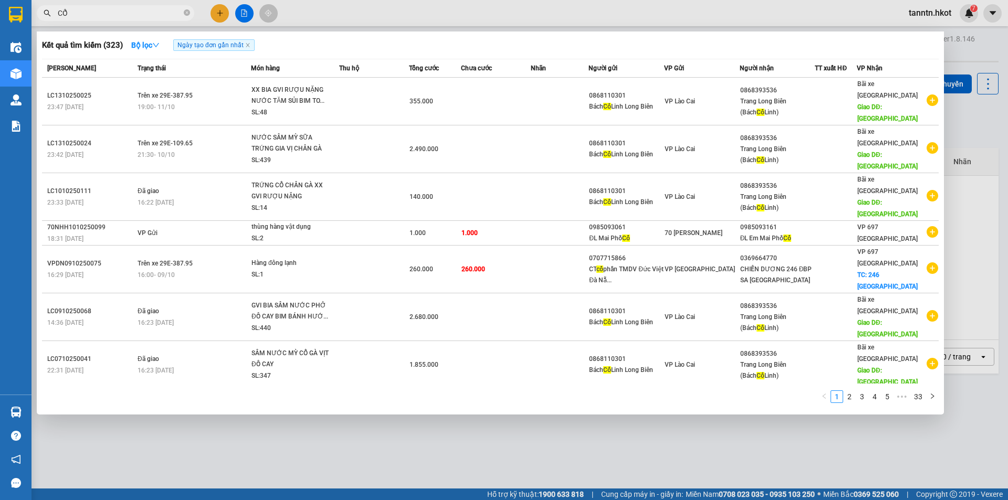
drag, startPoint x: 142, startPoint y: 12, endPoint x: 40, endPoint y: 9, distance: 101.3
click at [40, 9] on span "CỔ" at bounding box center [115, 13] width 157 height 16
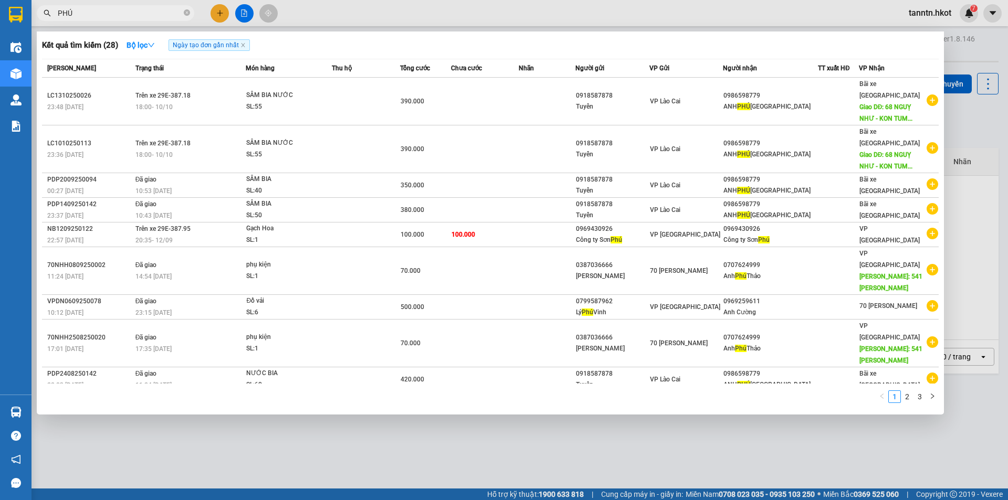
click at [492, 97] on td at bounding box center [485, 102] width 68 height 48
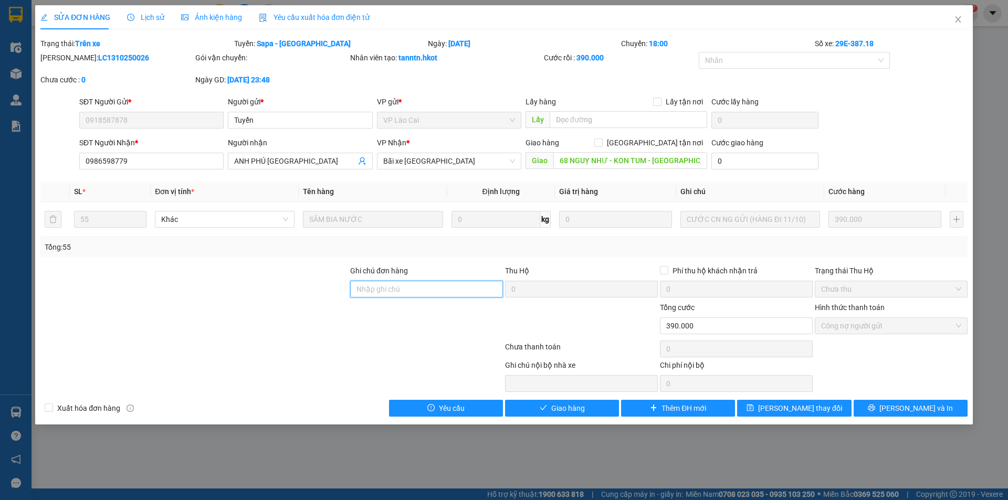
click at [458, 284] on input "Ghi chú đơn hàng" at bounding box center [426, 289] width 153 height 17
click at [821, 406] on button "Lưu thay đổi" at bounding box center [794, 408] width 114 height 17
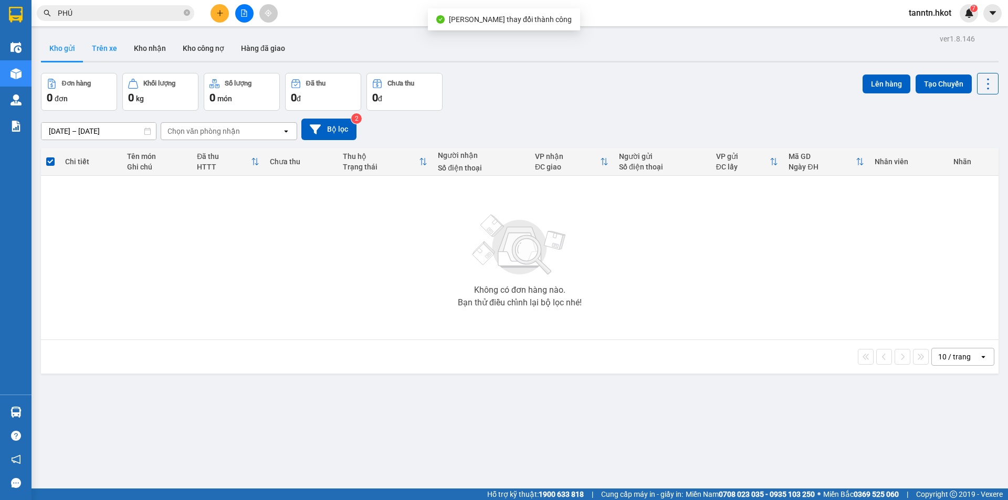
click at [99, 44] on button "Trên xe" at bounding box center [104, 48] width 42 height 25
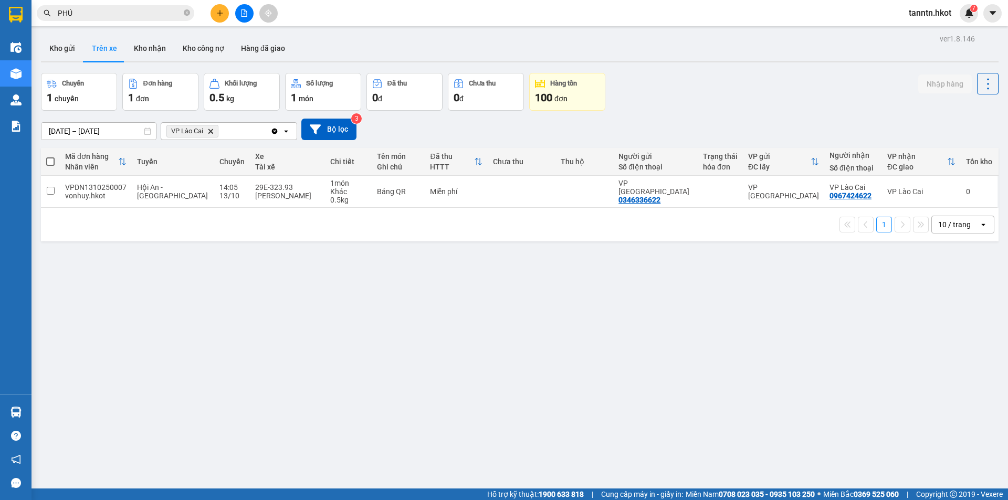
click at [214, 130] on icon "Delete" at bounding box center [210, 131] width 6 height 6
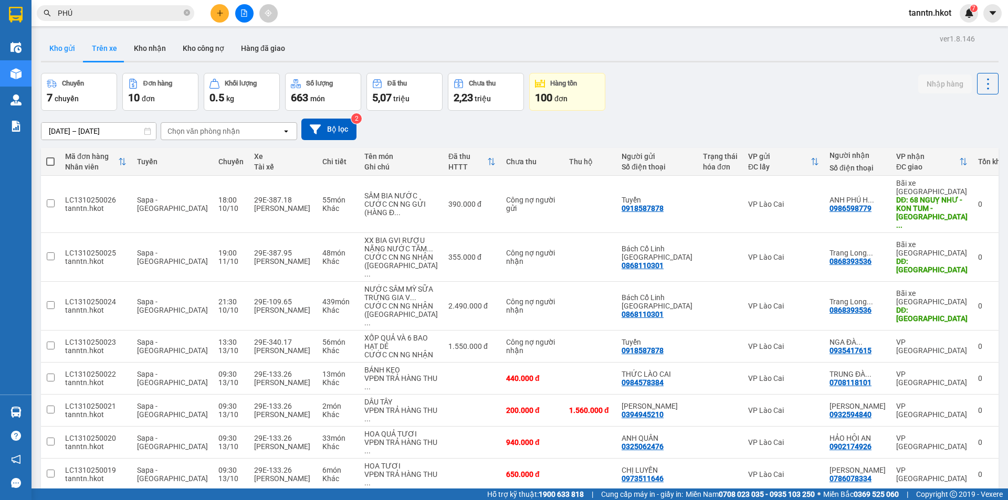
click at [65, 48] on button "Kho gửi" at bounding box center [62, 48] width 43 height 25
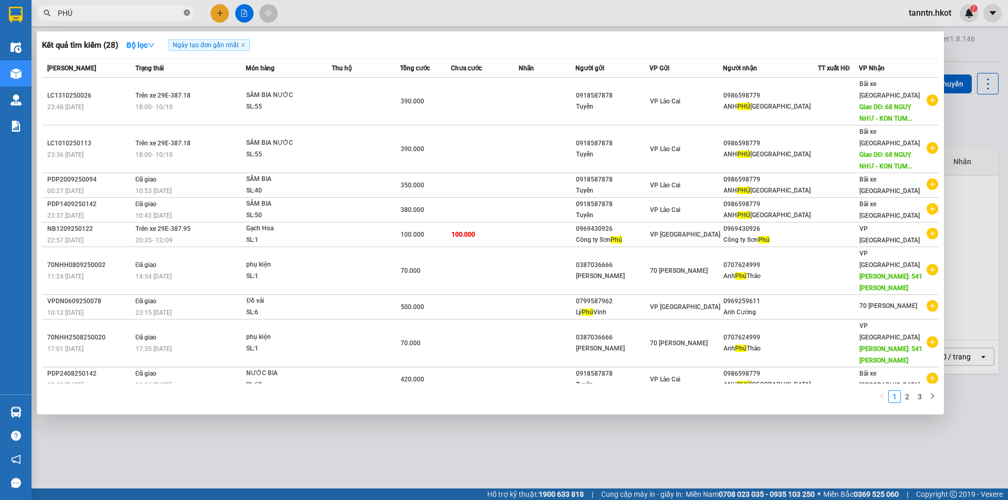
click at [185, 12] on icon "close-circle" at bounding box center [187, 12] width 6 height 6
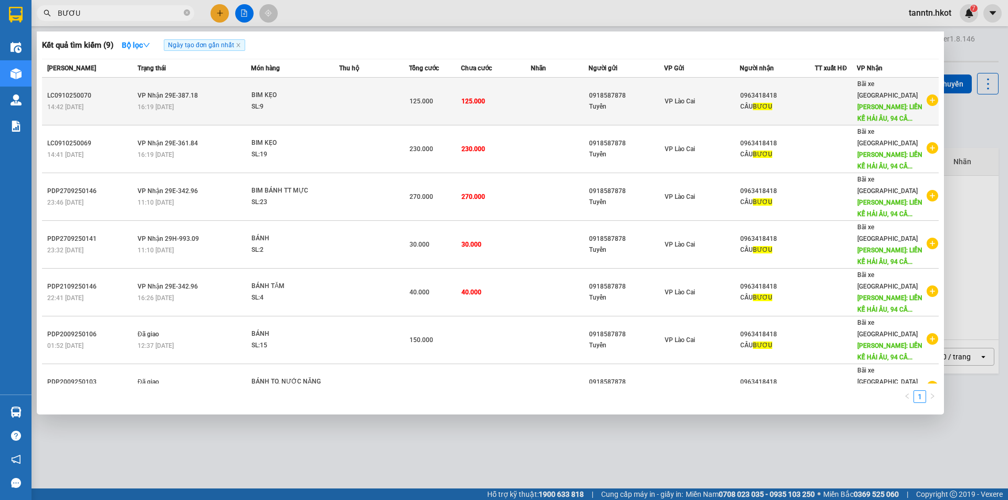
click at [315, 104] on div "SL: 9" at bounding box center [290, 107] width 79 height 12
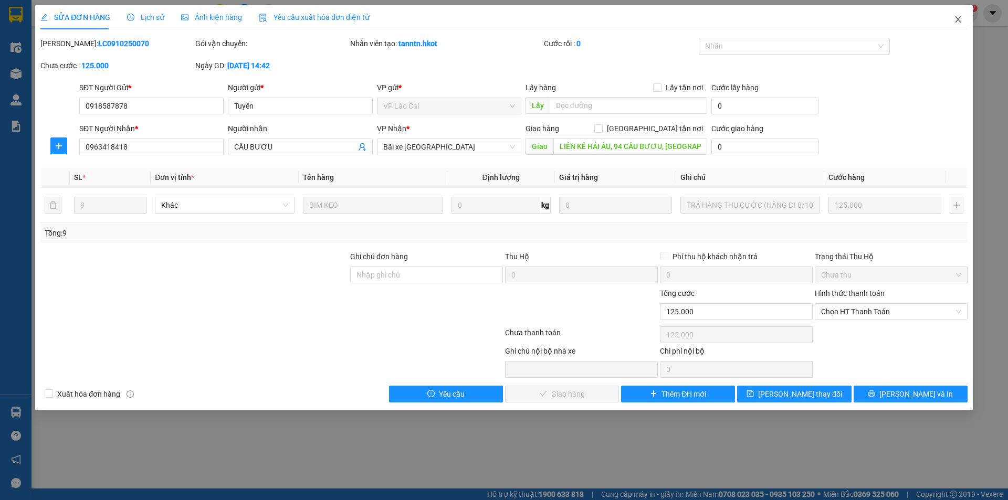
click at [957, 16] on icon "close" at bounding box center [957, 19] width 8 height 8
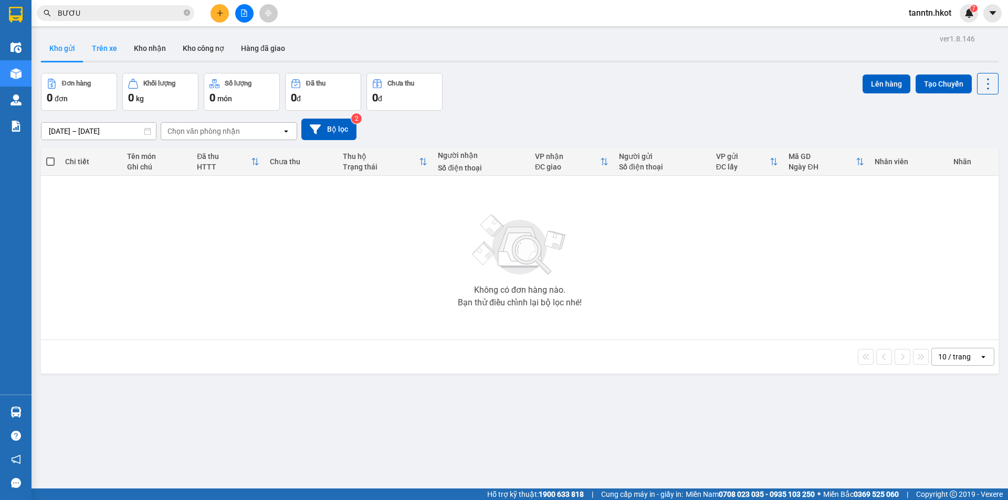
click at [96, 44] on button "Trên xe" at bounding box center [104, 48] width 42 height 25
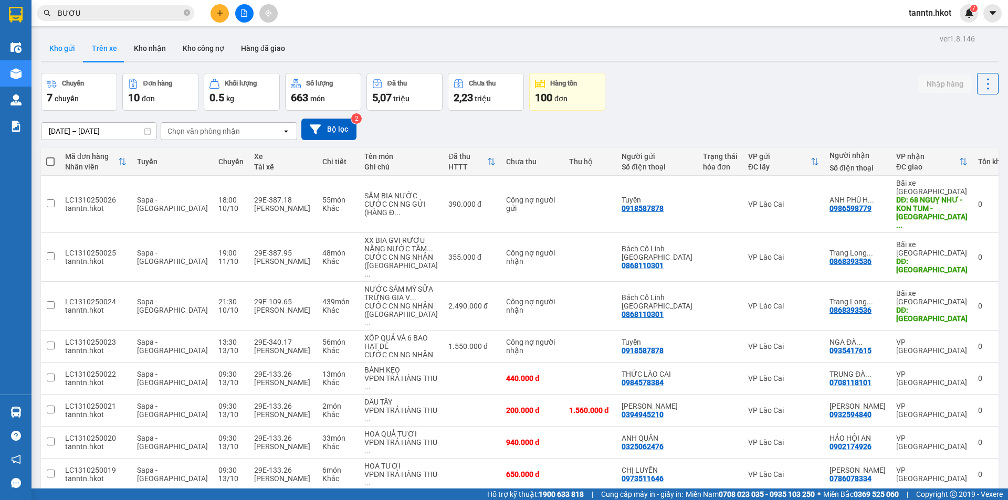
click at [64, 50] on button "Kho gửi" at bounding box center [62, 48] width 43 height 25
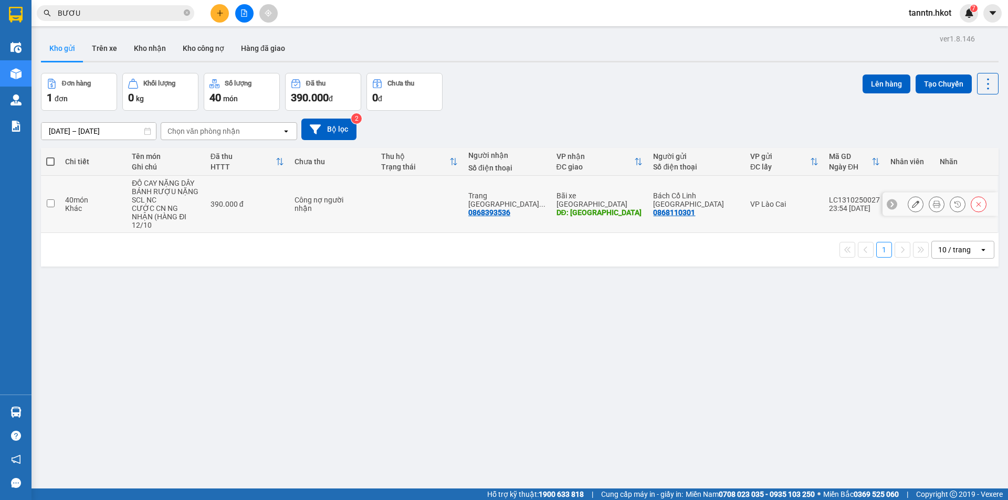
click at [115, 204] on div "Khác" at bounding box center [93, 208] width 56 height 8
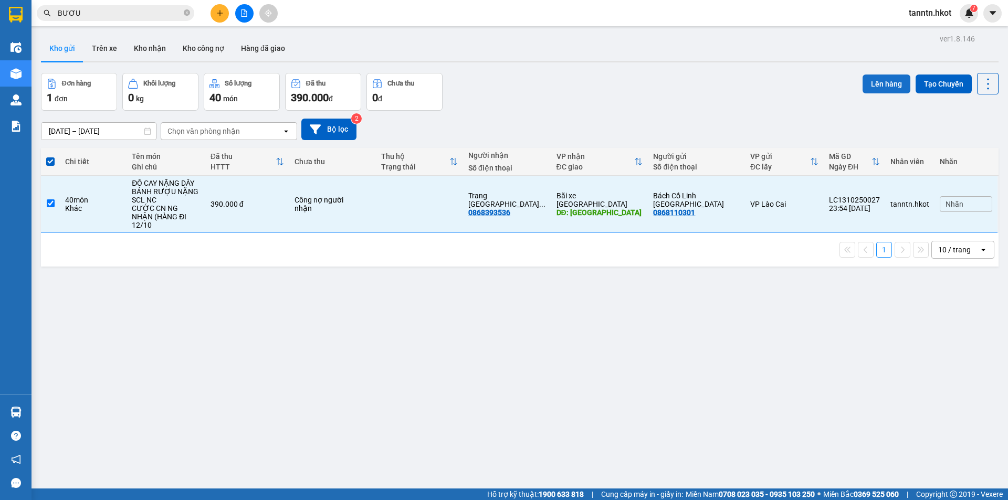
click at [869, 82] on button "Lên hàng" at bounding box center [886, 84] width 48 height 19
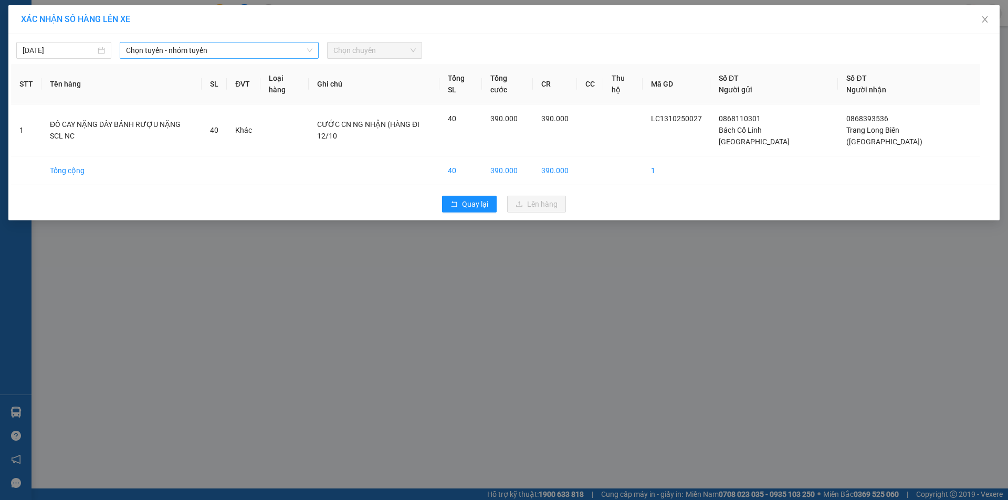
click at [199, 53] on span "Chọn tuyến - nhóm tuyến" at bounding box center [219, 51] width 186 height 16
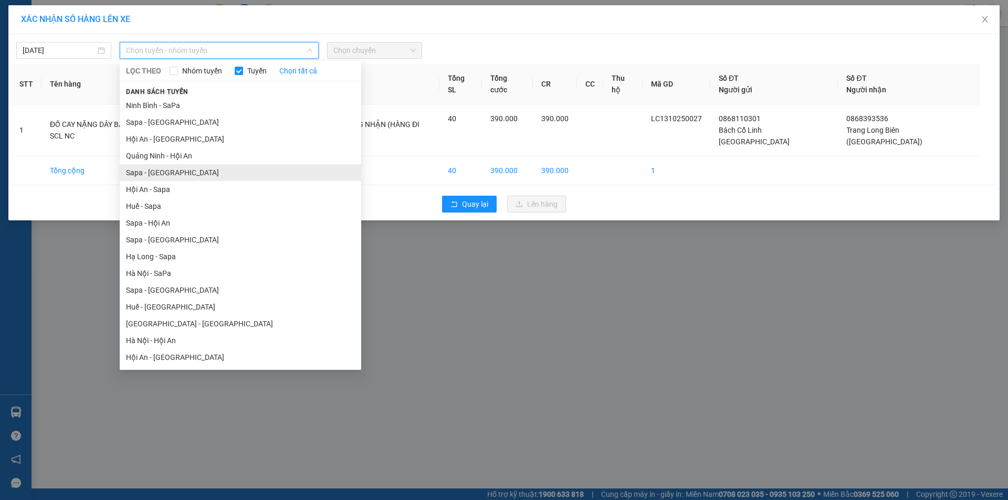
click at [172, 172] on li "Sapa - Hà Nội" at bounding box center [240, 172] width 241 height 17
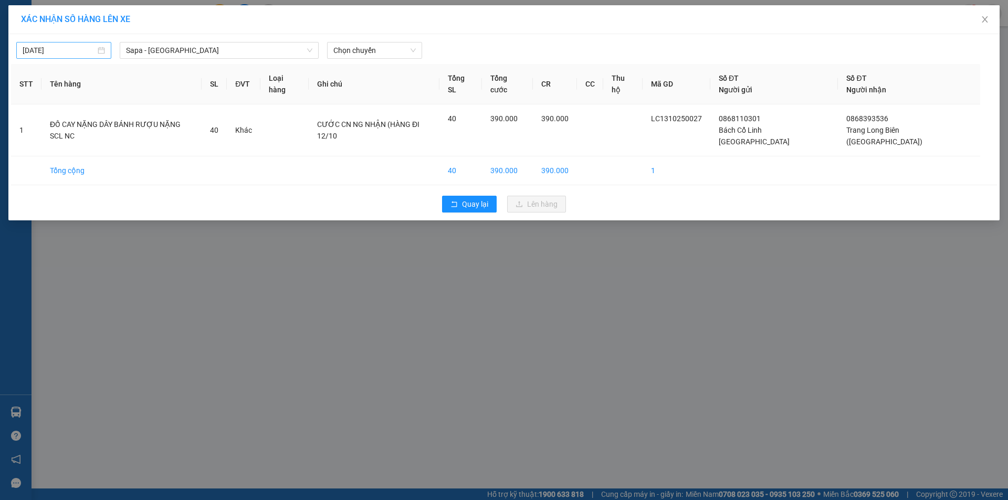
click at [96, 46] on div "13/10/2025" at bounding box center [64, 51] width 82 height 12
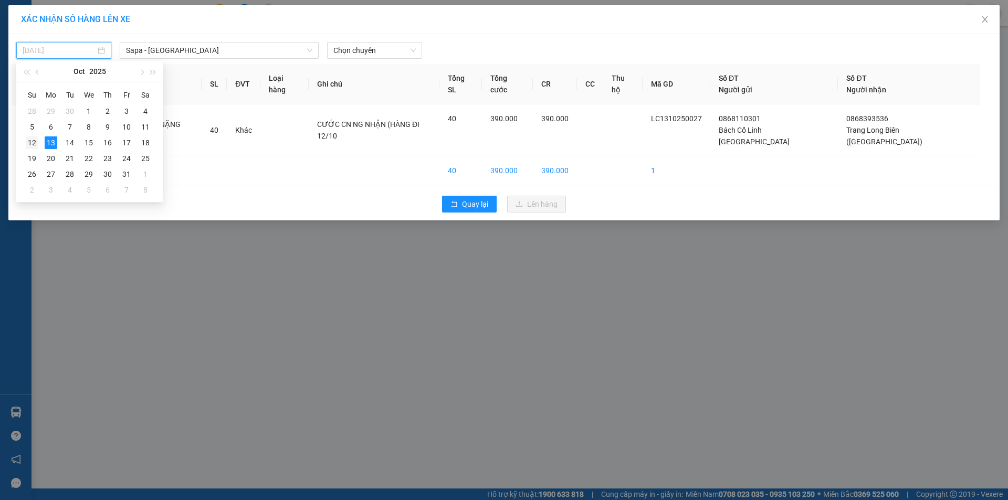
click at [29, 142] on div "12" at bounding box center [32, 142] width 13 height 13
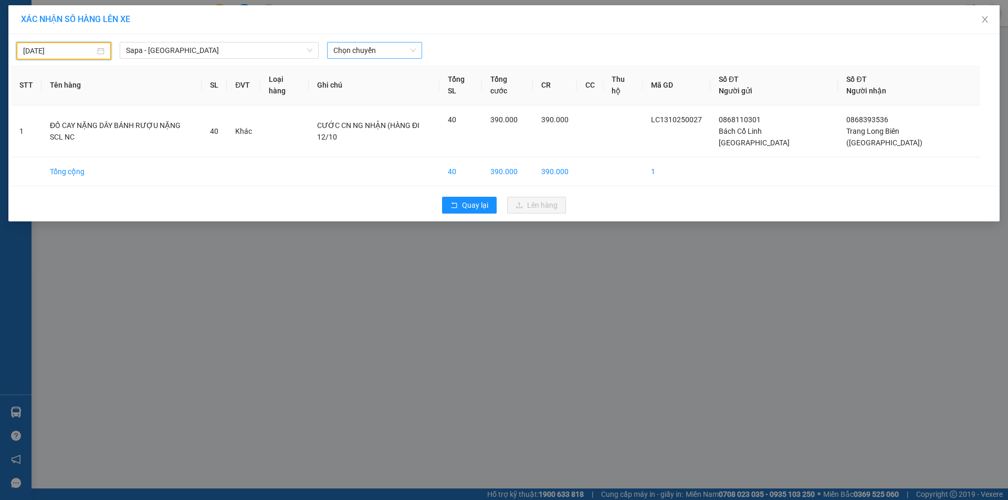
click at [352, 51] on span "Chọn chuyến" at bounding box center [374, 51] width 82 height 16
click at [381, 72] on div "17:00 - 29E-340.17" at bounding box center [374, 72] width 82 height 12
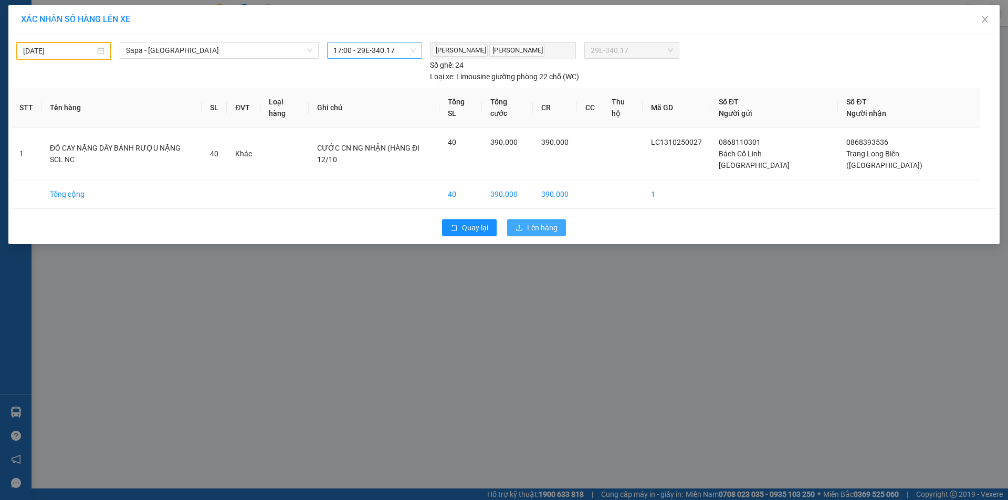
click at [531, 222] on span "Lên hàng" at bounding box center [542, 228] width 30 height 12
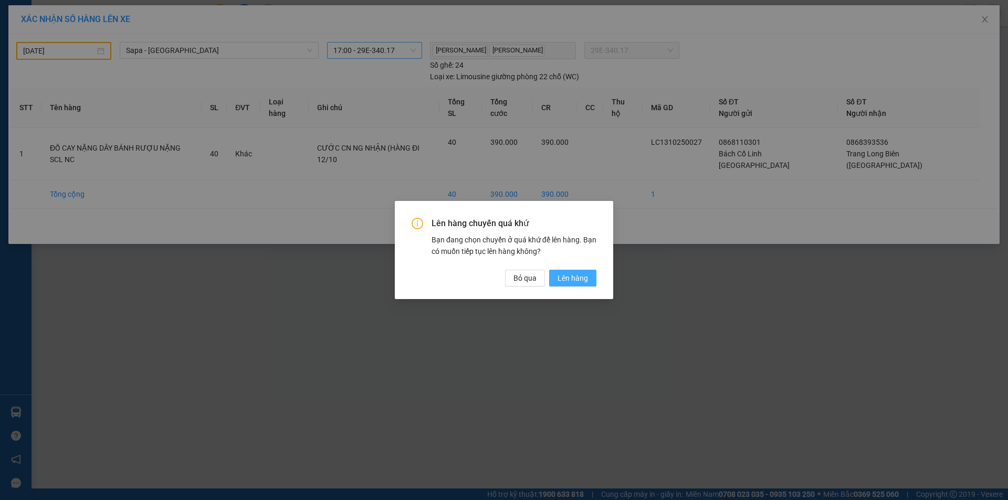
click at [569, 274] on span "Lên hàng" at bounding box center [572, 278] width 30 height 12
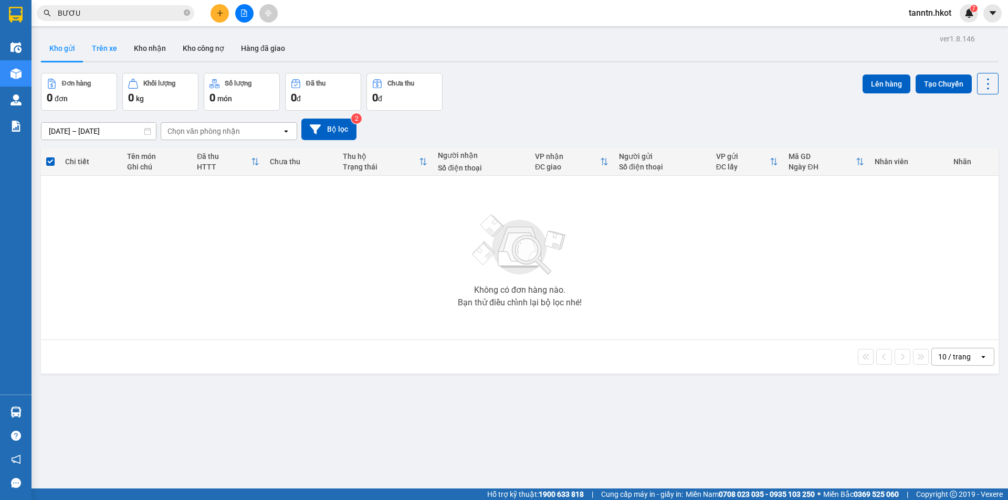
click at [109, 43] on button "Trên xe" at bounding box center [104, 48] width 42 height 25
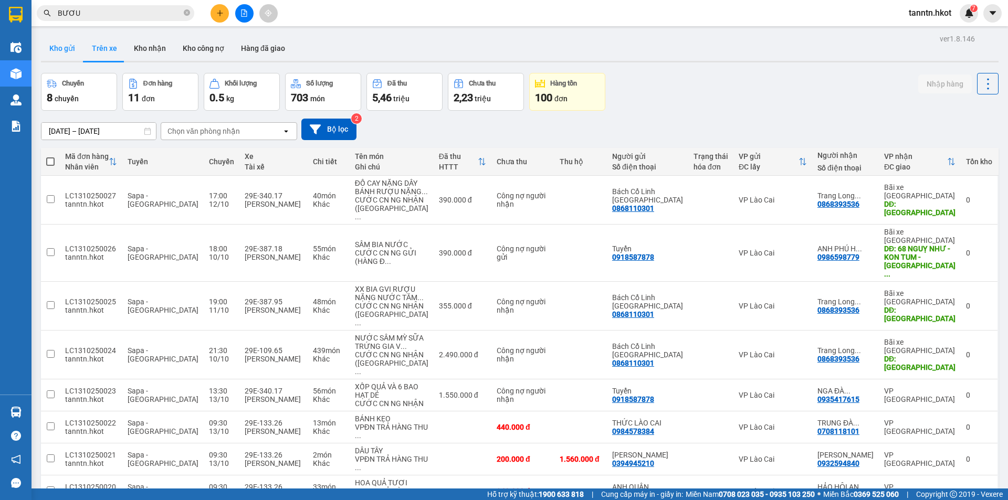
click at [63, 48] on button "Kho gửi" at bounding box center [62, 48] width 43 height 25
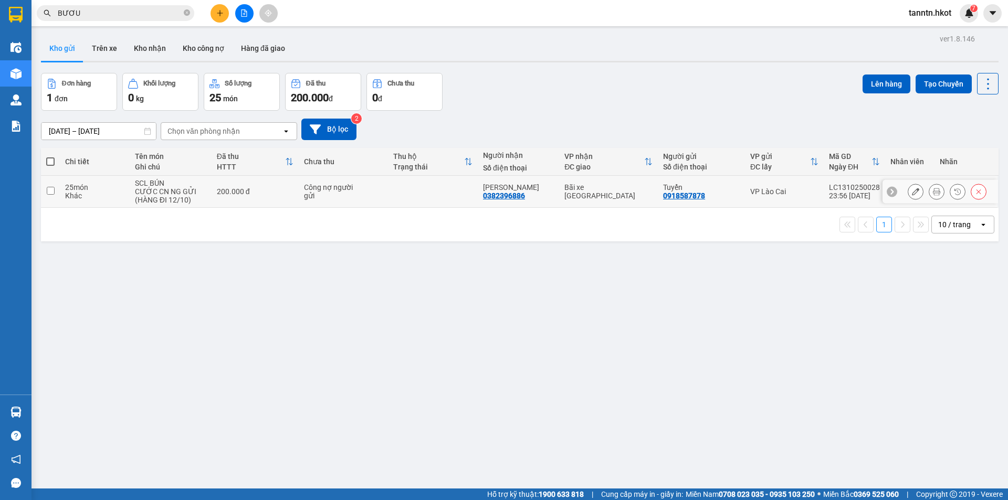
click at [187, 186] on div "SCL BÚN" at bounding box center [170, 183] width 71 height 8
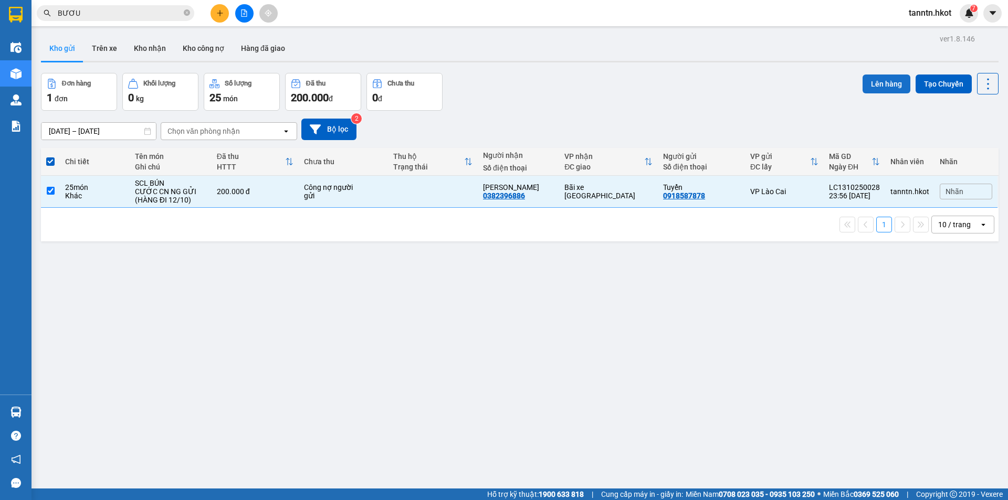
click at [888, 82] on button "Lên hàng" at bounding box center [886, 84] width 48 height 19
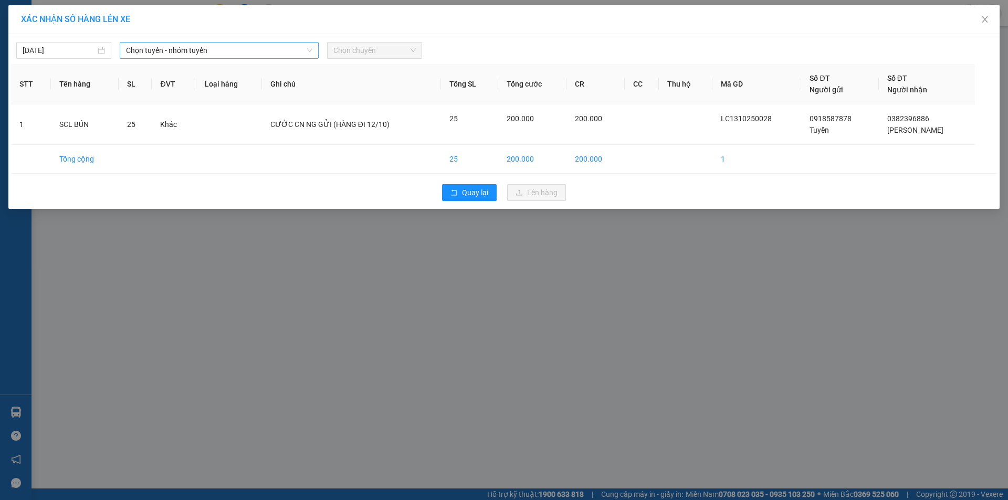
click at [139, 52] on span "Chọn tuyến - nhóm tuyến" at bounding box center [219, 51] width 186 height 16
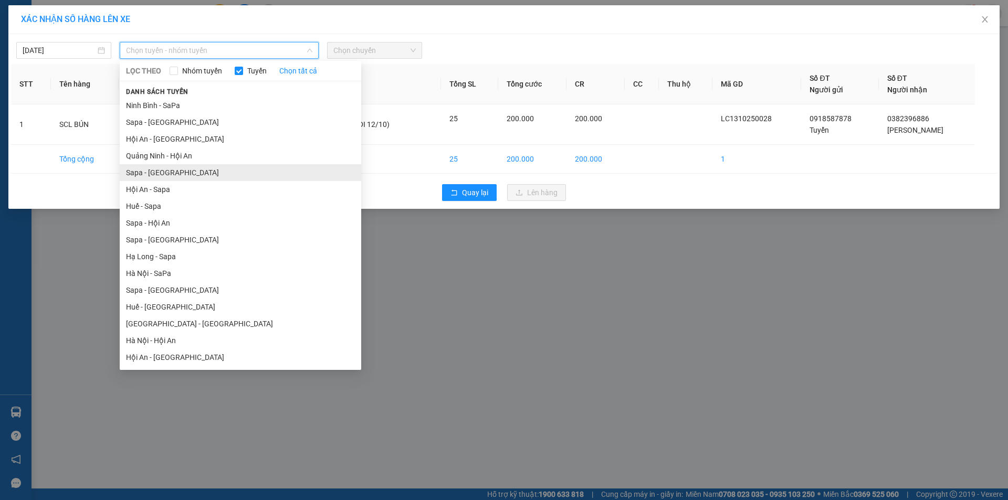
click at [154, 172] on li "Sapa - Hà Nội" at bounding box center [240, 172] width 241 height 17
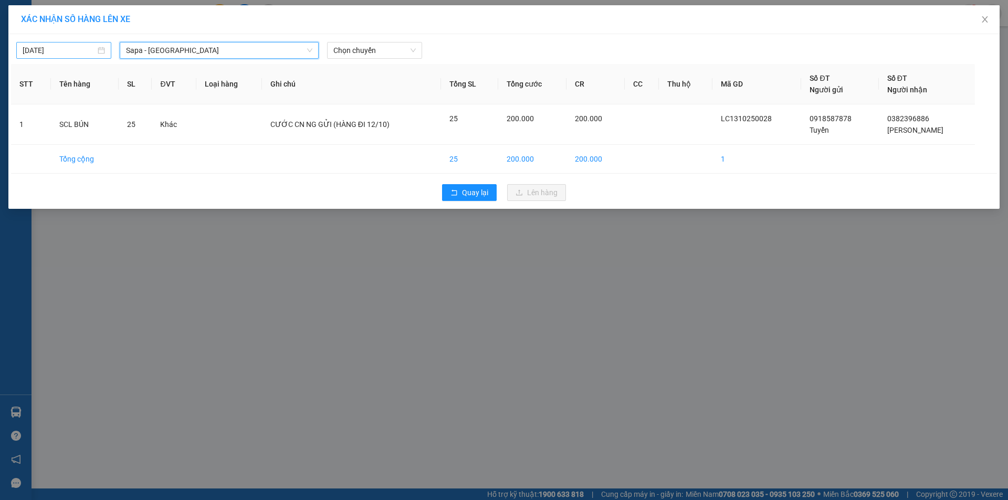
click at [101, 49] on div "13/10/2025" at bounding box center [64, 51] width 82 height 12
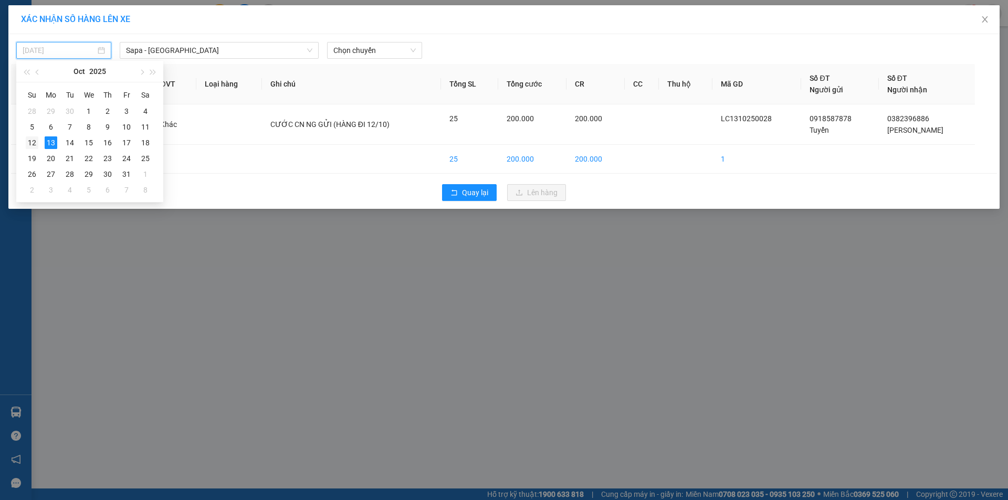
click at [37, 141] on div "12" at bounding box center [32, 142] width 13 height 13
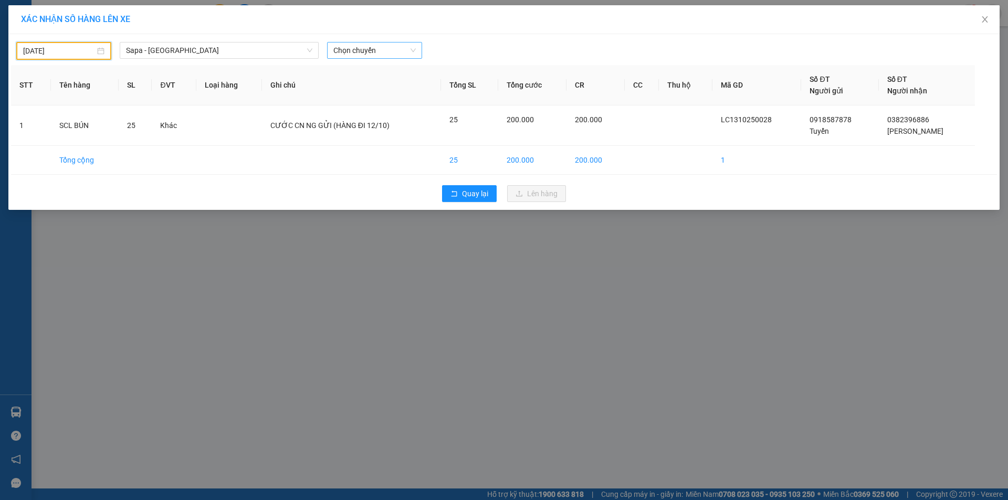
click at [356, 50] on span "Chọn chuyến" at bounding box center [374, 51] width 82 height 16
click at [389, 72] on div "17:00 - 29E-340.17" at bounding box center [374, 72] width 82 height 12
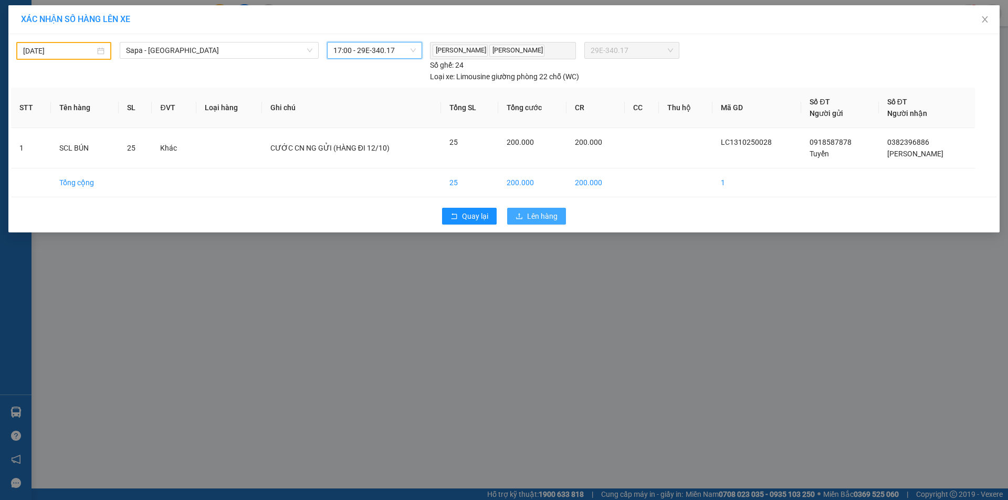
click at [550, 216] on span "Lên hàng" at bounding box center [542, 216] width 30 height 12
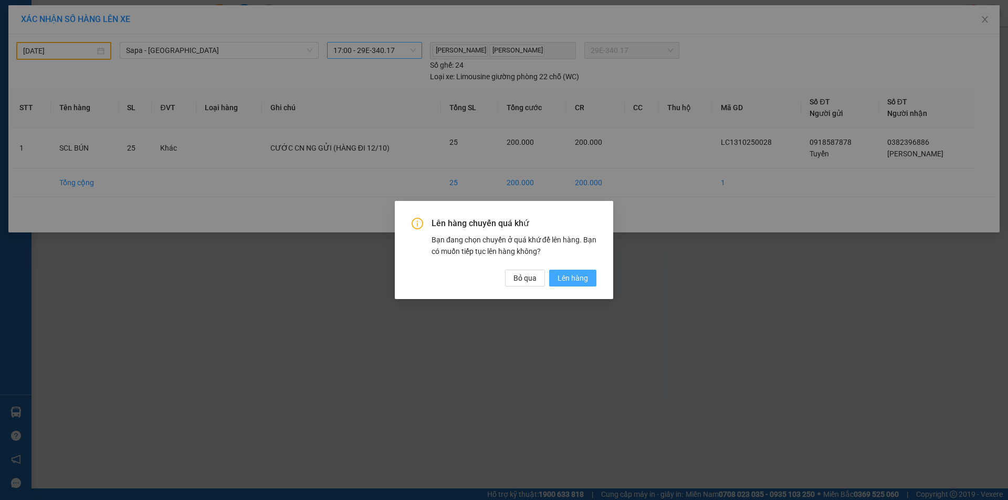
drag, startPoint x: 574, startPoint y: 274, endPoint x: 568, endPoint y: 273, distance: 6.0
click at [575, 275] on span "Lên hàng" at bounding box center [572, 278] width 30 height 12
